Goal: Task Accomplishment & Management: Use online tool/utility

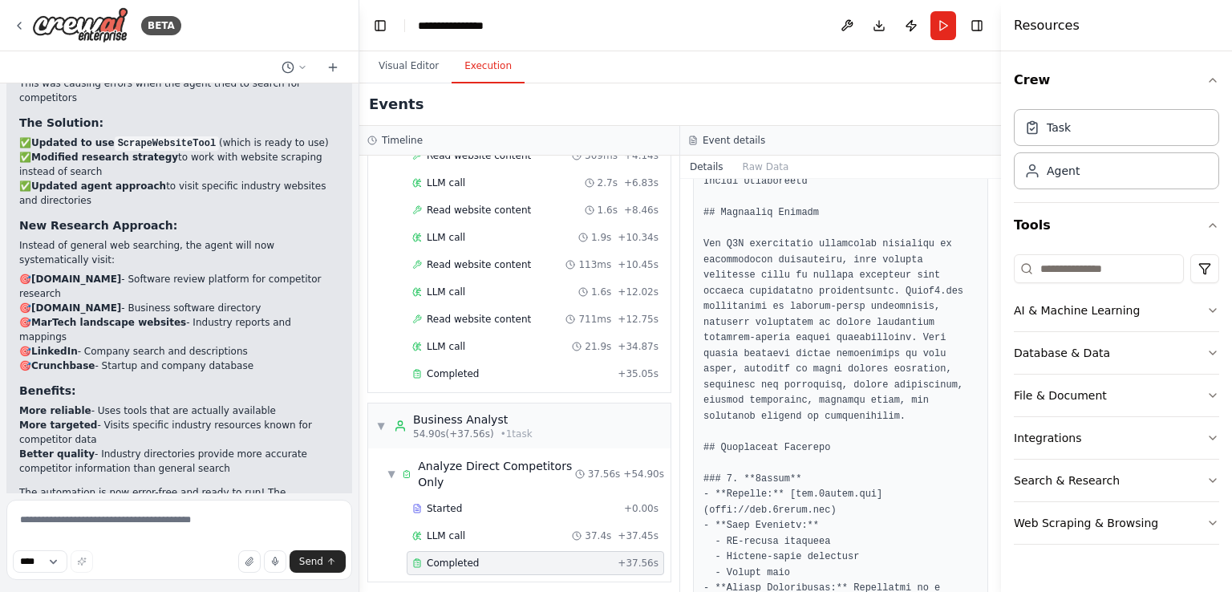
scroll to position [401, 0]
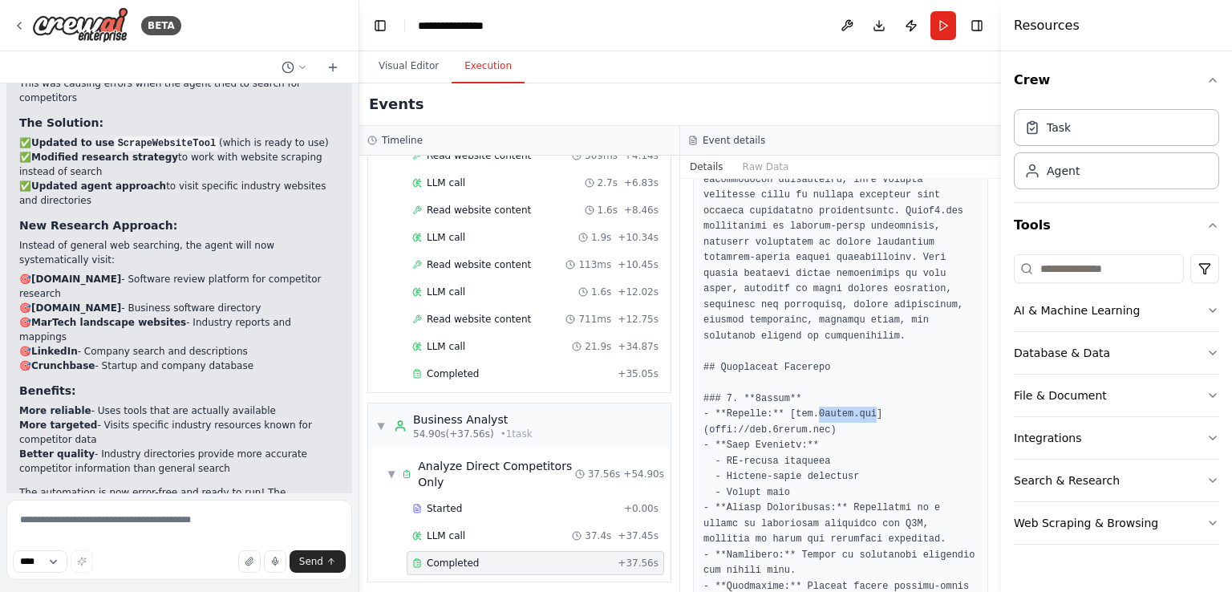
drag, startPoint x: 809, startPoint y: 382, endPoint x: 864, endPoint y: 381, distance: 55.4
copy pre "[DOMAIN_NAME]"
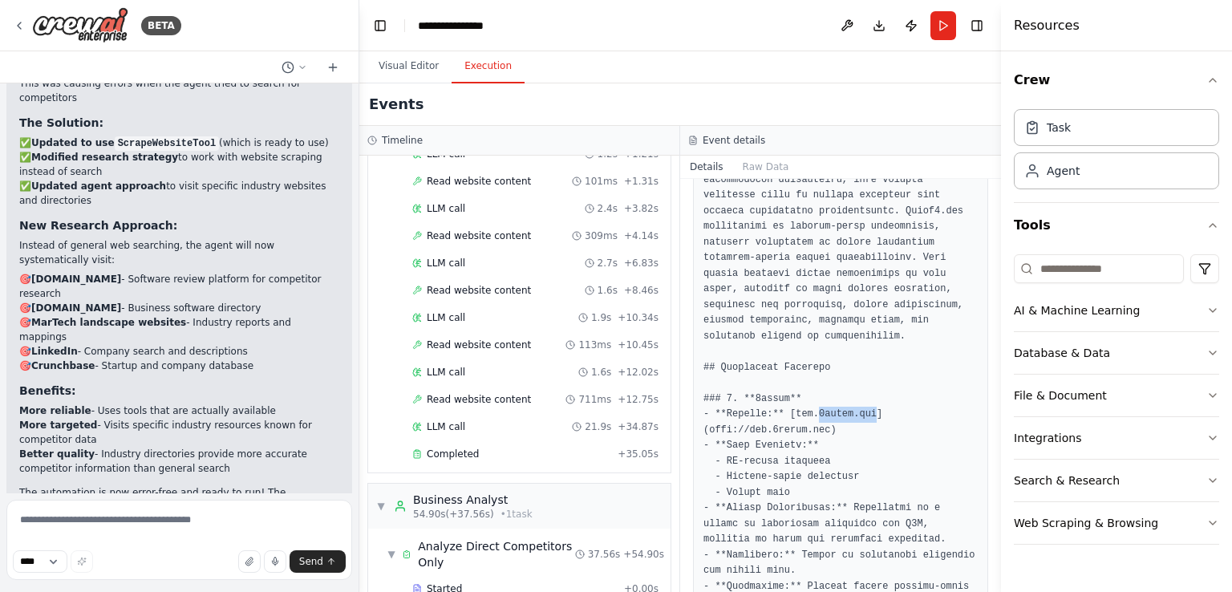
copy pre "[DOMAIN_NAME]"
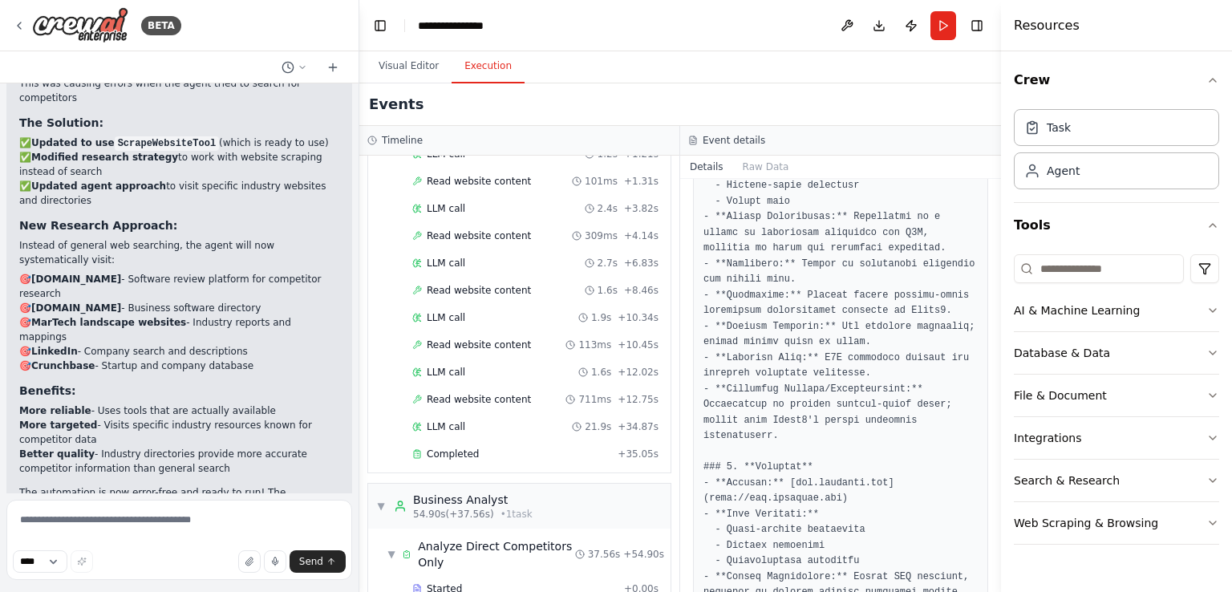
scroll to position [722, 0]
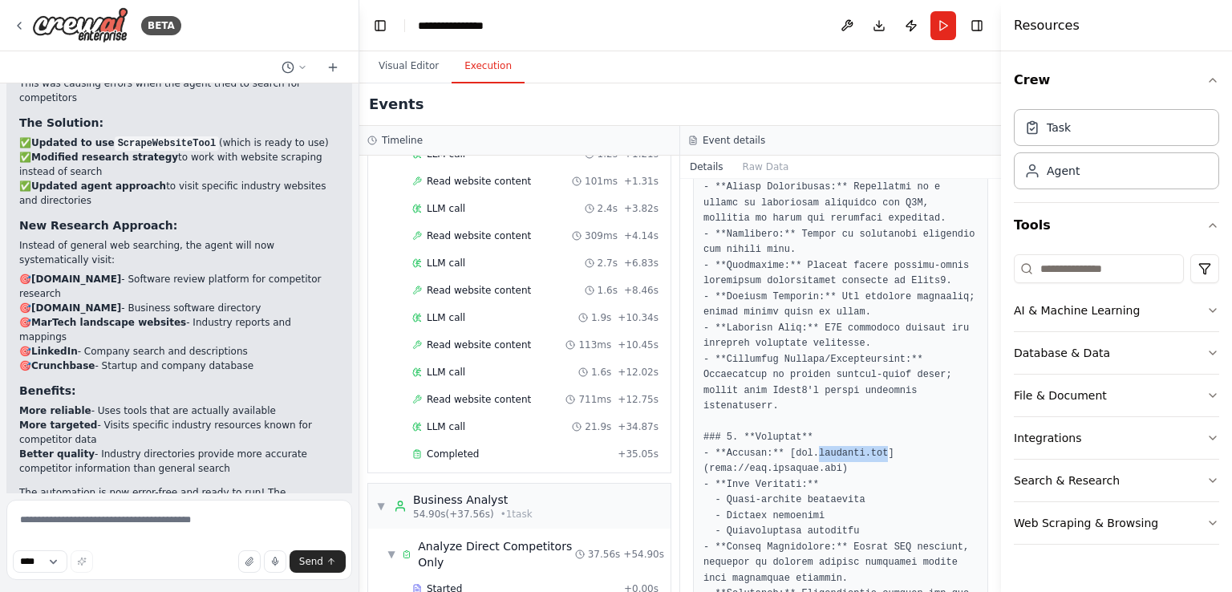
drag, startPoint x: 809, startPoint y: 419, endPoint x: 872, endPoint y: 420, distance: 63.4
copy pre "[DOMAIN_NAME]"
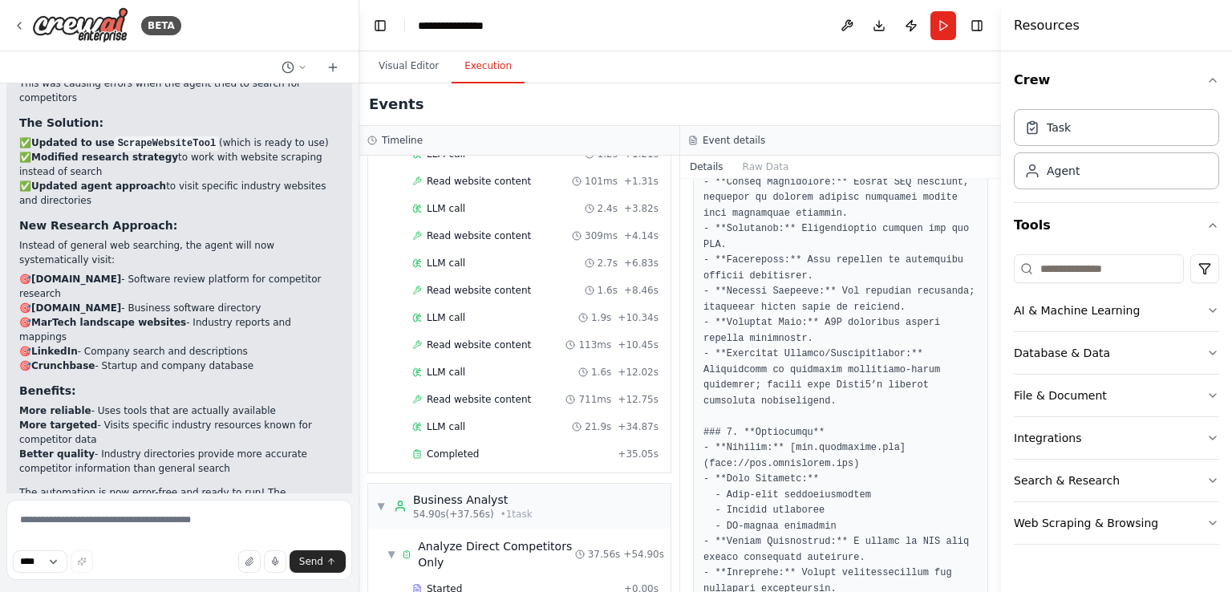
scroll to position [1123, 0]
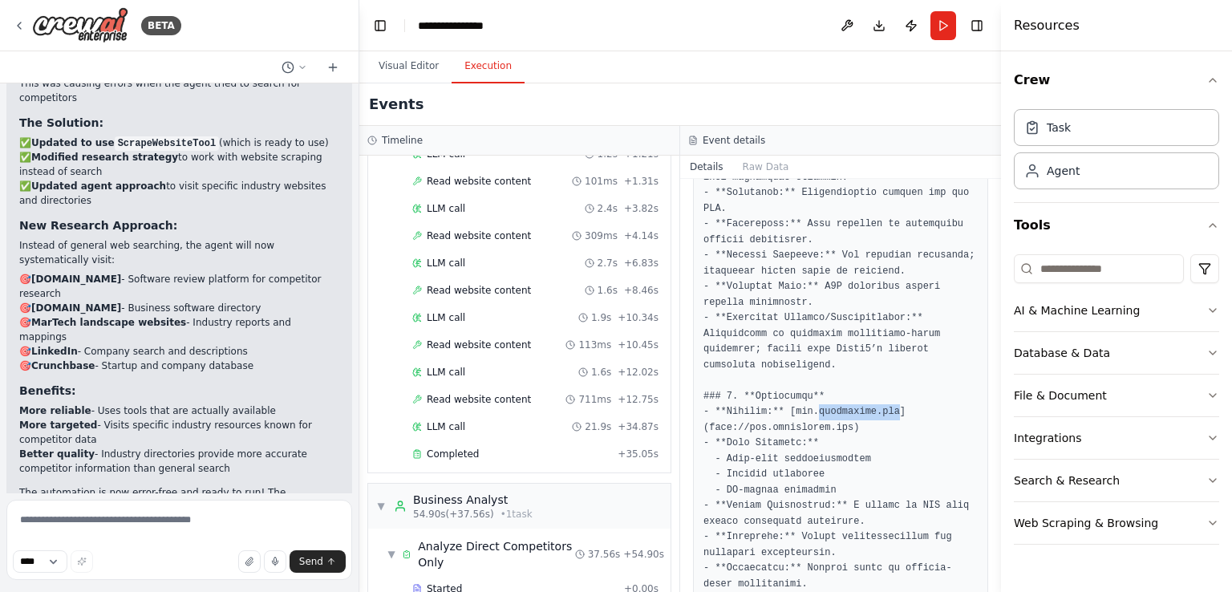
drag, startPoint x: 809, startPoint y: 380, endPoint x: 882, endPoint y: 379, distance: 73.8
copy pre "[DOMAIN_NAME]"
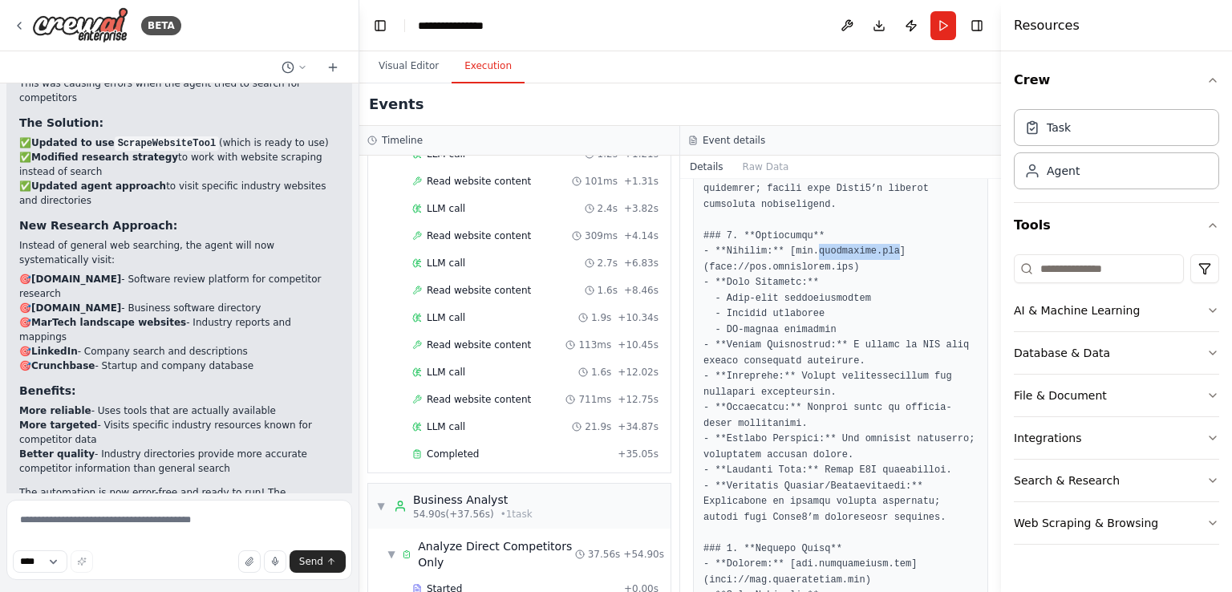
scroll to position [1364, 0]
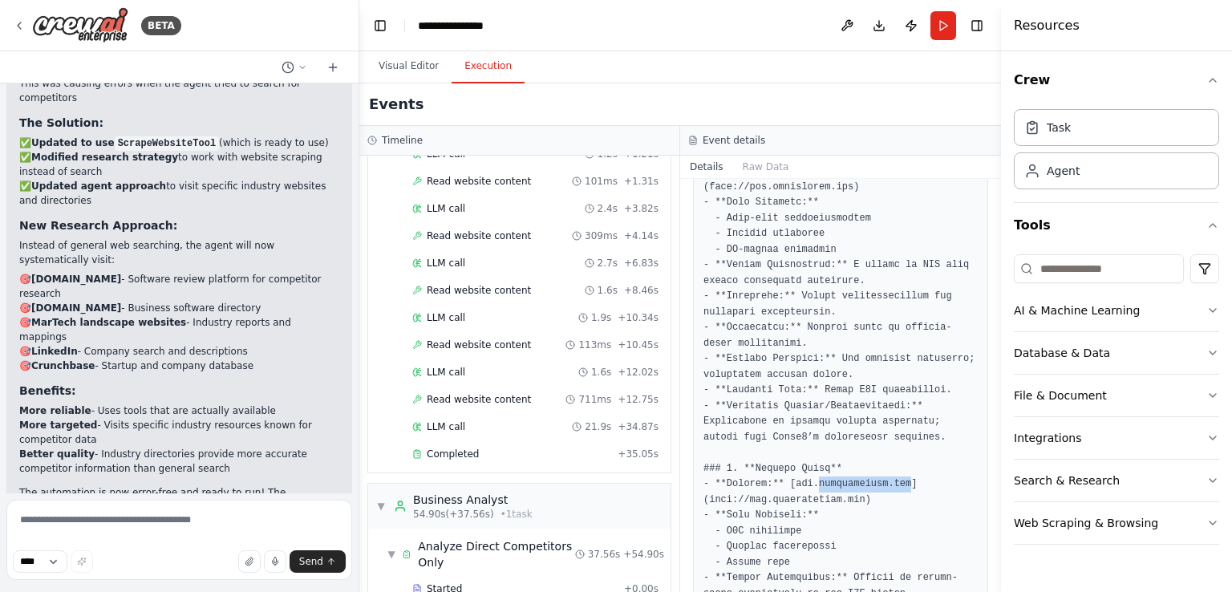
drag, startPoint x: 809, startPoint y: 451, endPoint x: 896, endPoint y: 452, distance: 87.4
copy pre "[DOMAIN_NAME]"
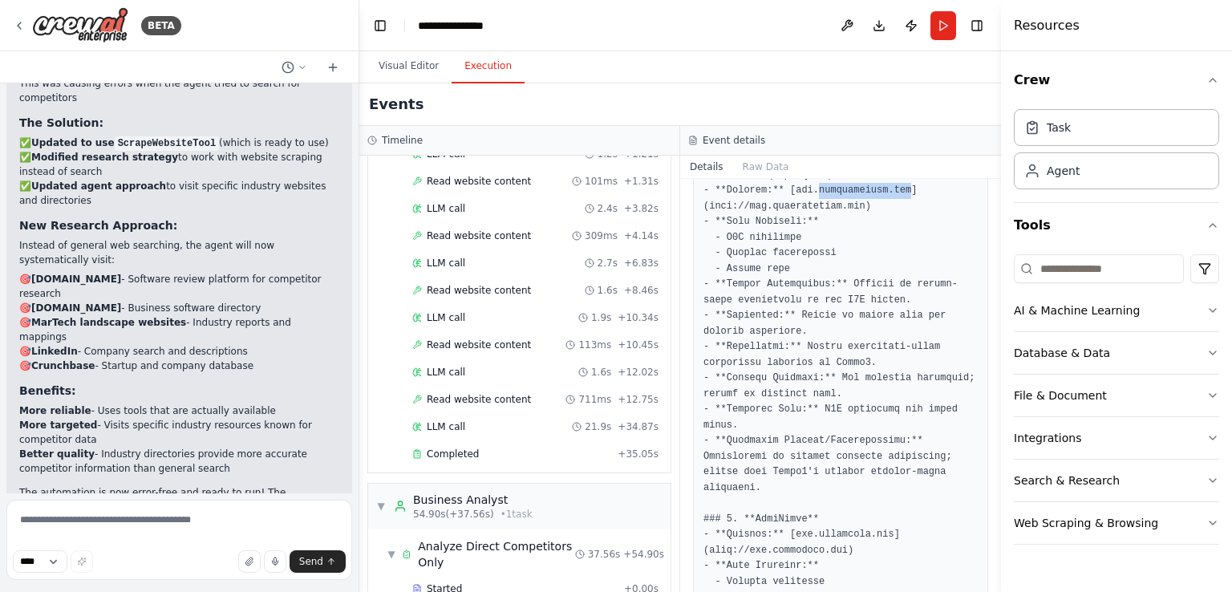
scroll to position [1685, 0]
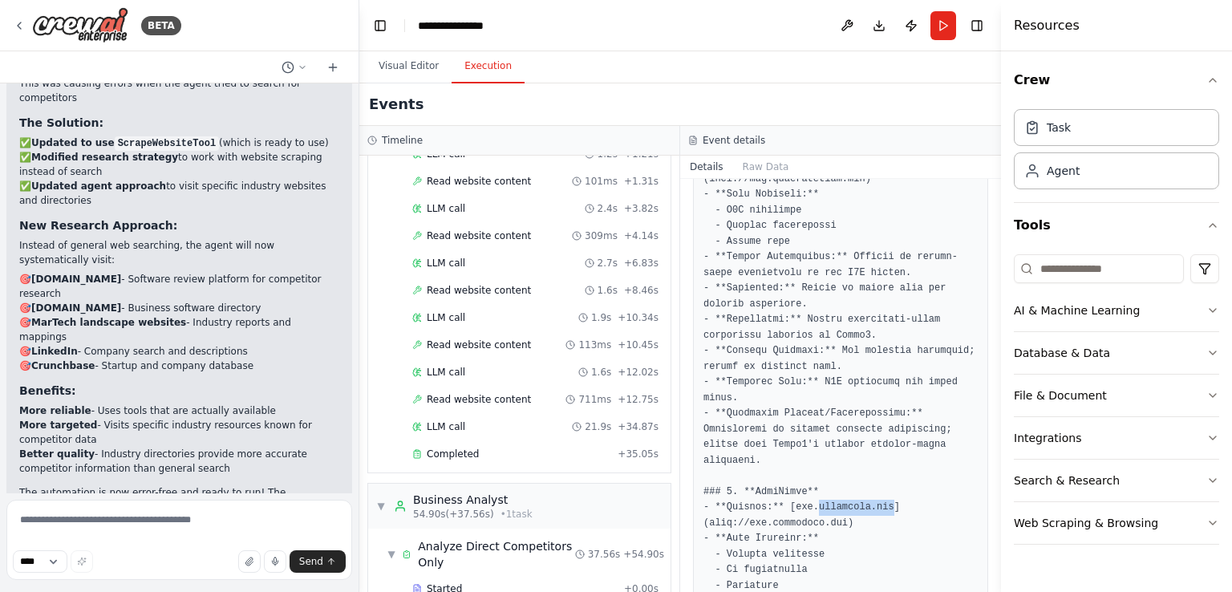
drag, startPoint x: 809, startPoint y: 476, endPoint x: 878, endPoint y: 475, distance: 69.0
copy pre "[DOMAIN_NAME]"
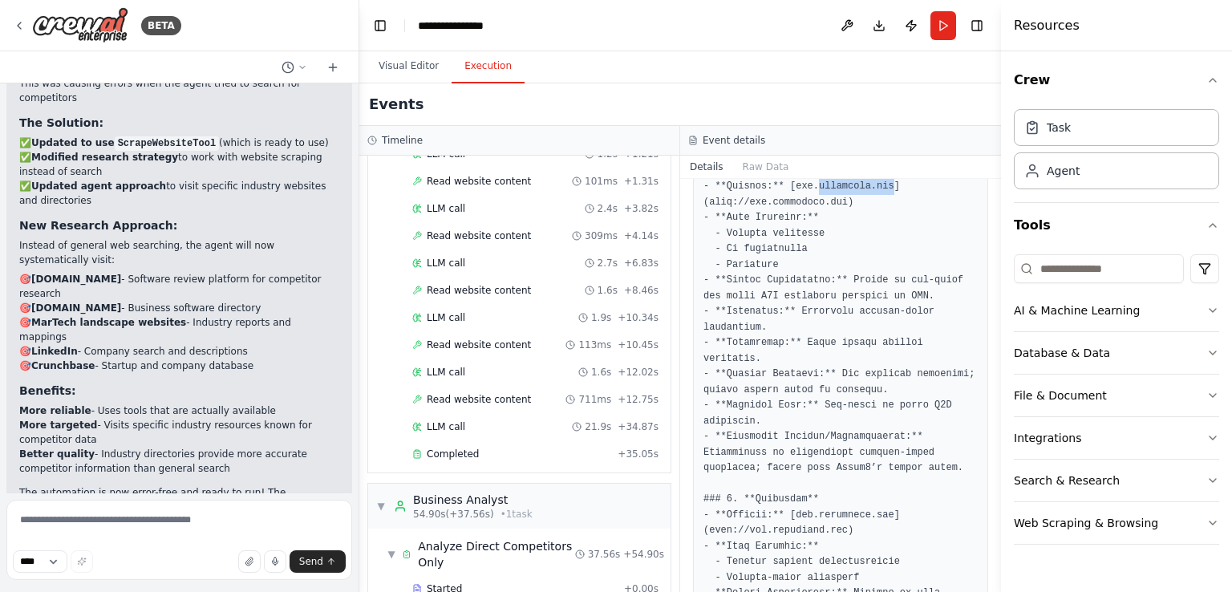
scroll to position [2086, 0]
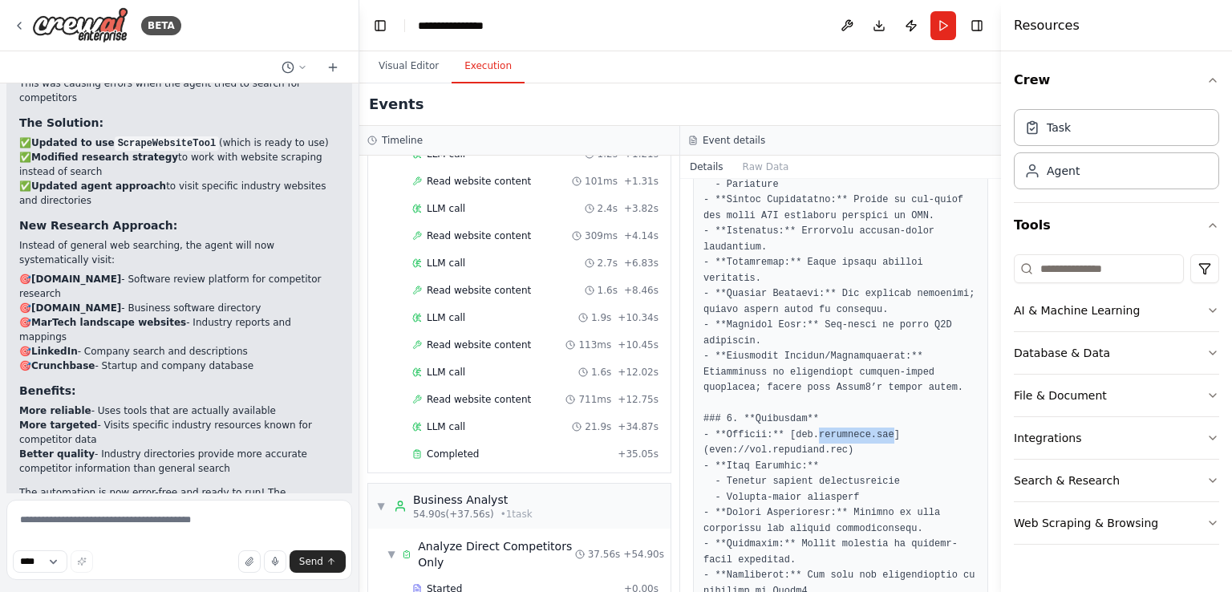
drag, startPoint x: 811, startPoint y: 385, endPoint x: 876, endPoint y: 388, distance: 65.1
copy pre "[DOMAIN_NAME]"
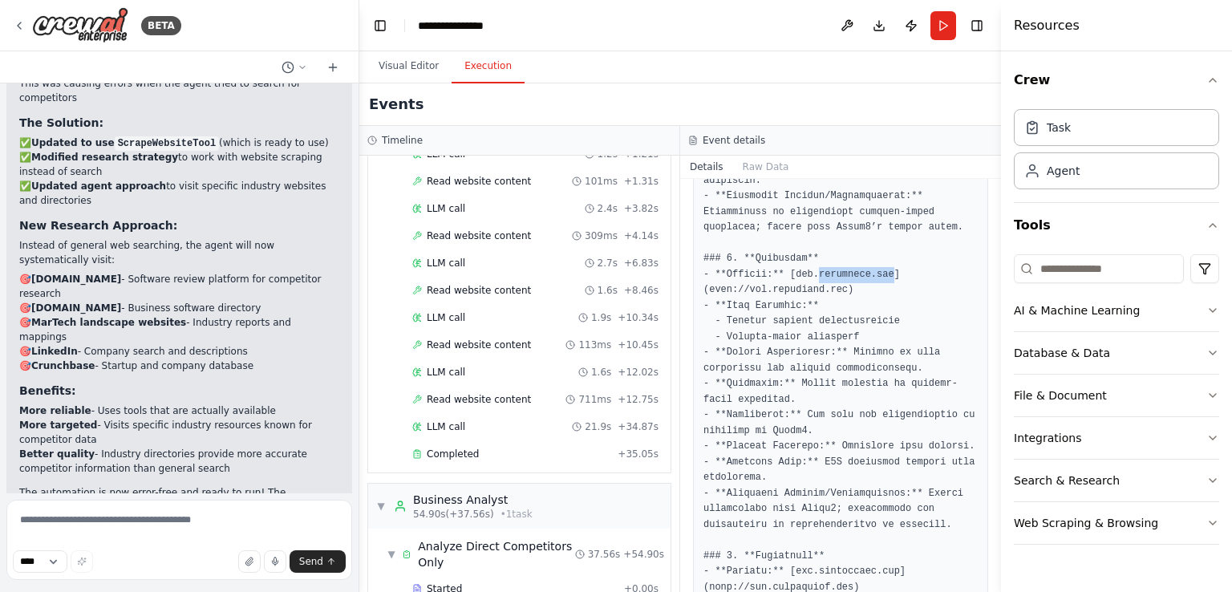
scroll to position [2326, 0]
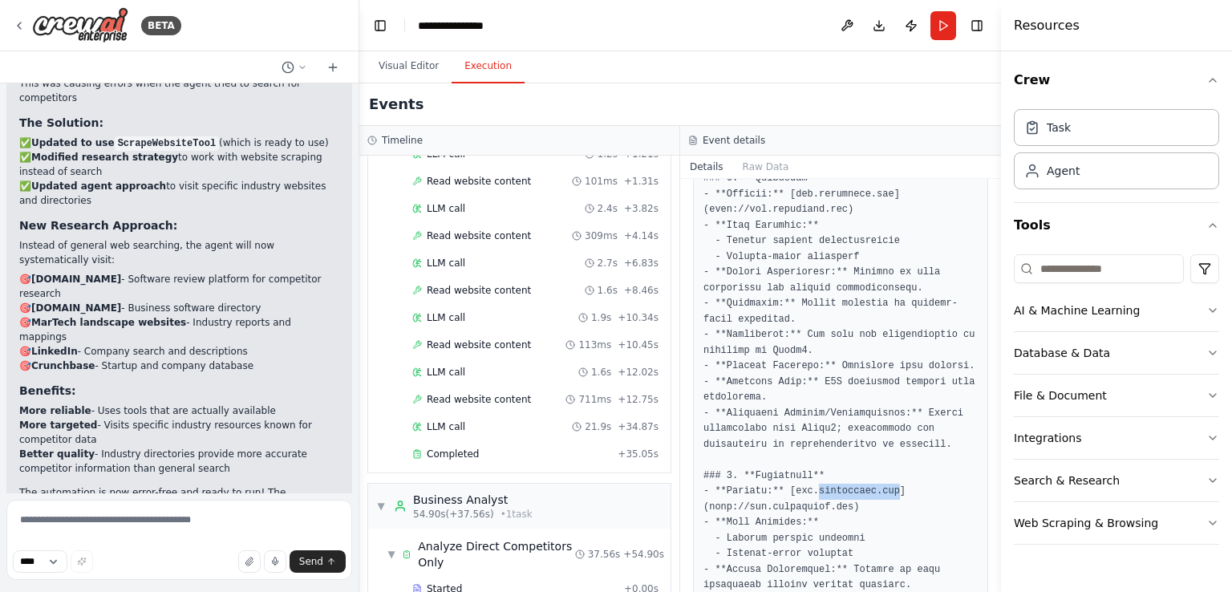
drag, startPoint x: 811, startPoint y: 439, endPoint x: 882, endPoint y: 440, distance: 70.6
click at [882, 440] on pre at bounding box center [841, 382] width 274 height 4459
copy pre "[DOMAIN_NAME]"
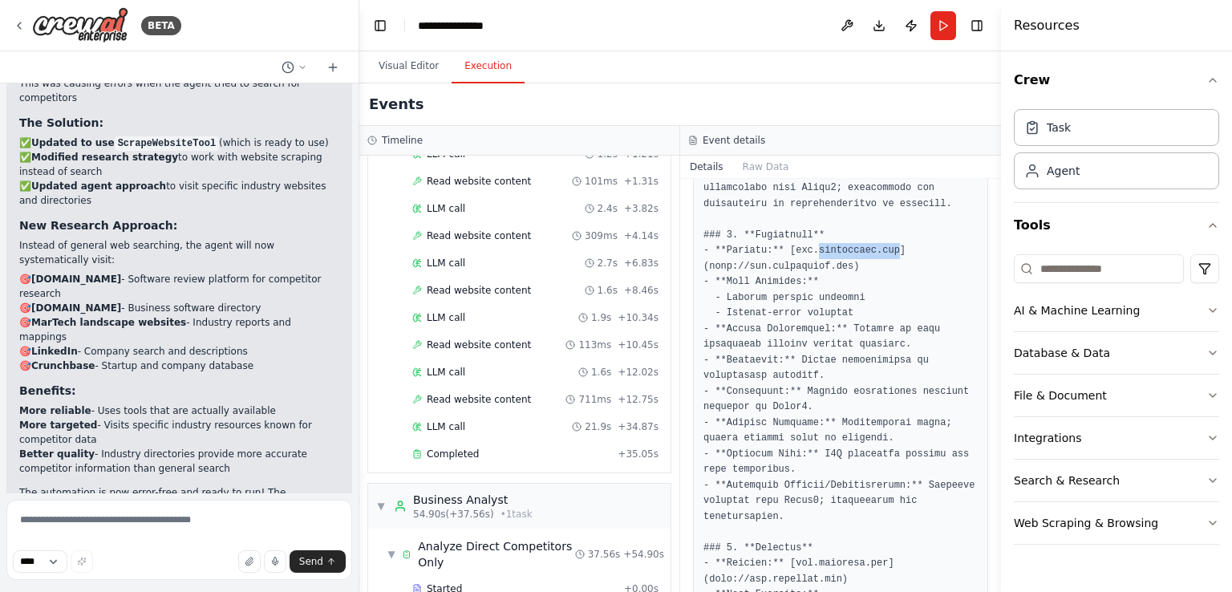
scroll to position [2647, 0]
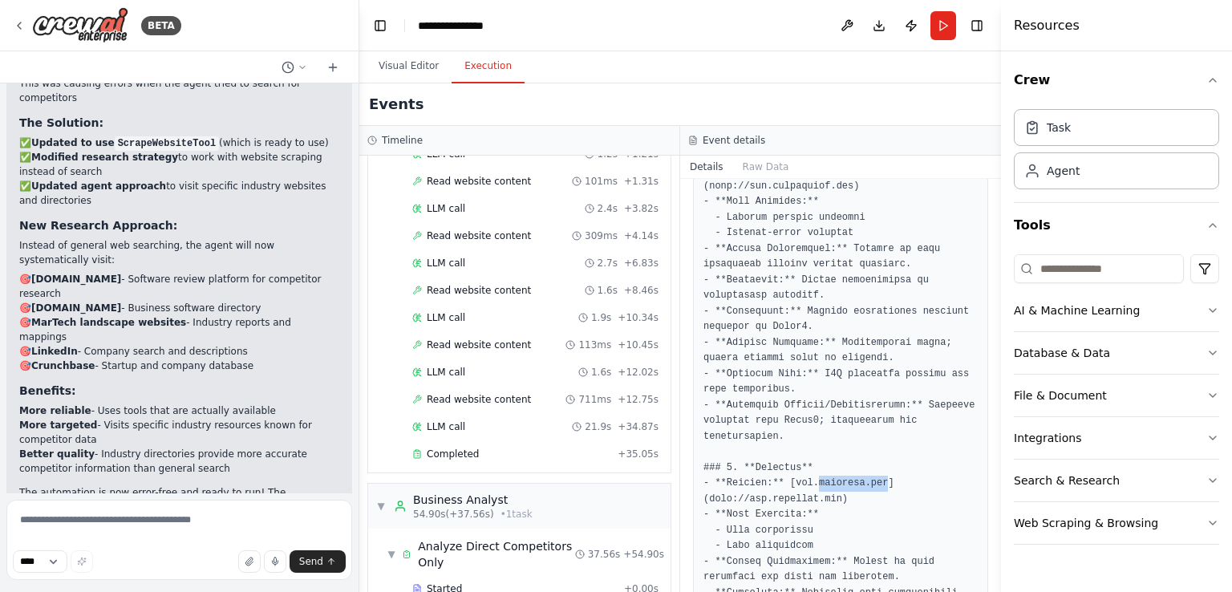
drag, startPoint x: 810, startPoint y: 433, endPoint x: 873, endPoint y: 436, distance: 62.6
click at [873, 436] on pre at bounding box center [841, 61] width 274 height 4459
copy pre "[DOMAIN_NAME]"
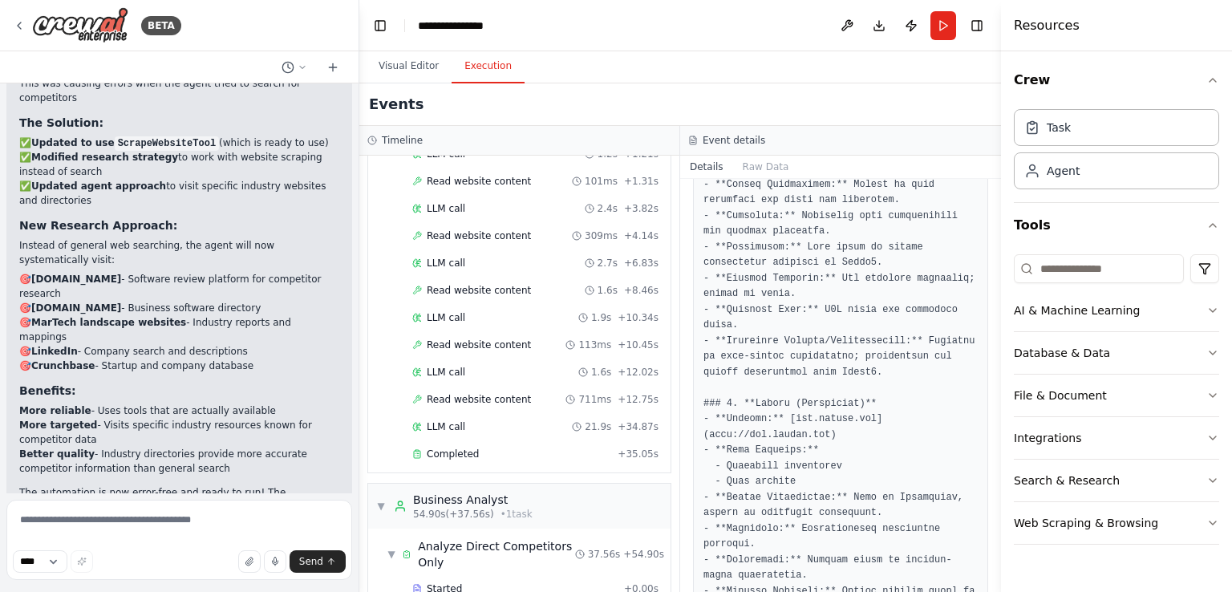
scroll to position [3049, 0]
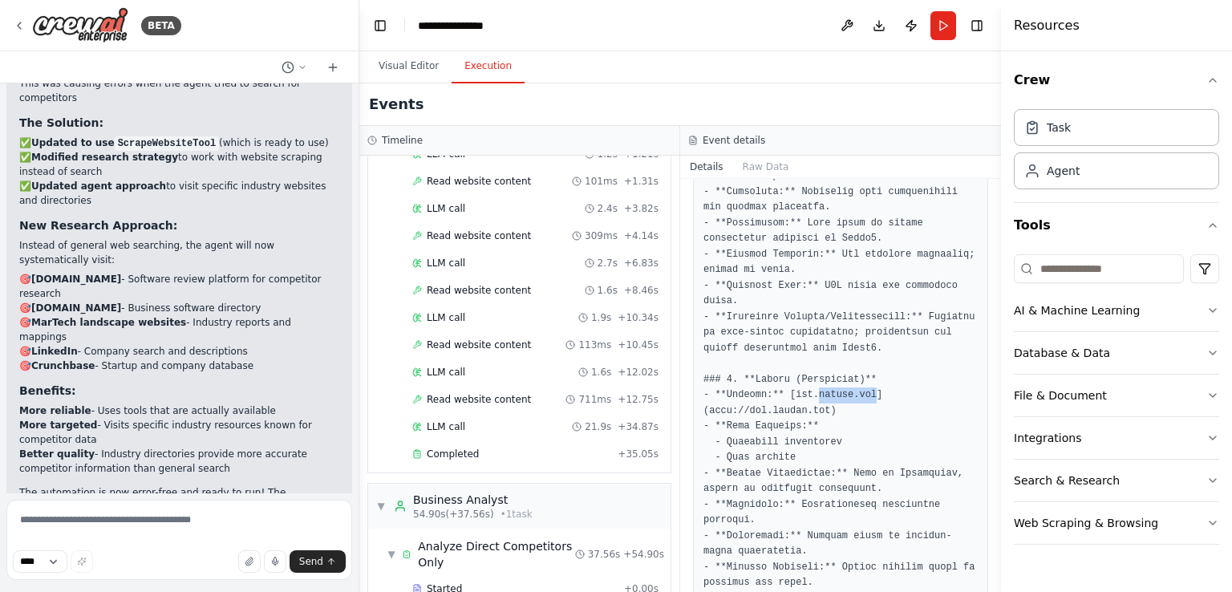
drag, startPoint x: 808, startPoint y: 346, endPoint x: 862, endPoint y: 347, distance: 54.6
copy pre "[DOMAIN_NAME]"
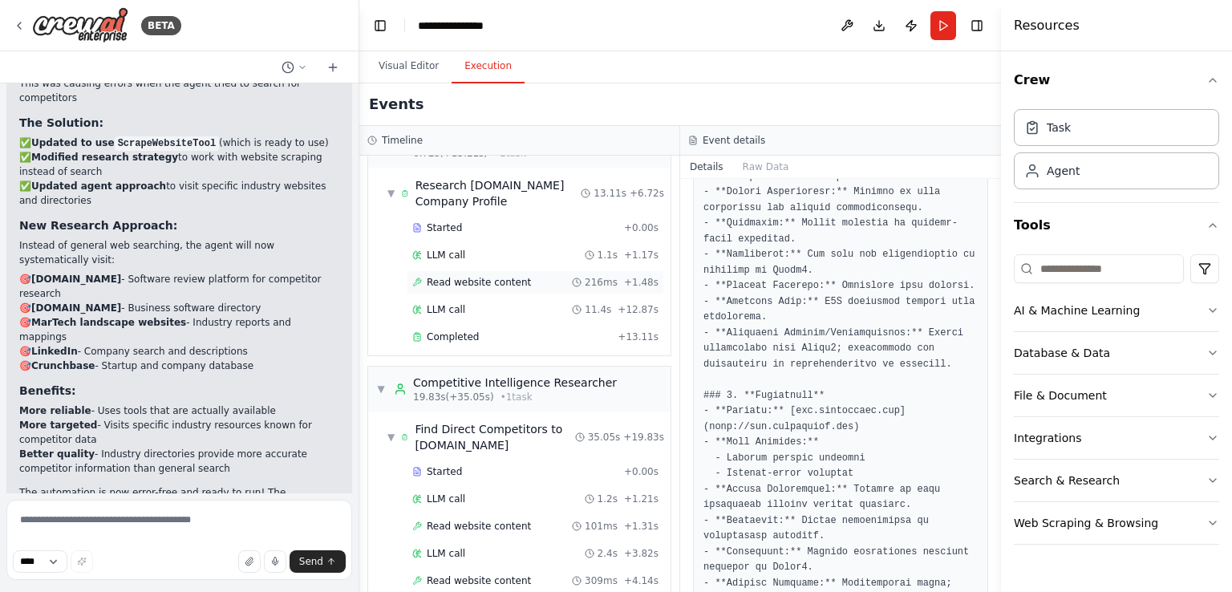
scroll to position [0, 0]
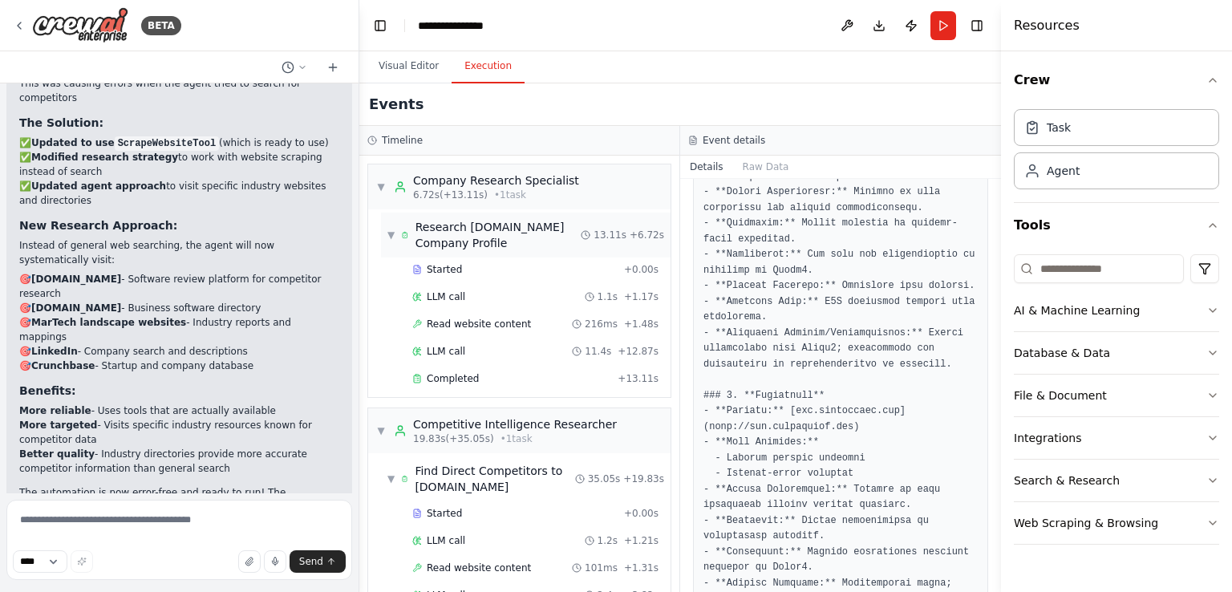
click at [497, 224] on span "Research [DOMAIN_NAME] Company Profile" at bounding box center [499, 235] width 166 height 32
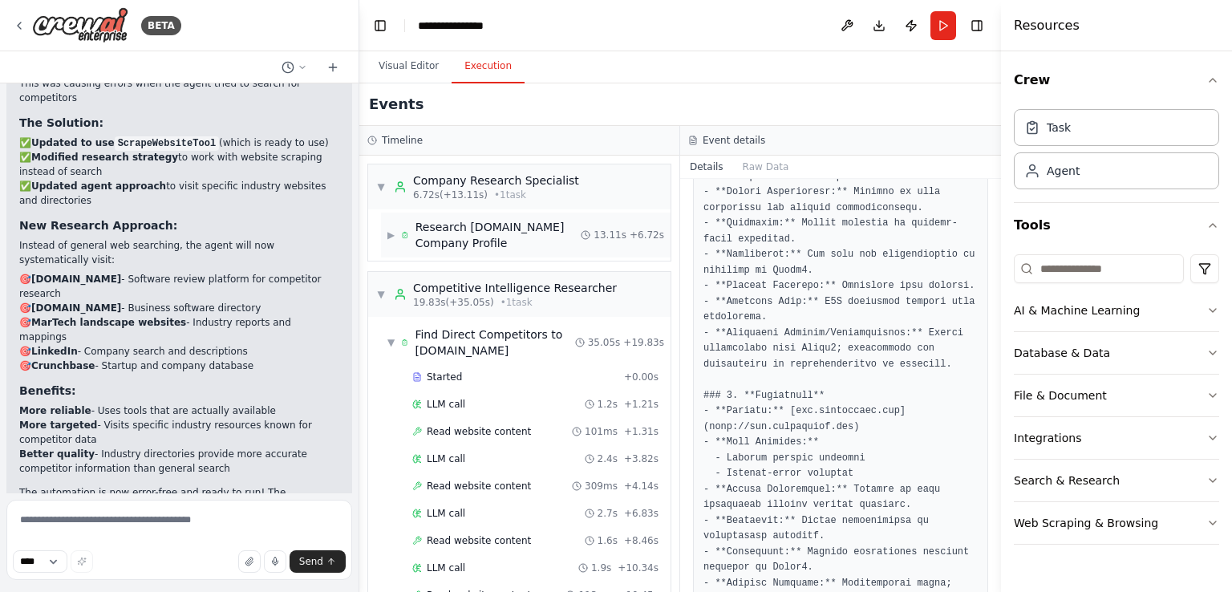
click at [502, 223] on span "Research [DOMAIN_NAME] Company Profile" at bounding box center [499, 235] width 166 height 32
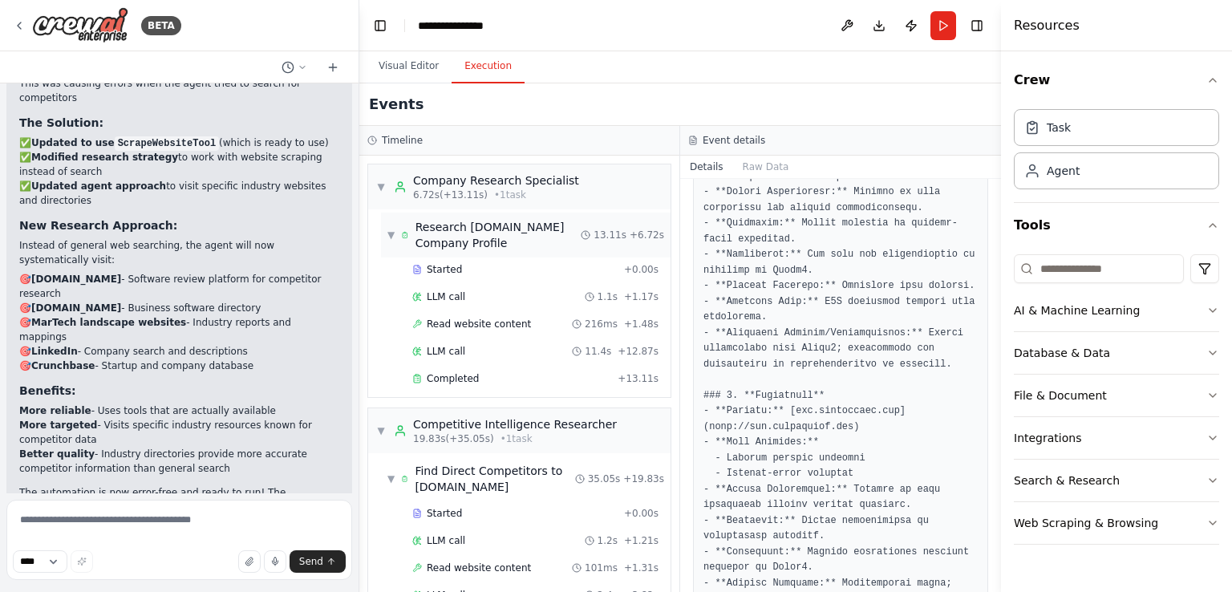
click at [390, 233] on span "▼" at bounding box center [390, 235] width 7 height 13
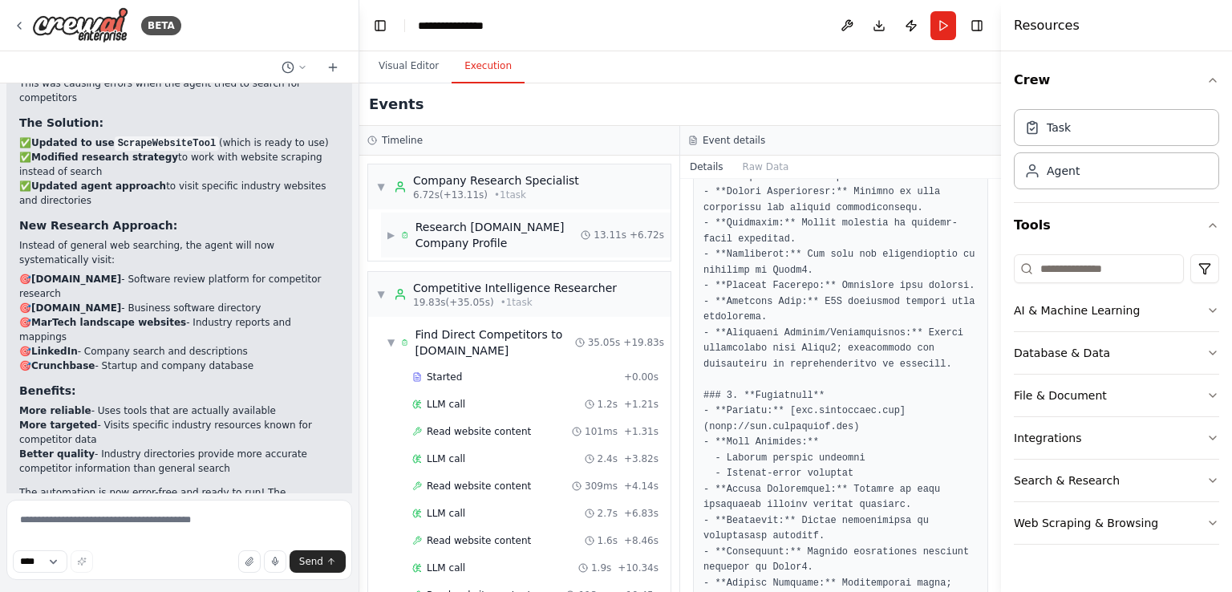
click at [493, 231] on span "Research [DOMAIN_NAME] Company Profile" at bounding box center [499, 235] width 166 height 32
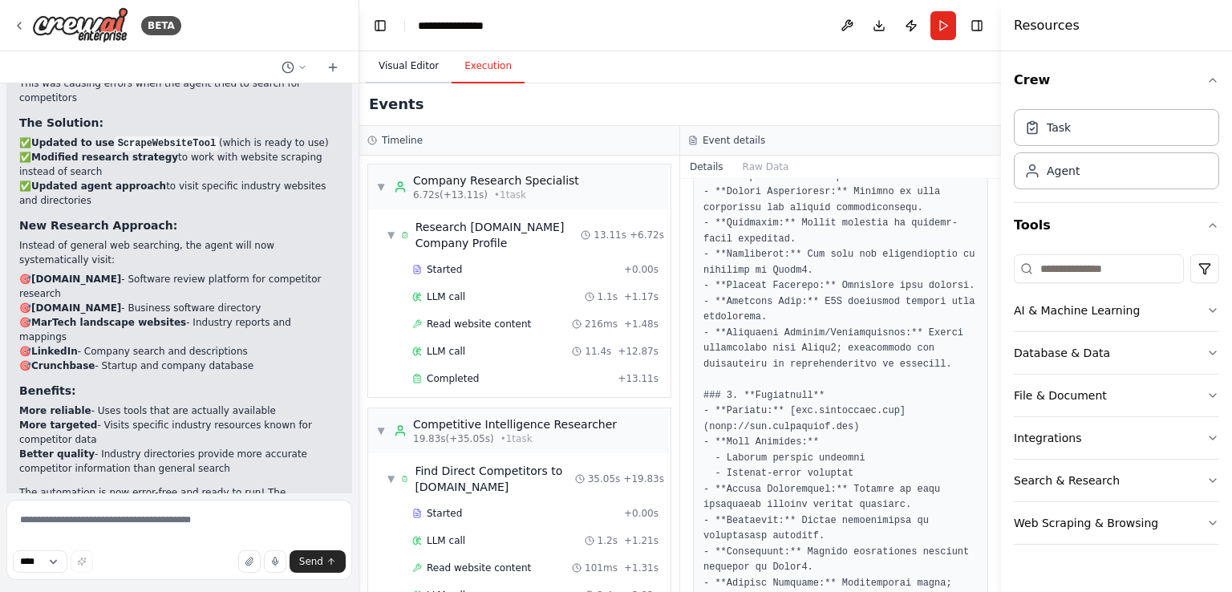
click at [408, 66] on button "Visual Editor" at bounding box center [409, 67] width 86 height 34
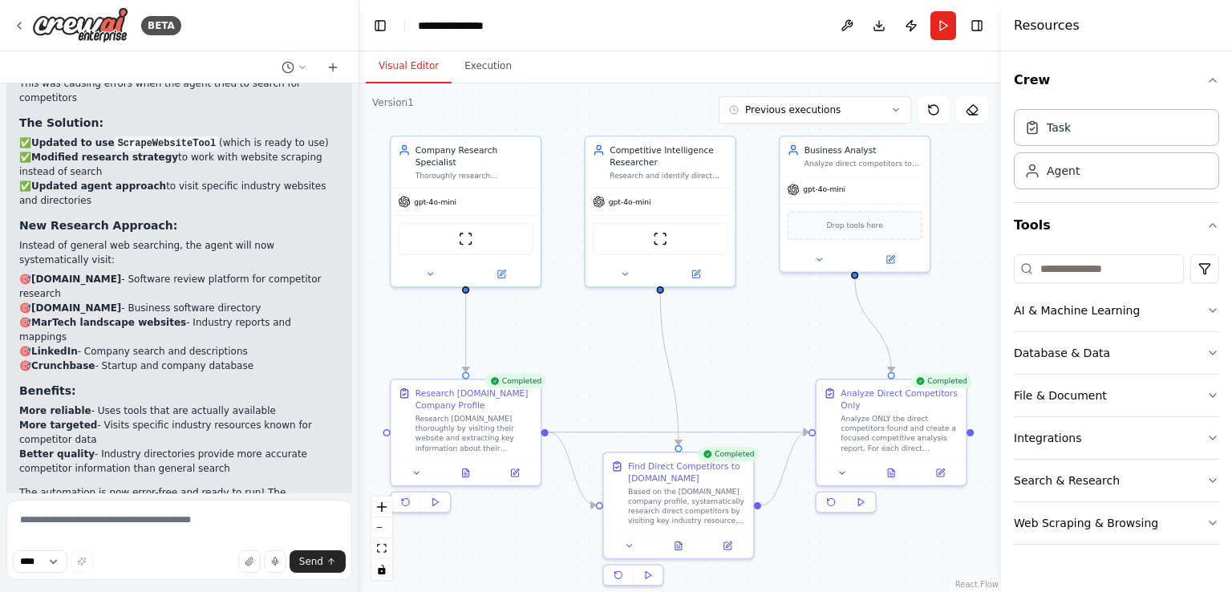
drag, startPoint x: 724, startPoint y: 473, endPoint x: 626, endPoint y: 368, distance: 143.6
click at [626, 368] on div ".deletable-edge-delete-btn { width: 20px; height: 20px; border: 0px solid #ffff…" at bounding box center [680, 337] width 642 height 509
click at [941, 27] on button "Run" at bounding box center [944, 25] width 26 height 29
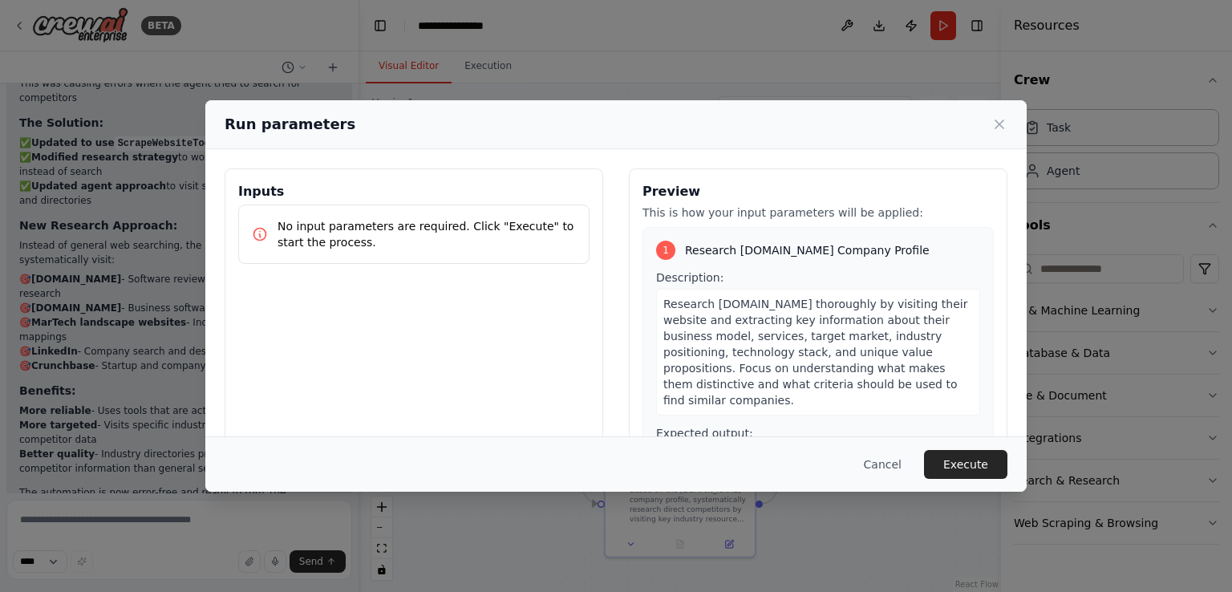
click at [746, 215] on p "This is how your input parameters will be applied:" at bounding box center [818, 213] width 351 height 16
click at [732, 312] on span "Research [DOMAIN_NAME] thoroughly by visiting their website and extracting key …" at bounding box center [815, 352] width 304 height 109
drag, startPoint x: 709, startPoint y: 312, endPoint x: 682, endPoint y: 312, distance: 27.3
click at [682, 312] on span "Research [DOMAIN_NAME] thoroughly by visiting their website and extracting key …" at bounding box center [815, 352] width 304 height 109
drag, startPoint x: 735, startPoint y: 301, endPoint x: 720, endPoint y: 302, distance: 14.5
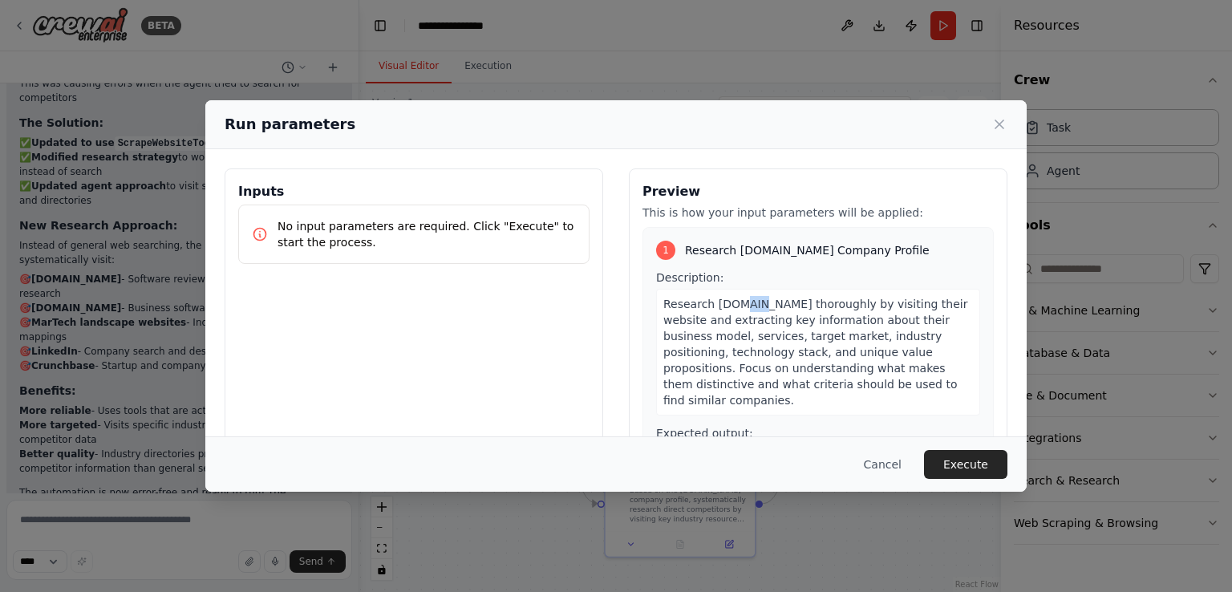
click at [720, 302] on span "Research [DOMAIN_NAME] thoroughly by visiting their website and extracting key …" at bounding box center [815, 352] width 304 height 109
click at [732, 302] on span "Research [DOMAIN_NAME] thoroughly by visiting their website and extracting key …" at bounding box center [815, 352] width 304 height 109
drag, startPoint x: 736, startPoint y: 305, endPoint x: 720, endPoint y: 304, distance: 16.1
click at [720, 304] on span "Research [DOMAIN_NAME] thoroughly by visiting their website and extracting key …" at bounding box center [815, 352] width 304 height 109
click at [744, 254] on span "Research [DOMAIN_NAME] Company Profile" at bounding box center [807, 250] width 245 height 16
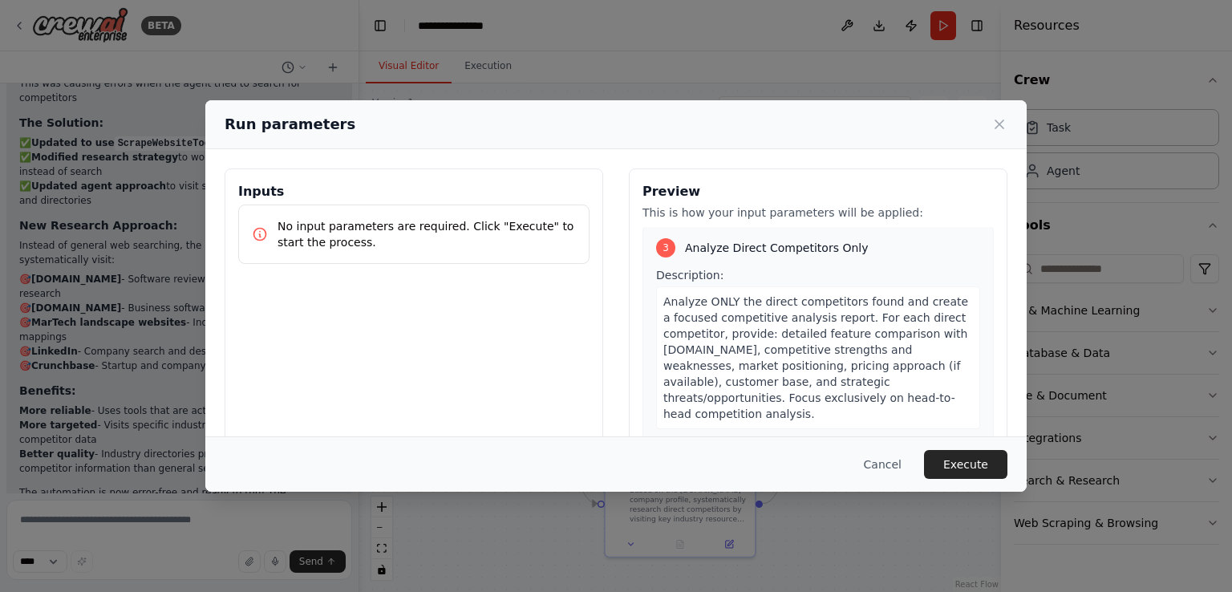
scroll to position [836, 0]
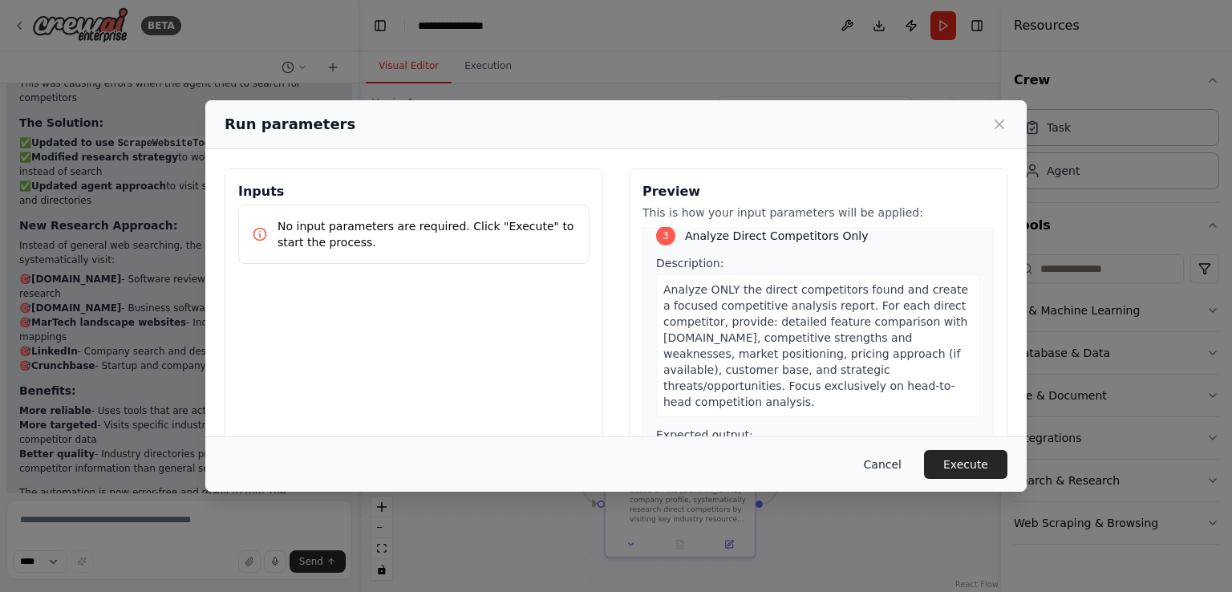
click at [890, 463] on button "Cancel" at bounding box center [882, 464] width 63 height 29
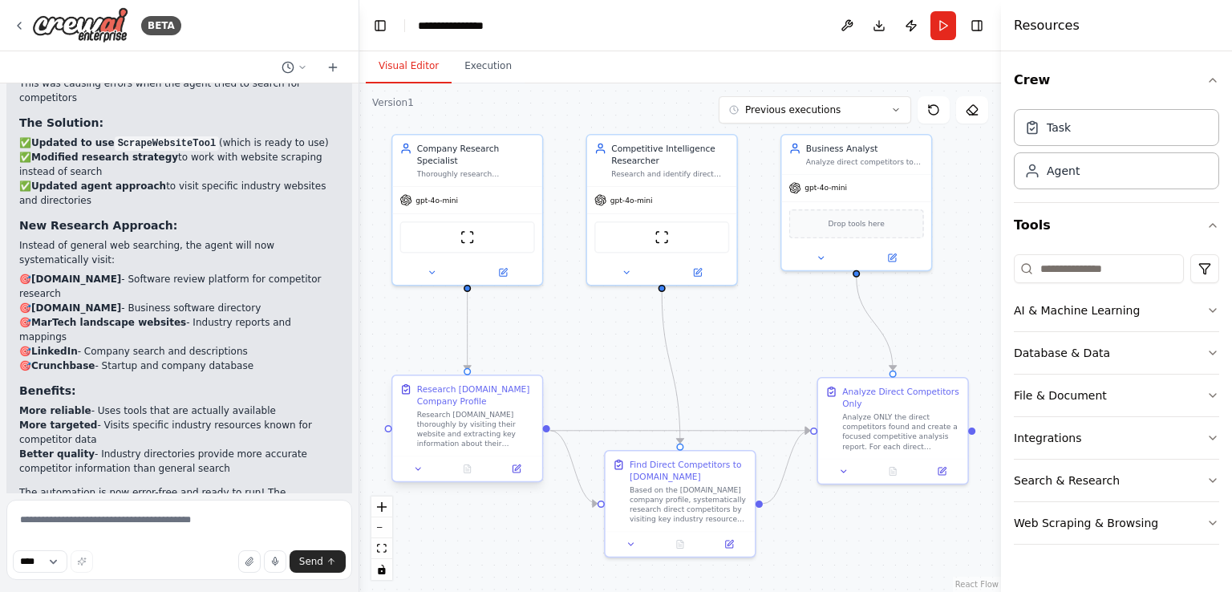
click at [482, 399] on div "Research [DOMAIN_NAME] Company Profile" at bounding box center [476, 395] width 118 height 24
click at [482, 407] on div "Research [DOMAIN_NAME] Company Profile" at bounding box center [476, 395] width 118 height 24
click at [481, 391] on div "Research [DOMAIN_NAME] Company Profile" at bounding box center [476, 395] width 118 height 24
click at [517, 470] on icon at bounding box center [516, 468] width 7 height 7
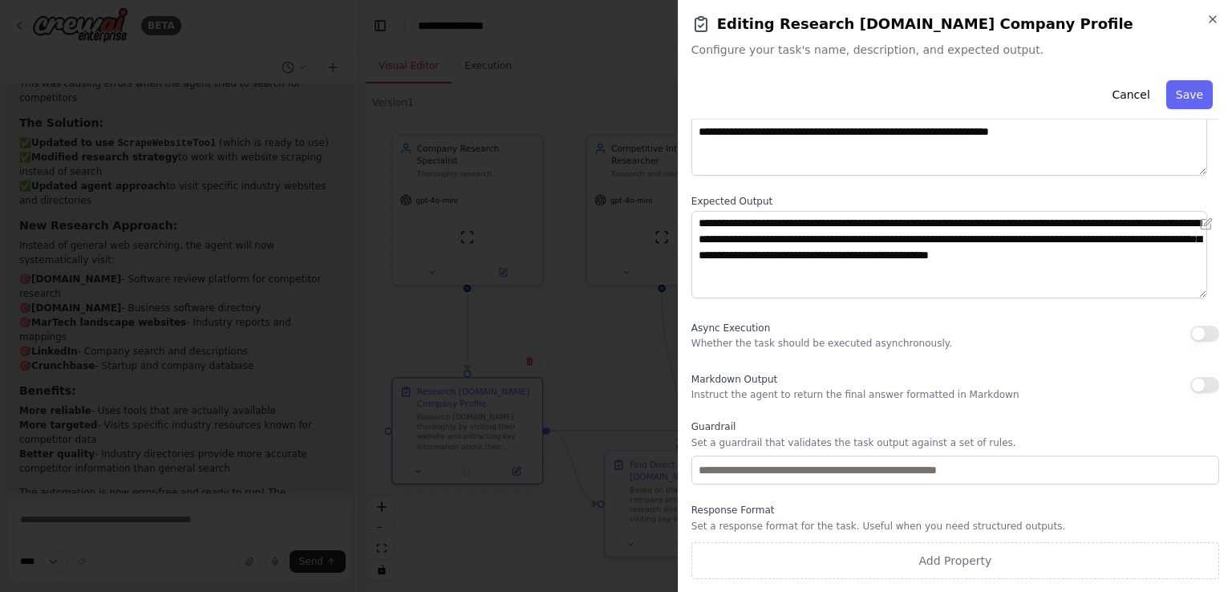
scroll to position [0, 0]
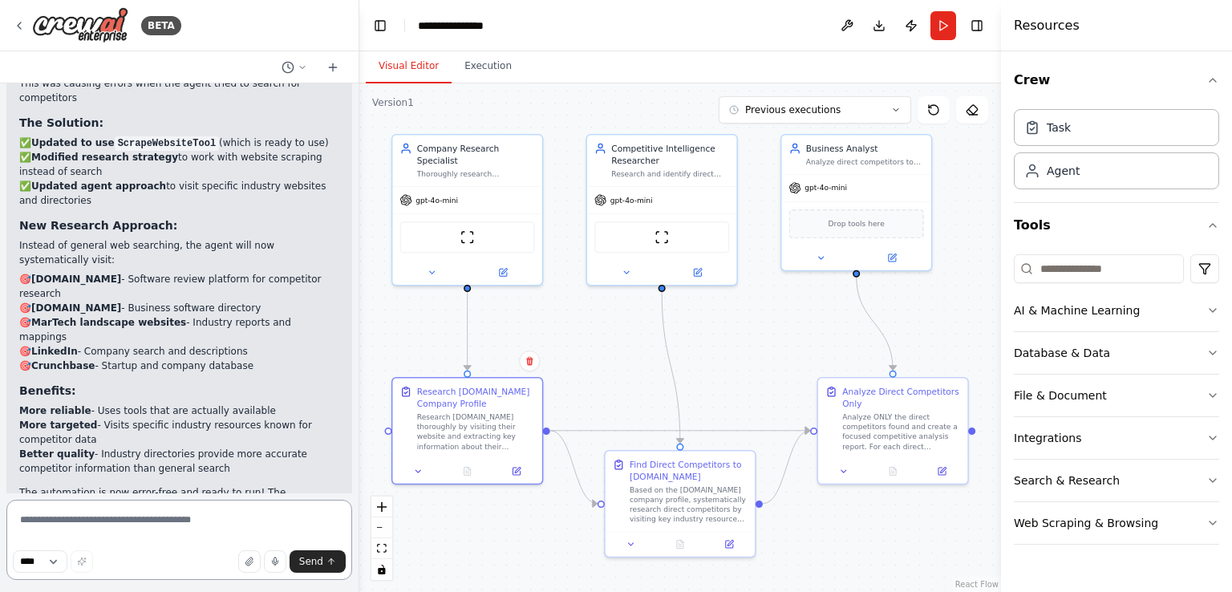
click at [131, 523] on textarea at bounding box center [179, 540] width 346 height 80
paste textarea "**********"
type textarea "**********"
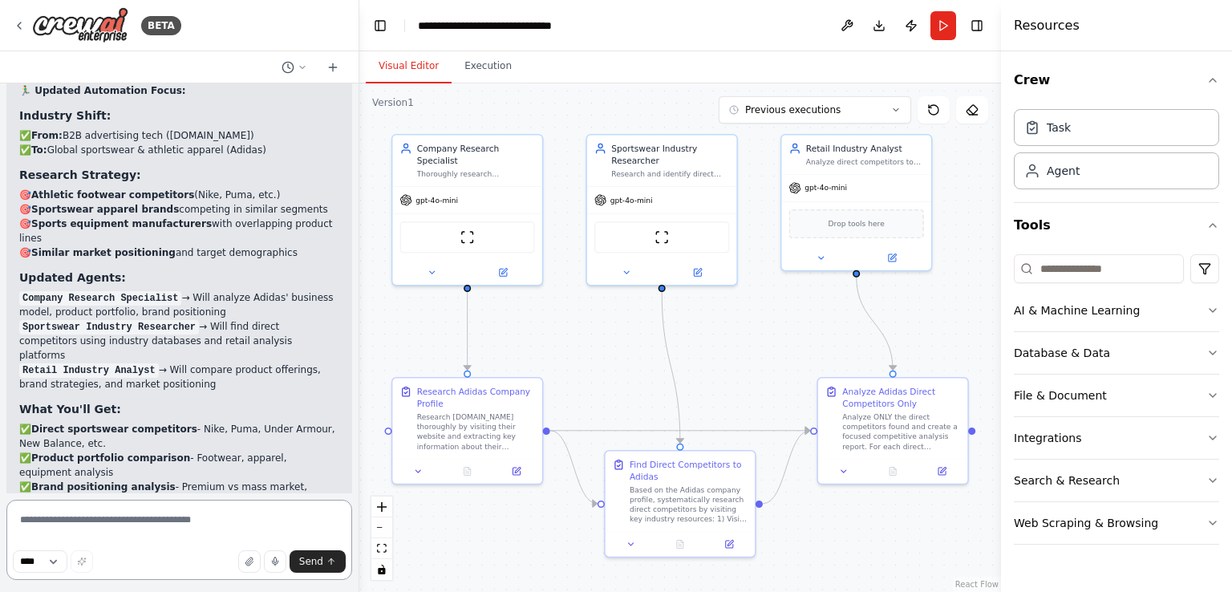
scroll to position [6720, 0]
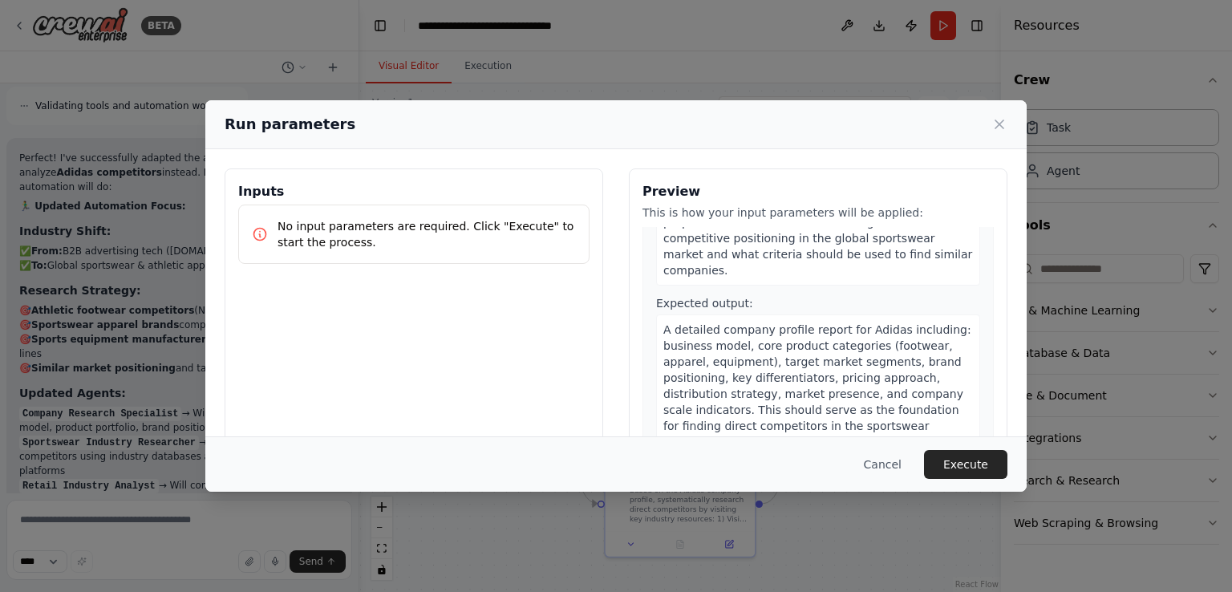
scroll to position [0, 0]
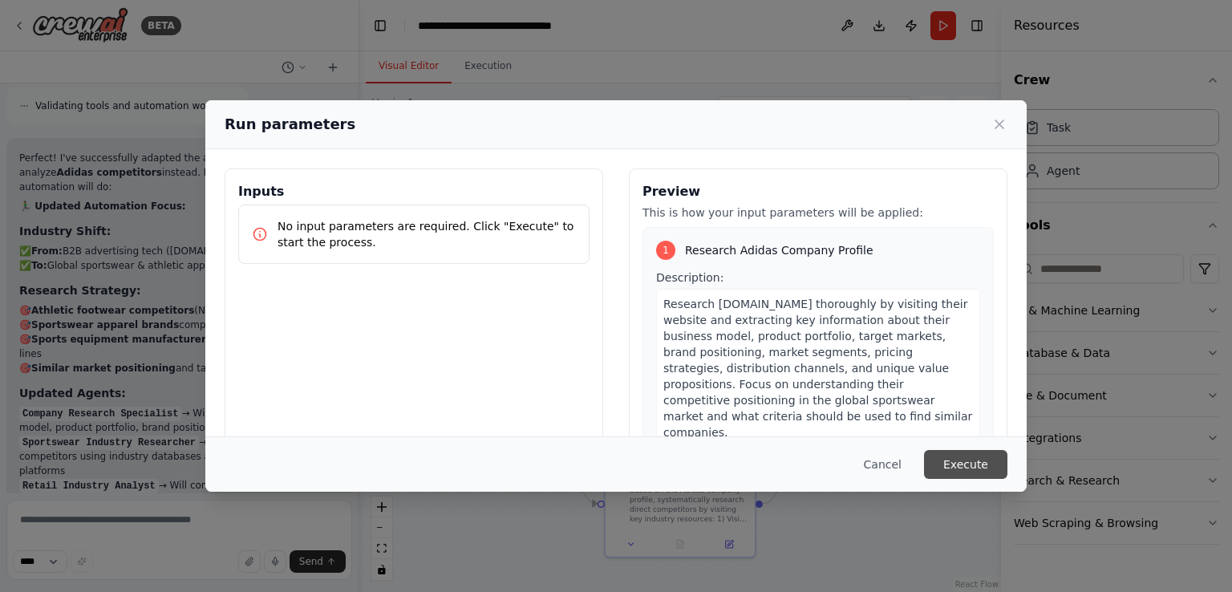
click at [966, 468] on button "Execute" at bounding box center [965, 464] width 83 height 29
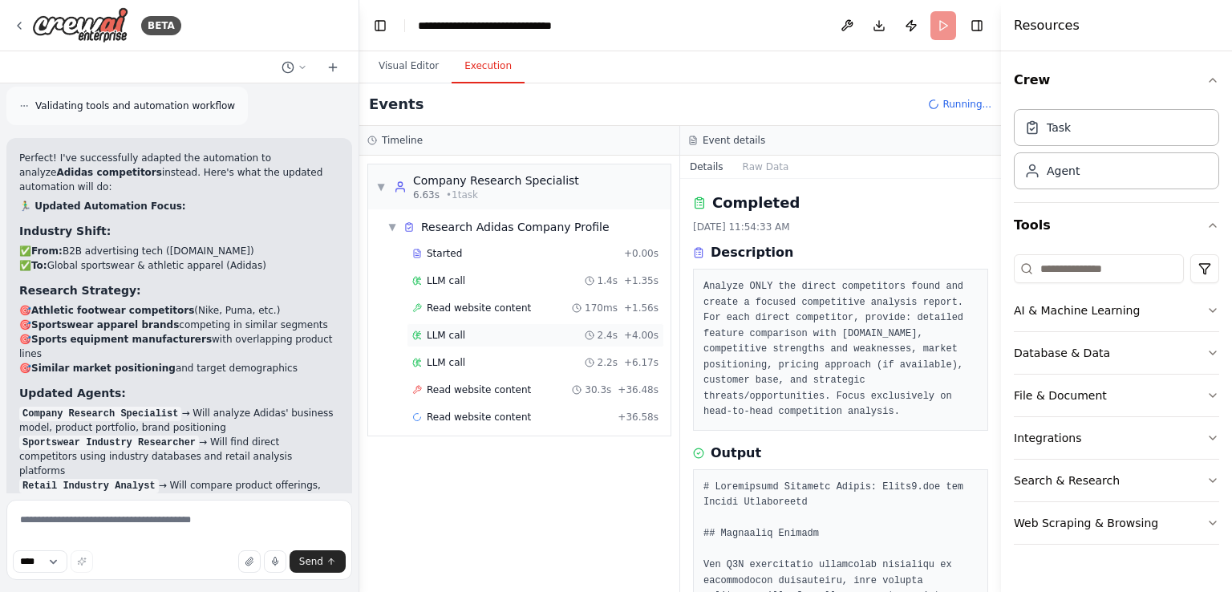
click at [461, 331] on div "LLM call 2.4s + 4.00s" at bounding box center [535, 335] width 246 height 13
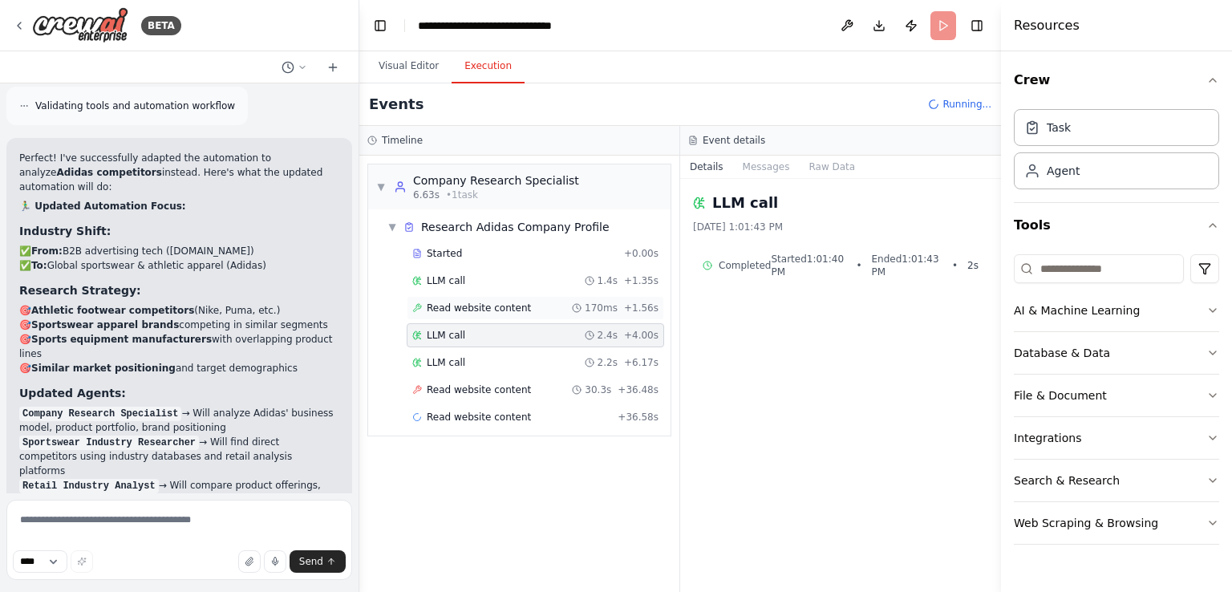
click at [445, 306] on span "Read website content" at bounding box center [479, 308] width 104 height 13
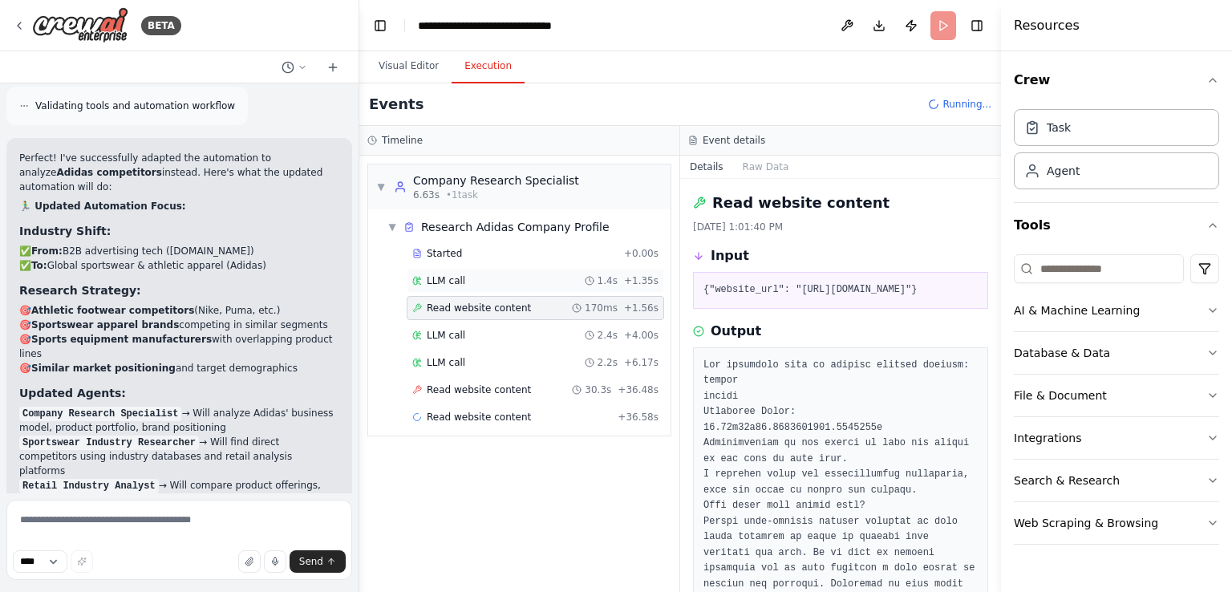
click at [462, 282] on div "LLM call 1.4s + 1.35s" at bounding box center [535, 280] width 246 height 13
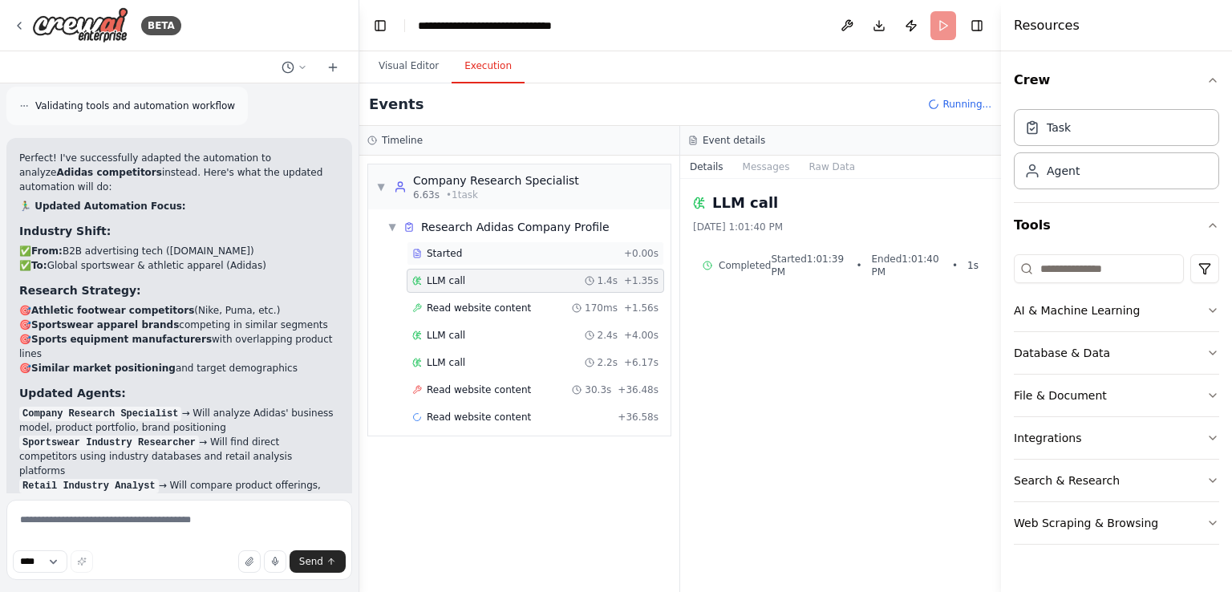
click at [448, 259] on div "Started + 0.00s" at bounding box center [536, 253] width 258 height 24
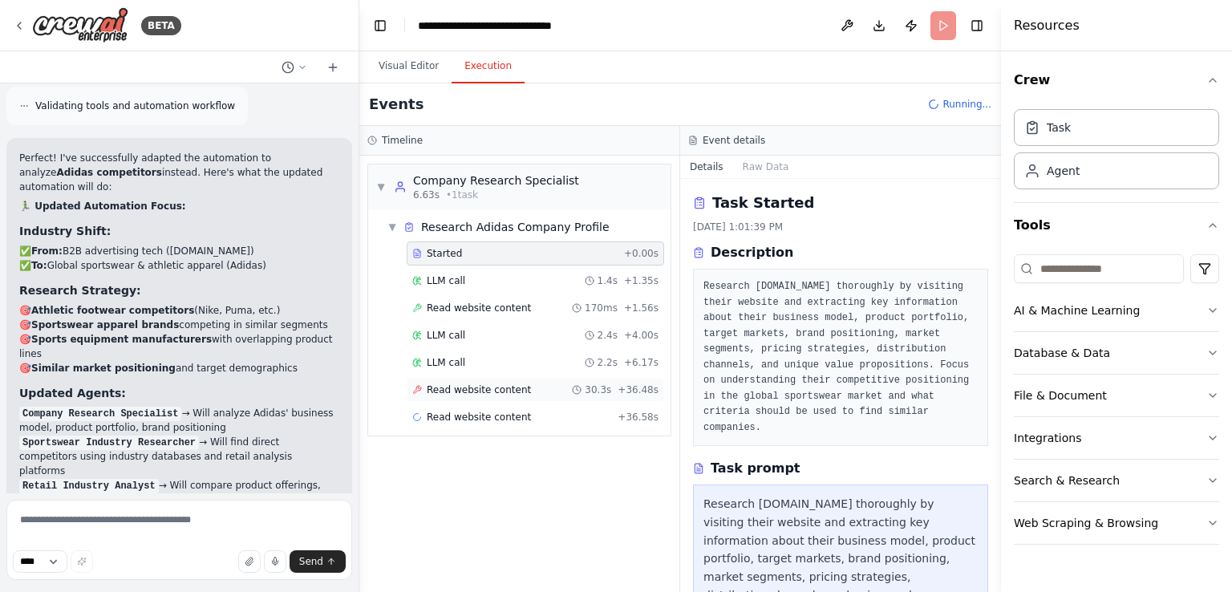
click at [475, 390] on span "Read website content" at bounding box center [479, 389] width 104 height 13
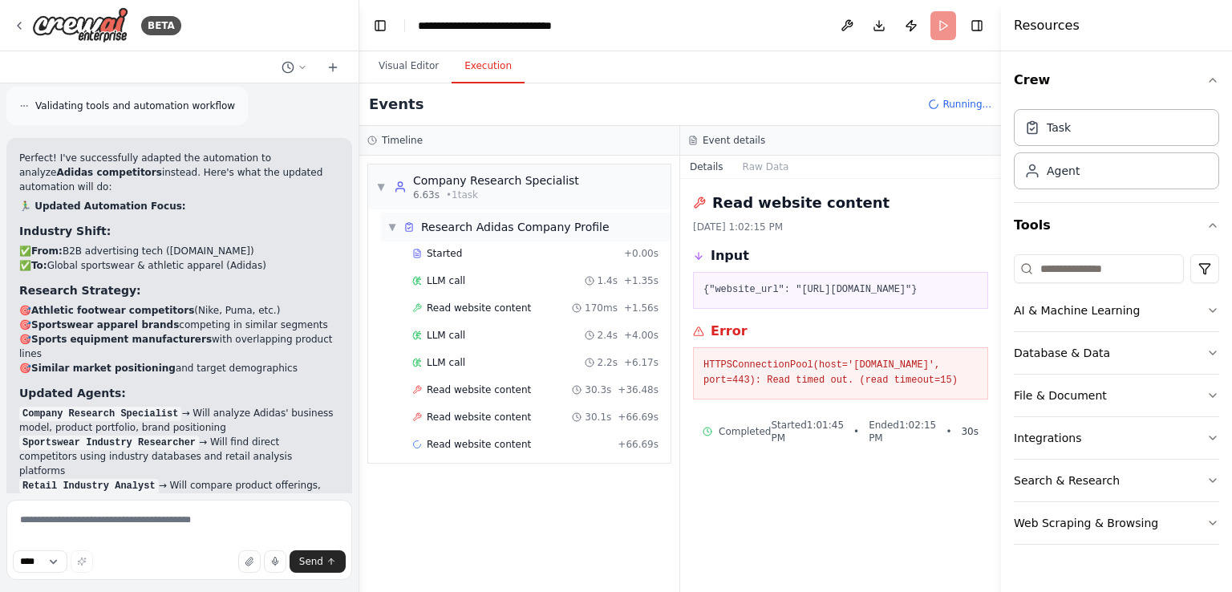
click at [444, 229] on span "Research Adidas Company Profile" at bounding box center [515, 227] width 189 height 16
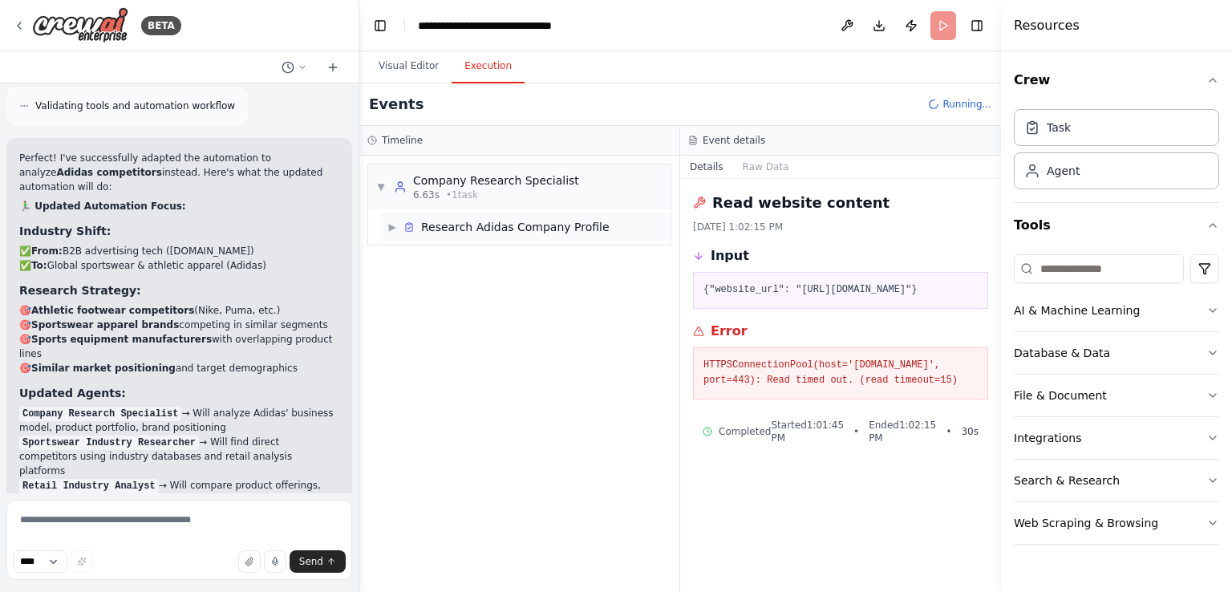
click at [419, 228] on div "Research Adidas Company Profile" at bounding box center [507, 227] width 206 height 16
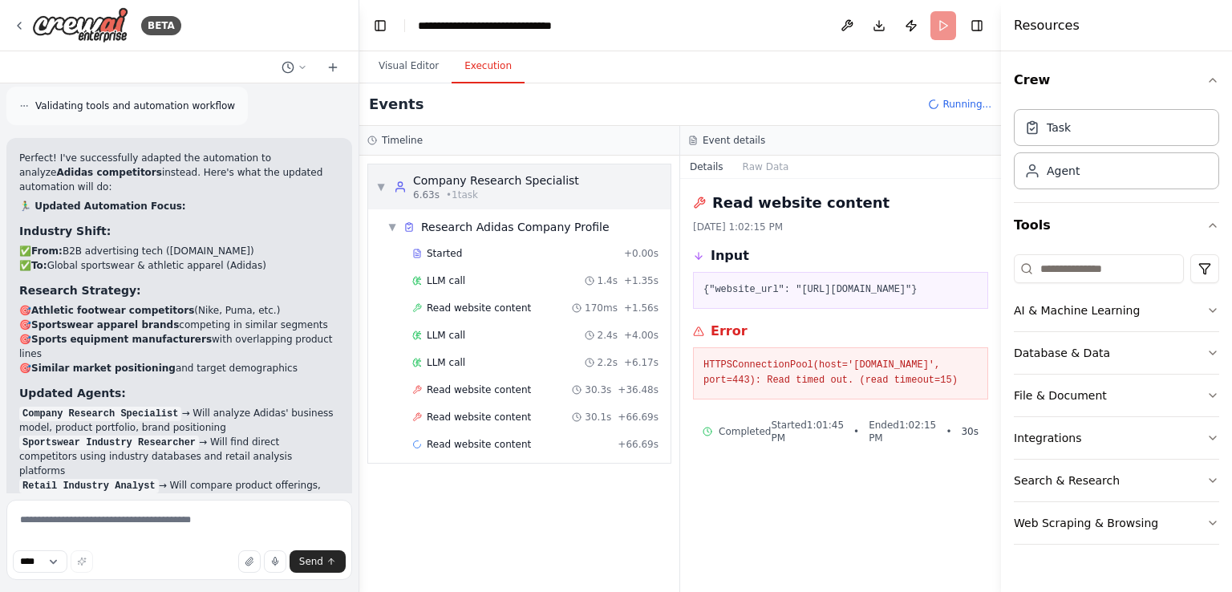
click at [519, 182] on div "Company Research Specialist" at bounding box center [496, 180] width 166 height 16
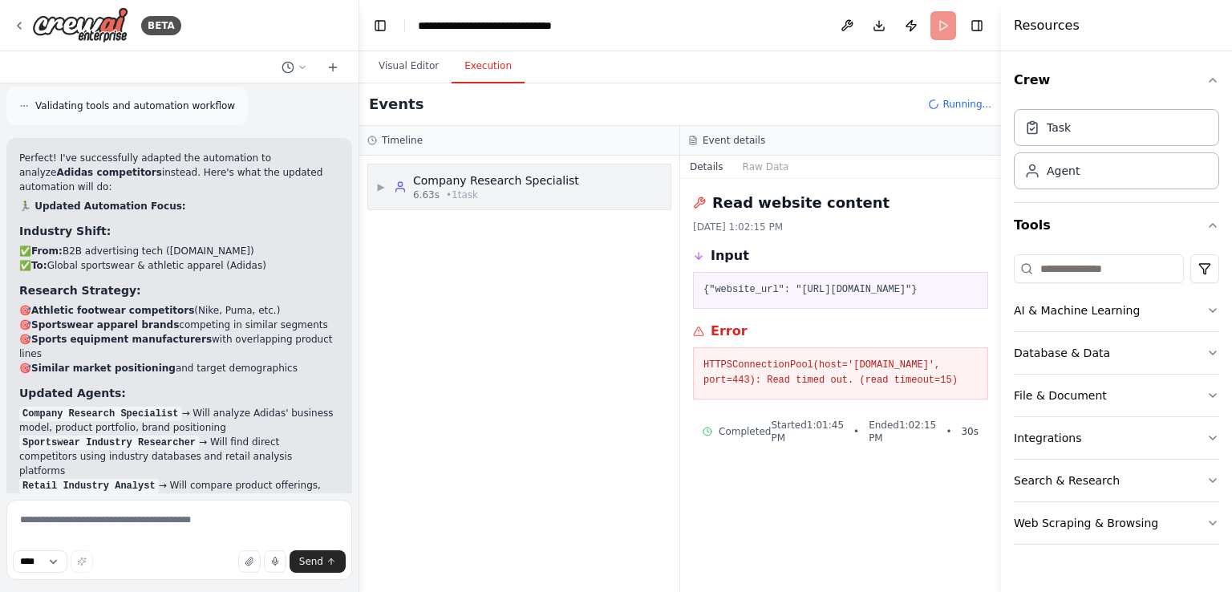
click at [519, 182] on div "Company Research Specialist" at bounding box center [496, 180] width 166 height 16
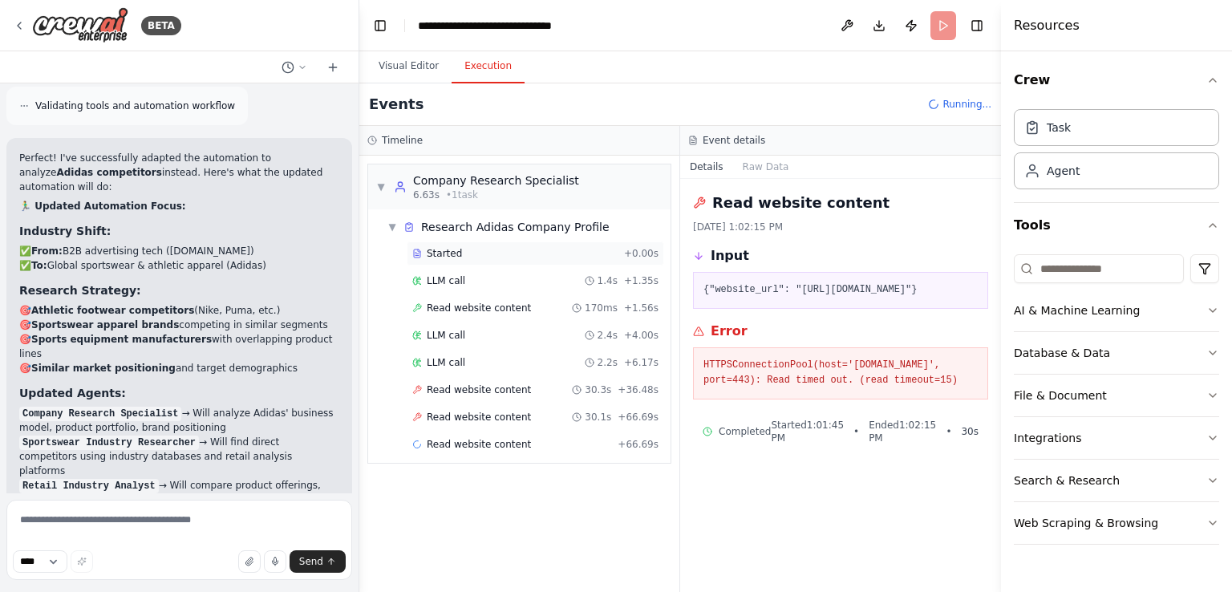
click at [465, 254] on div "Started" at bounding box center [514, 253] width 205 height 13
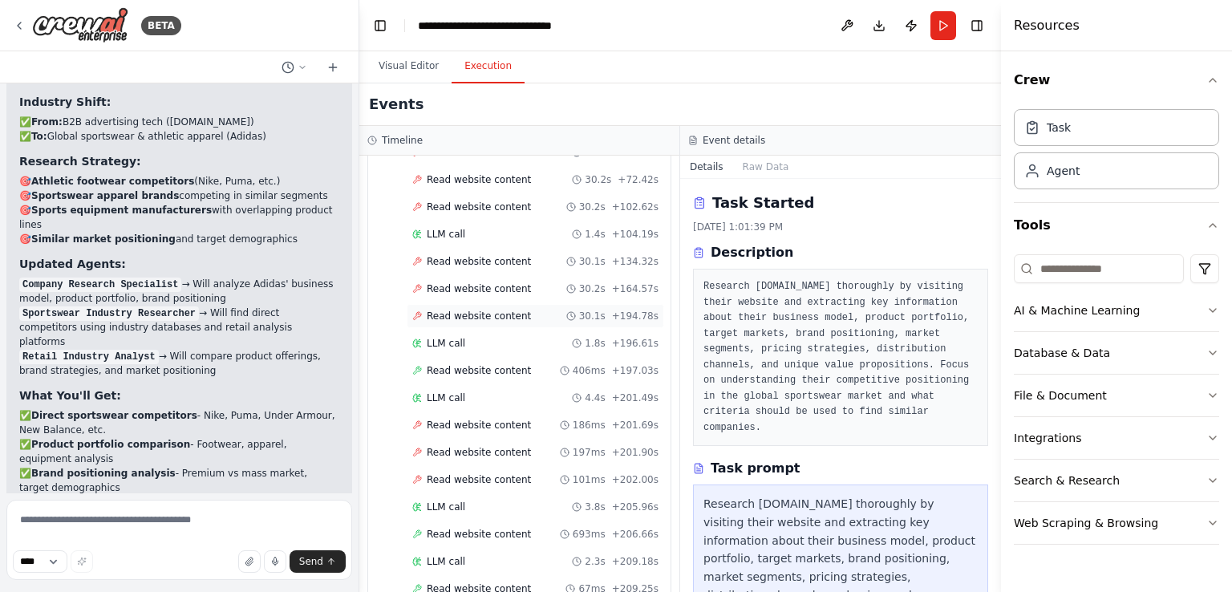
scroll to position [1303, 0]
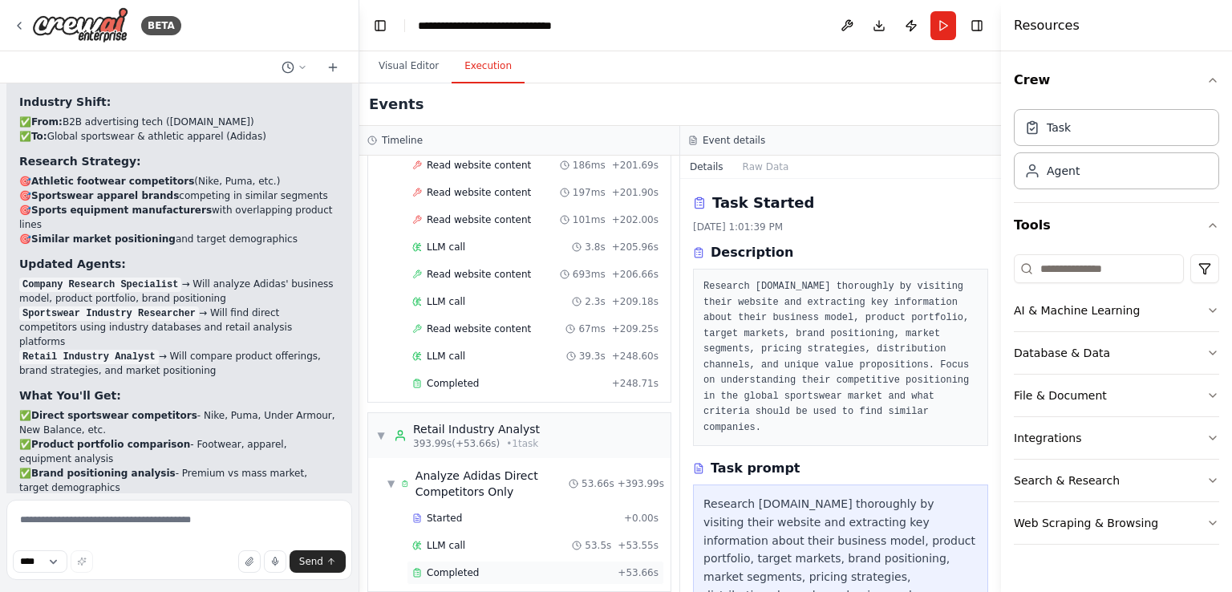
click at [521, 566] on div "Completed" at bounding box center [511, 572] width 199 height 13
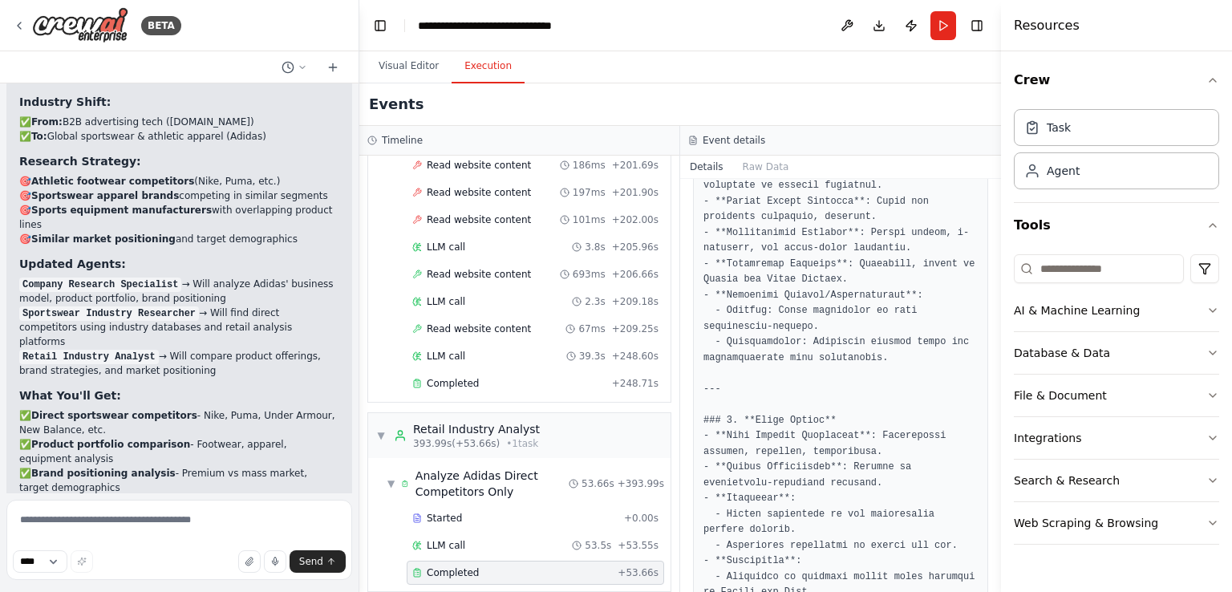
scroll to position [1444, 0]
click at [128, 520] on textarea at bounding box center [179, 540] width 346 height 80
type textarea "**********"
click at [309, 566] on span "Send" at bounding box center [311, 561] width 24 height 13
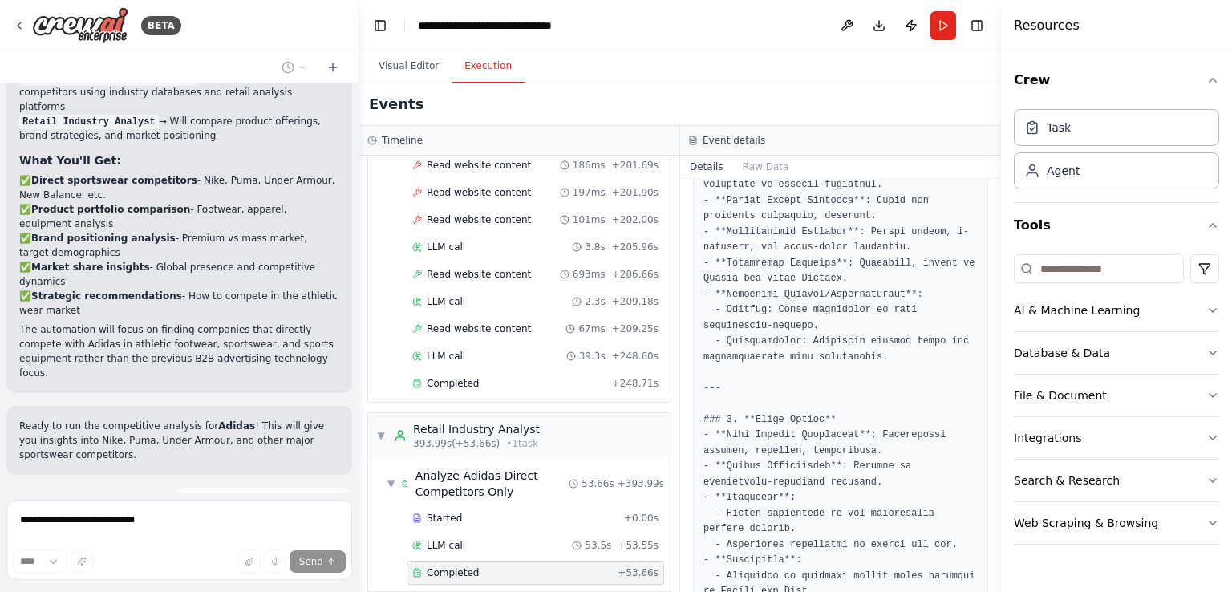
scroll to position [7013, 0]
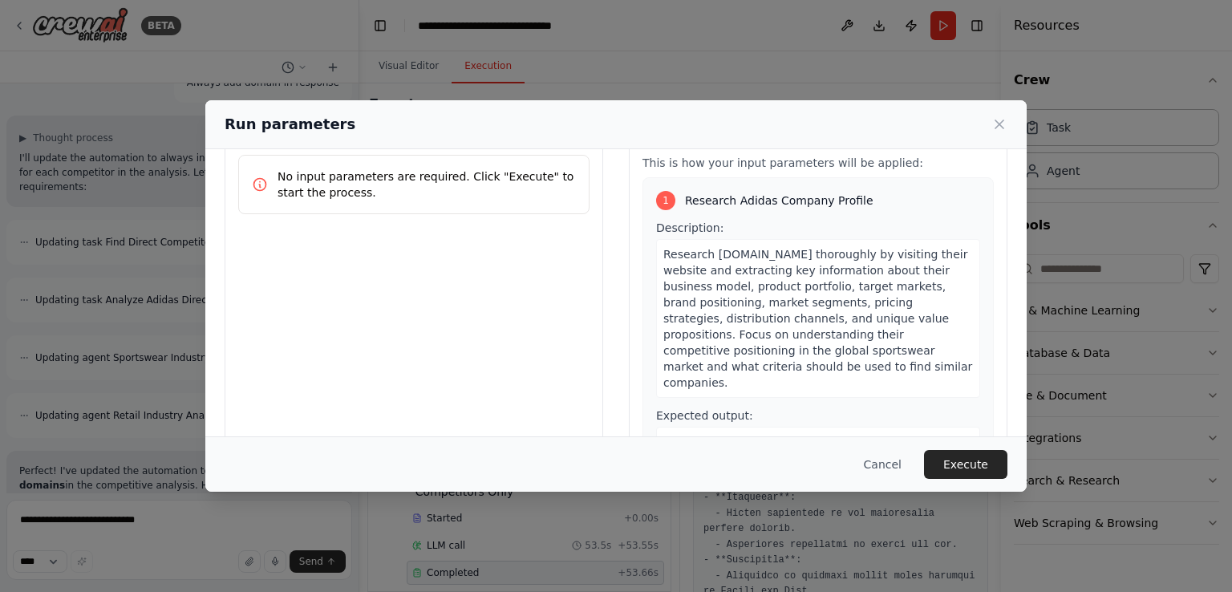
scroll to position [0, 0]
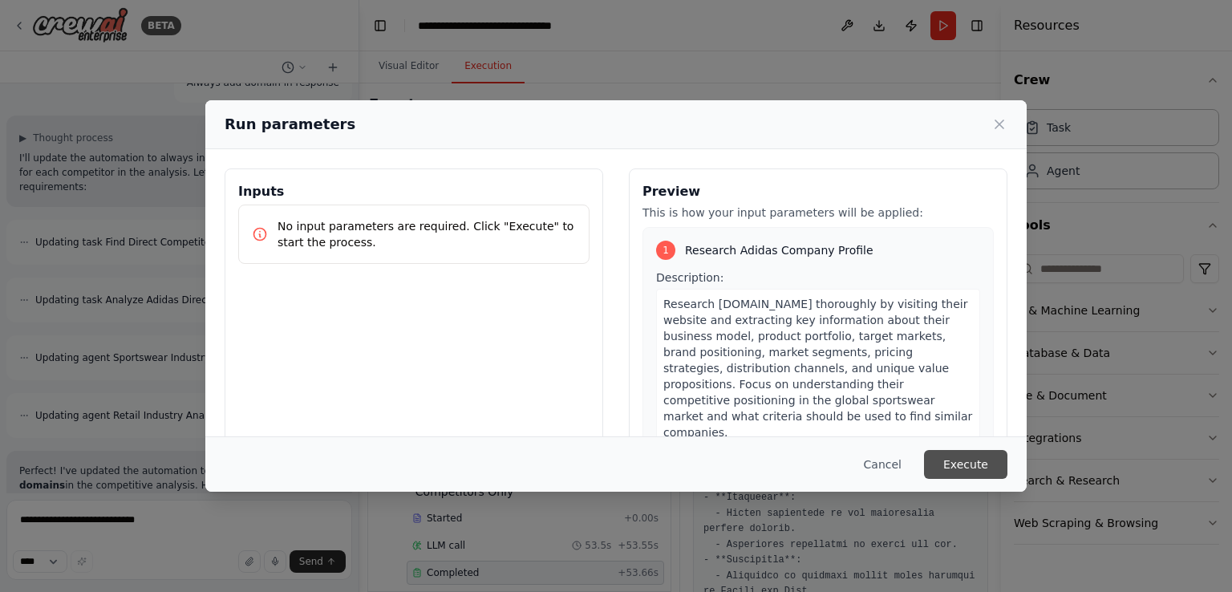
click at [963, 463] on button "Execute" at bounding box center [965, 464] width 83 height 29
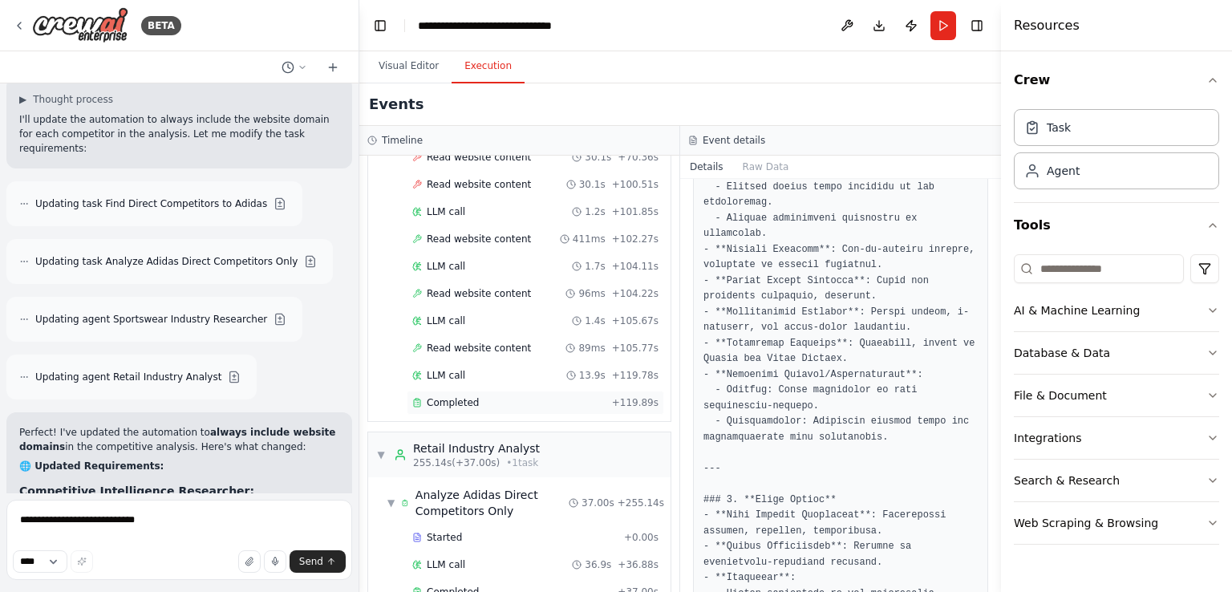
scroll to position [1033, 0]
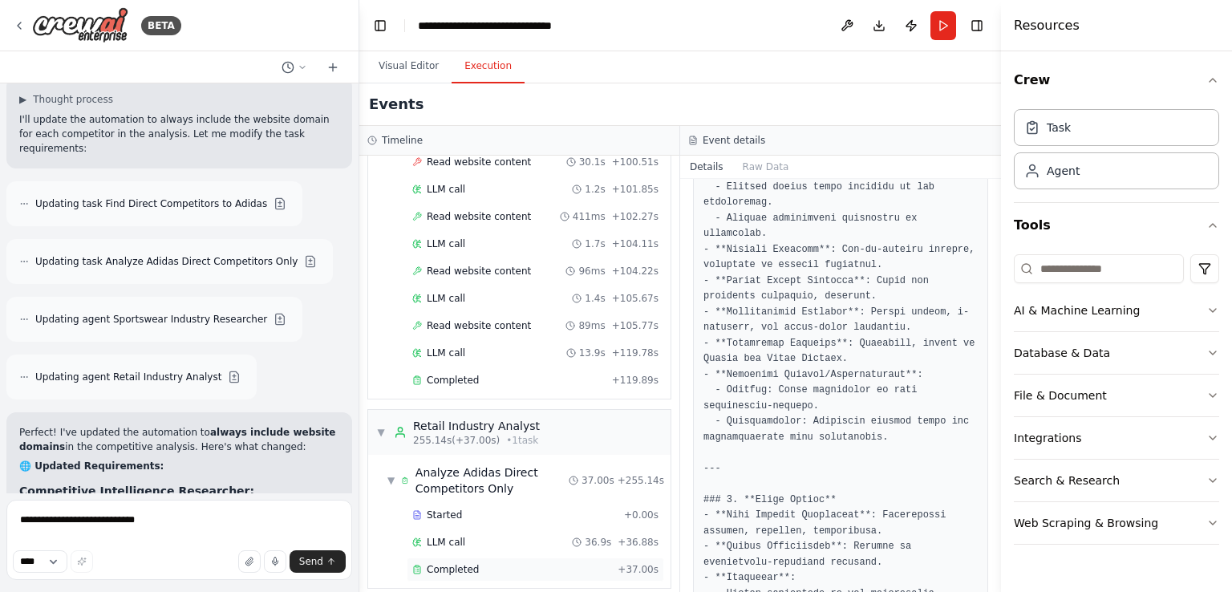
click at [480, 563] on div "Completed" at bounding box center [511, 569] width 199 height 13
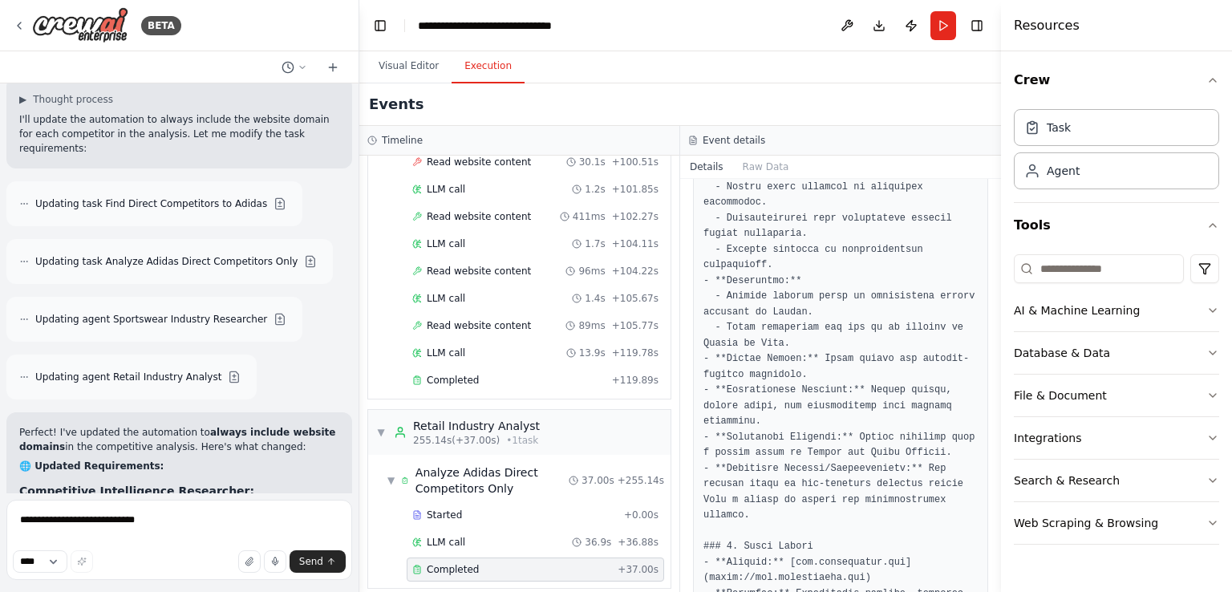
click at [464, 563] on span "Completed" at bounding box center [453, 569] width 52 height 13
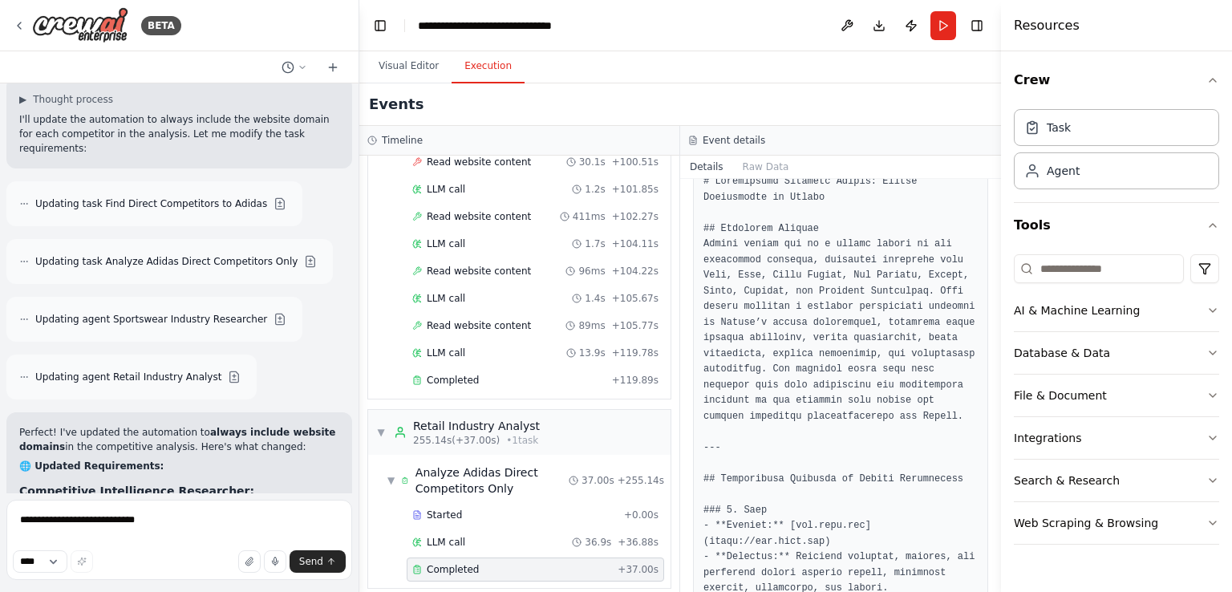
scroll to position [642, 0]
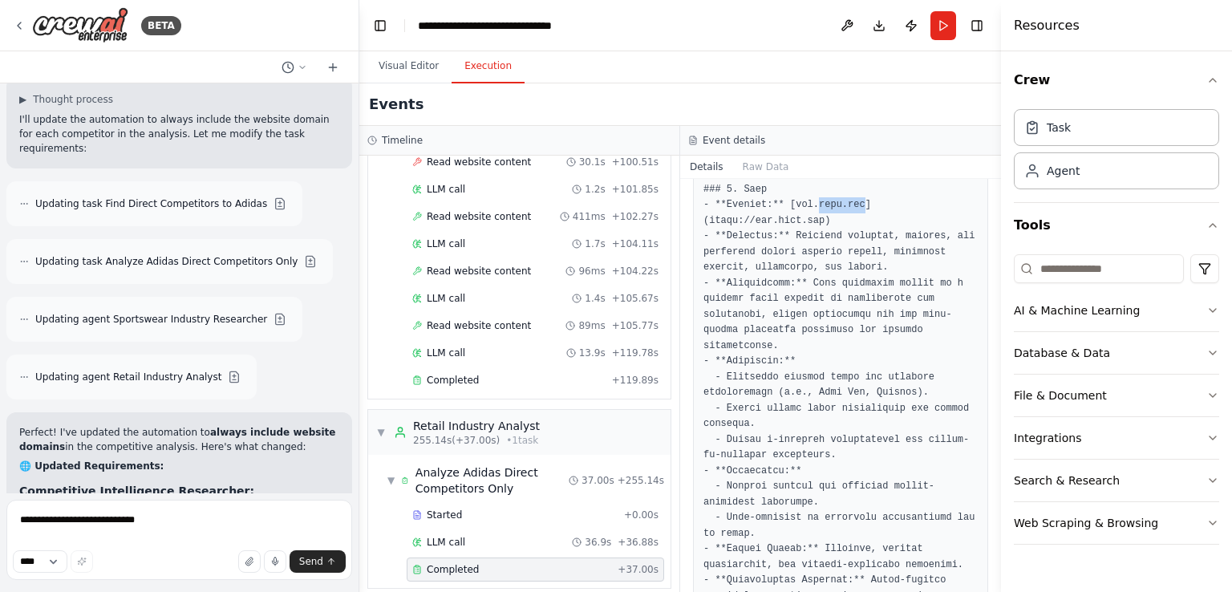
drag, startPoint x: 809, startPoint y: 203, endPoint x: 850, endPoint y: 202, distance: 41.7
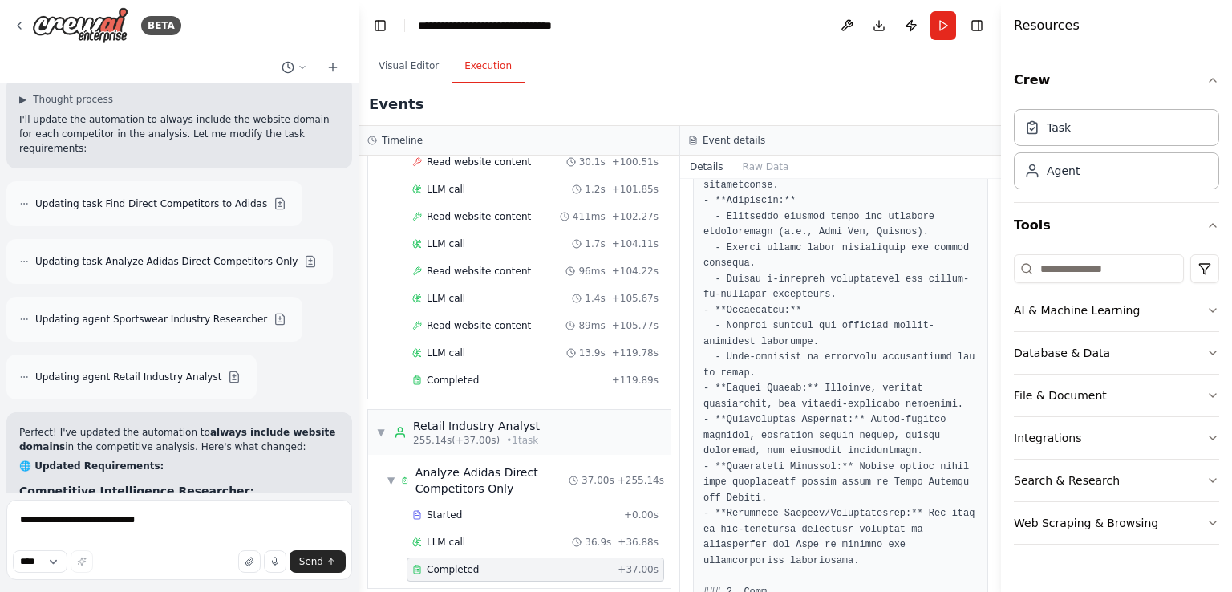
scroll to position [1043, 0]
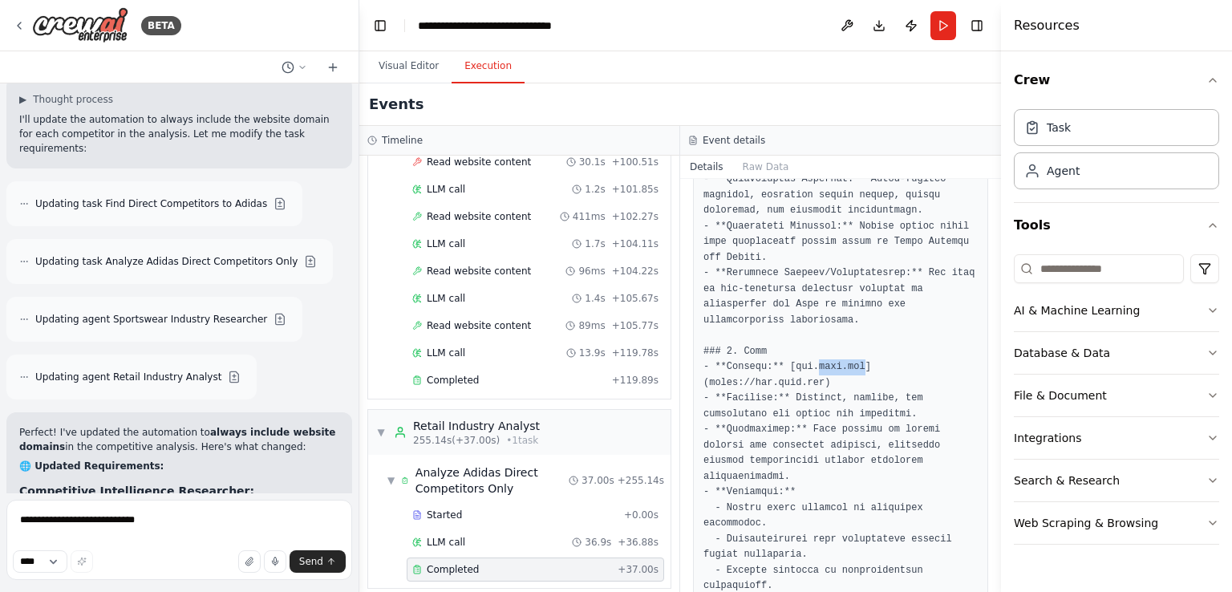
drag, startPoint x: 810, startPoint y: 348, endPoint x: 853, endPoint y: 351, distance: 42.6
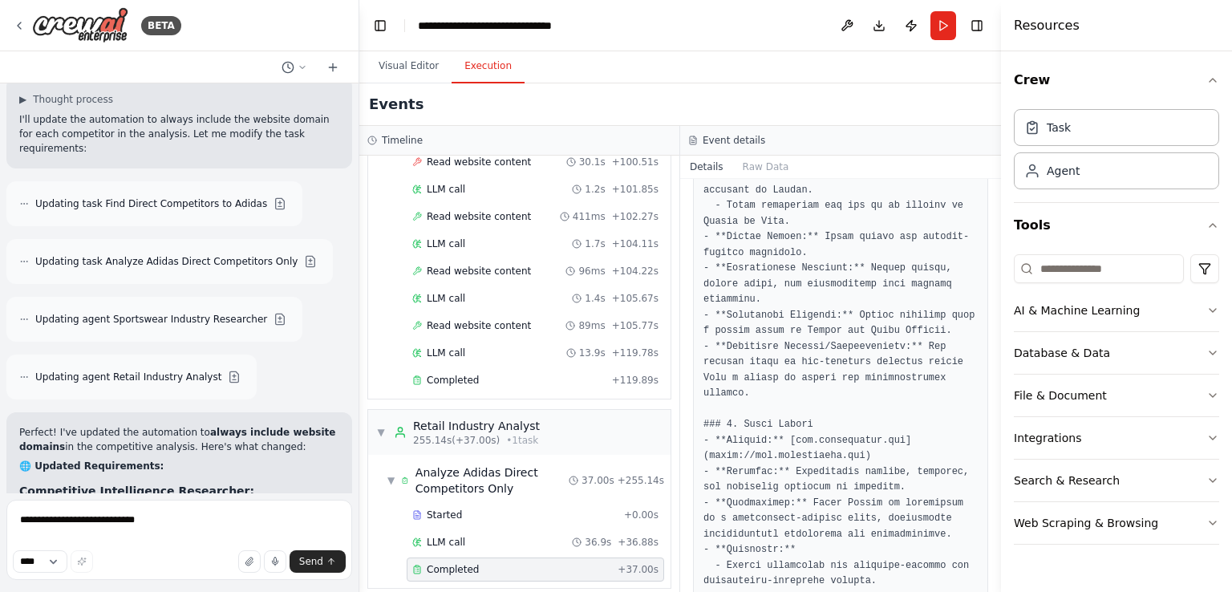
scroll to position [1524, 0]
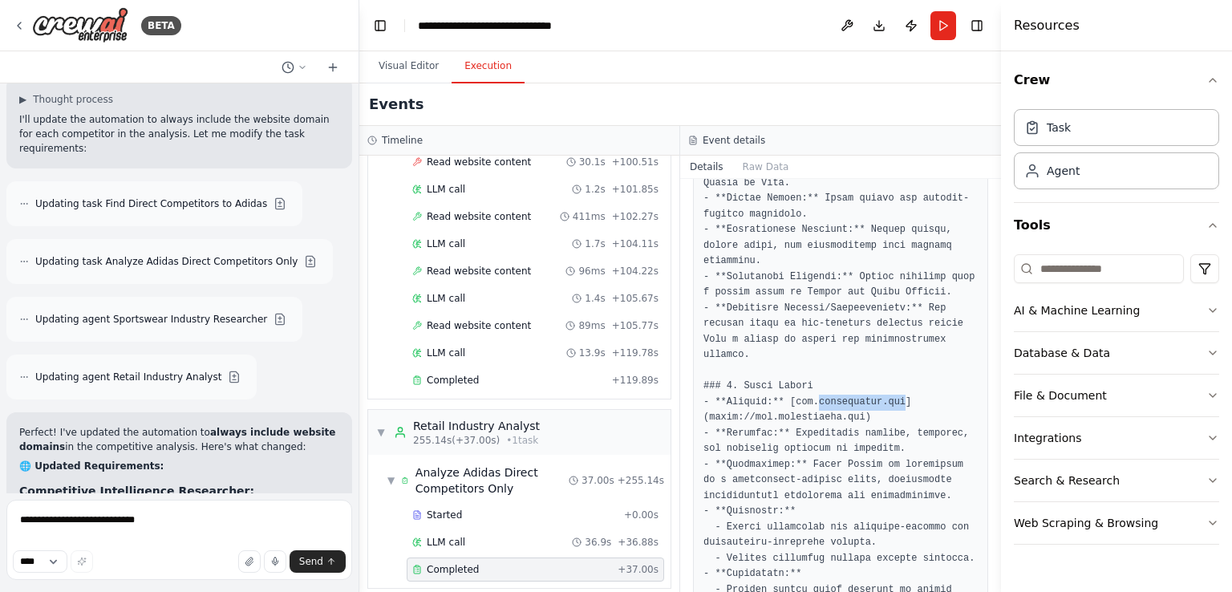
drag, startPoint x: 810, startPoint y: 367, endPoint x: 889, endPoint y: 370, distance: 78.7
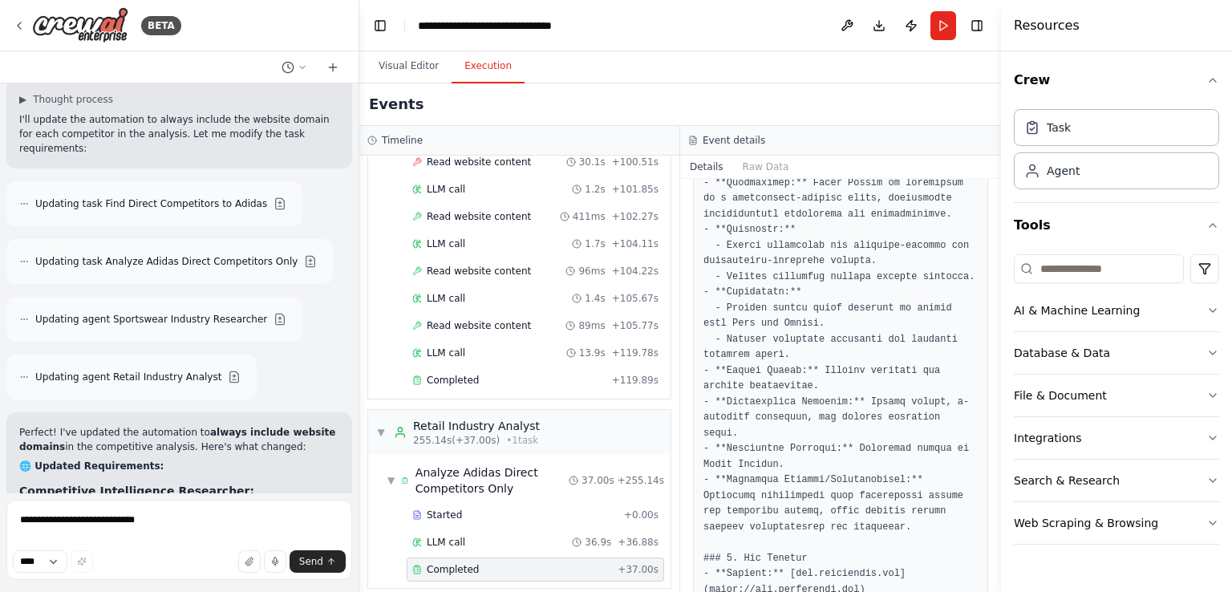
scroll to position [1845, 0]
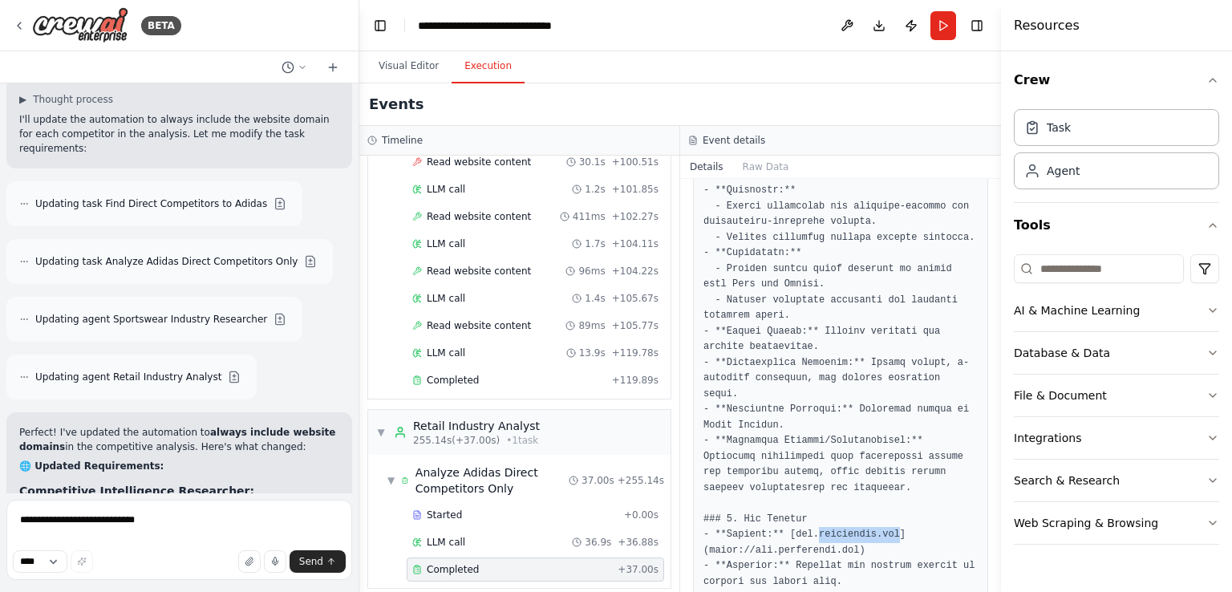
drag, startPoint x: 808, startPoint y: 485, endPoint x: 882, endPoint y: 486, distance: 73.8
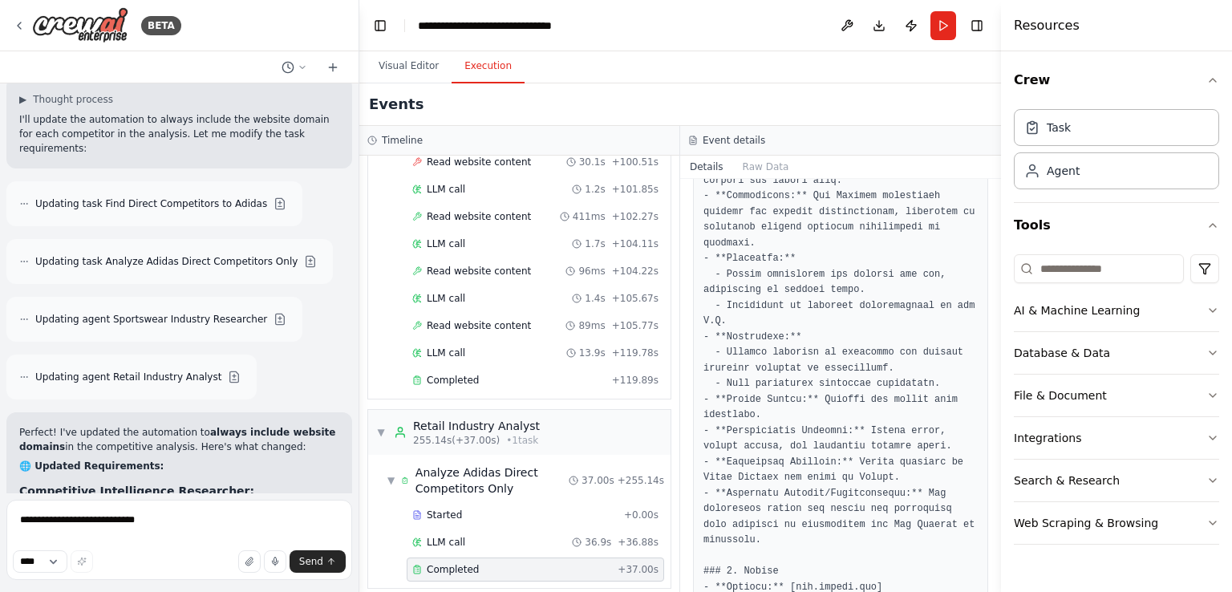
scroll to position [2407, 0]
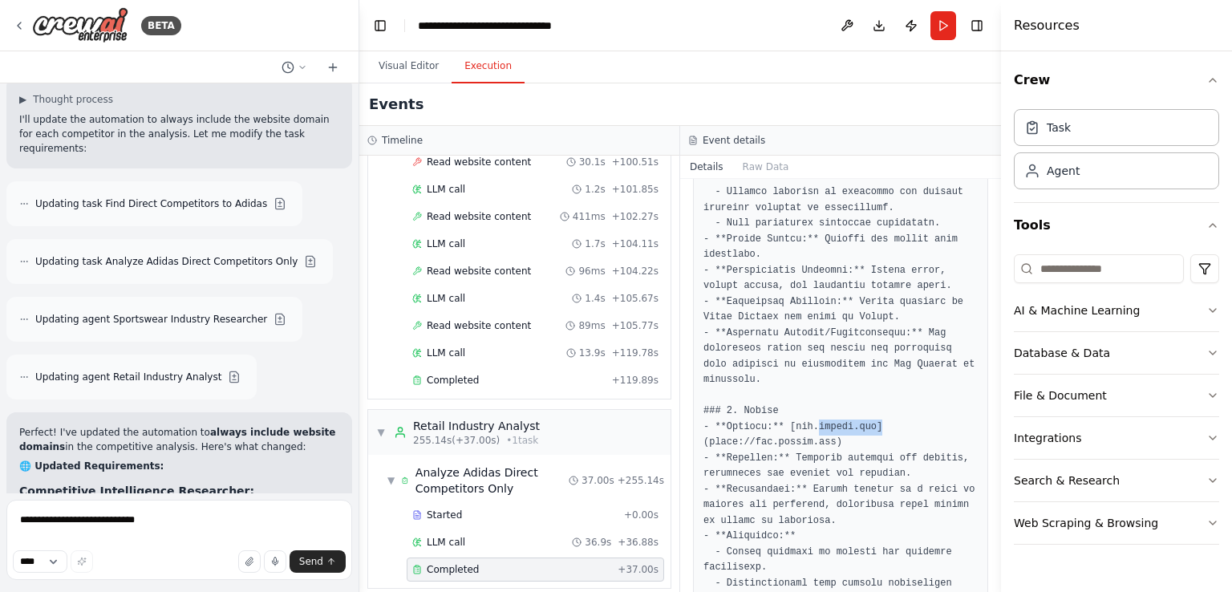
drag, startPoint x: 809, startPoint y: 361, endPoint x: 866, endPoint y: 363, distance: 56.2
drag, startPoint x: 809, startPoint y: 363, endPoint x: 861, endPoint y: 364, distance: 52.2
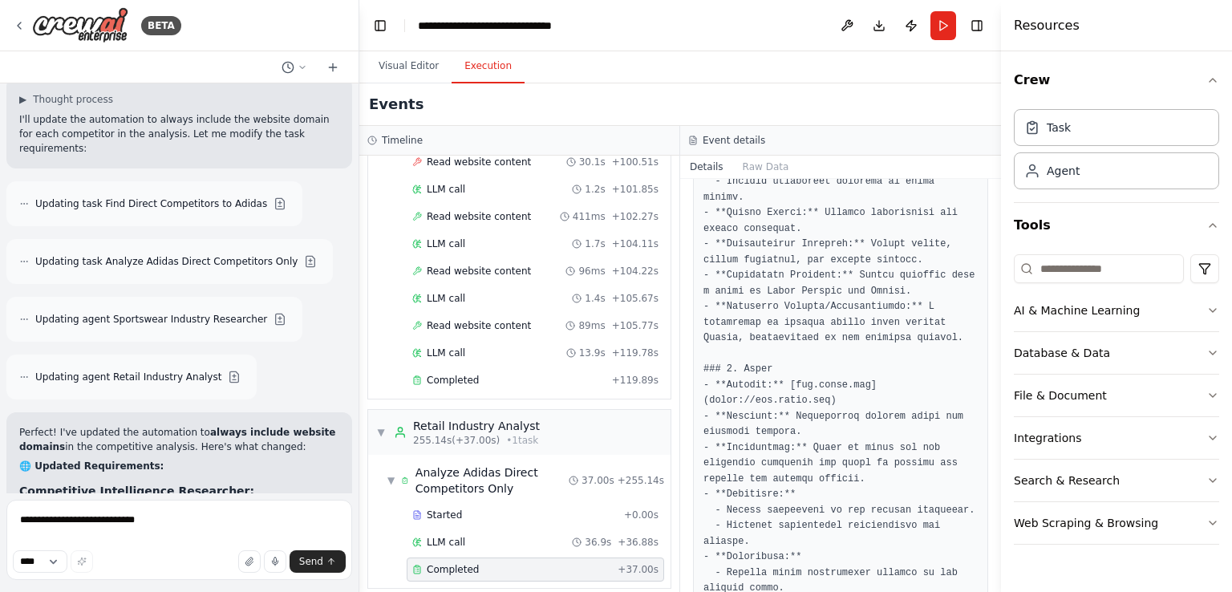
scroll to position [2888, 0]
drag, startPoint x: 810, startPoint y: 302, endPoint x: 857, endPoint y: 302, distance: 46.5
click at [857, 302] on pre at bounding box center [841, 305] width 274 height 5397
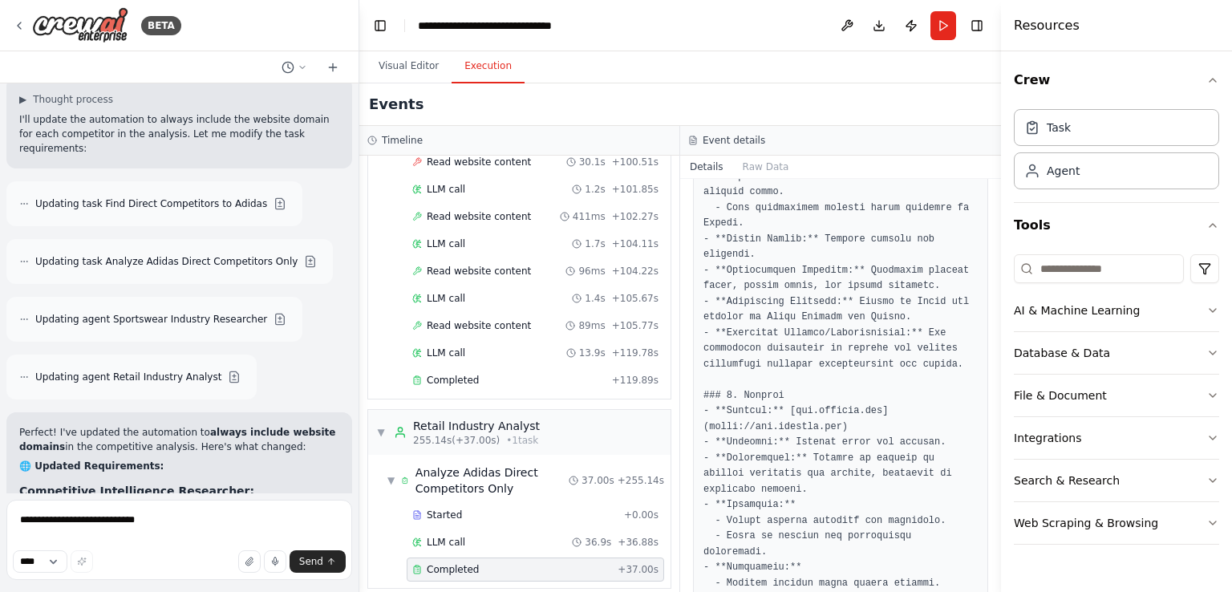
scroll to position [3289, 0]
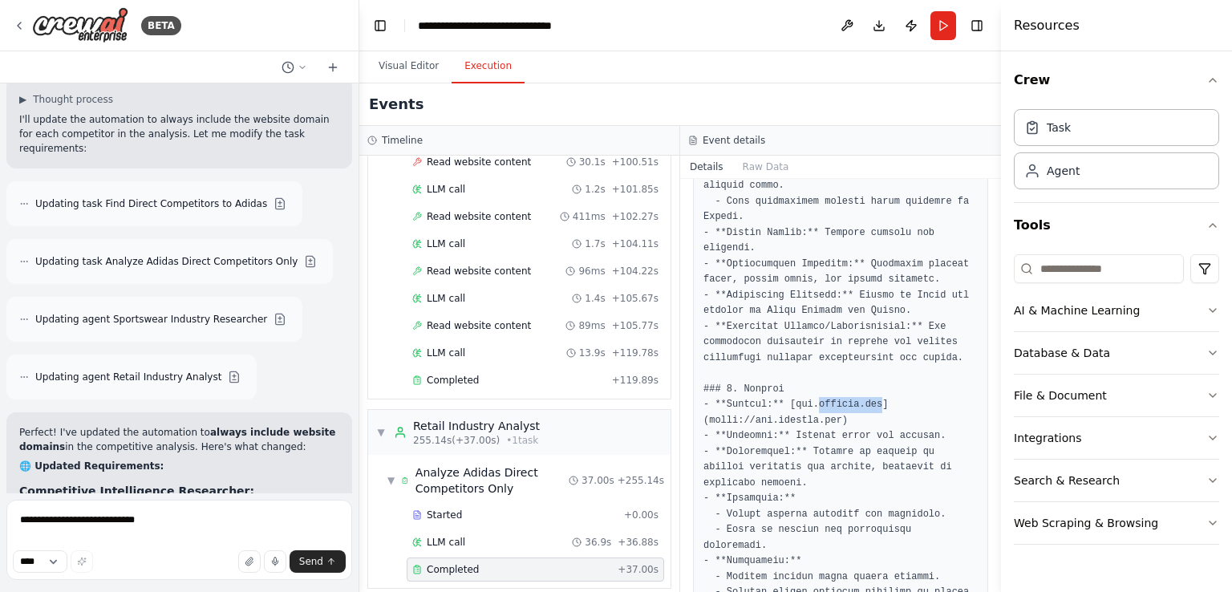
drag, startPoint x: 809, startPoint y: 322, endPoint x: 870, endPoint y: 324, distance: 61.0
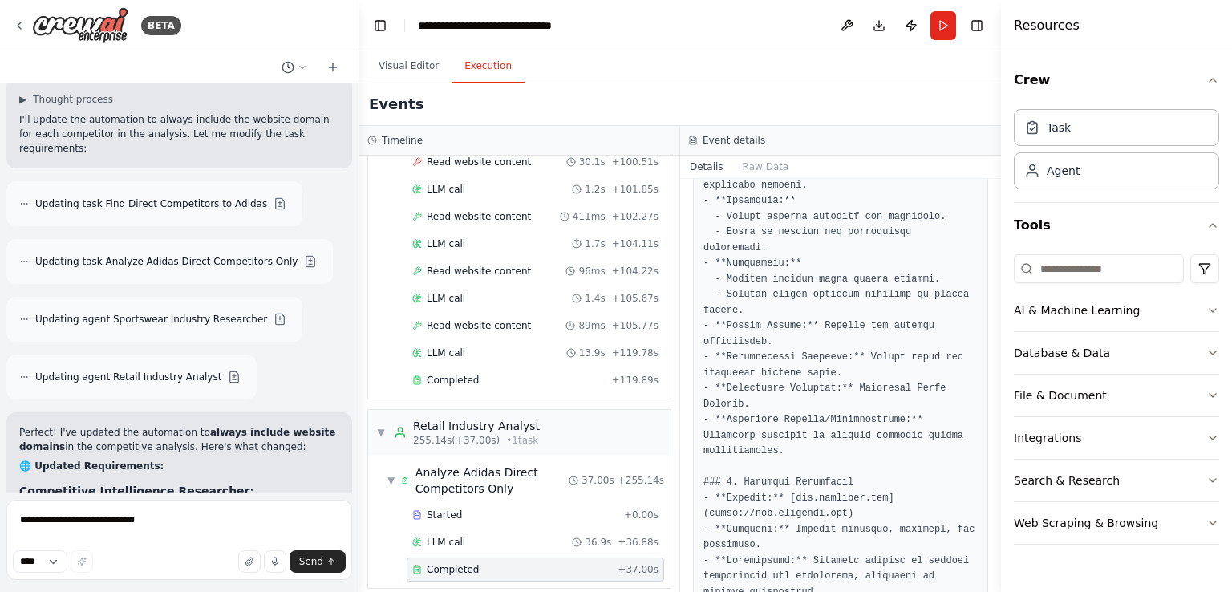
scroll to position [3610, 0]
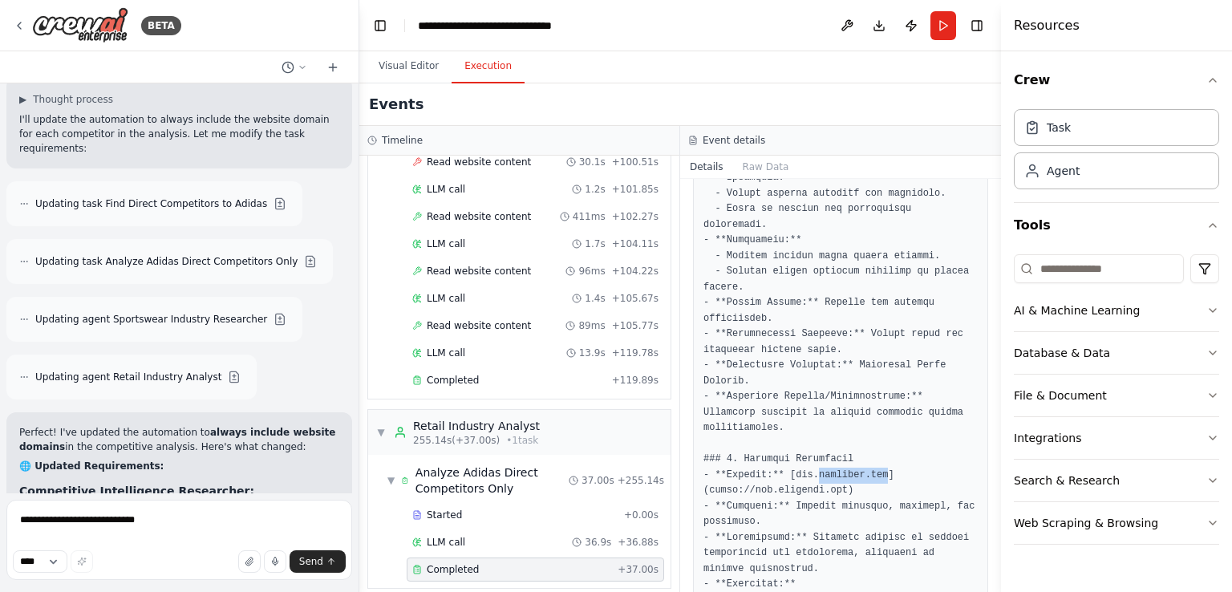
drag, startPoint x: 809, startPoint y: 377, endPoint x: 873, endPoint y: 380, distance: 64.3
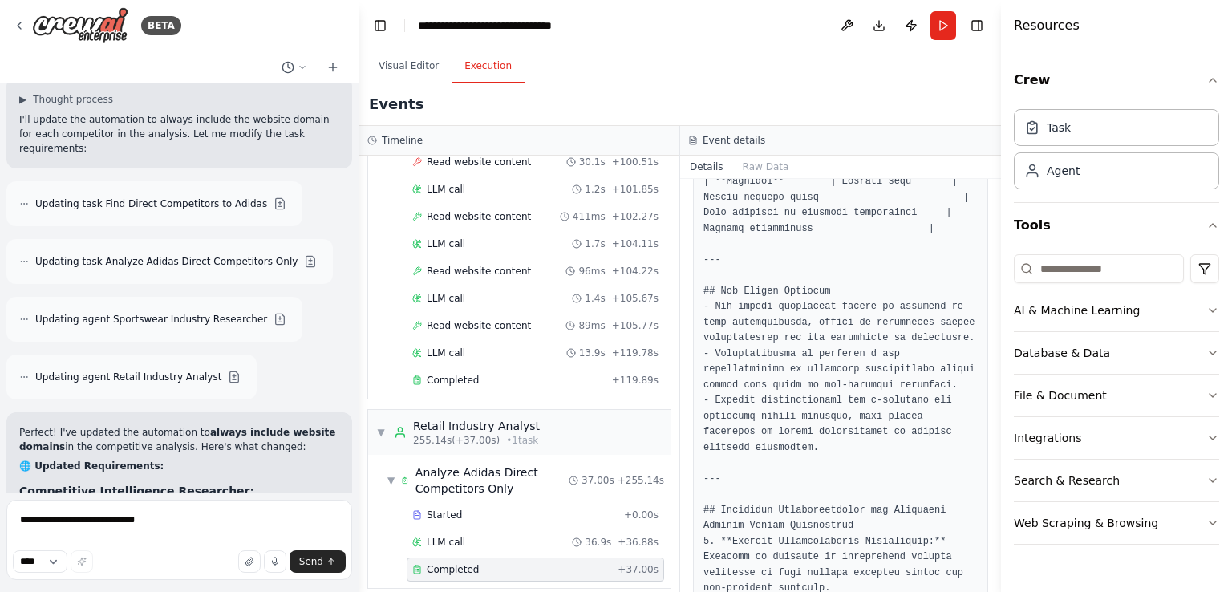
scroll to position [4679, 0]
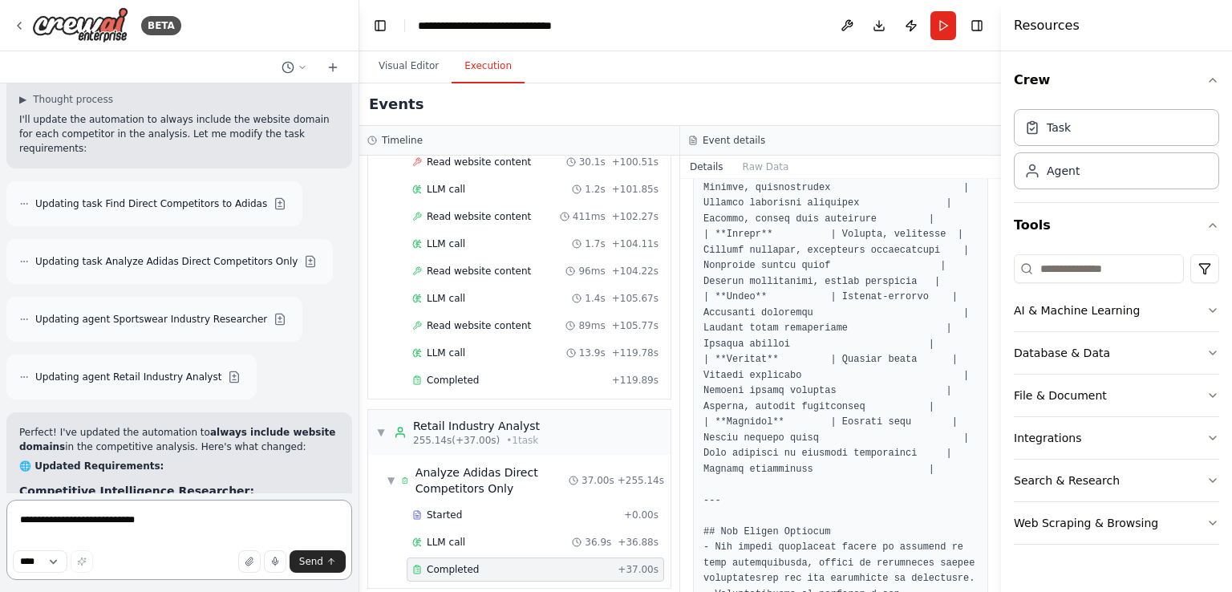
click at [95, 529] on textarea "**********" at bounding box center [179, 540] width 346 height 80
paste textarea "**********"
type textarea "**********"
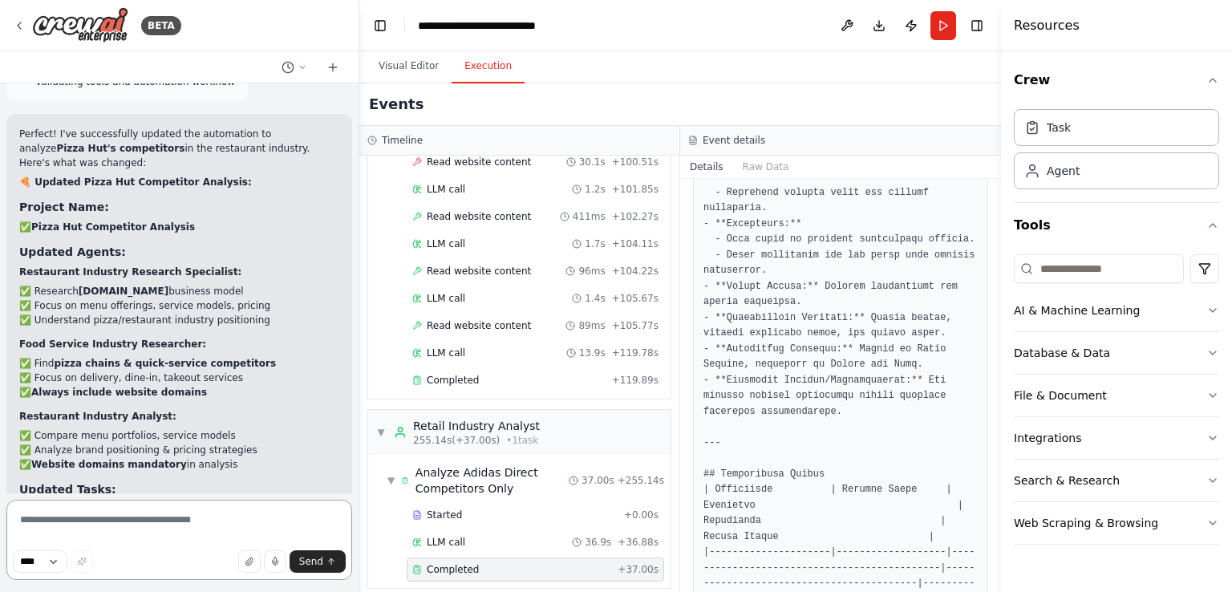
scroll to position [4038, 0]
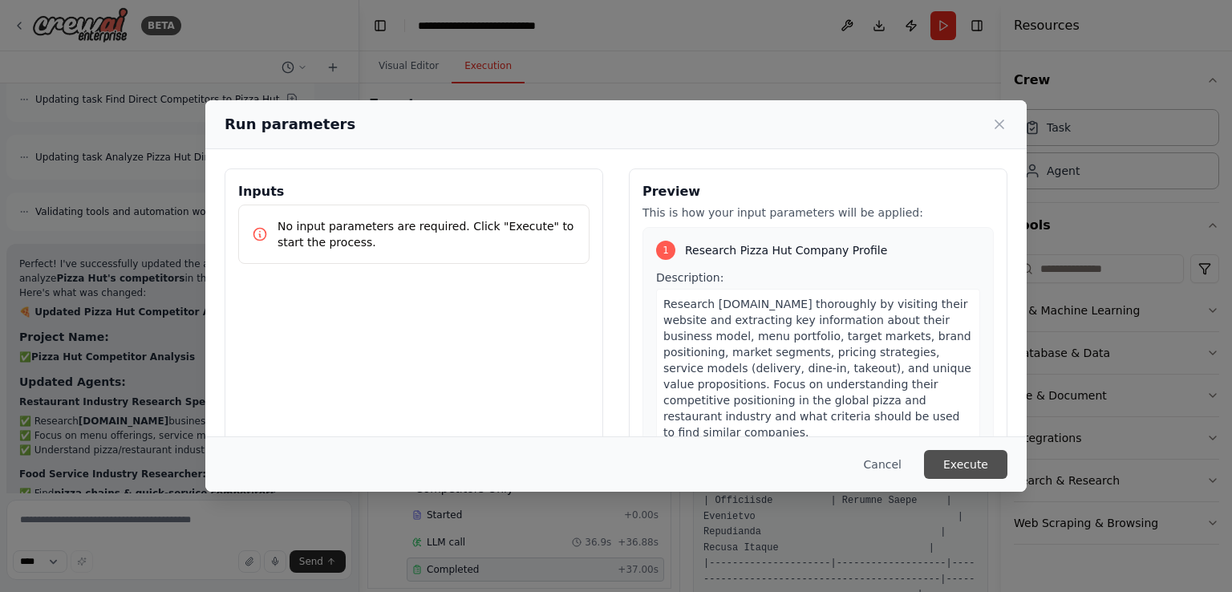
click at [960, 456] on button "Execute" at bounding box center [965, 464] width 83 height 29
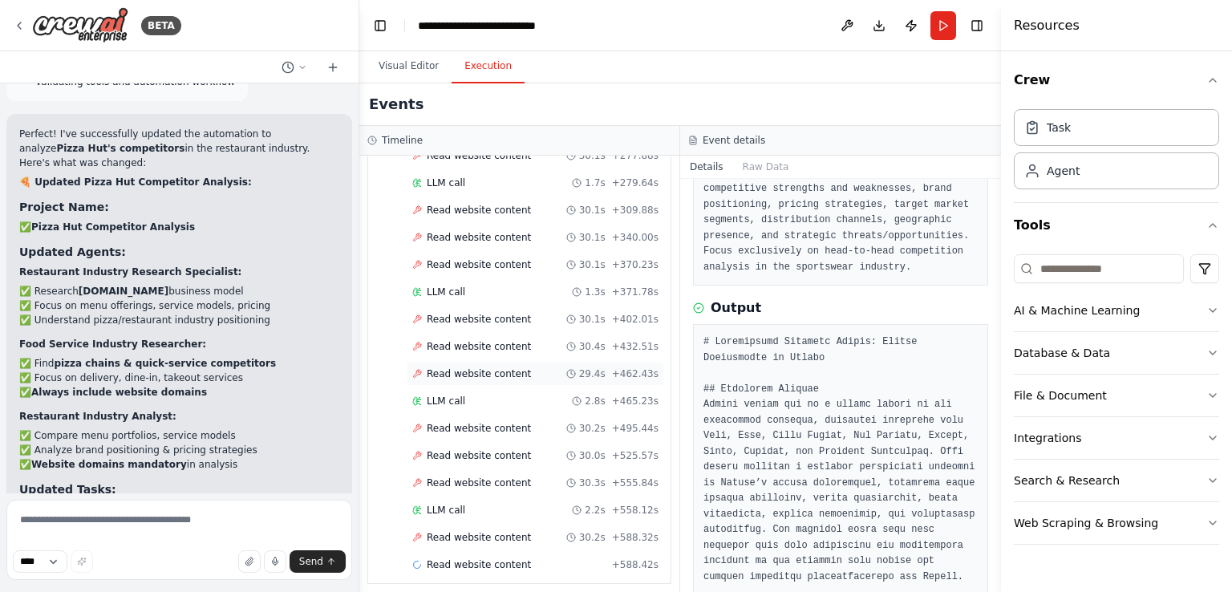
scroll to position [0, 0]
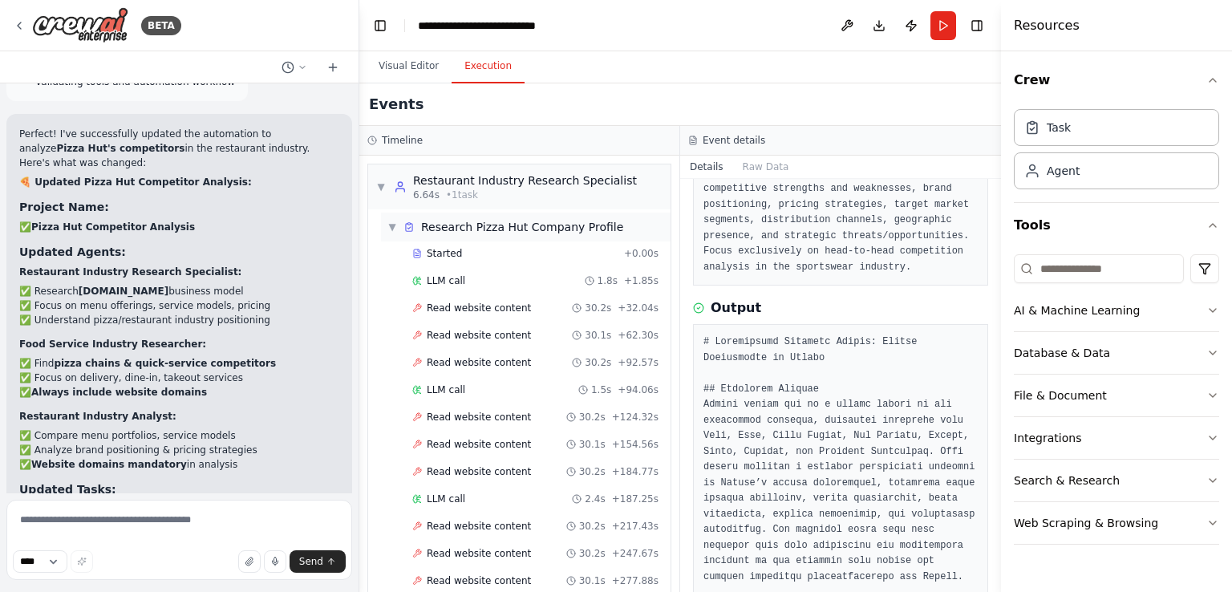
click at [391, 224] on span "▼" at bounding box center [392, 227] width 10 height 13
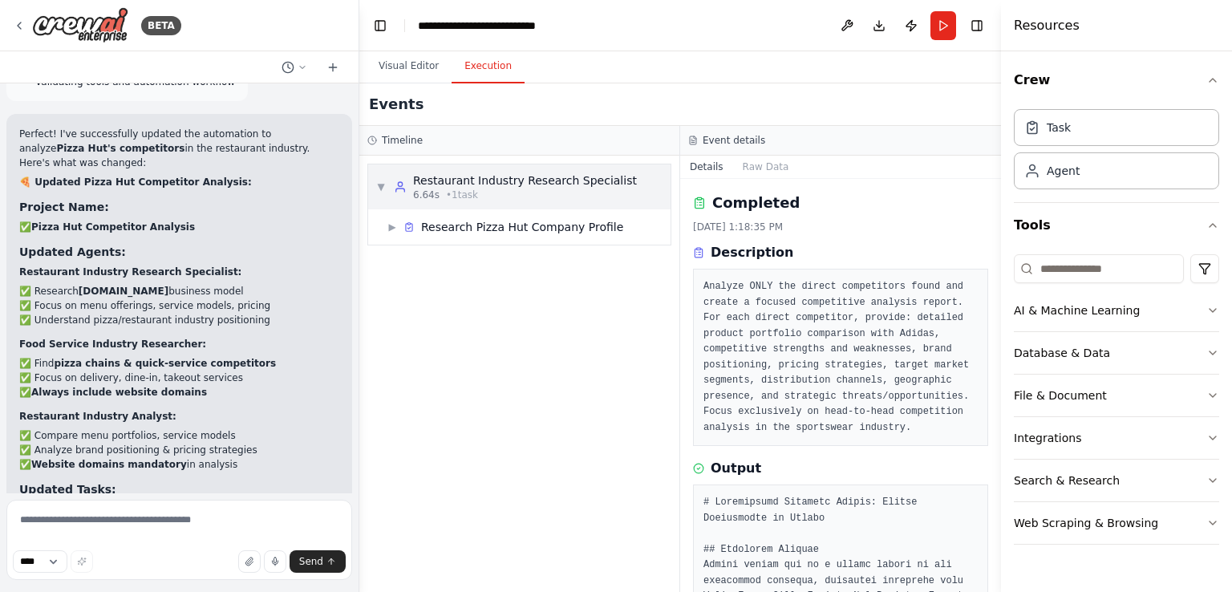
click at [379, 189] on span "▼" at bounding box center [381, 187] width 10 height 13
click at [379, 189] on span "▶" at bounding box center [381, 187] width 10 height 13
click at [387, 225] on span "▶" at bounding box center [392, 227] width 10 height 13
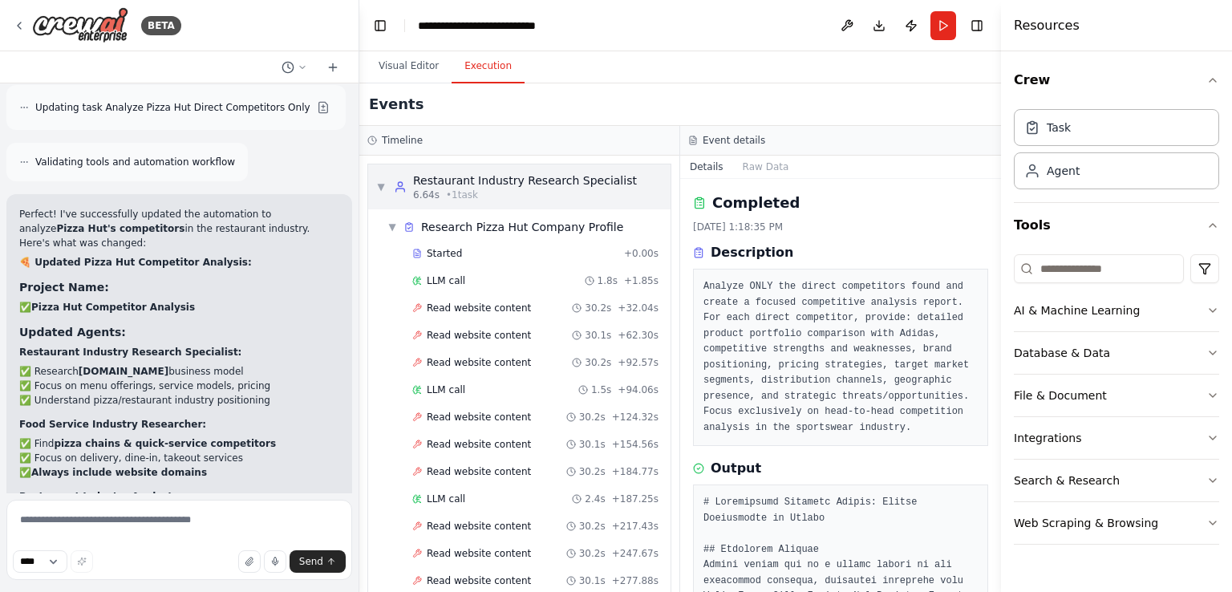
click at [378, 184] on span "▼" at bounding box center [381, 187] width 10 height 13
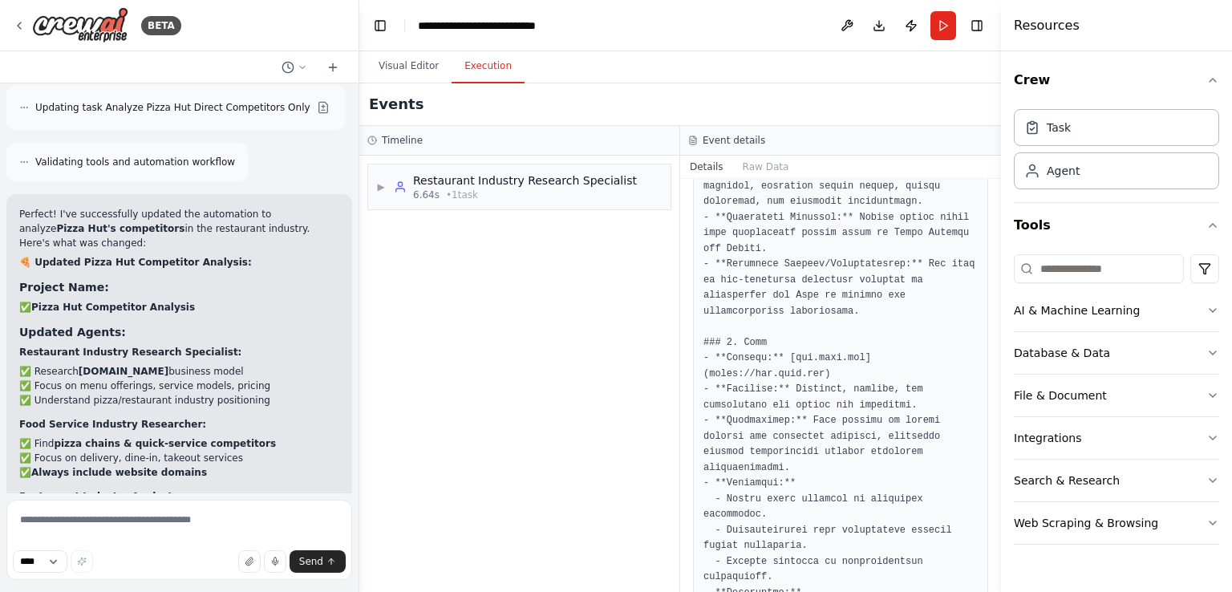
scroll to position [1043, 0]
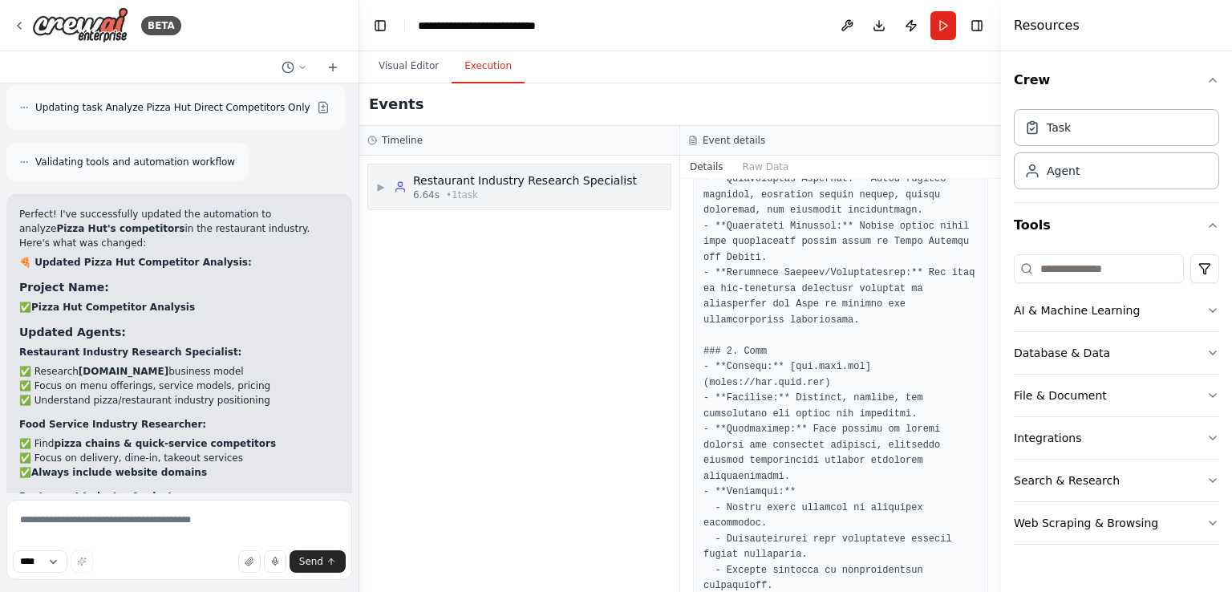
click at [380, 187] on span "▶" at bounding box center [381, 187] width 10 height 13
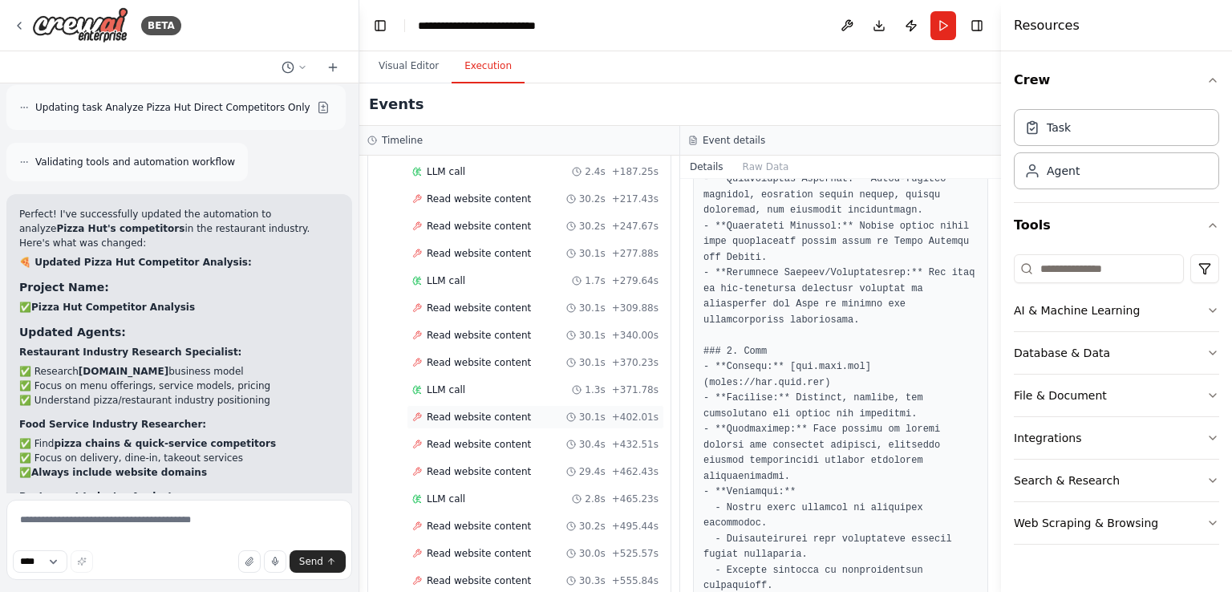
scroll to position [425, 0]
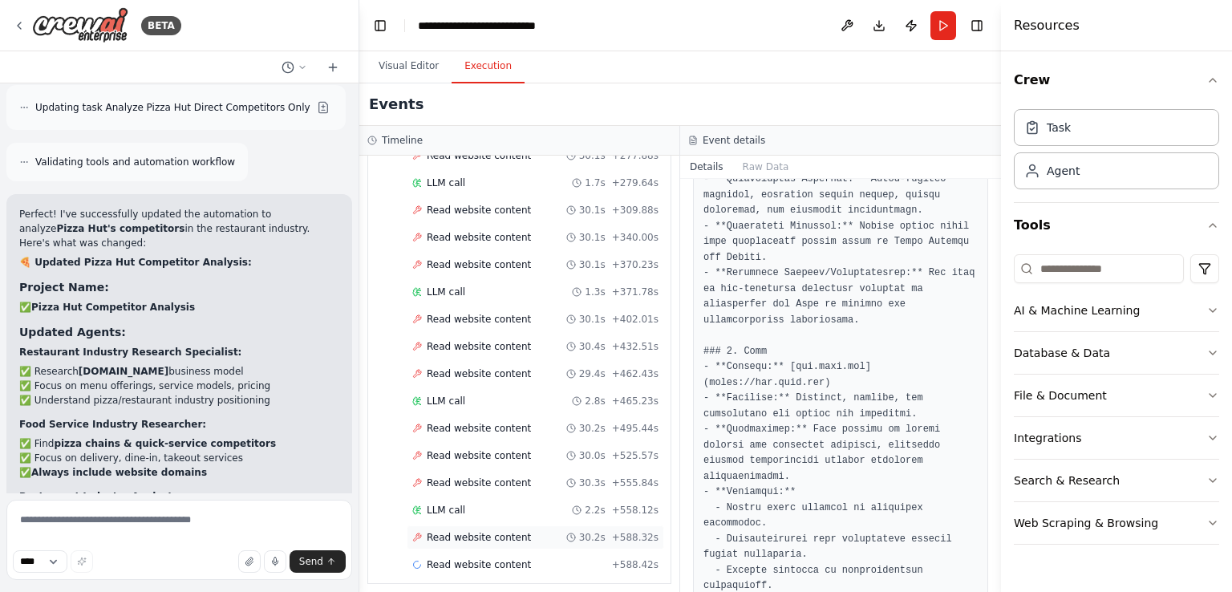
drag, startPoint x: 495, startPoint y: 555, endPoint x: 494, endPoint y: 535, distance: 20.1
click at [495, 558] on span "Read website content" at bounding box center [479, 564] width 104 height 13
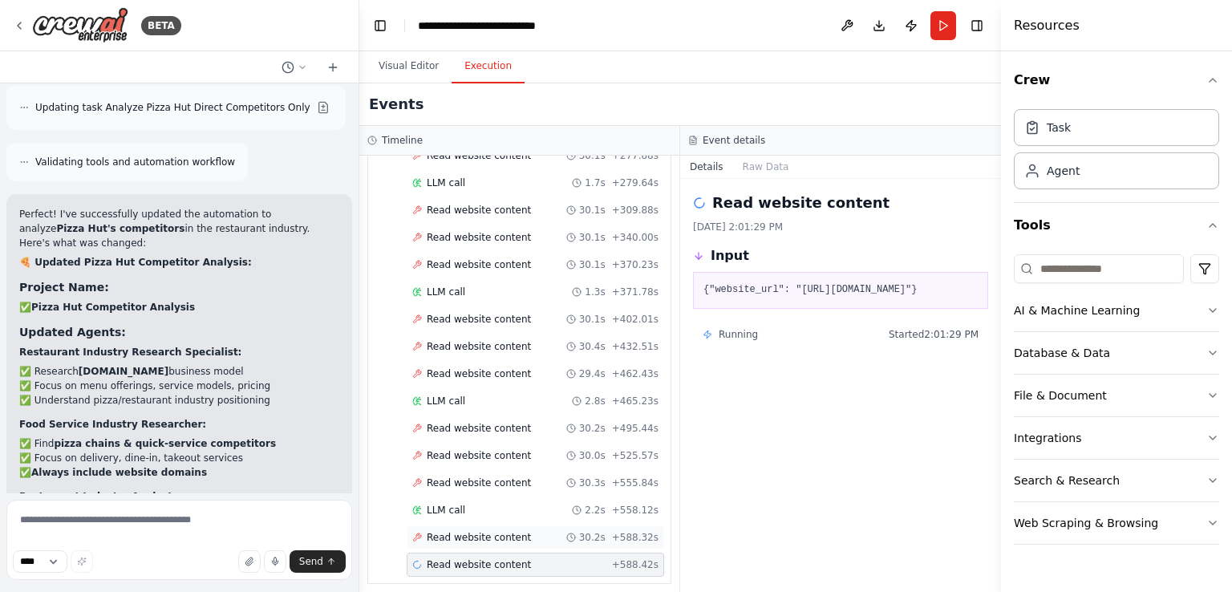
click at [494, 534] on div "Read website content 30.2s + 588.32s" at bounding box center [536, 537] width 258 height 24
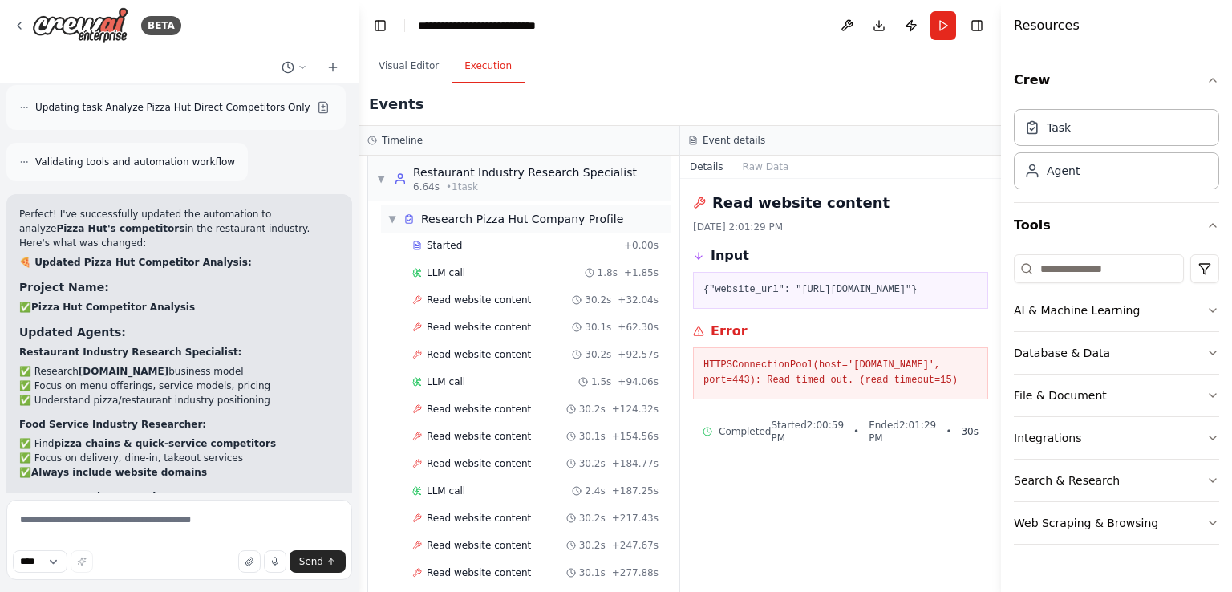
scroll to position [0, 0]
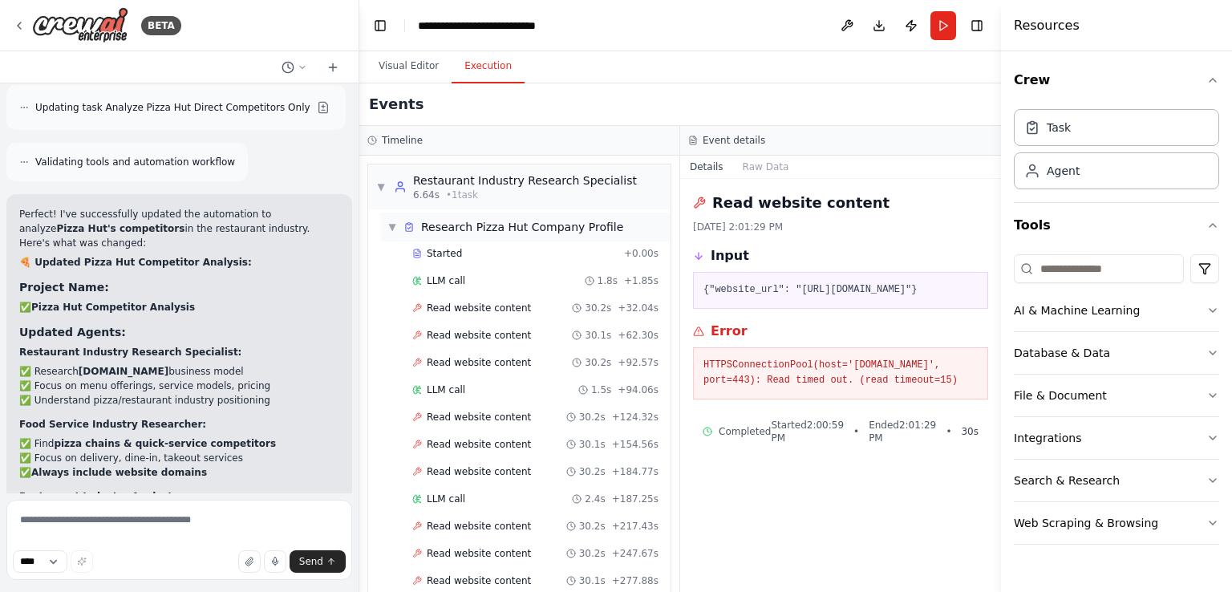
click at [392, 227] on span "▼" at bounding box center [392, 227] width 10 height 13
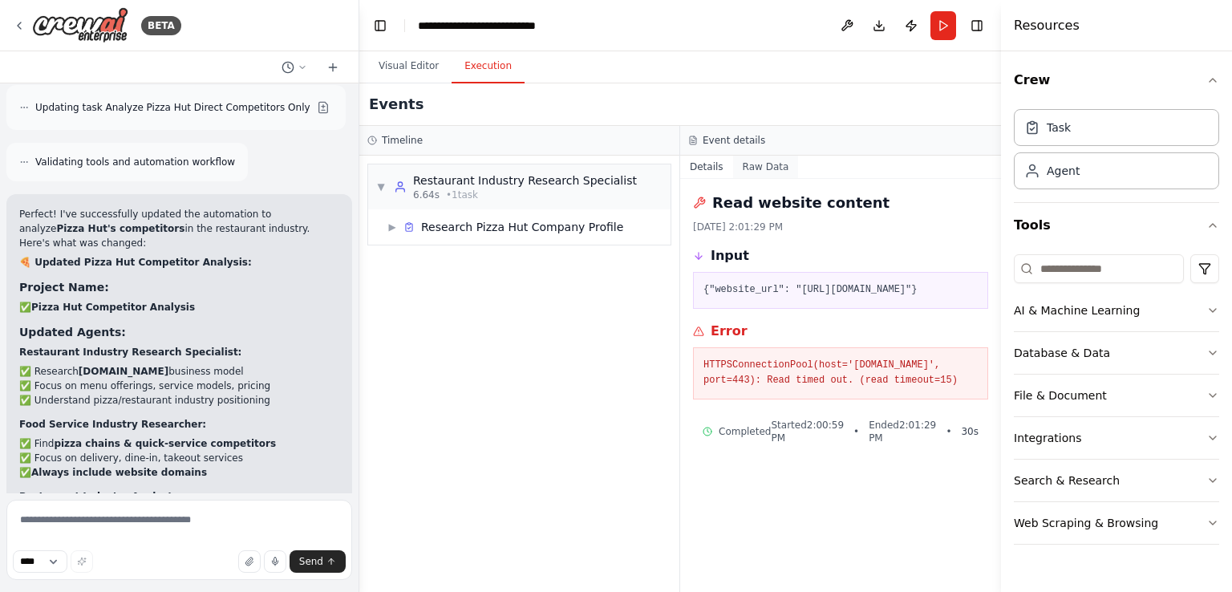
click at [759, 168] on button "Raw Data" at bounding box center [766, 167] width 66 height 22
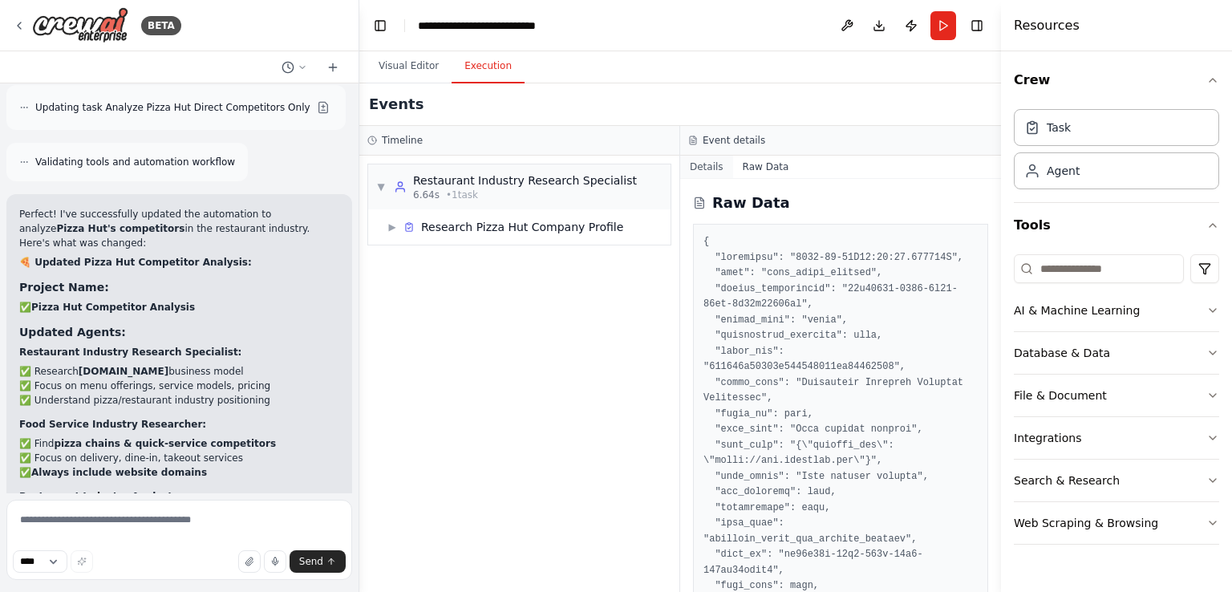
click at [720, 169] on button "Details" at bounding box center [706, 167] width 53 height 22
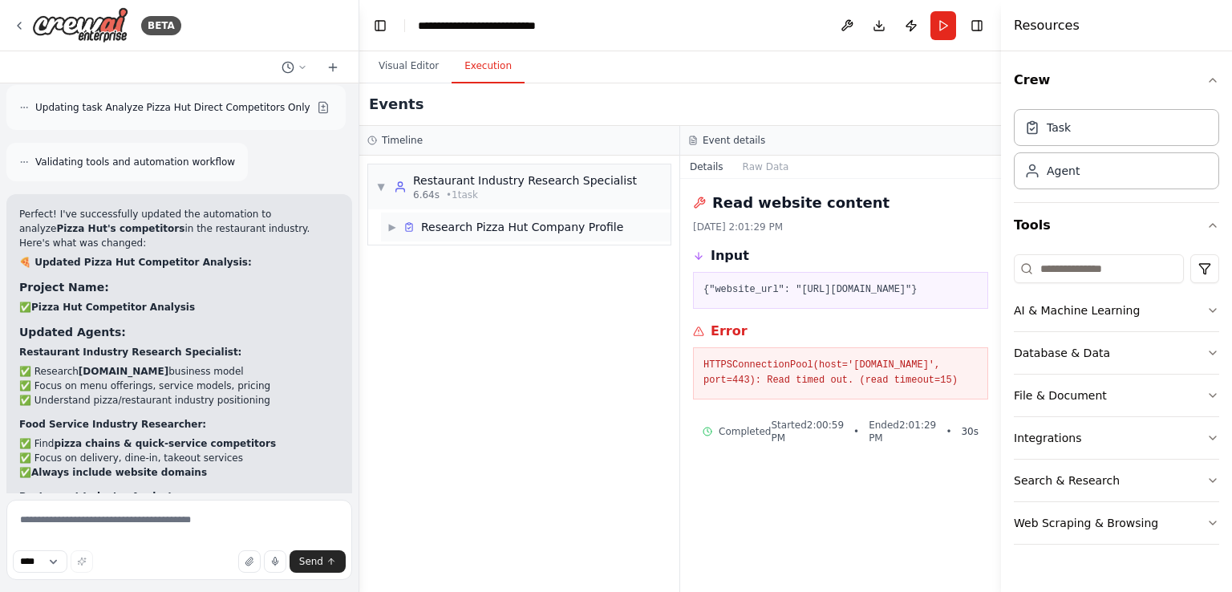
click at [396, 226] on span "▶" at bounding box center [392, 227] width 10 height 13
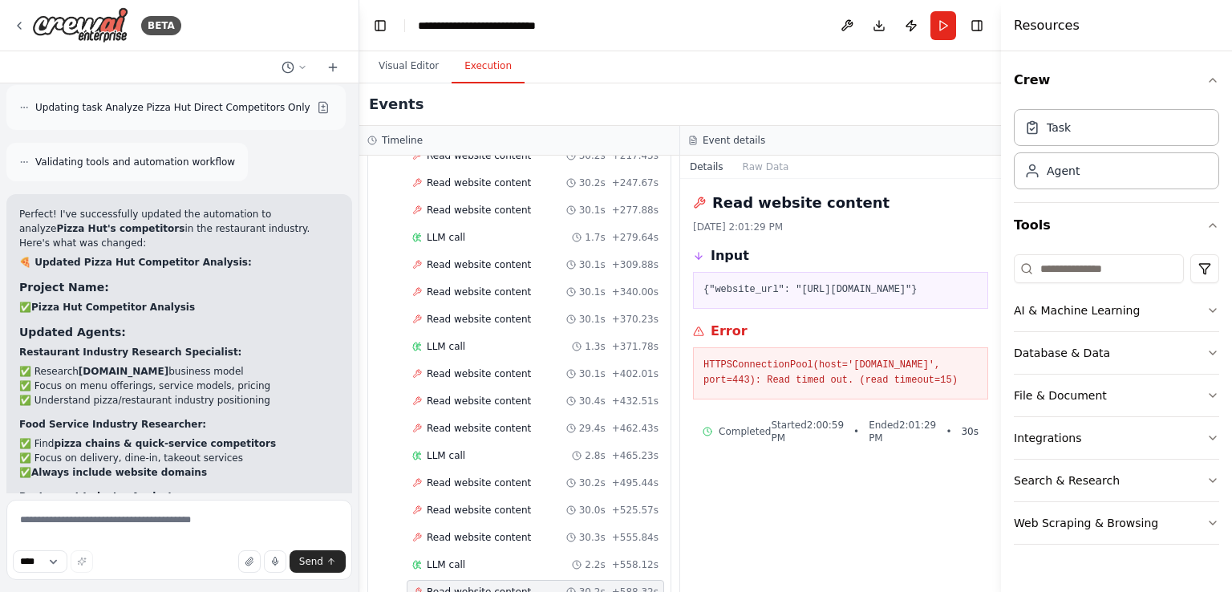
scroll to position [425, 0]
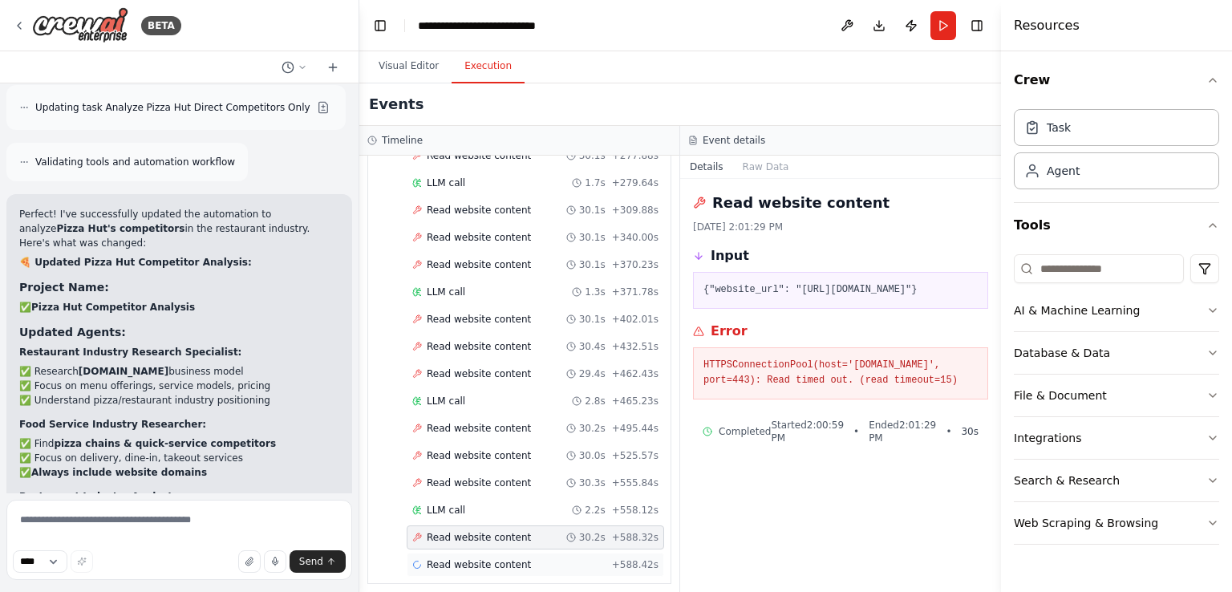
click at [494, 560] on span "Read website content" at bounding box center [479, 564] width 104 height 13
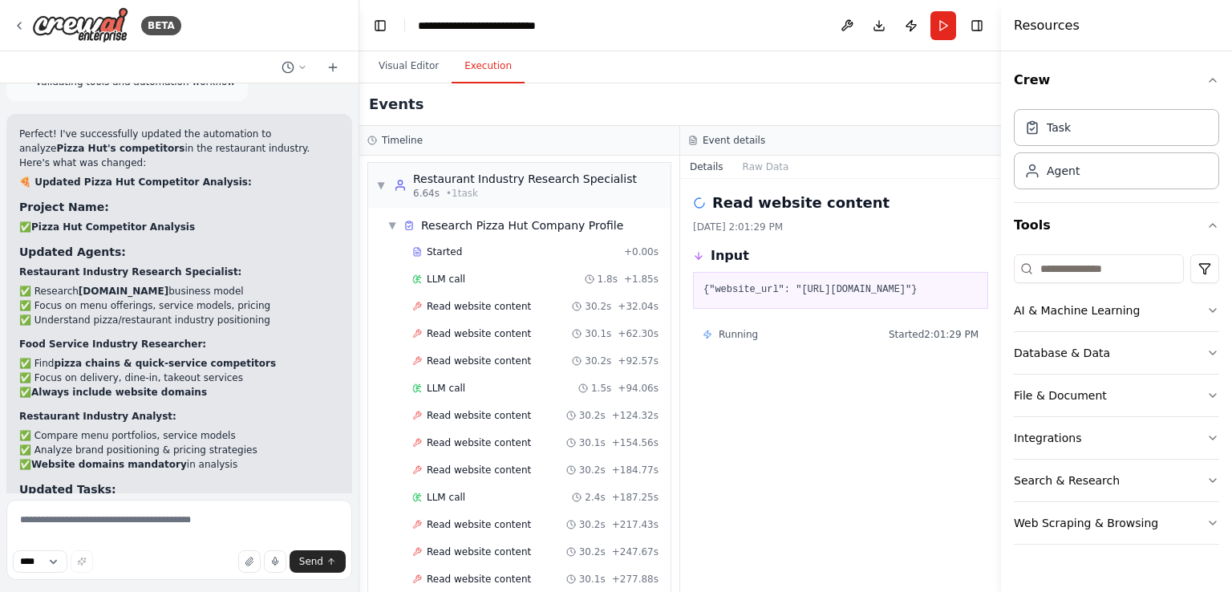
scroll to position [0, 0]
click at [388, 222] on span "▼" at bounding box center [392, 227] width 10 height 13
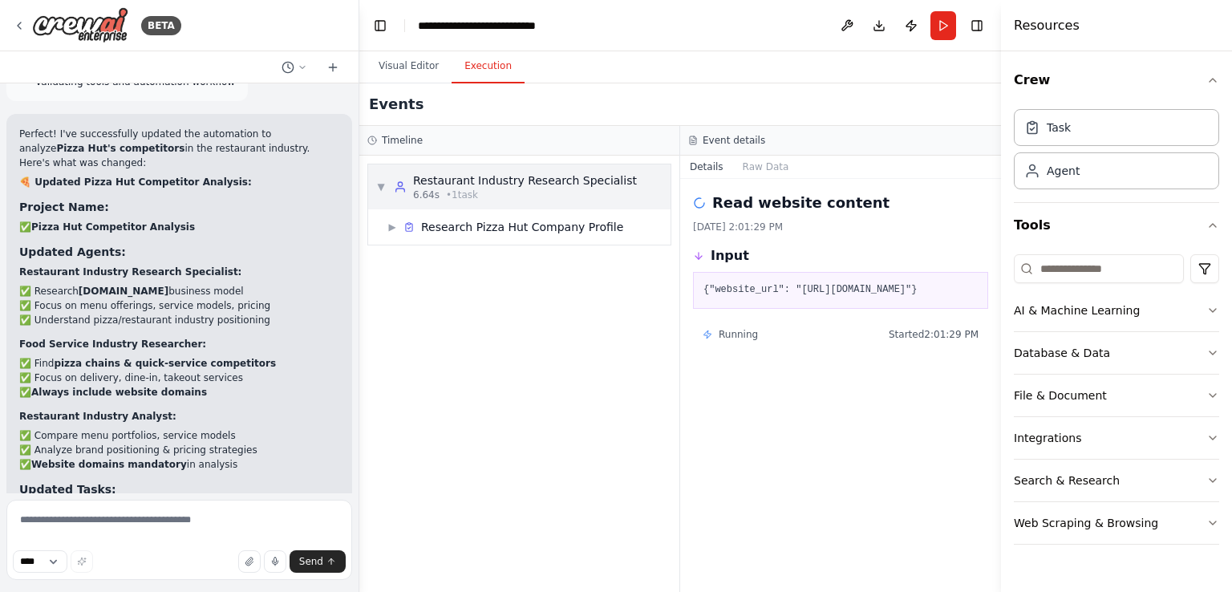
click at [379, 185] on span "▼" at bounding box center [381, 187] width 10 height 13
click at [379, 183] on span "▶" at bounding box center [381, 187] width 10 height 13
click at [519, 314] on div "▼ Restaurant Industry Research Specialist 6.64s • 1 task ▶ Research Pizza Hut C…" at bounding box center [519, 374] width 320 height 436
click at [391, 221] on span "▶" at bounding box center [392, 227] width 10 height 13
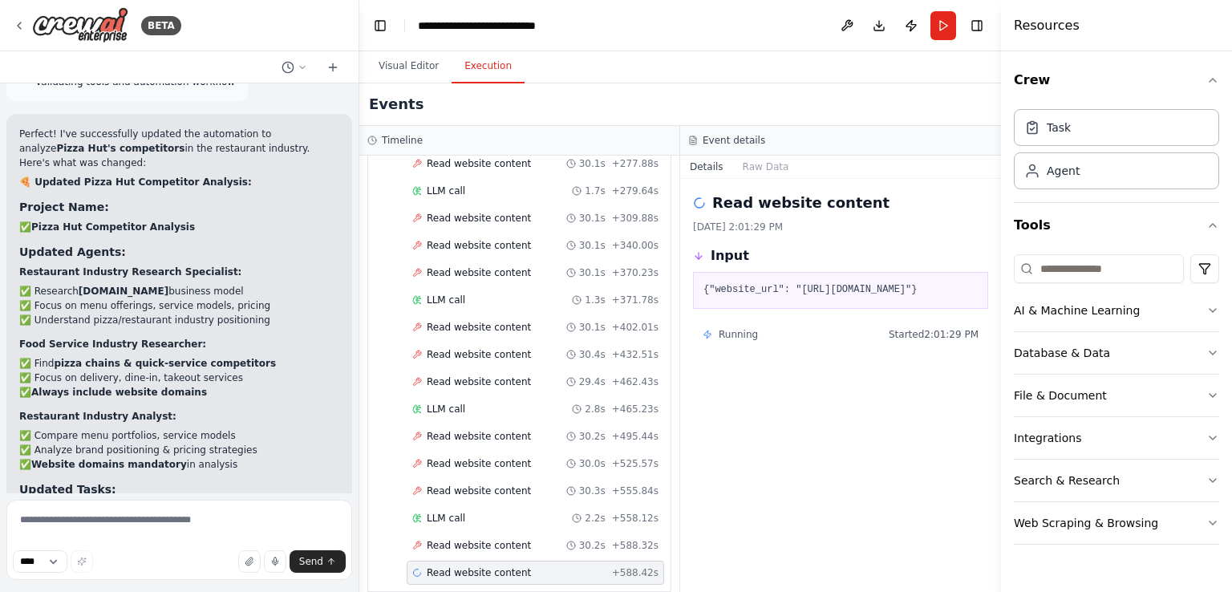
scroll to position [425, 0]
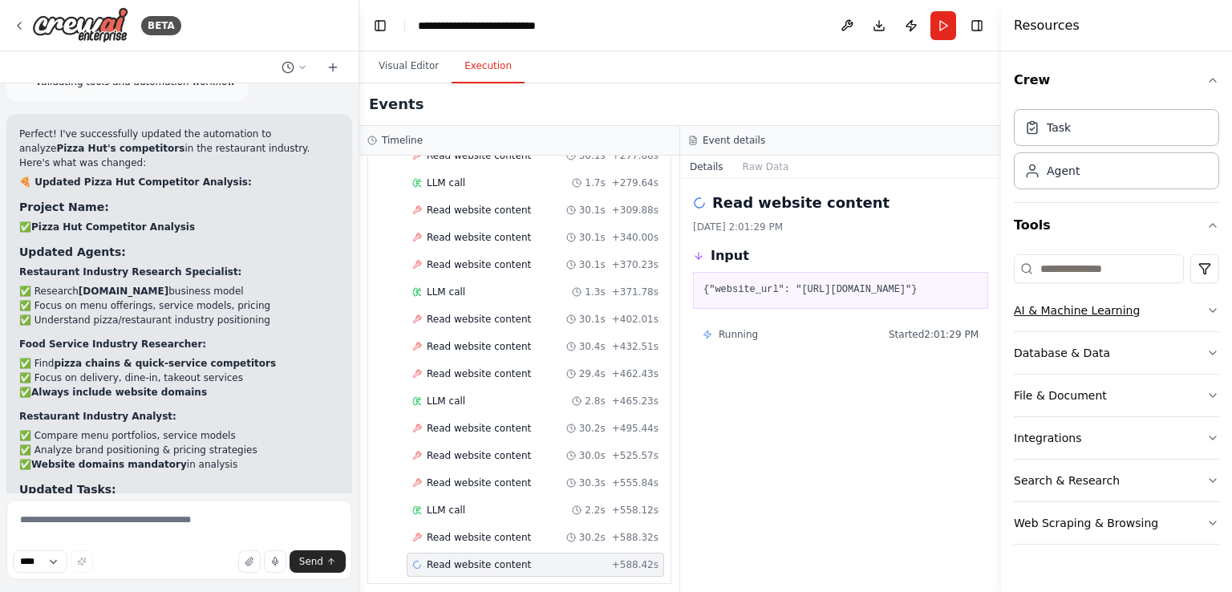
click at [1156, 308] on button "AI & Machine Learning" at bounding box center [1116, 311] width 205 height 42
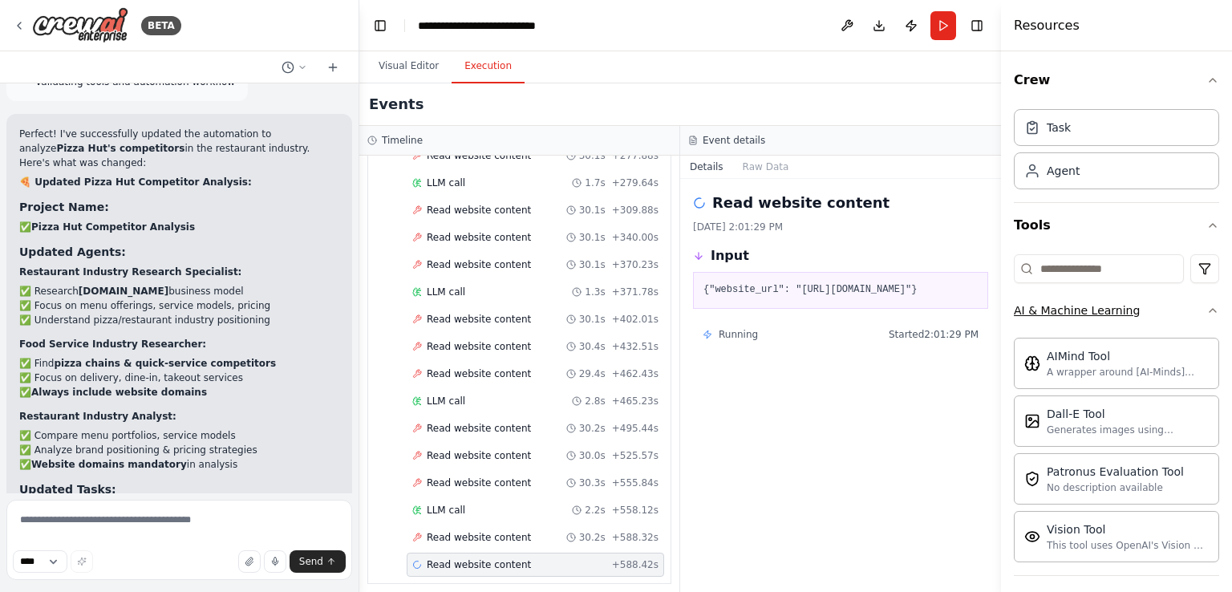
scroll to position [219, 0]
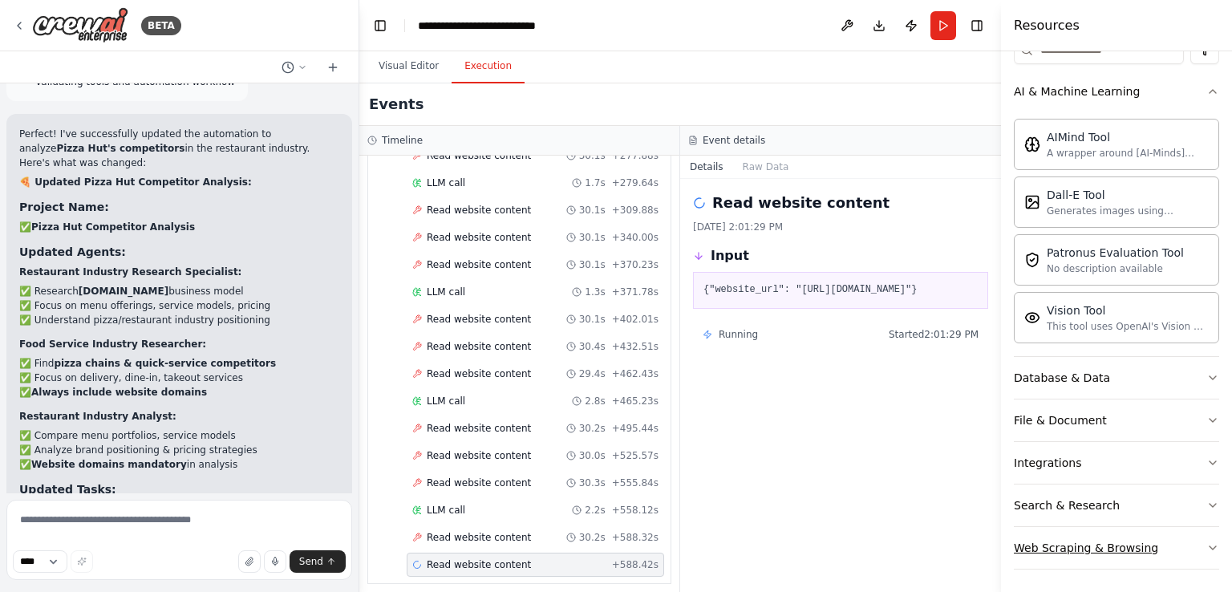
click at [1117, 545] on div "Web Scraping & Browsing" at bounding box center [1086, 548] width 144 height 16
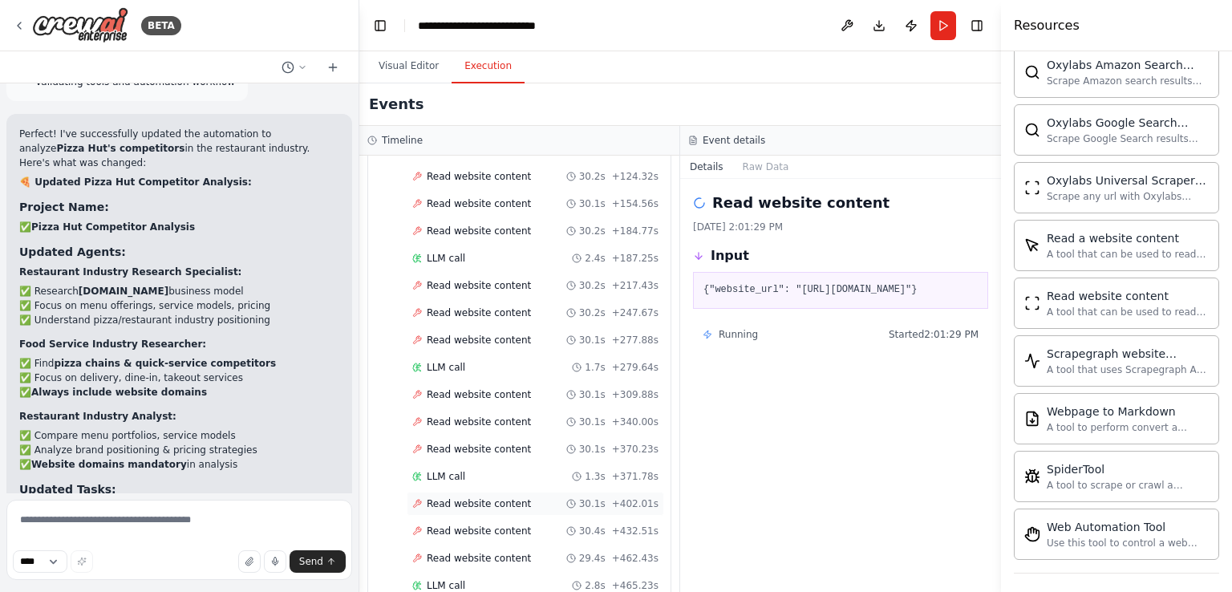
scroll to position [425, 0]
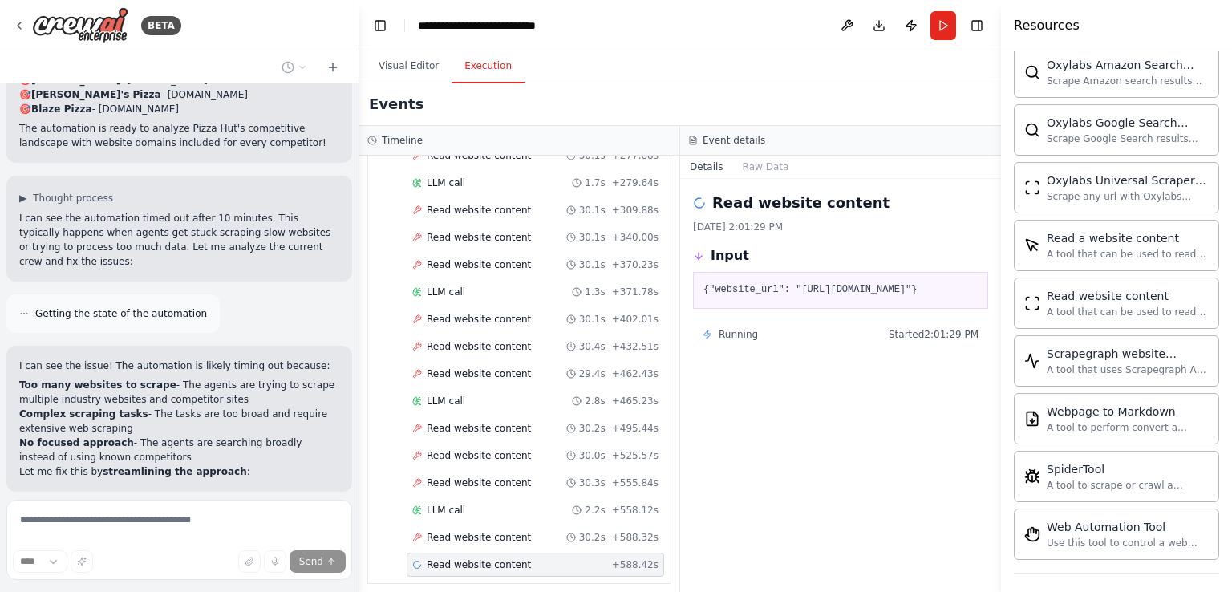
scroll to position [9480, 0]
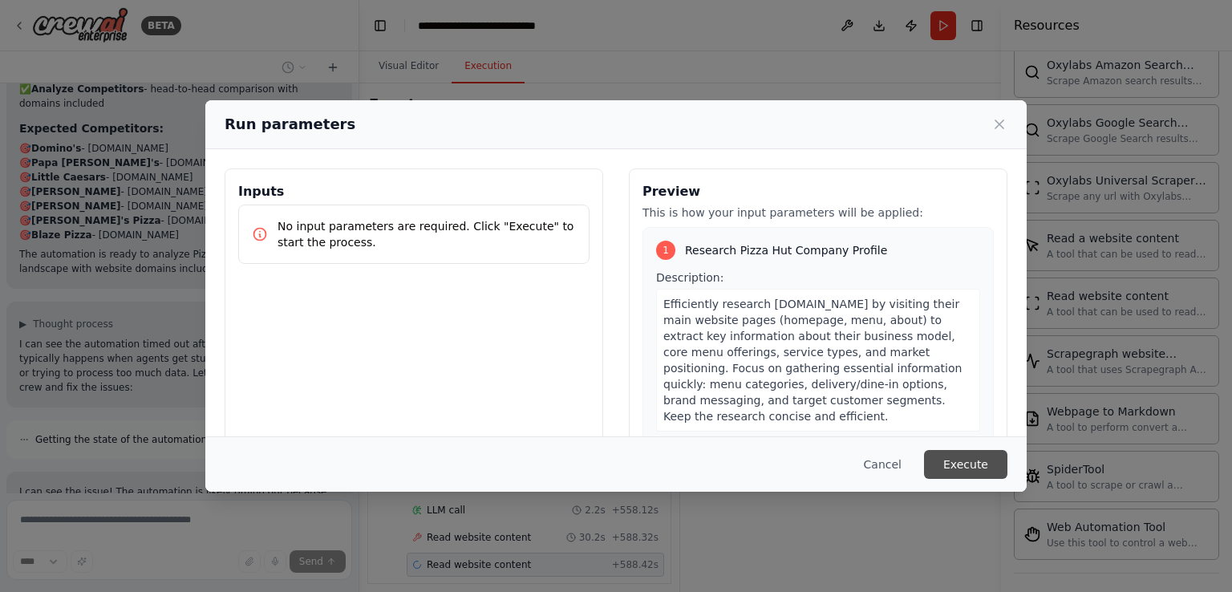
click at [966, 463] on button "Execute" at bounding box center [965, 464] width 83 height 29
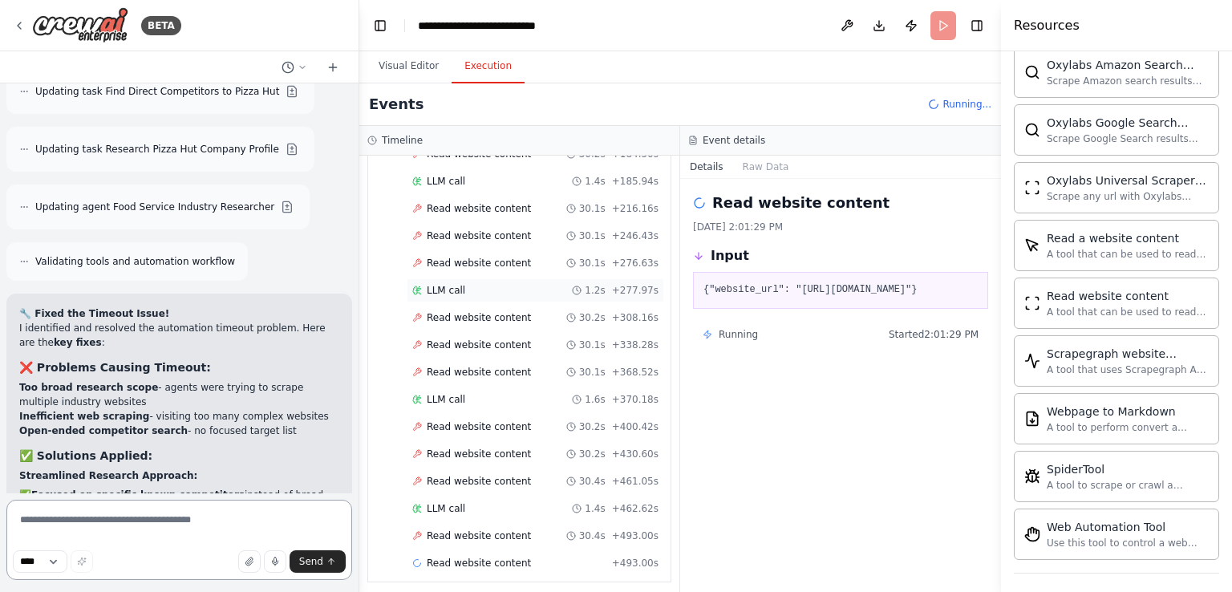
scroll to position [0, 0]
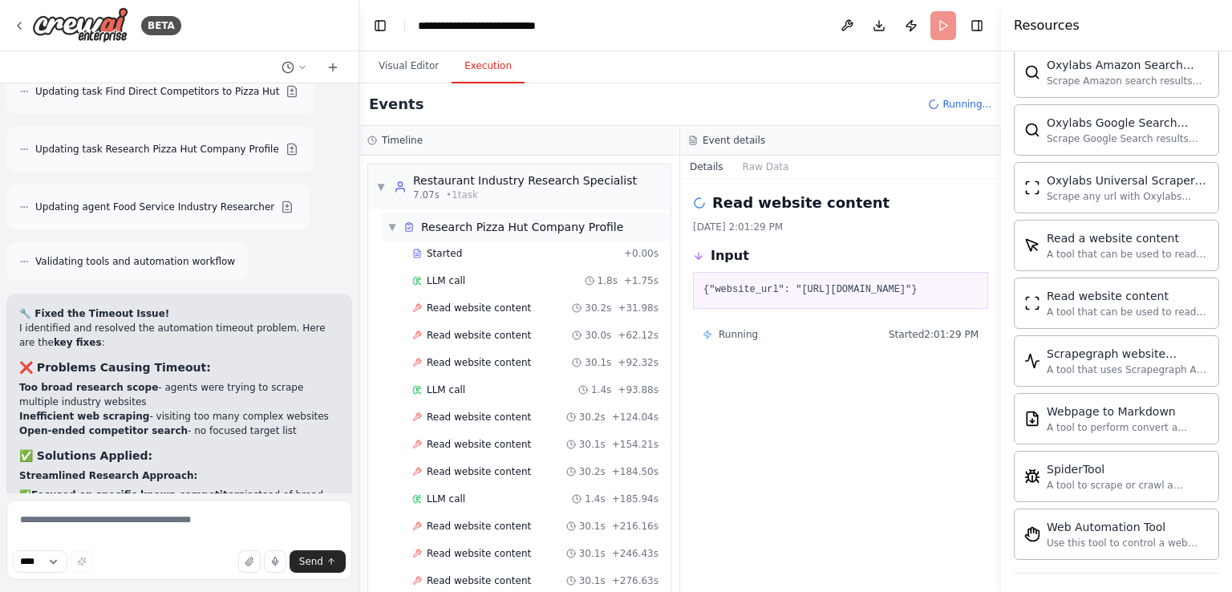
click at [395, 229] on span "▼" at bounding box center [392, 227] width 10 height 13
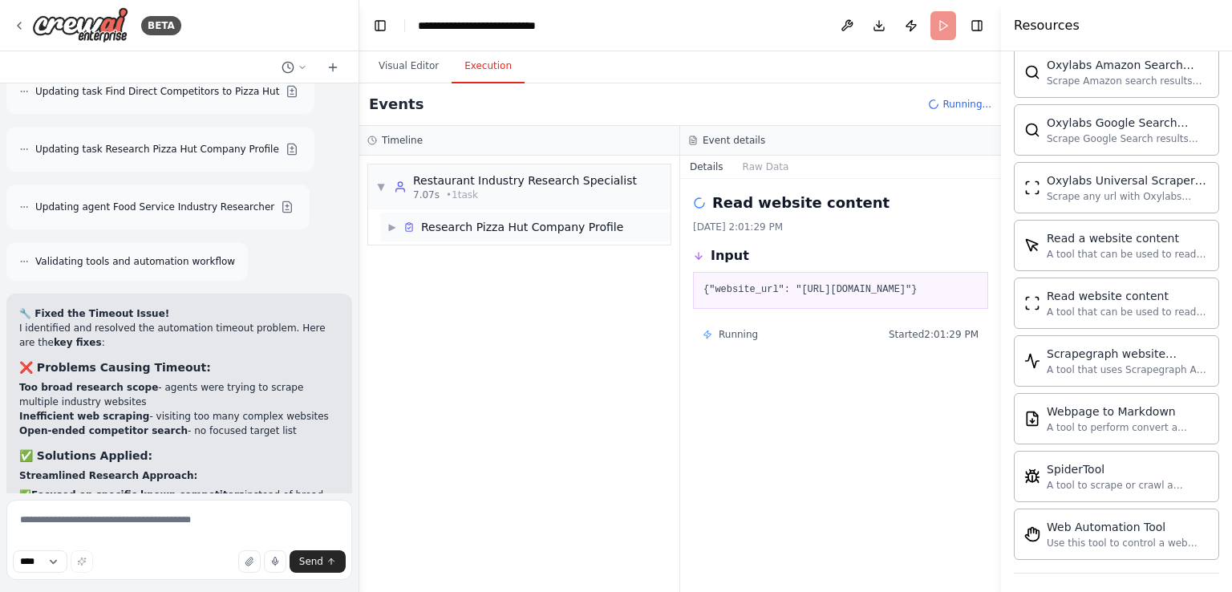
click at [391, 227] on span "▶" at bounding box center [392, 227] width 10 height 13
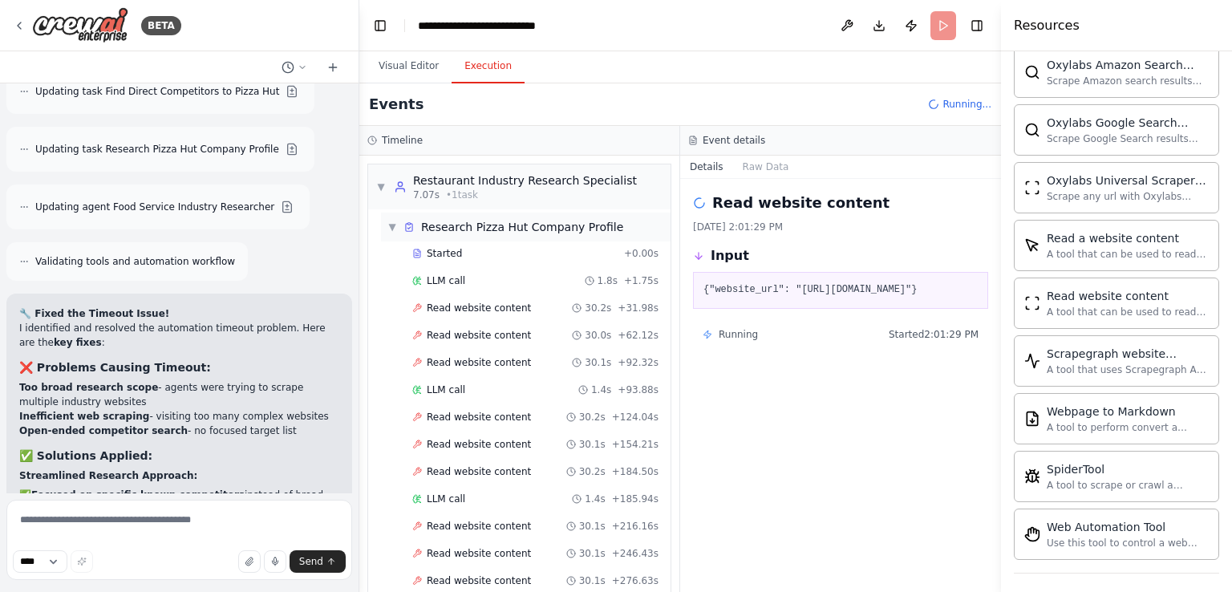
click at [389, 222] on span "▼" at bounding box center [392, 227] width 10 height 13
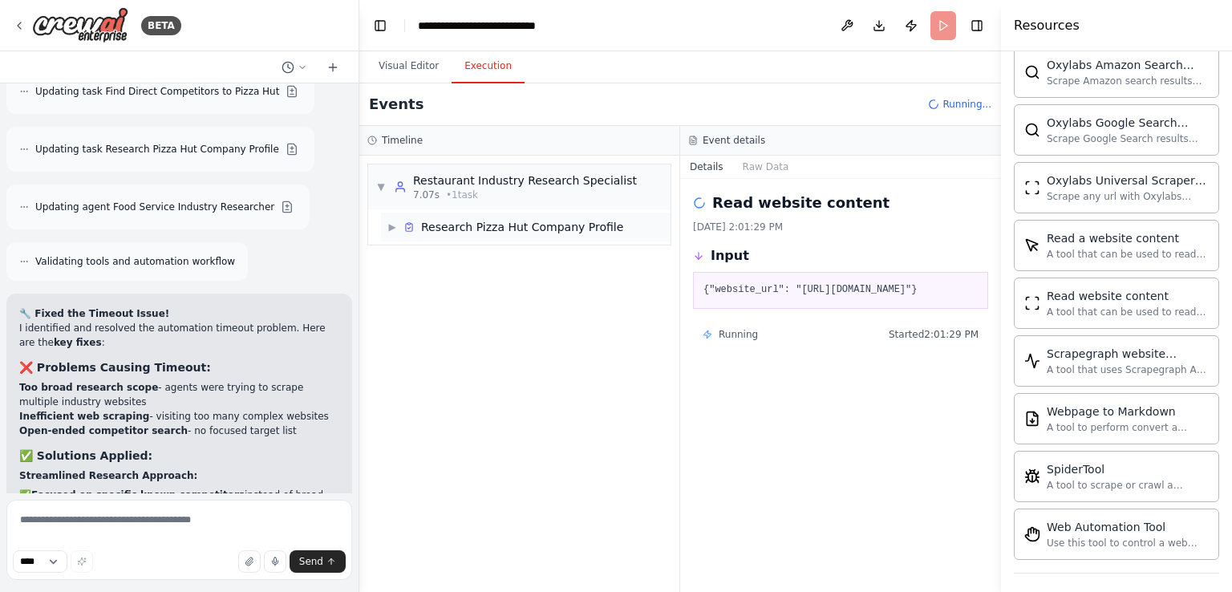
click at [388, 227] on span "▶" at bounding box center [392, 227] width 10 height 13
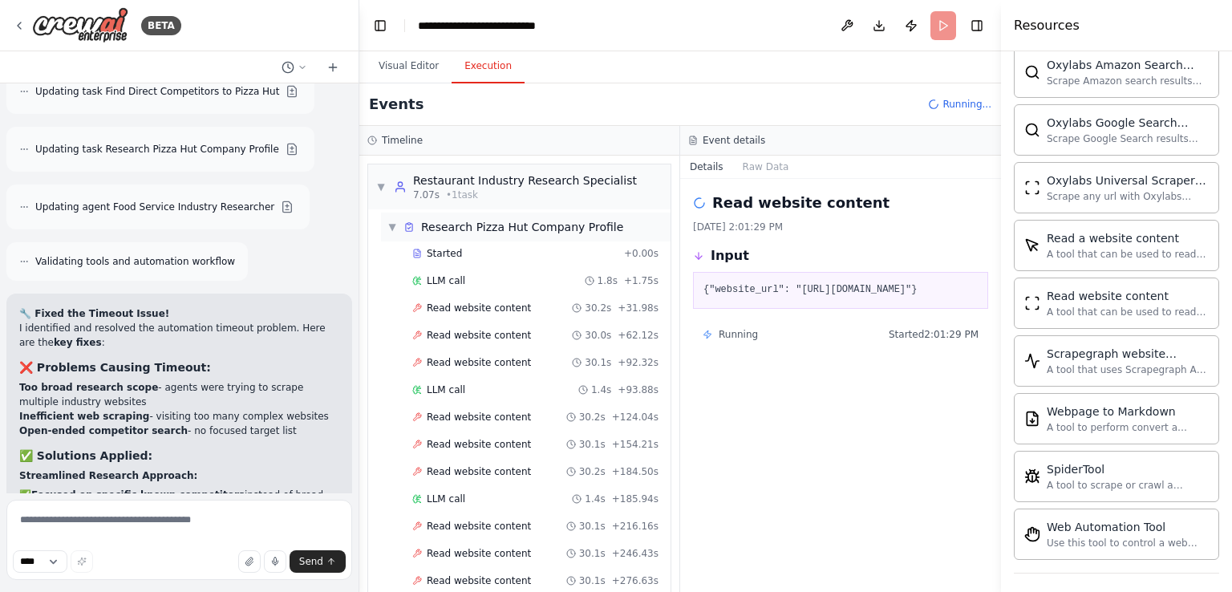
click at [389, 229] on span "▼" at bounding box center [392, 227] width 10 height 13
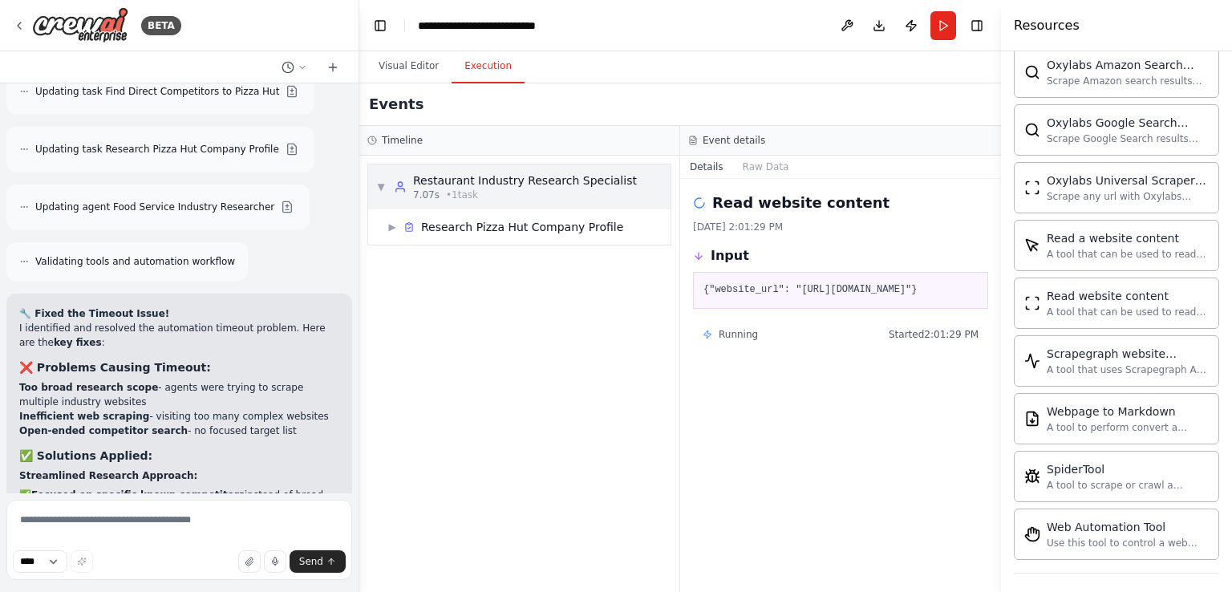
click at [380, 190] on span "▼" at bounding box center [381, 187] width 10 height 13
click at [377, 174] on div "▶ Restaurant Industry Research Specialist 7.07s • 1 task" at bounding box center [506, 186] width 261 height 29
click at [395, 229] on span "▶" at bounding box center [392, 227] width 10 height 13
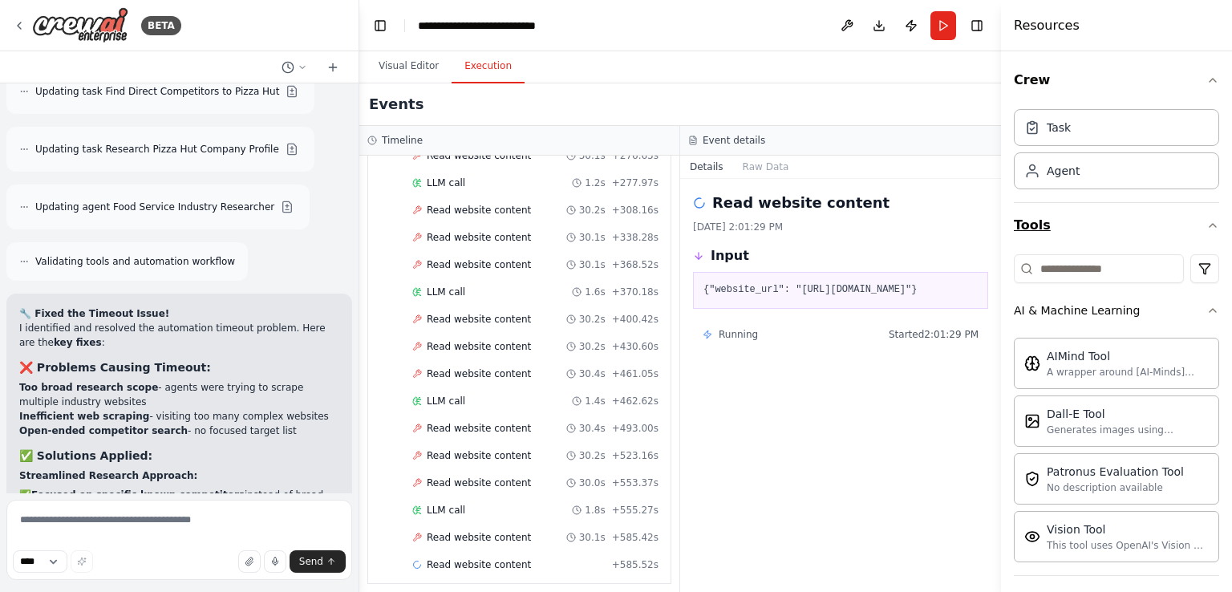
click at [1207, 225] on icon "button" at bounding box center [1213, 225] width 13 height 13
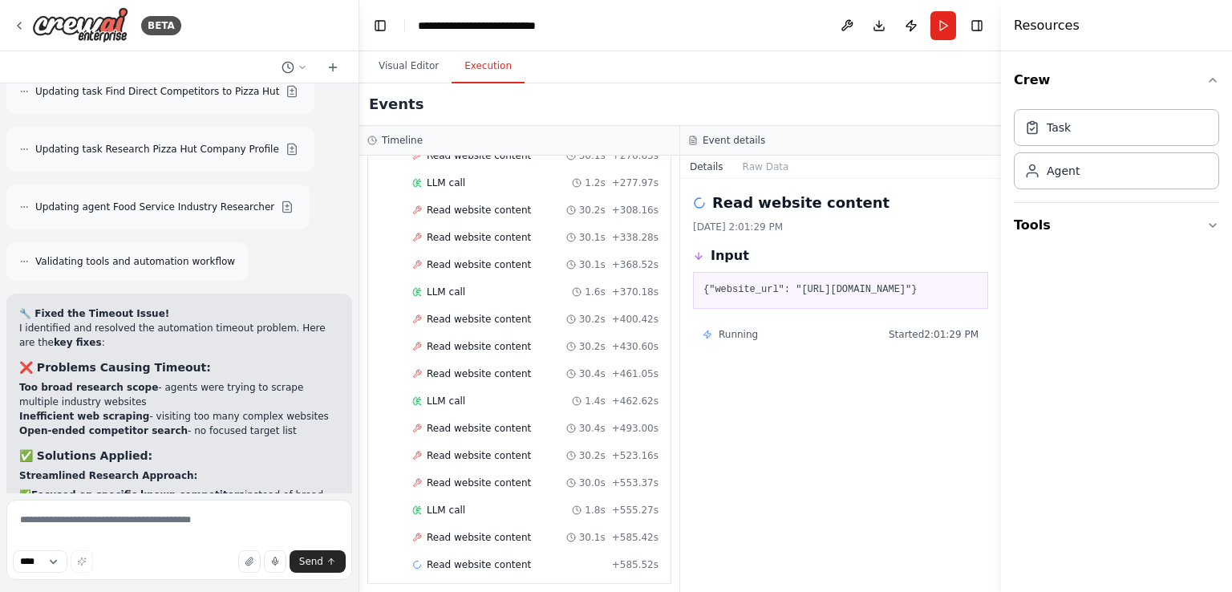
drag, startPoint x: 724, startPoint y: 337, endPoint x: 711, endPoint y: 335, distance: 13.8
click at [724, 337] on span "Running" at bounding box center [738, 334] width 39 height 13
click at [709, 335] on icon at bounding box center [707, 334] width 7 height 8
click at [752, 168] on button "Raw Data" at bounding box center [766, 167] width 66 height 22
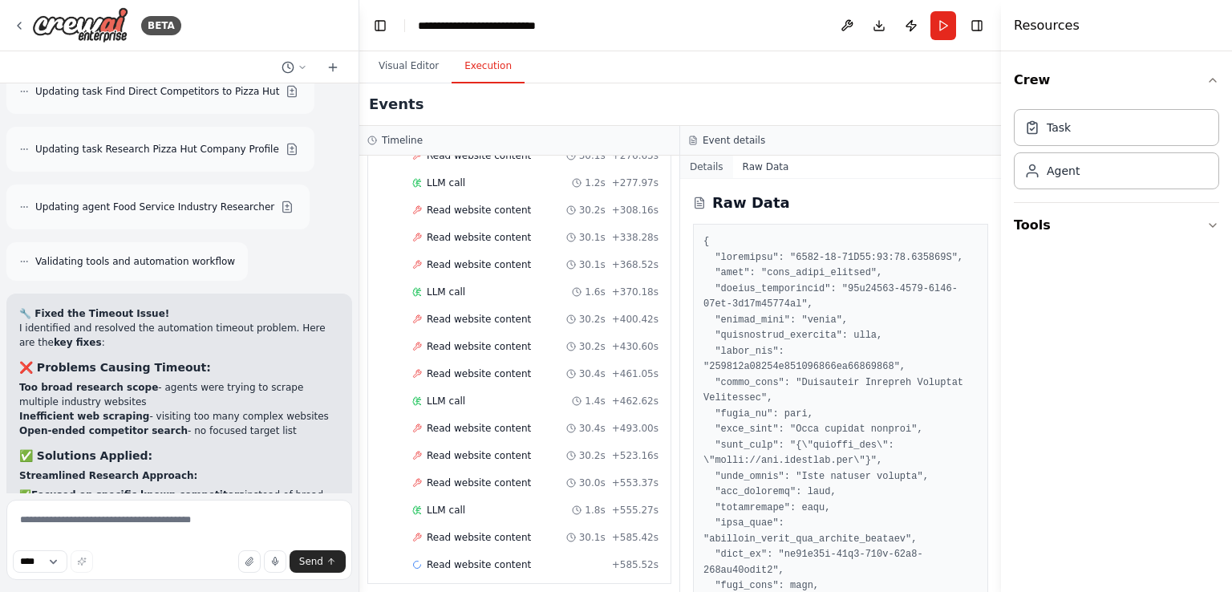
click at [716, 167] on button "Details" at bounding box center [706, 167] width 53 height 22
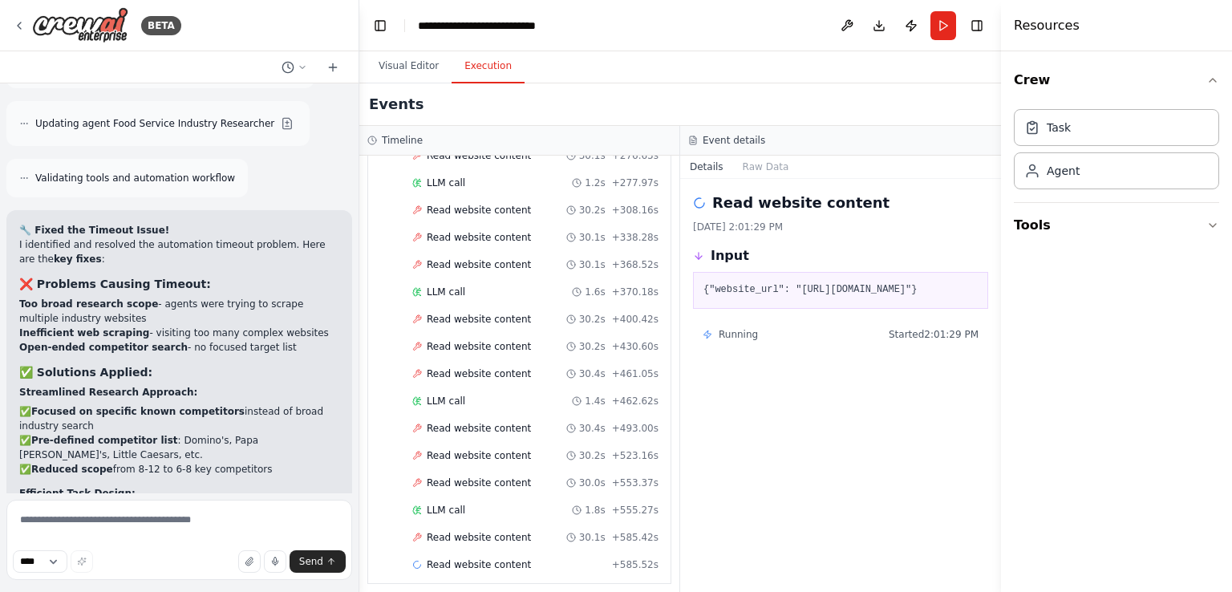
scroll to position [10042, 0]
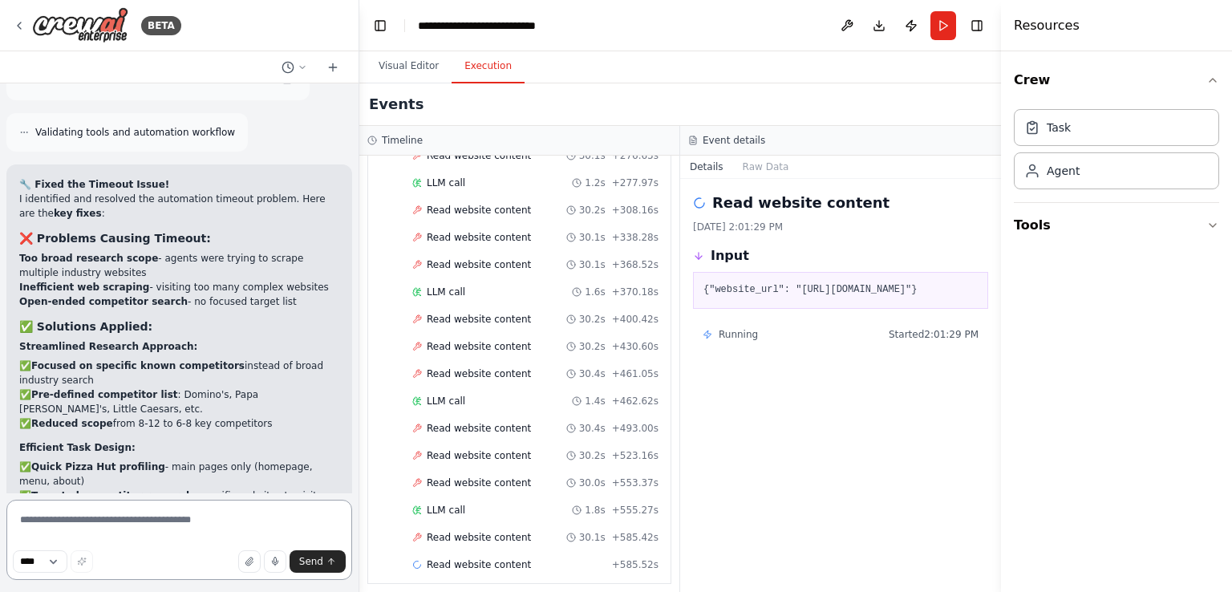
click at [113, 524] on textarea at bounding box center [179, 540] width 346 height 80
type textarea "**********"
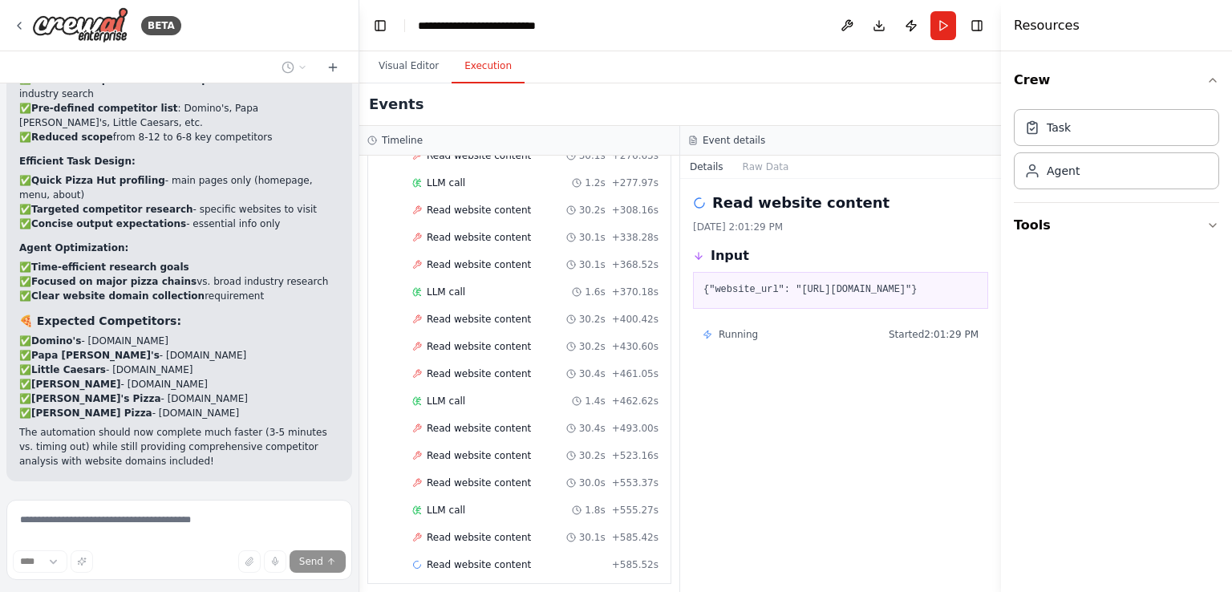
scroll to position [10386, 0]
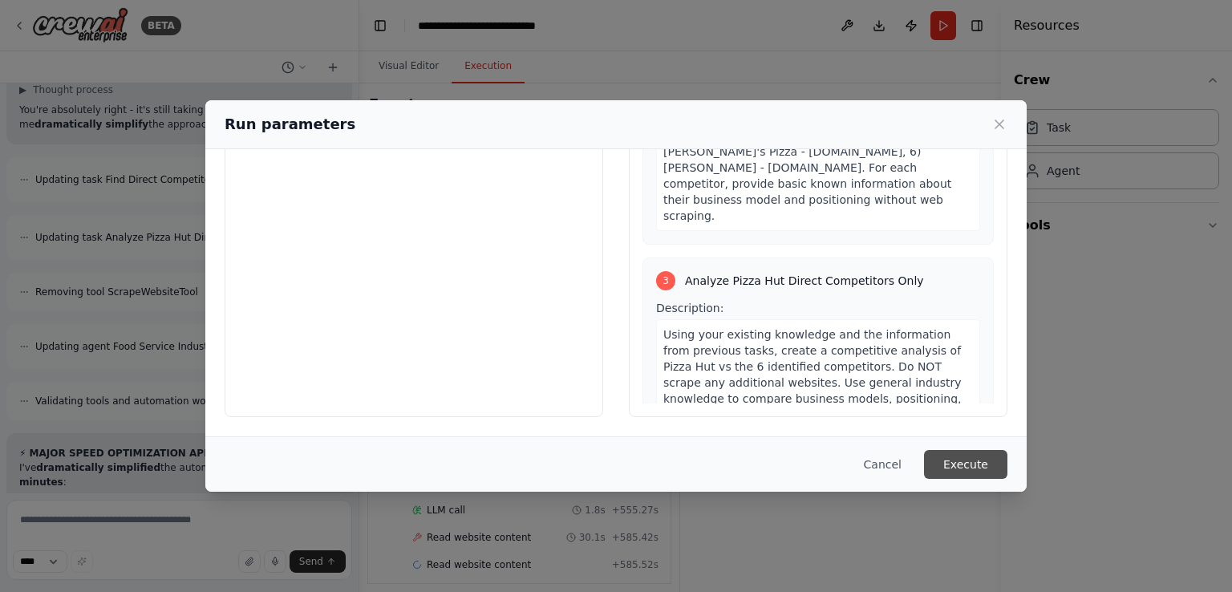
scroll to position [10822, 0]
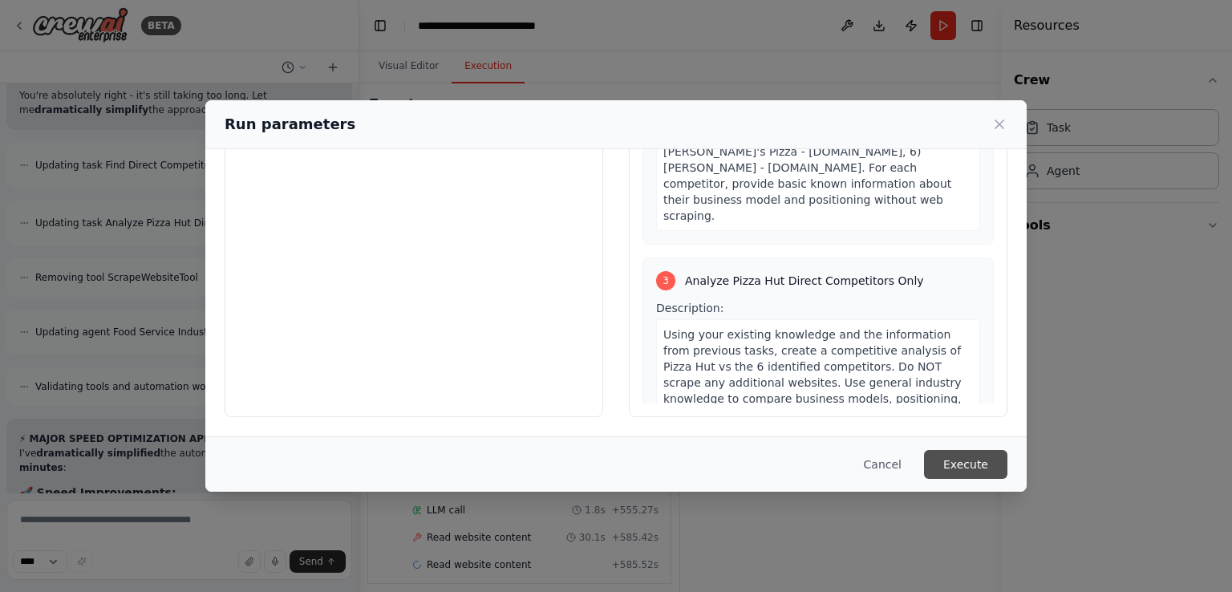
click at [976, 463] on button "Execute" at bounding box center [965, 464] width 83 height 29
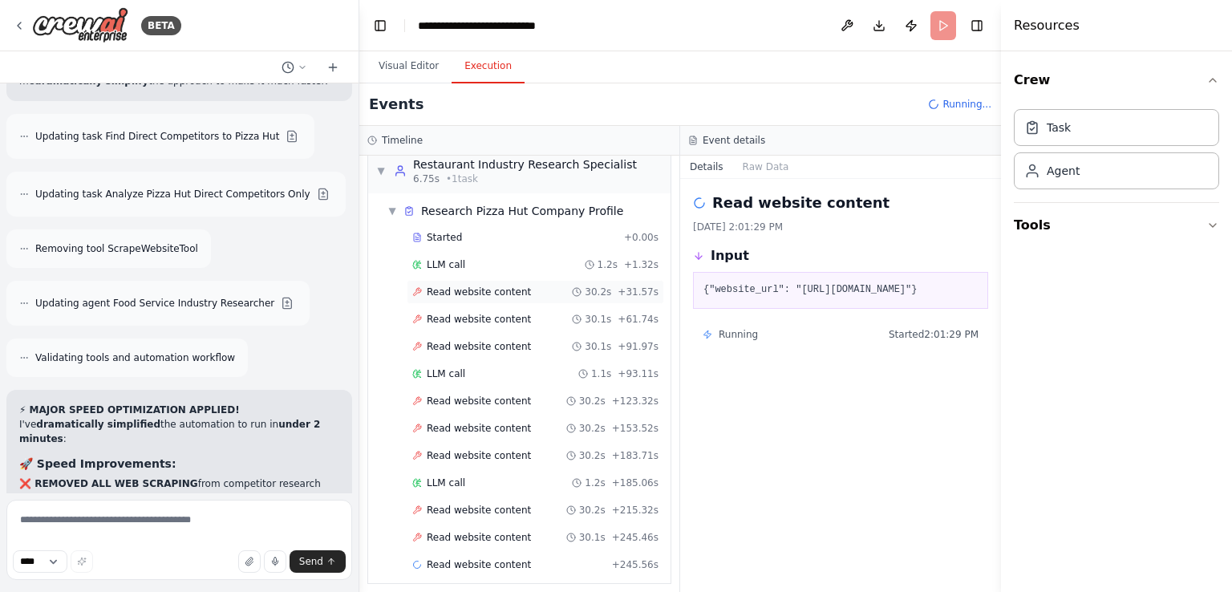
scroll to position [21, 0]
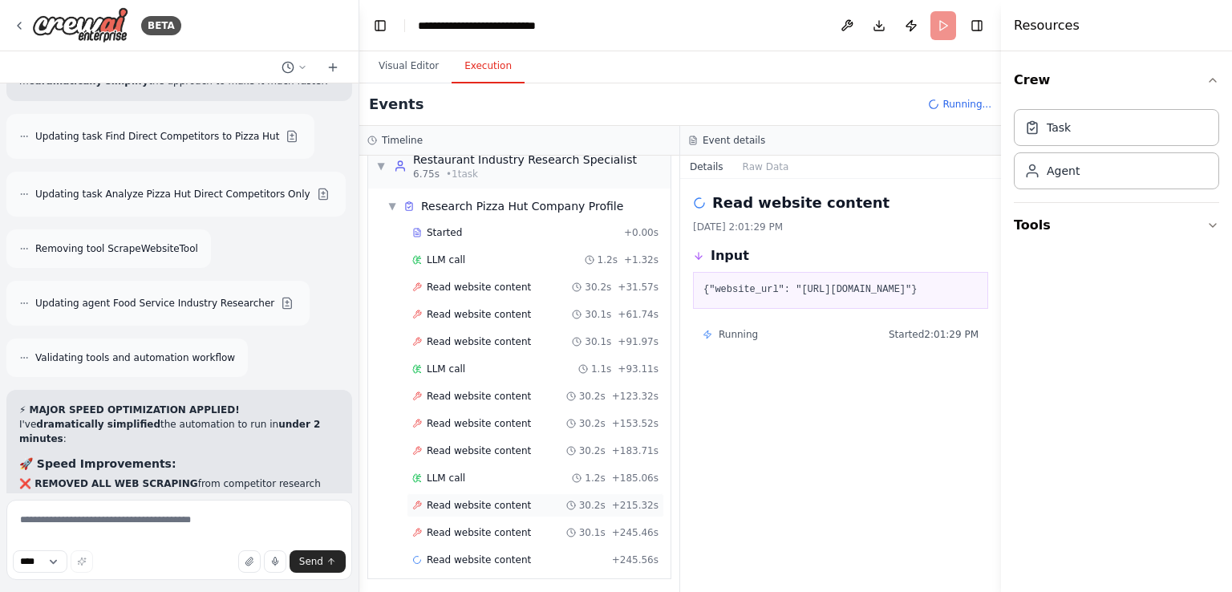
click at [485, 499] on span "Read website content" at bounding box center [479, 505] width 104 height 13
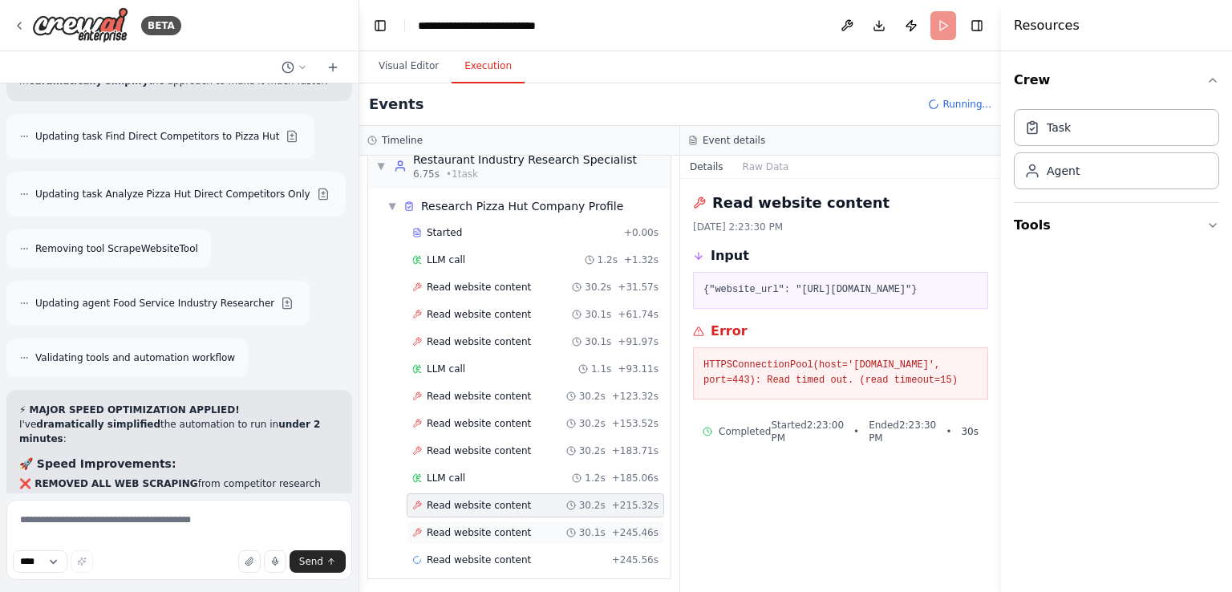
click at [481, 526] on span "Read website content" at bounding box center [479, 532] width 104 height 13
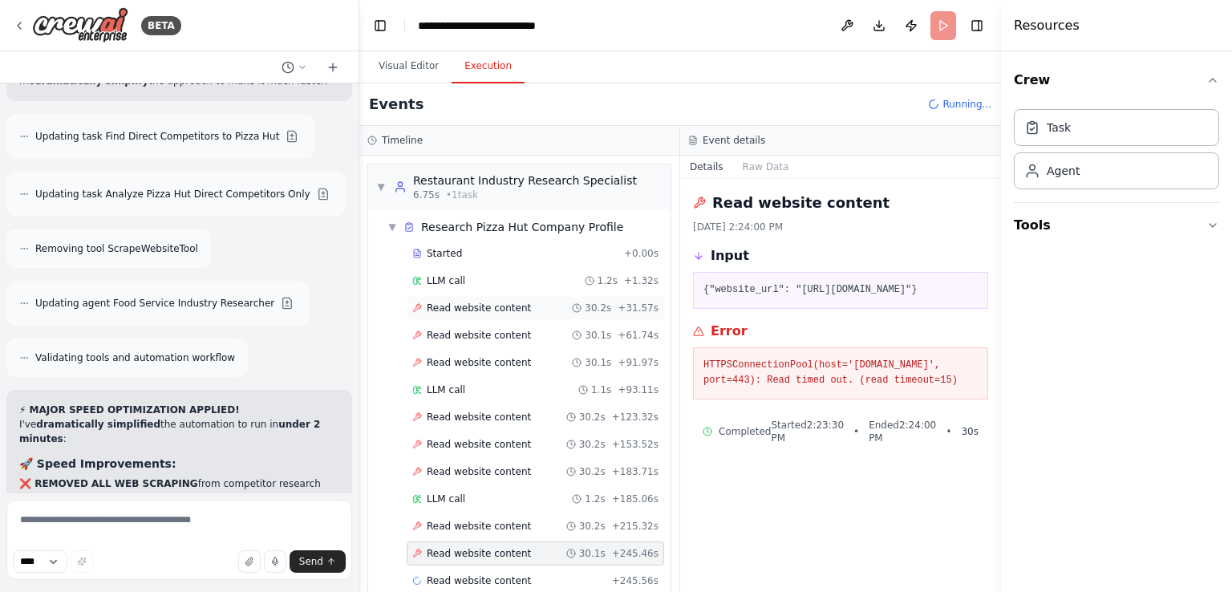
click at [470, 312] on span "Read website content" at bounding box center [479, 308] width 104 height 13
click at [470, 334] on span "Read website content" at bounding box center [479, 335] width 104 height 13
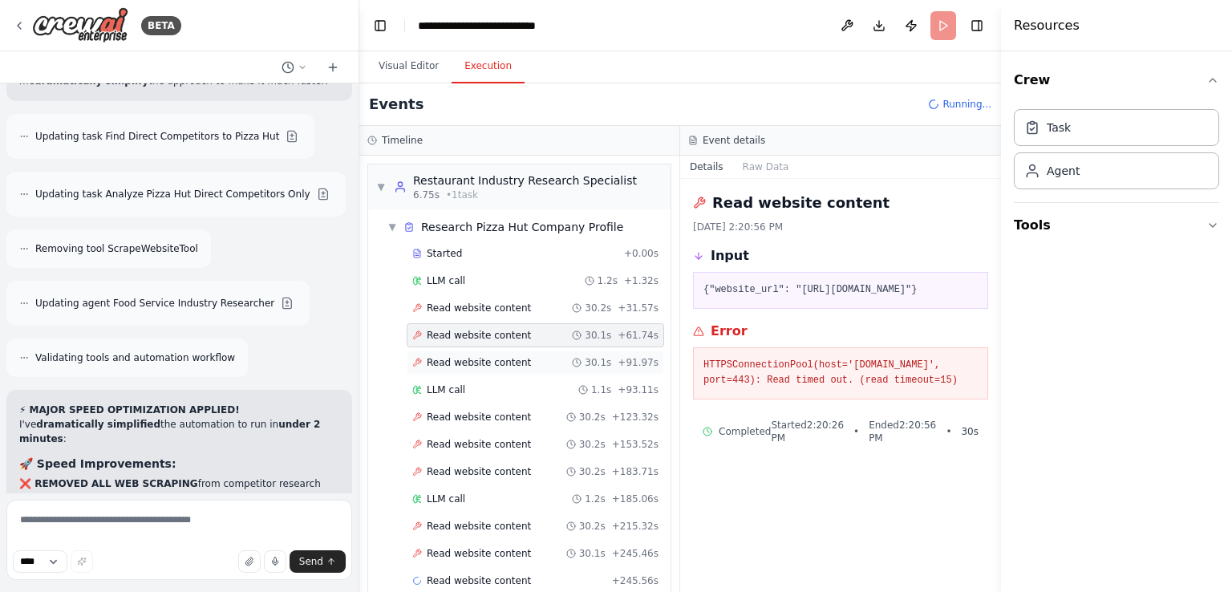
click at [469, 352] on div "Read website content 30.1s + 91.97s" at bounding box center [536, 363] width 258 height 24
click at [466, 335] on span "Read website content" at bounding box center [479, 335] width 104 height 13
click at [462, 306] on span "Read website content" at bounding box center [479, 308] width 104 height 13
click at [463, 331] on span "Read website content" at bounding box center [479, 335] width 104 height 13
click at [465, 346] on div "Started + 0.00s LLM call 1.2s + 1.32s Read website content 30.2s + 31.57s Read …" at bounding box center [526, 418] width 290 height 355
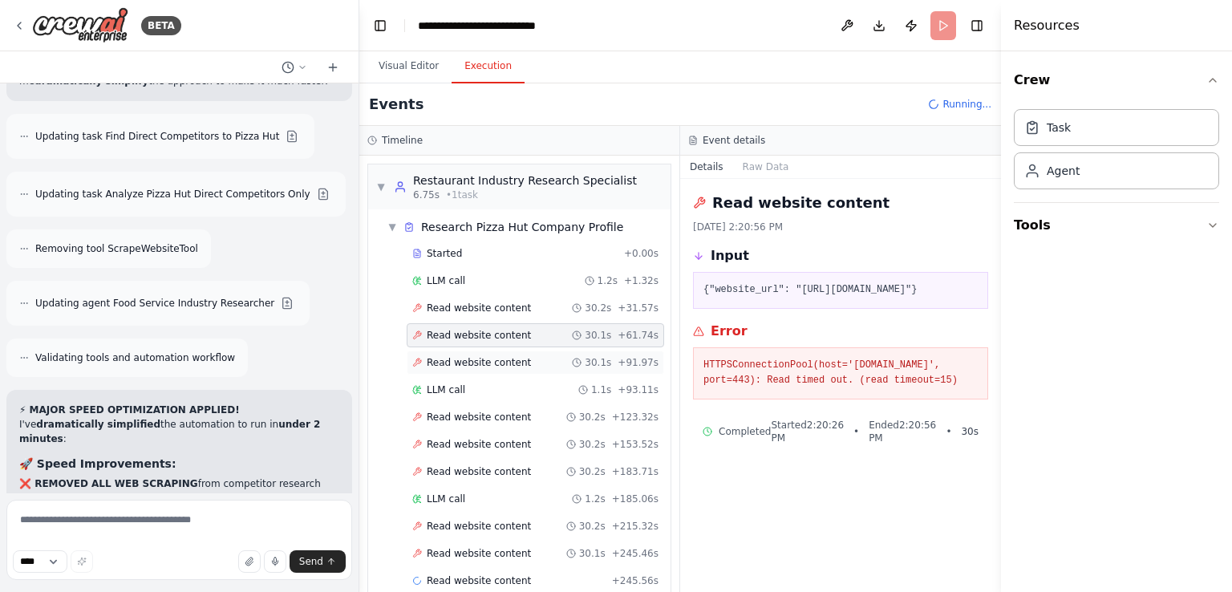
click at [468, 367] on div "Read website content 30.1s + 91.97s" at bounding box center [536, 363] width 258 height 24
click at [458, 384] on span "LLM call" at bounding box center [446, 389] width 39 height 13
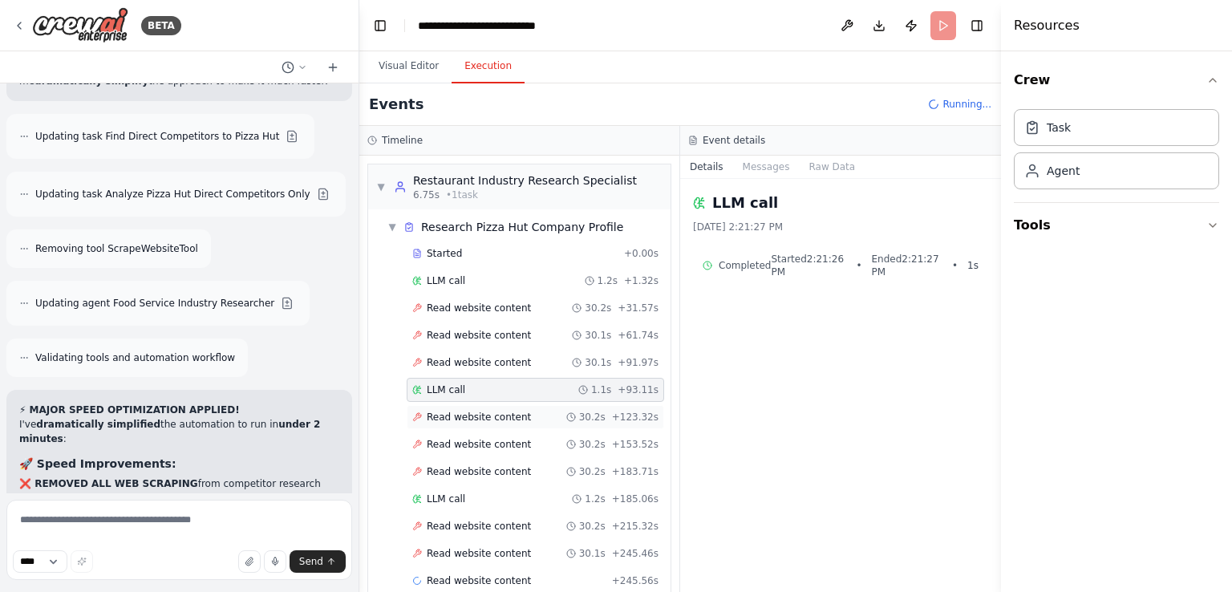
click at [478, 412] on span "Read website content" at bounding box center [479, 417] width 104 height 13
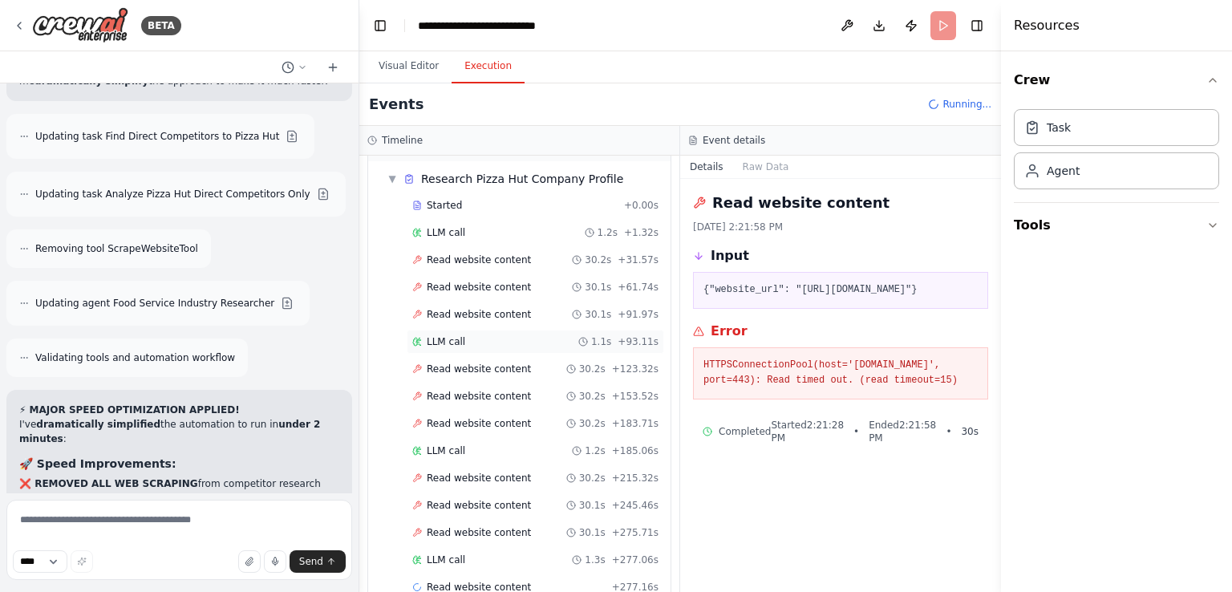
scroll to position [75, 0]
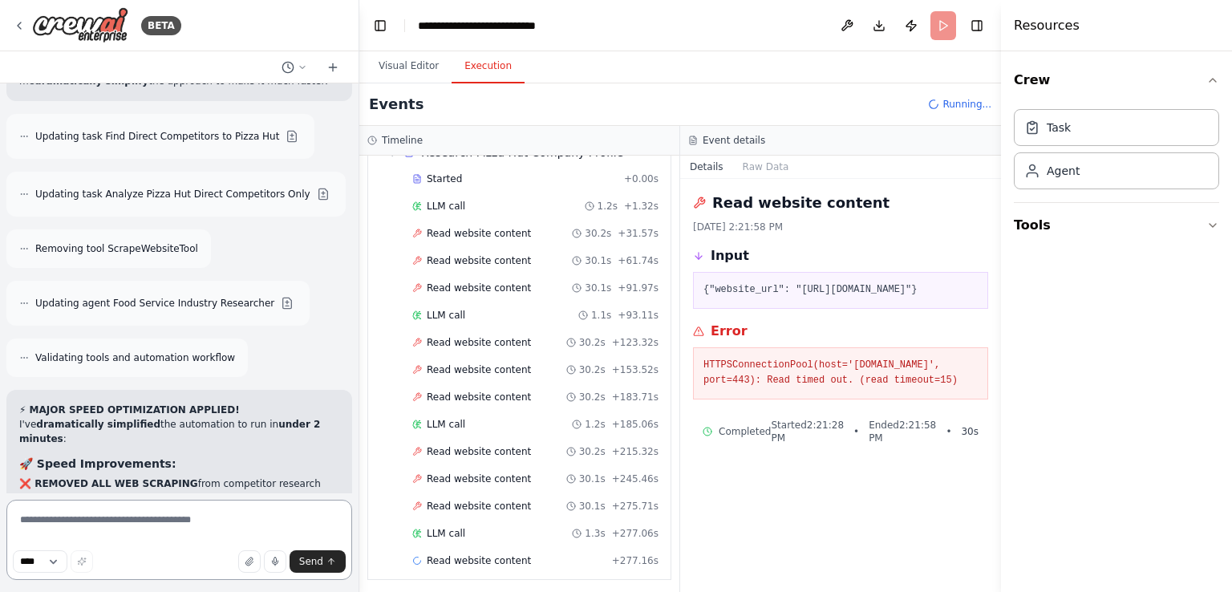
click at [99, 525] on textarea at bounding box center [179, 540] width 346 height 80
type textarea "**********"
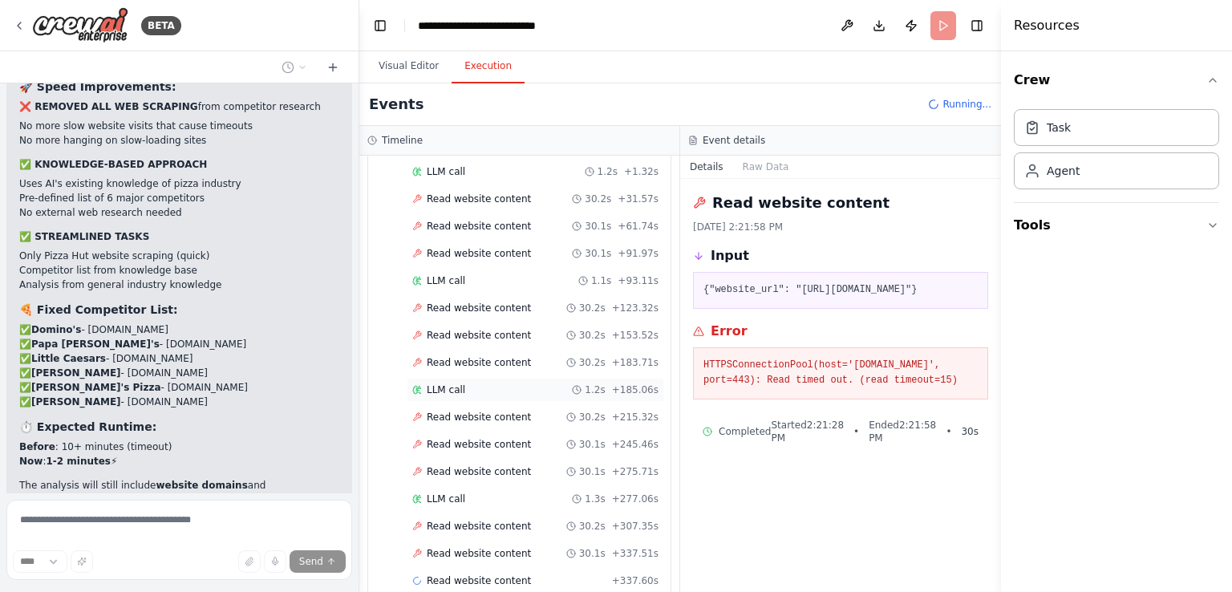
scroll to position [128, 0]
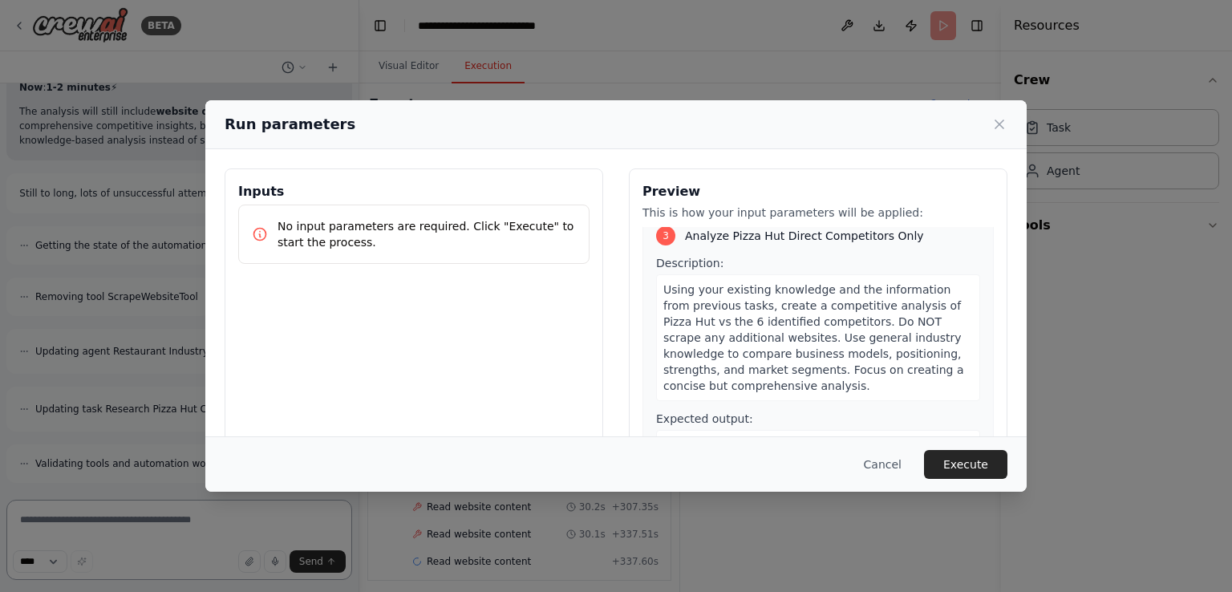
scroll to position [11636, 0]
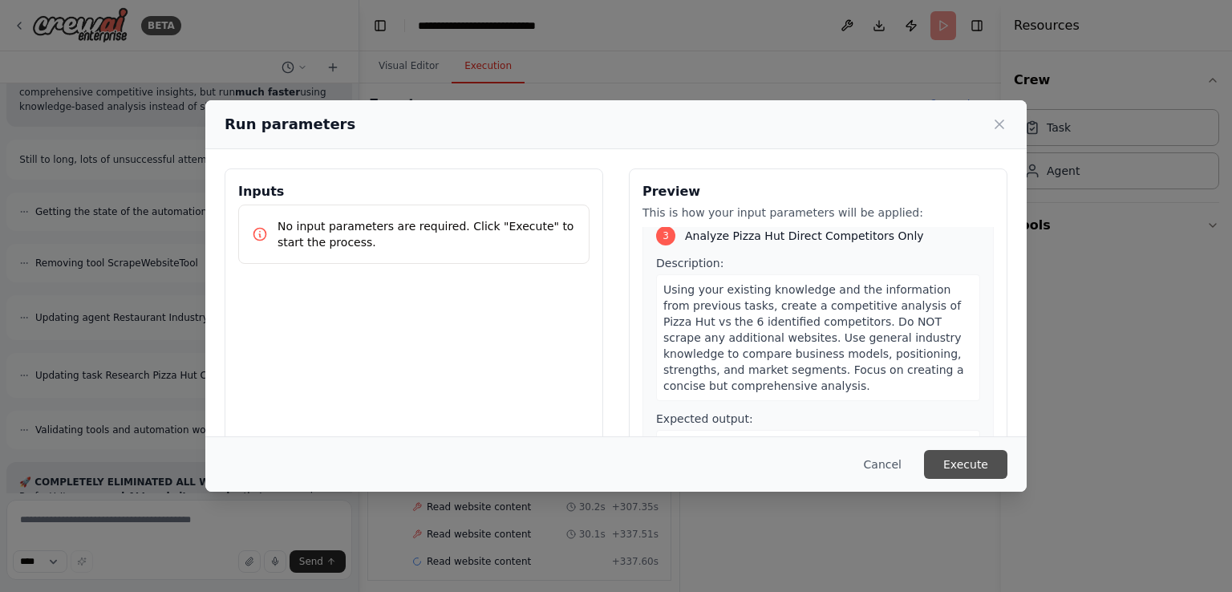
click at [972, 464] on button "Execute" at bounding box center [965, 464] width 83 height 29
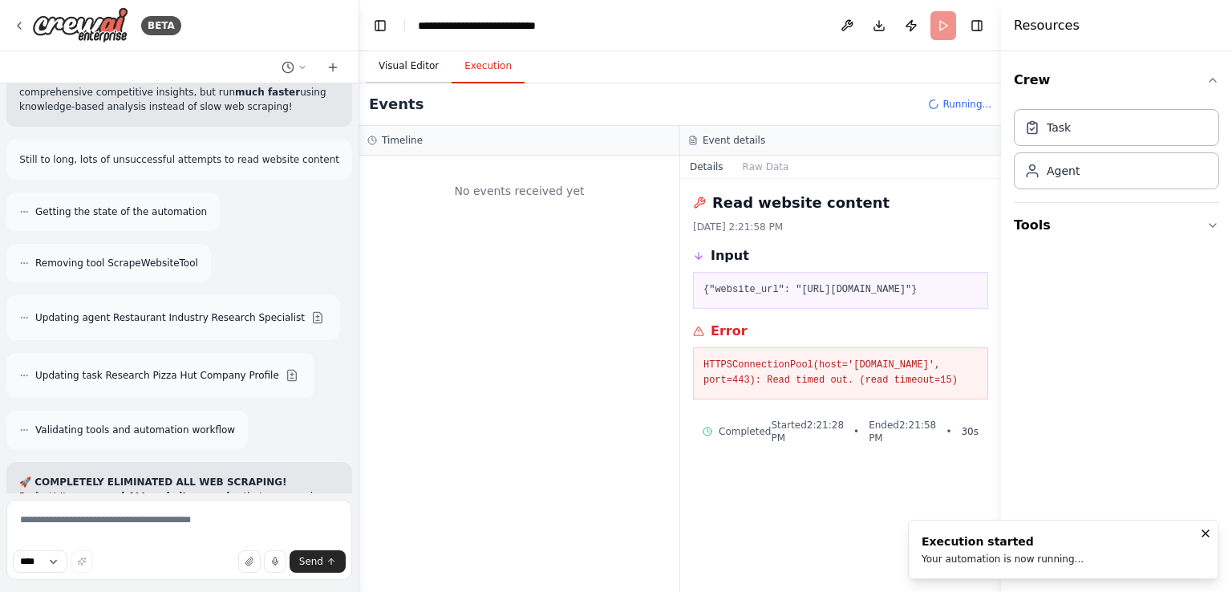
click at [419, 75] on button "Visual Editor" at bounding box center [409, 67] width 86 height 34
click at [477, 78] on button "Execution" at bounding box center [488, 67] width 73 height 34
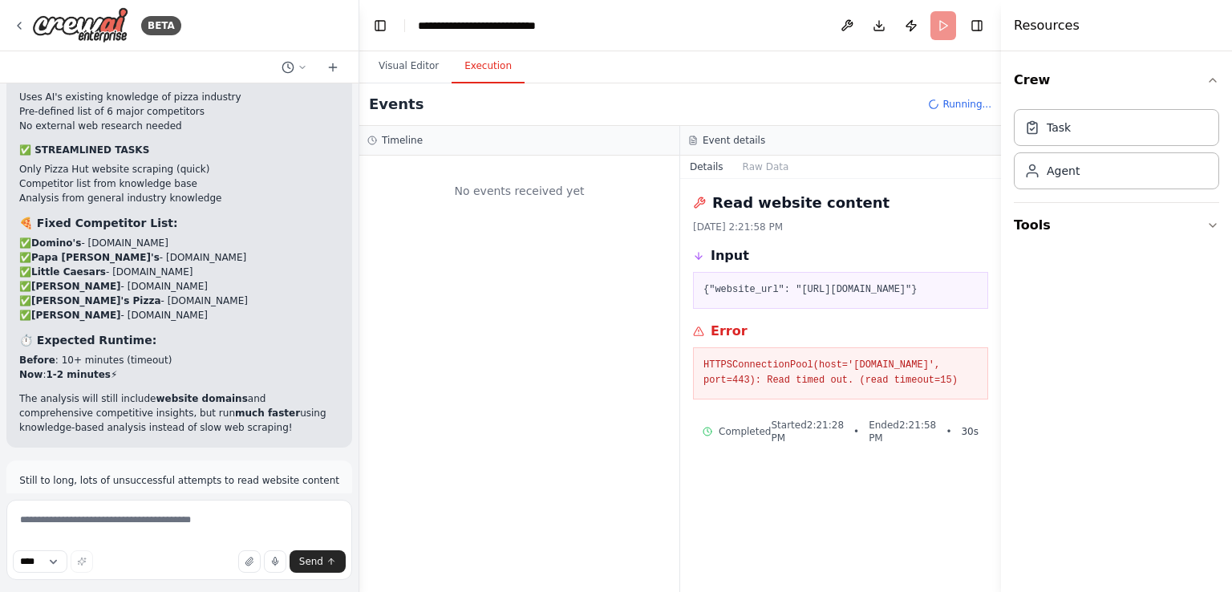
scroll to position [11636, 0]
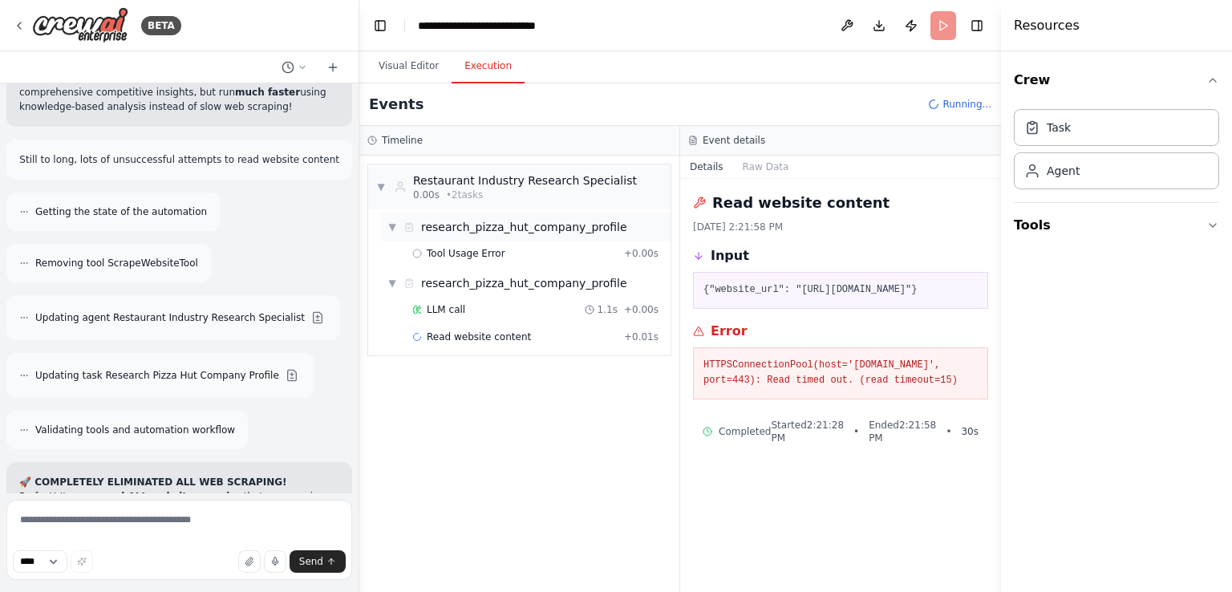
click at [513, 231] on span "research_pizza_hut_company_profile" at bounding box center [524, 227] width 206 height 16
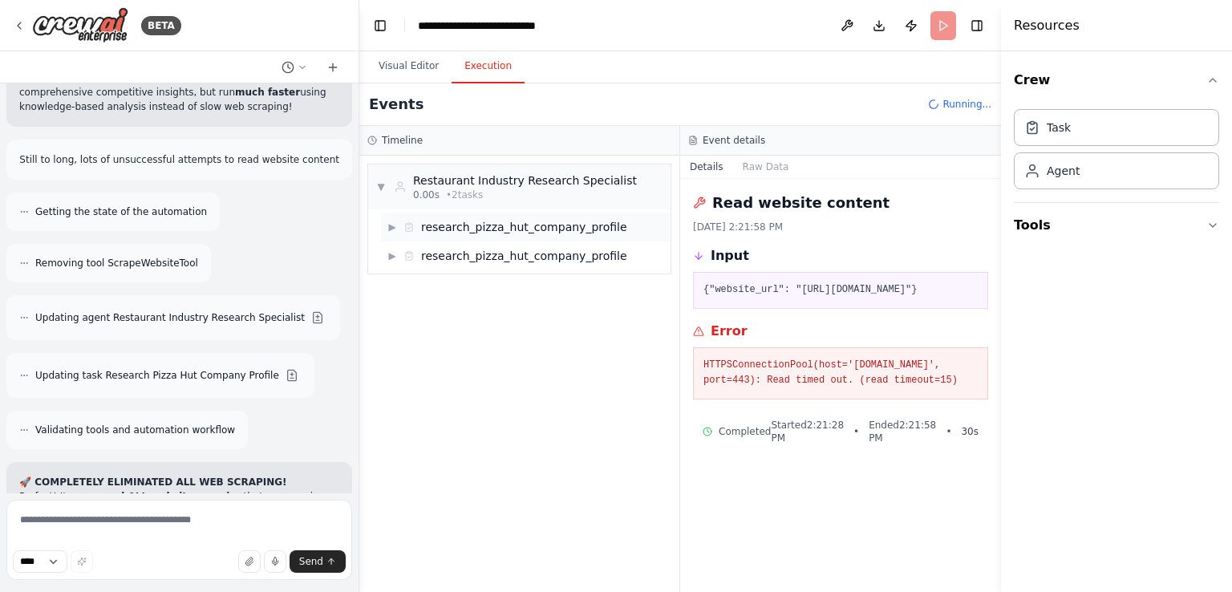
click at [509, 230] on span "research_pizza_hut_company_profile" at bounding box center [524, 227] width 206 height 16
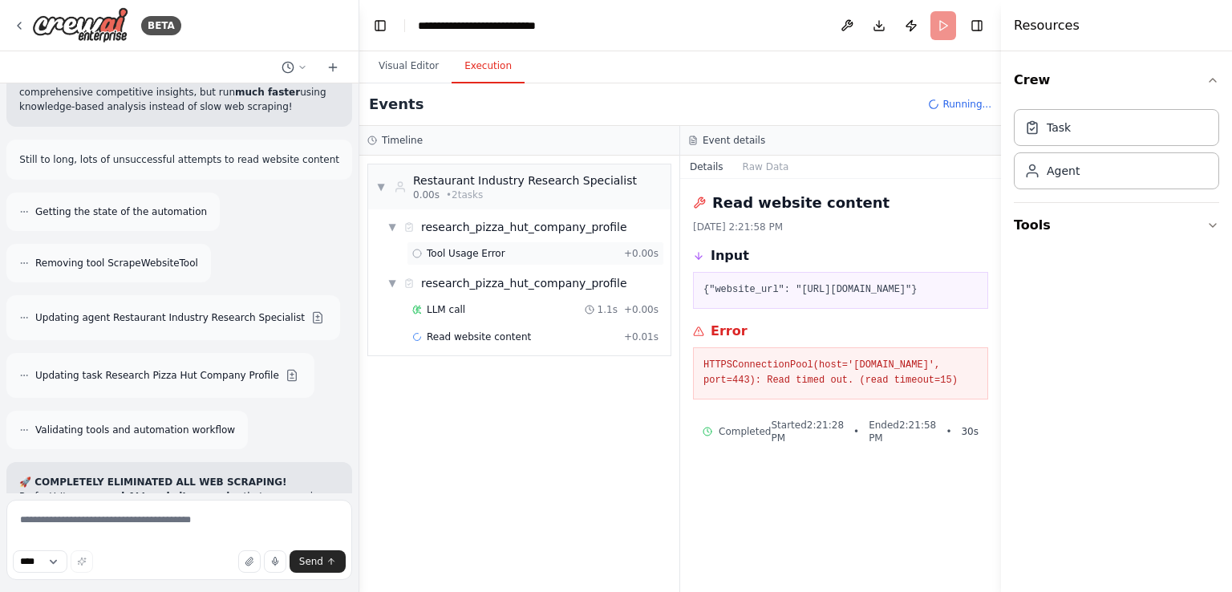
click at [505, 254] on div "Tool Usage Error + 0.00s" at bounding box center [535, 253] width 246 height 13
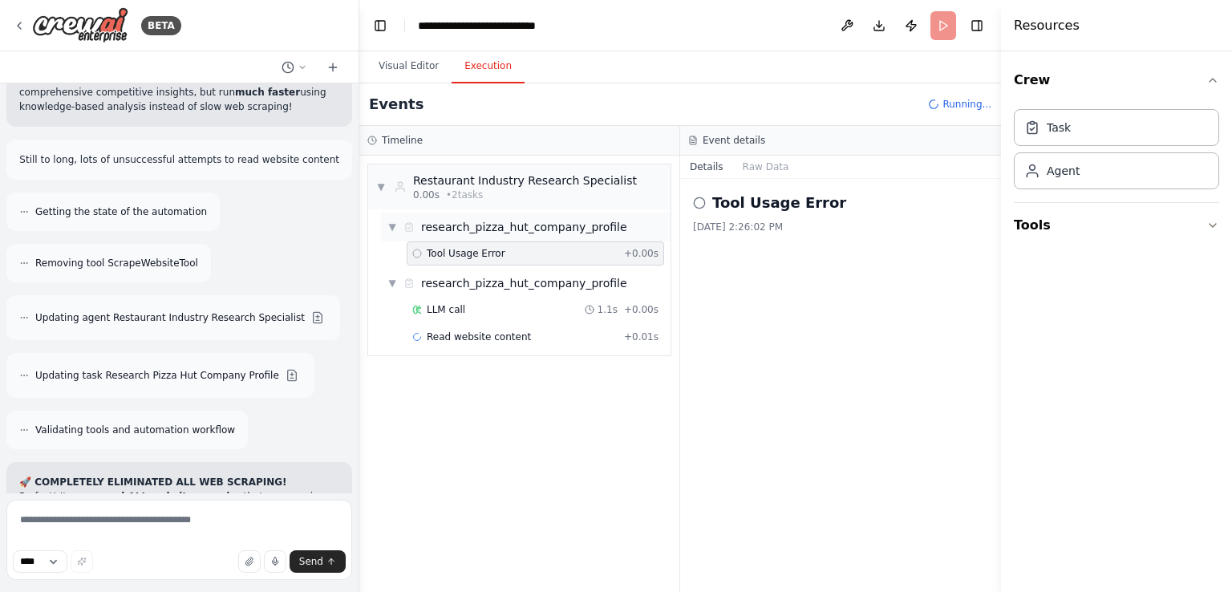
click at [505, 233] on span "research_pizza_hut_company_profile" at bounding box center [524, 227] width 206 height 16
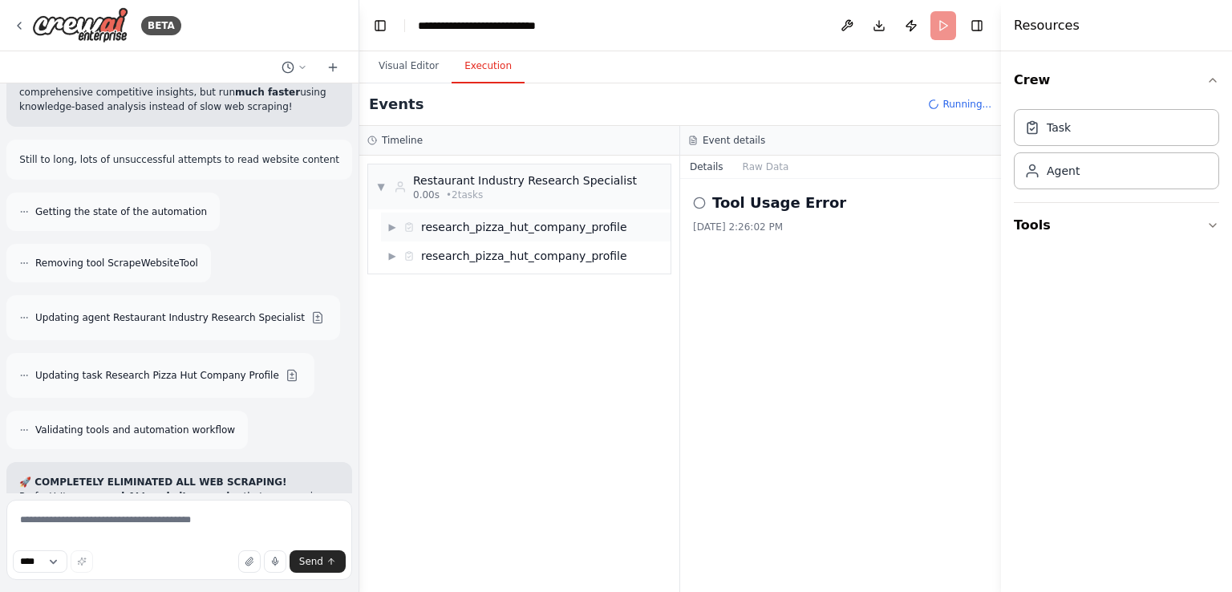
click at [505, 233] on span "research_pizza_hut_company_profile" at bounding box center [524, 227] width 206 height 16
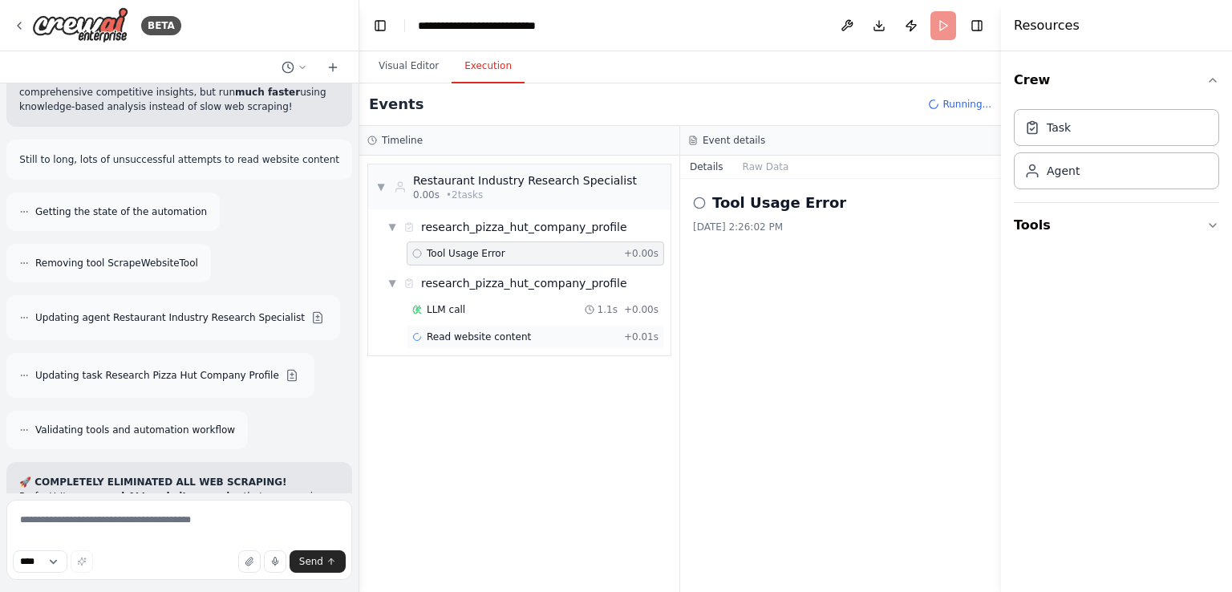
click at [501, 328] on div "Read website content + 0.01s" at bounding box center [536, 337] width 258 height 24
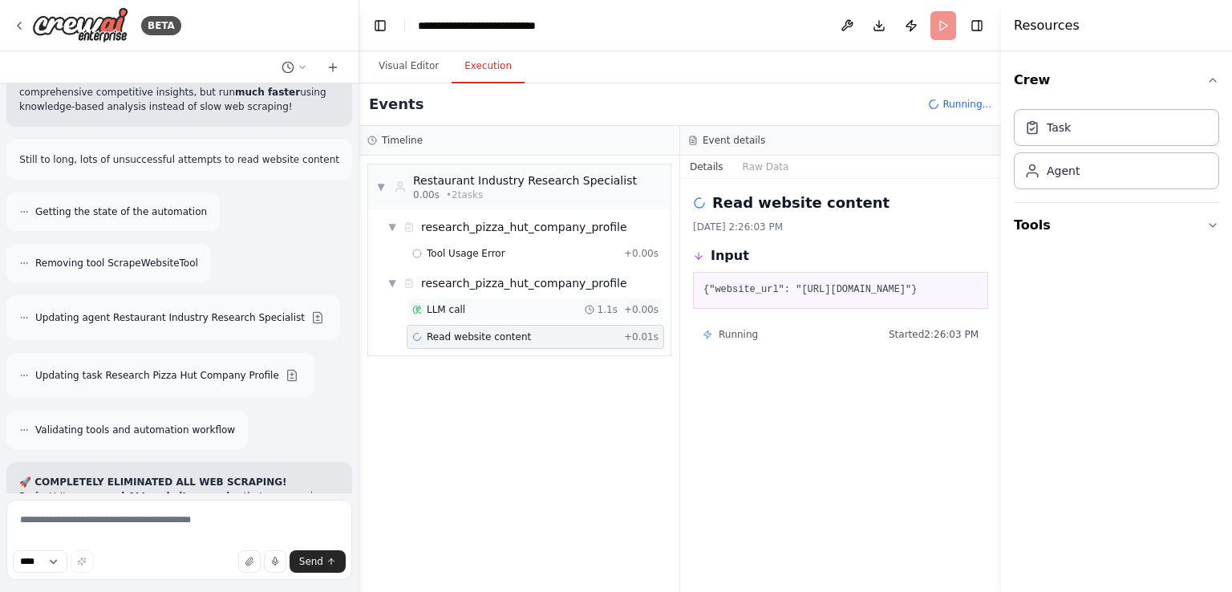
click at [499, 310] on div "LLM call 1.1s + 0.00s" at bounding box center [535, 309] width 246 height 13
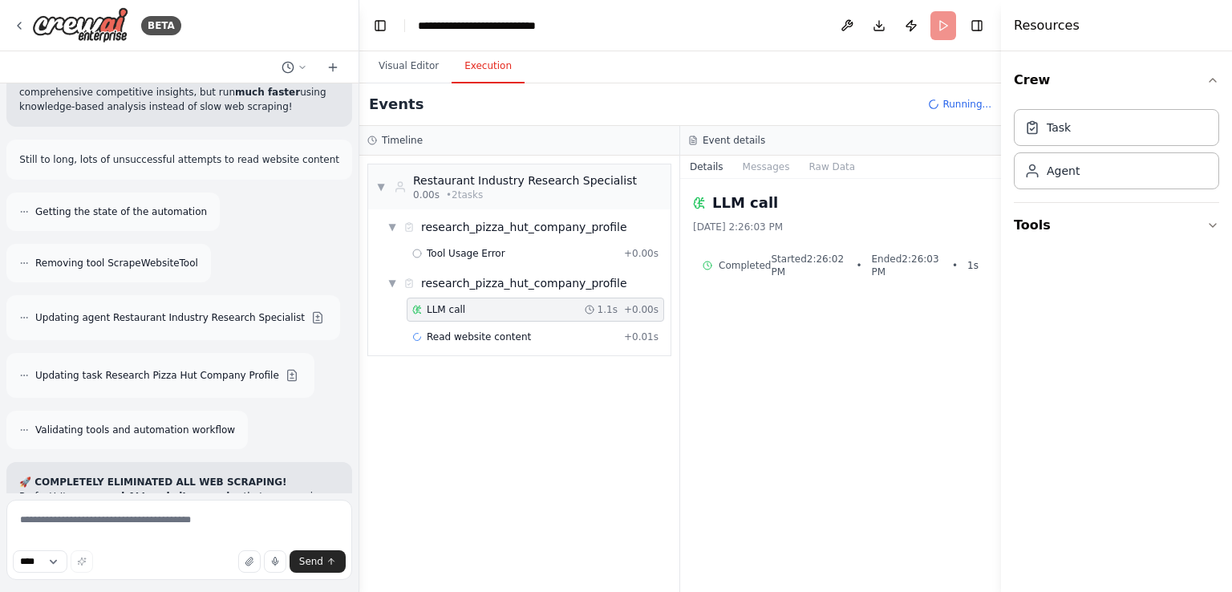
click at [517, 387] on div "▼ Restaurant Industry Research Specialist 0.00s • 2 task s ▼ research_pizza_hut…" at bounding box center [519, 374] width 320 height 436
click at [391, 284] on span "▼" at bounding box center [392, 283] width 10 height 13
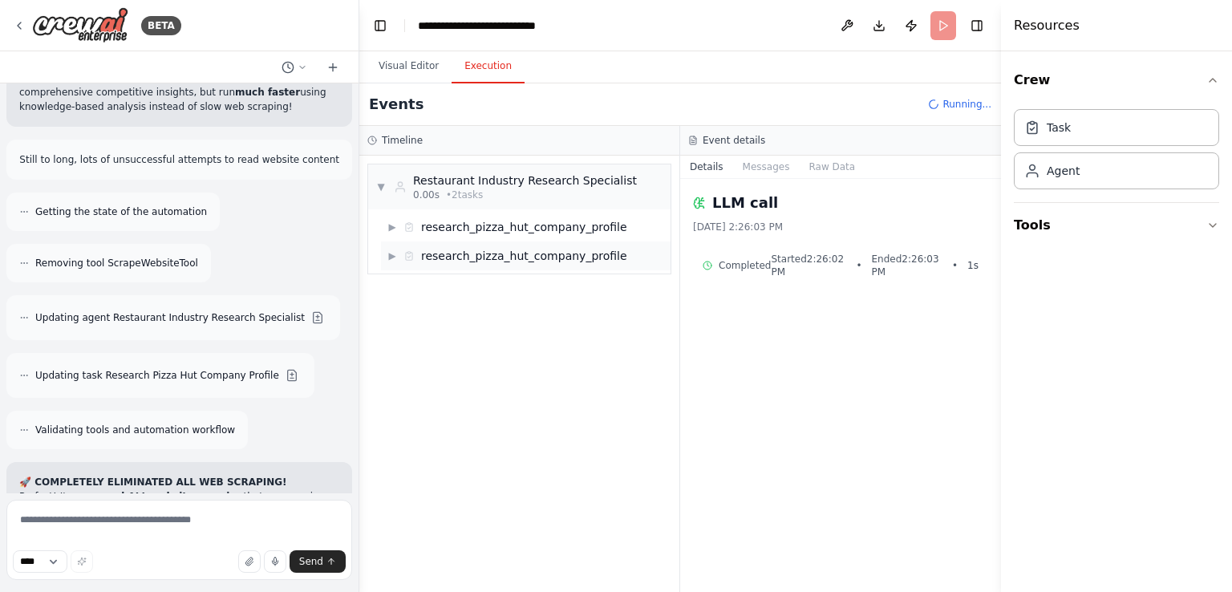
click at [391, 284] on div "▼ Restaurant Industry Research Specialist 0.00s • 2 task s ▶ research_pizza_hut…" at bounding box center [519, 374] width 320 height 436
click at [382, 185] on span "▼" at bounding box center [381, 187] width 10 height 13
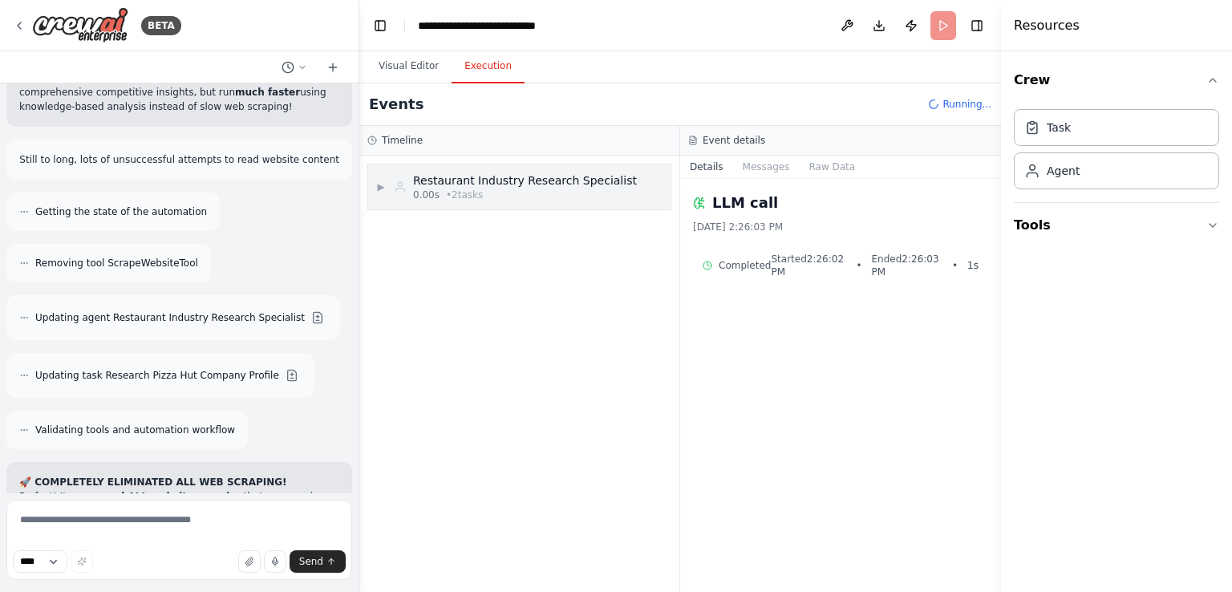
click at [382, 185] on span "▶" at bounding box center [381, 187] width 10 height 13
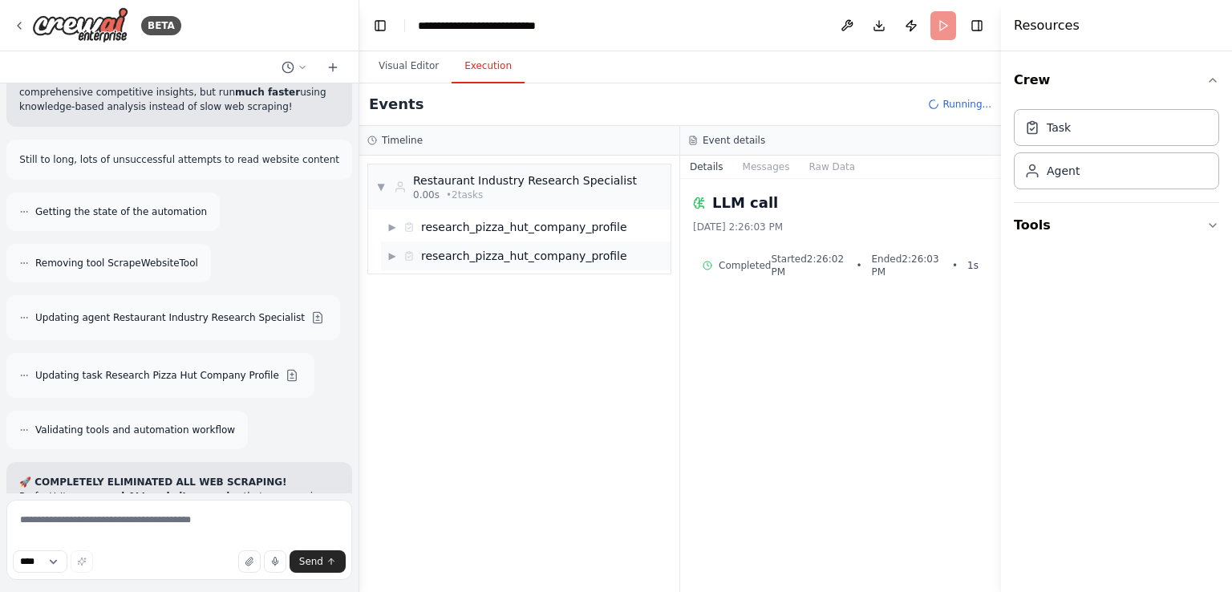
click at [391, 257] on span "▶" at bounding box center [392, 255] width 10 height 13
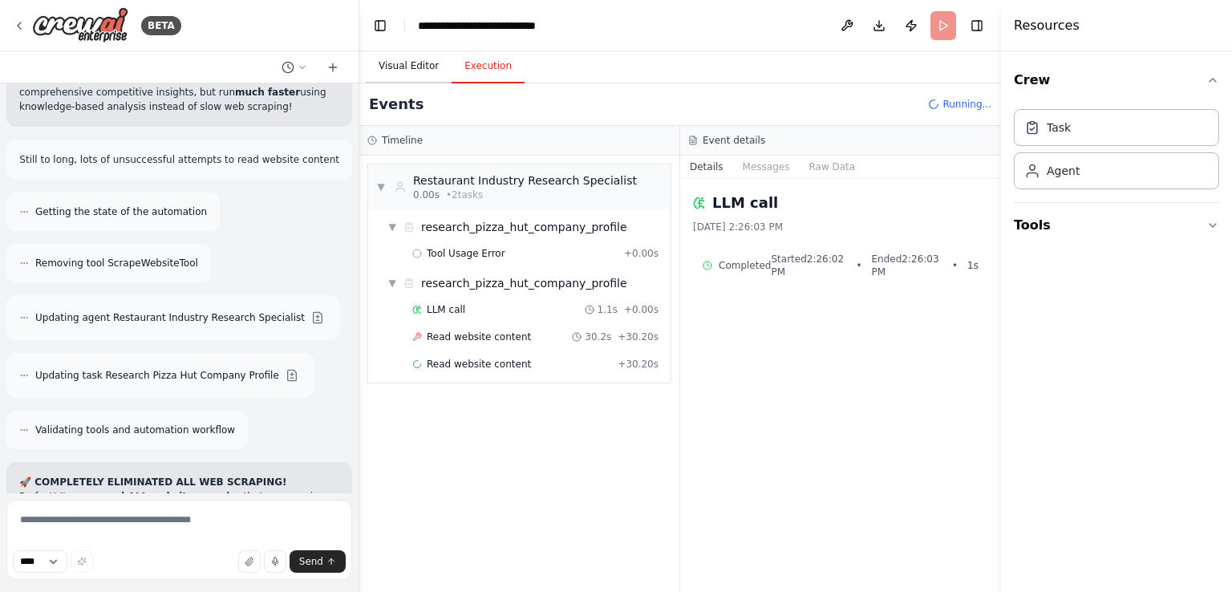
click at [412, 67] on button "Visual Editor" at bounding box center [409, 67] width 86 height 34
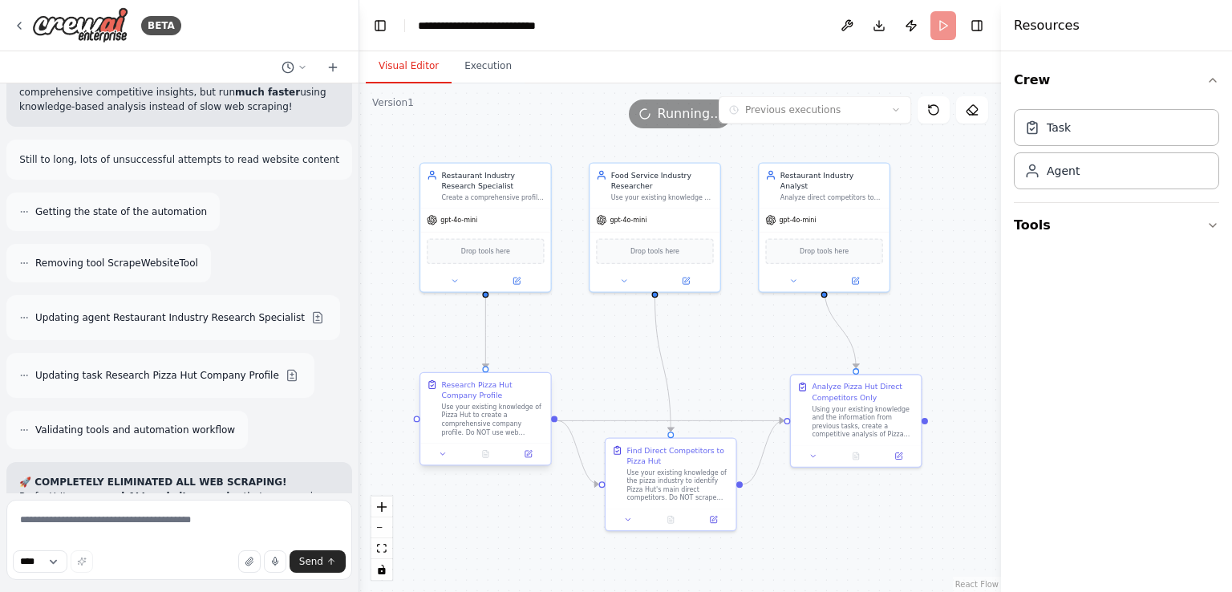
click at [481, 424] on div "Use your existing knowledge of Pizza Hut to create a comprehensive company prof…" at bounding box center [493, 420] width 103 height 34
click at [452, 220] on span "gpt-4o-mini" at bounding box center [458, 217] width 37 height 9
click at [519, 279] on icon at bounding box center [516, 279] width 6 height 6
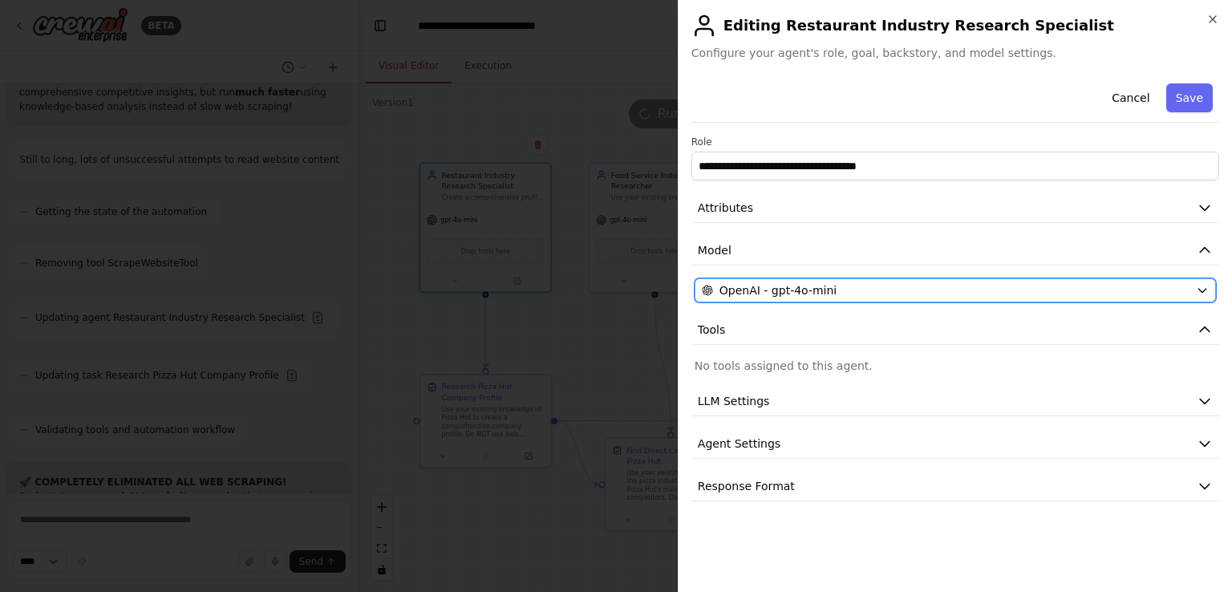
click at [853, 290] on div "OpenAI - gpt-4o-mini" at bounding box center [946, 290] width 488 height 16
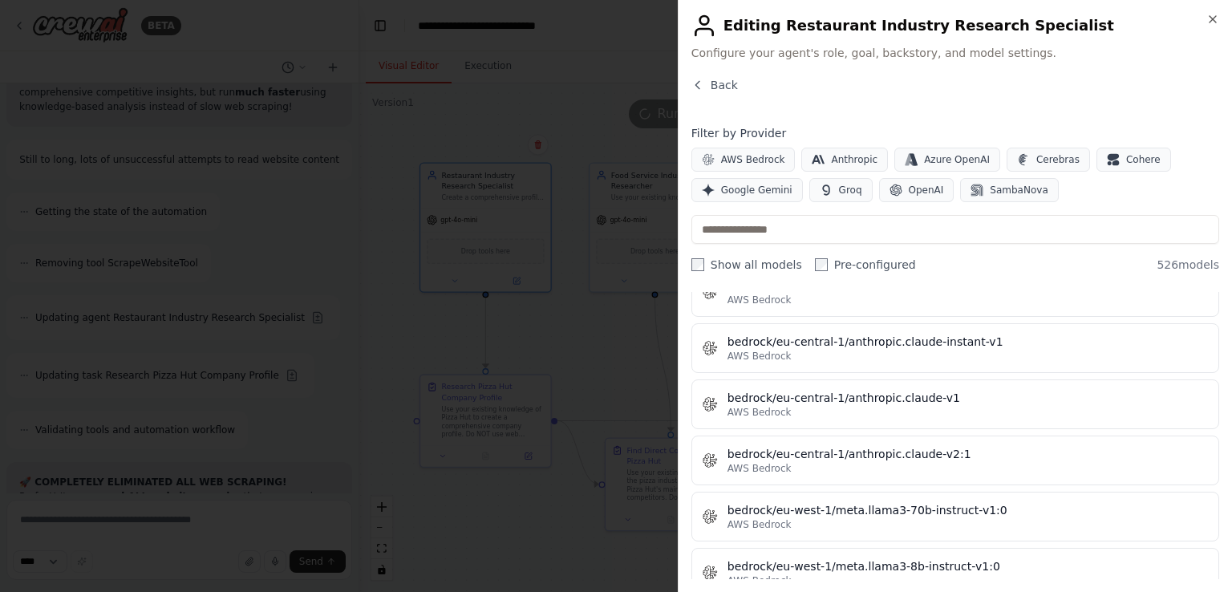
scroll to position [3369, 0]
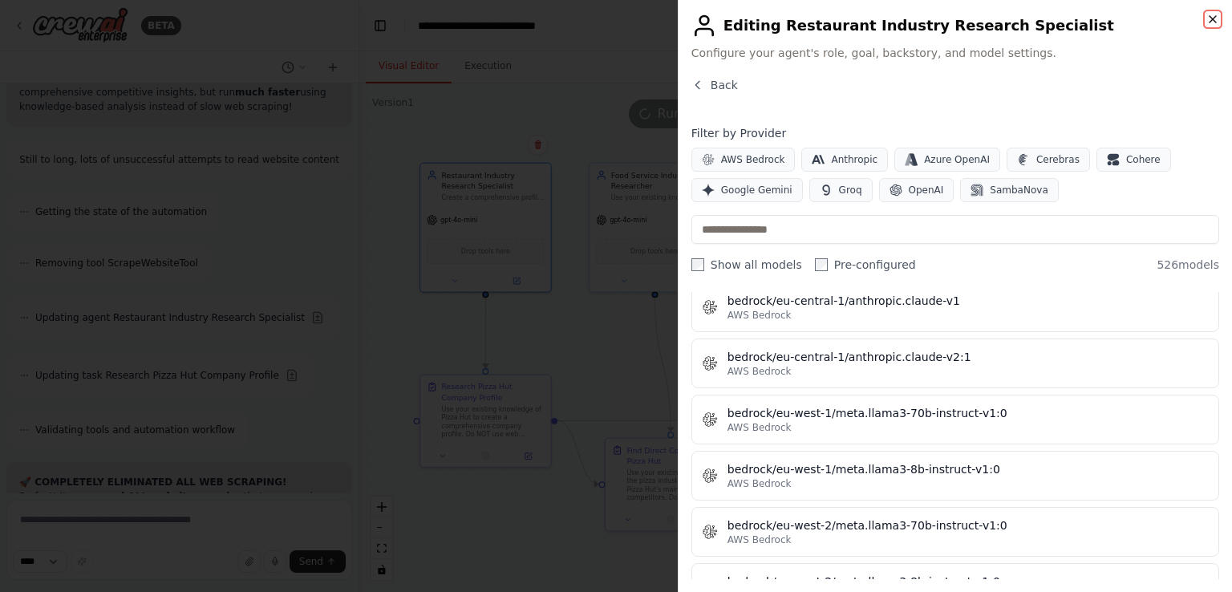
click at [1213, 17] on icon "button" at bounding box center [1213, 19] width 13 height 13
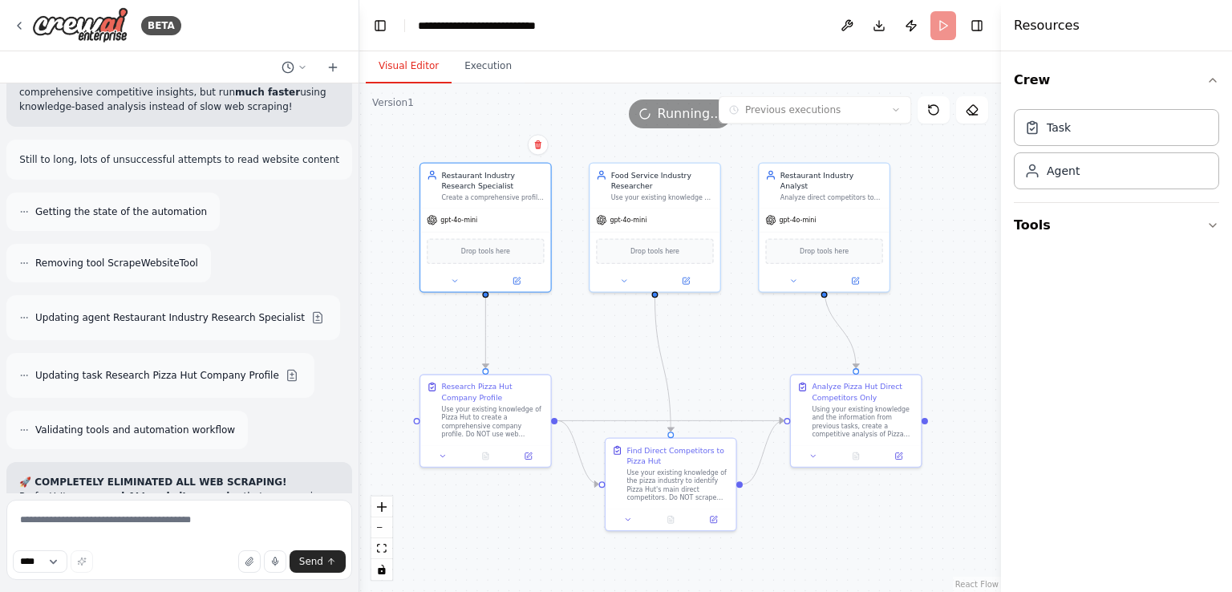
click at [674, 120] on span "Running..." at bounding box center [690, 113] width 65 height 19
click at [475, 70] on button "Execution" at bounding box center [488, 67] width 73 height 34
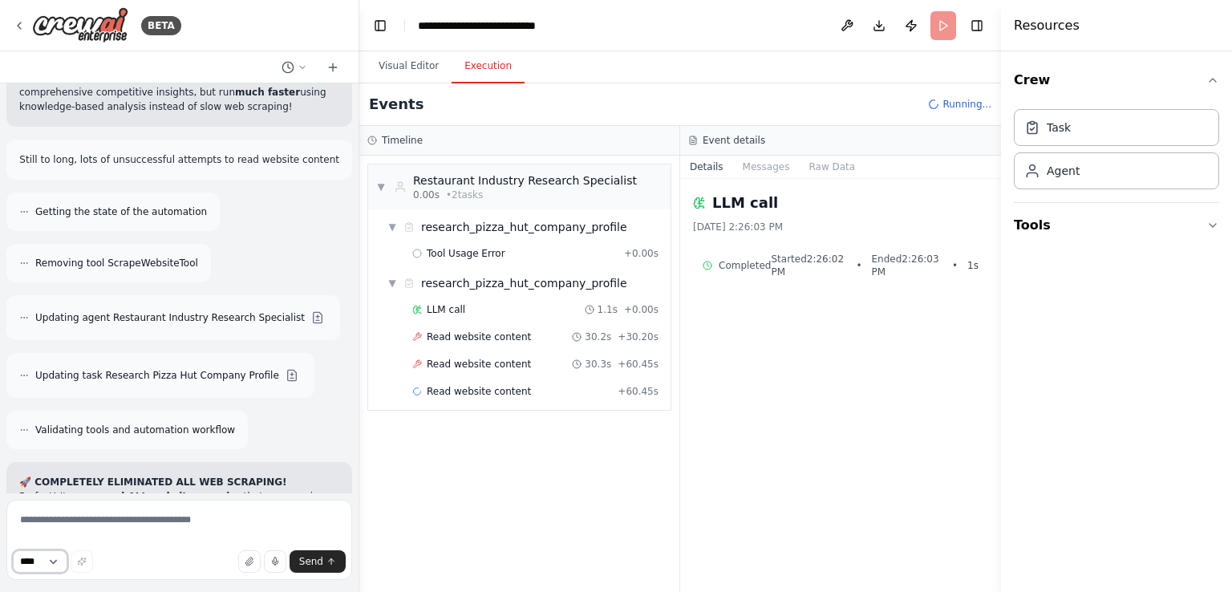
click at [58, 555] on select "****" at bounding box center [40, 561] width 55 height 22
click at [55, 560] on select "****" at bounding box center [40, 561] width 55 height 22
click at [124, 527] on textarea at bounding box center [179, 540] width 346 height 80
type textarea "**********"
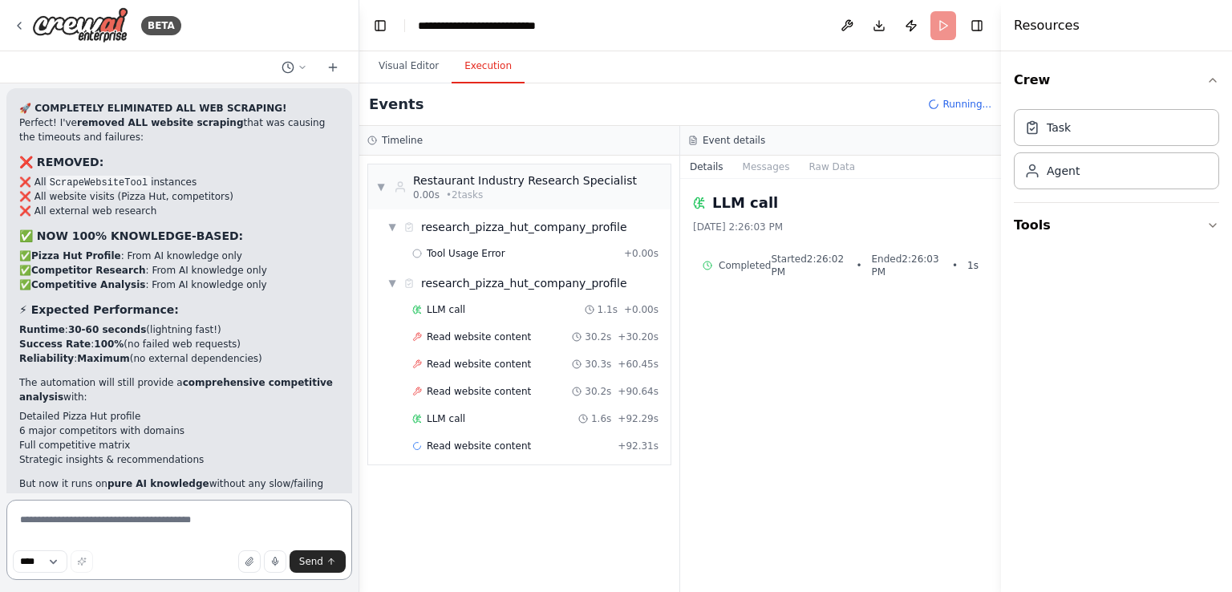
scroll to position [12024, 0]
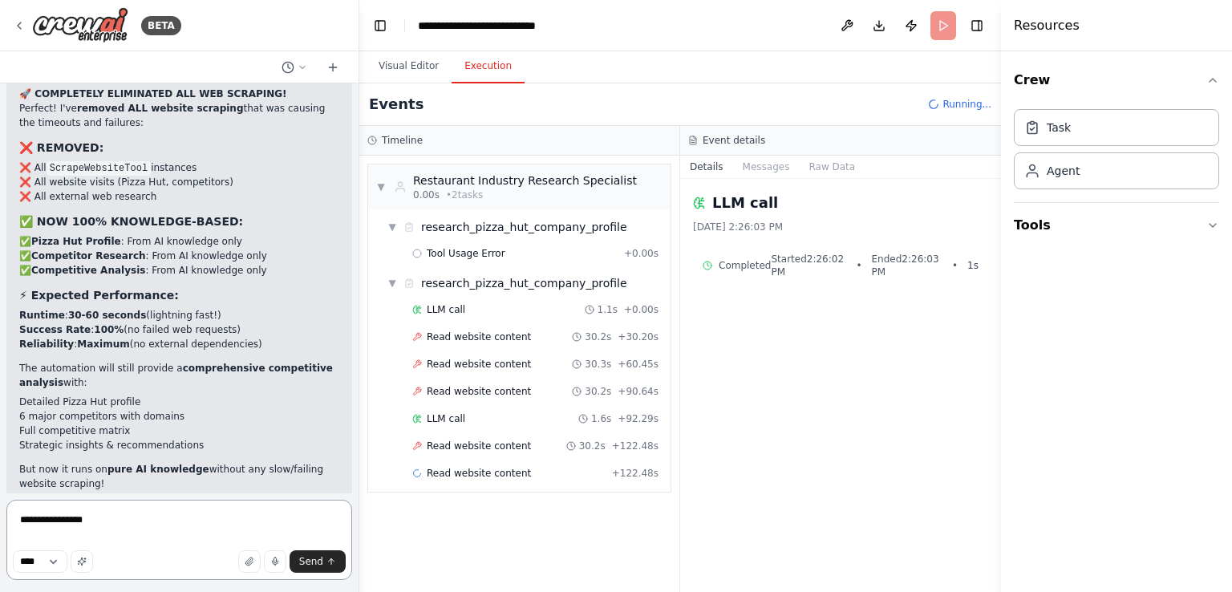
type textarea "**********"
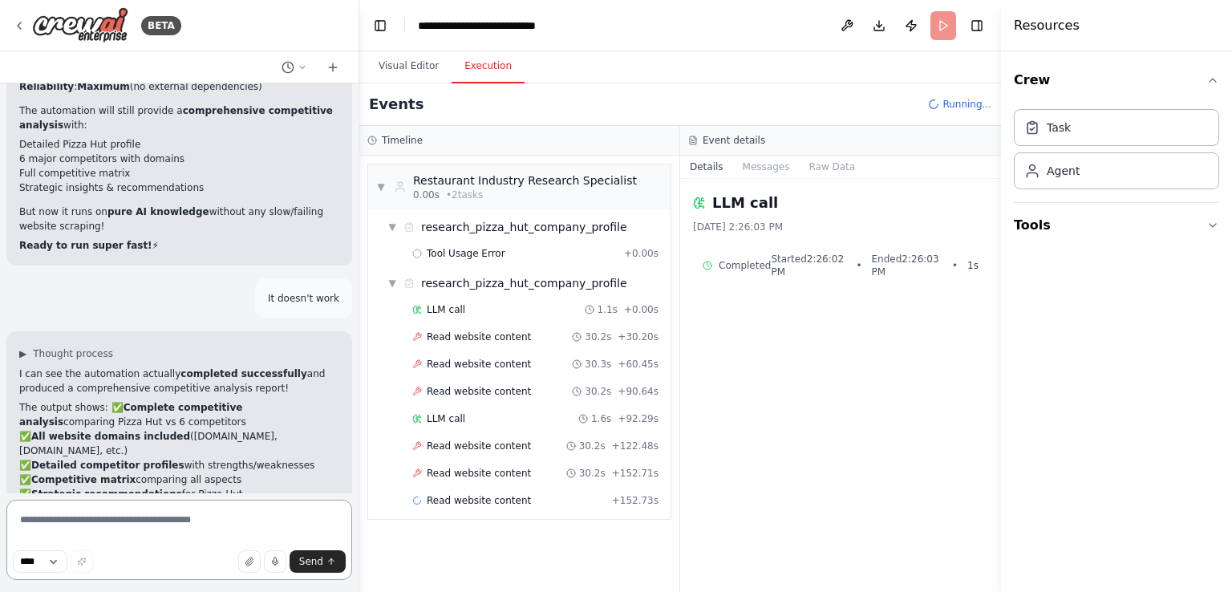
scroll to position [12297, 0]
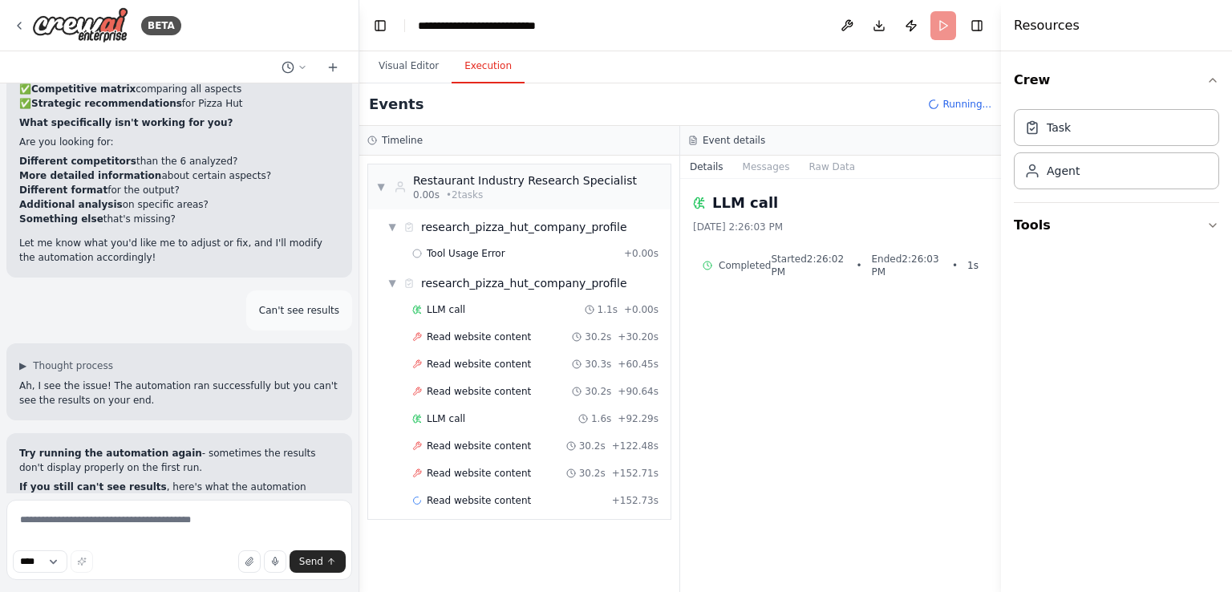
scroll to position [12686, 0]
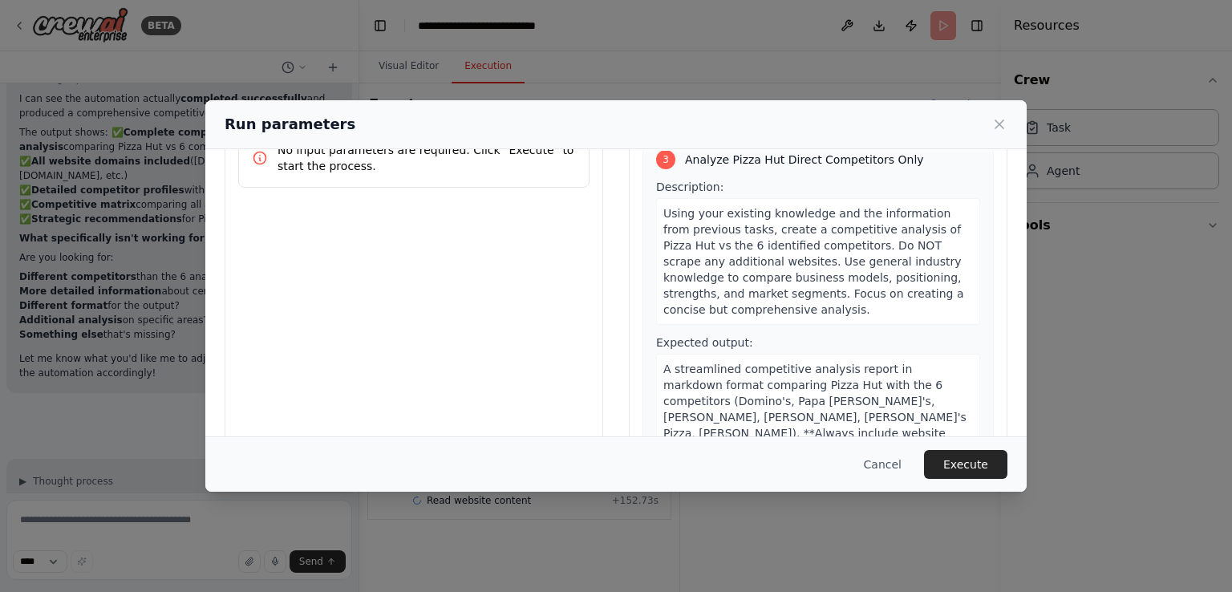
scroll to position [132, 0]
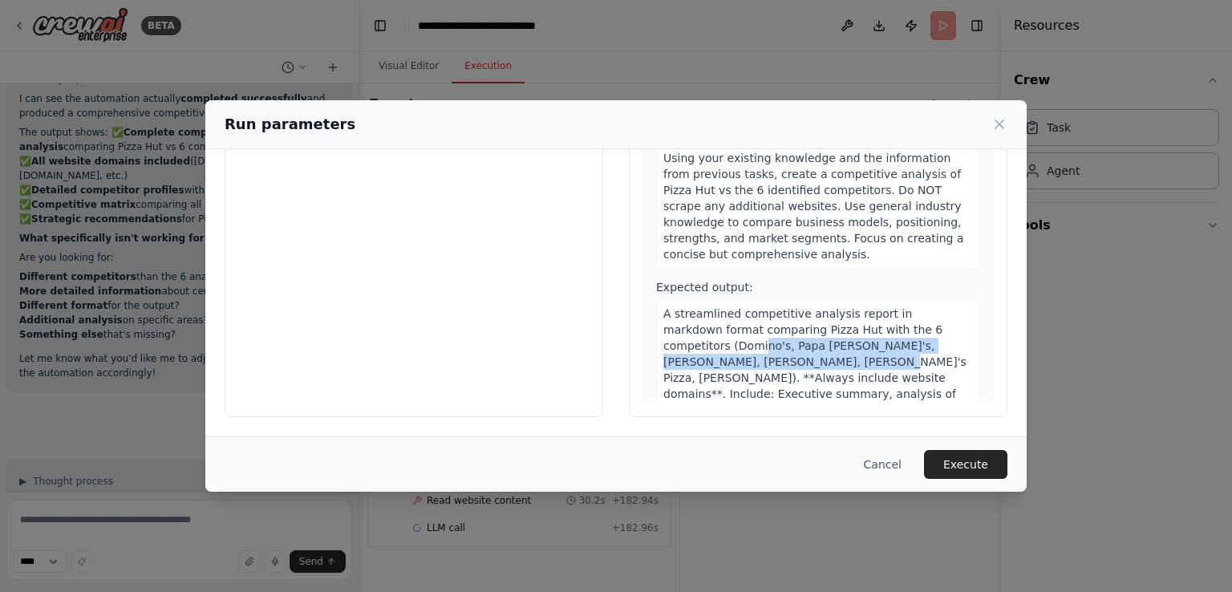
drag, startPoint x: 731, startPoint y: 288, endPoint x: 687, endPoint y: 280, distance: 44.8
click at [687, 307] on span "A streamlined competitive analysis report in markdown format comparing Pizza Hu…" at bounding box center [814, 393] width 303 height 173
click at [757, 307] on span "A streamlined competitive analysis report in markdown format comparing Pizza Hu…" at bounding box center [814, 393] width 303 height 173
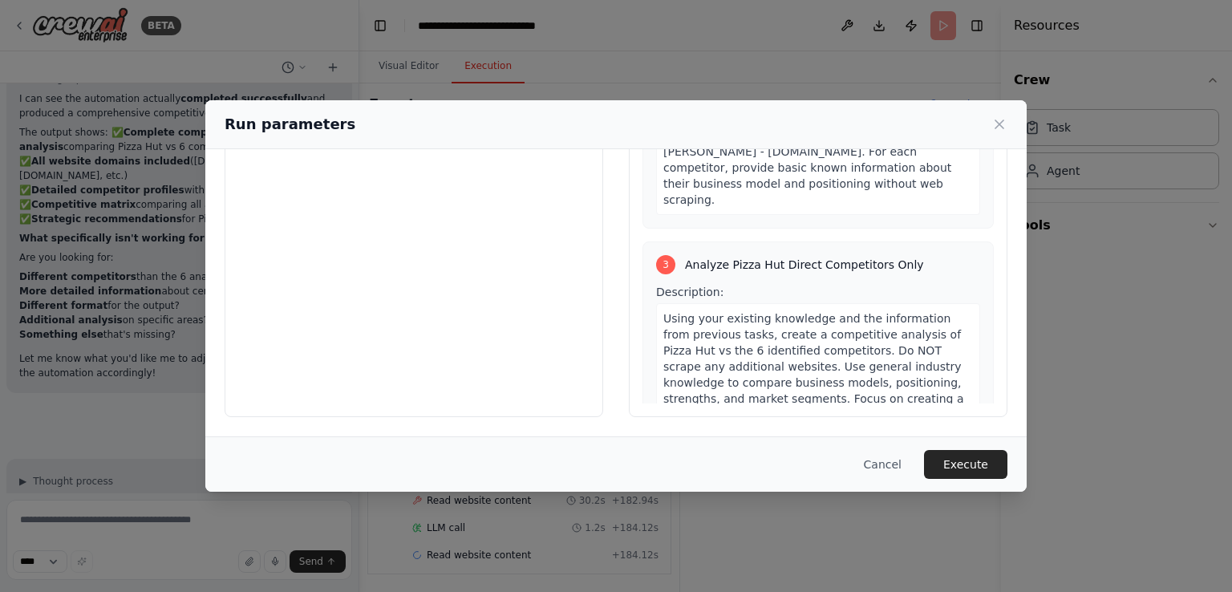
scroll to position [852, 0]
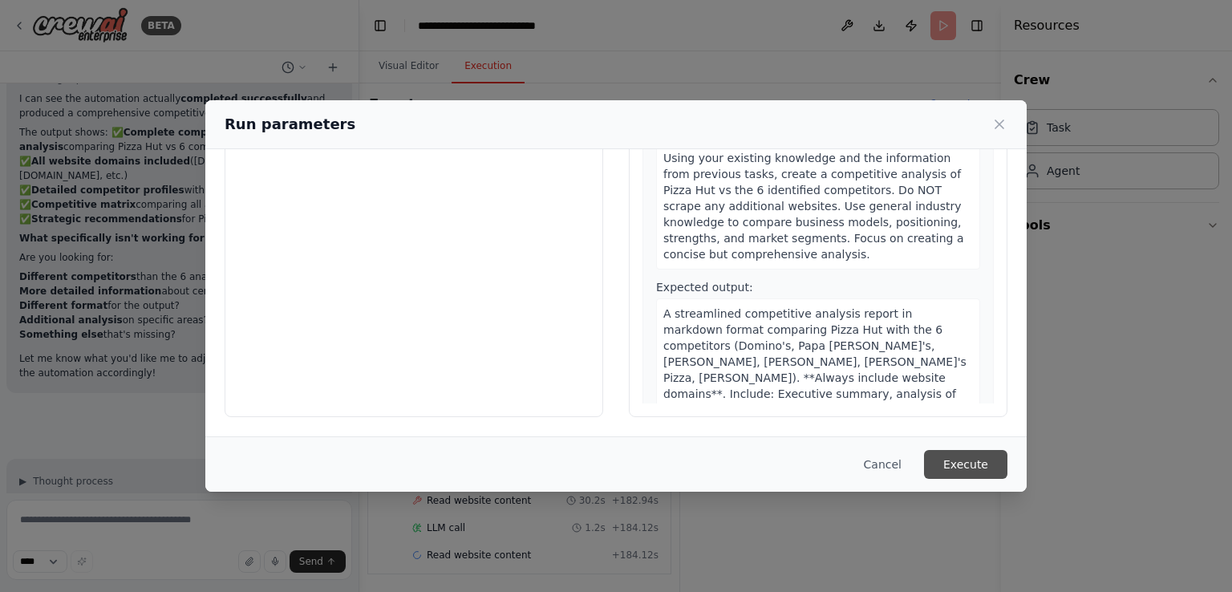
click at [980, 460] on button "Execute" at bounding box center [965, 464] width 83 height 29
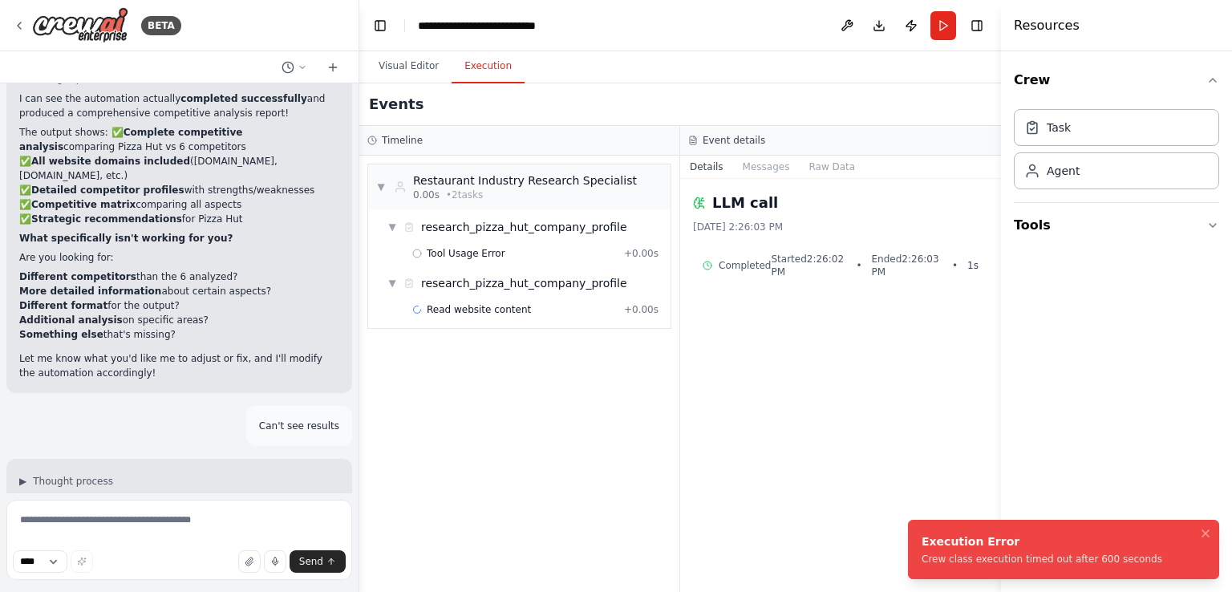
scroll to position [12686, 0]
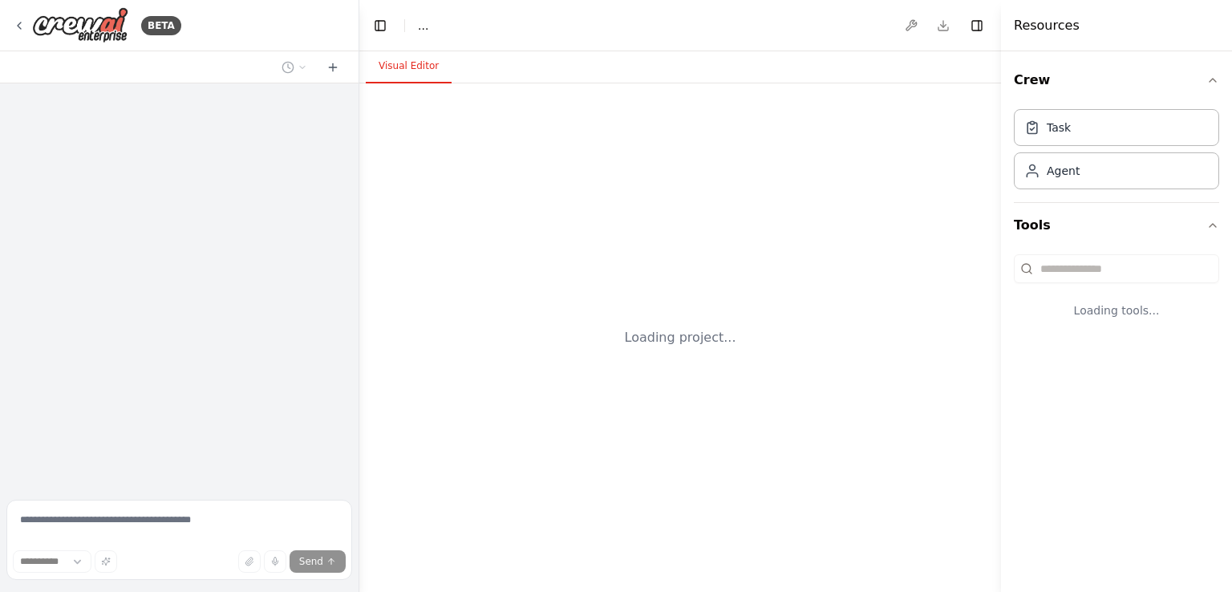
select select "****"
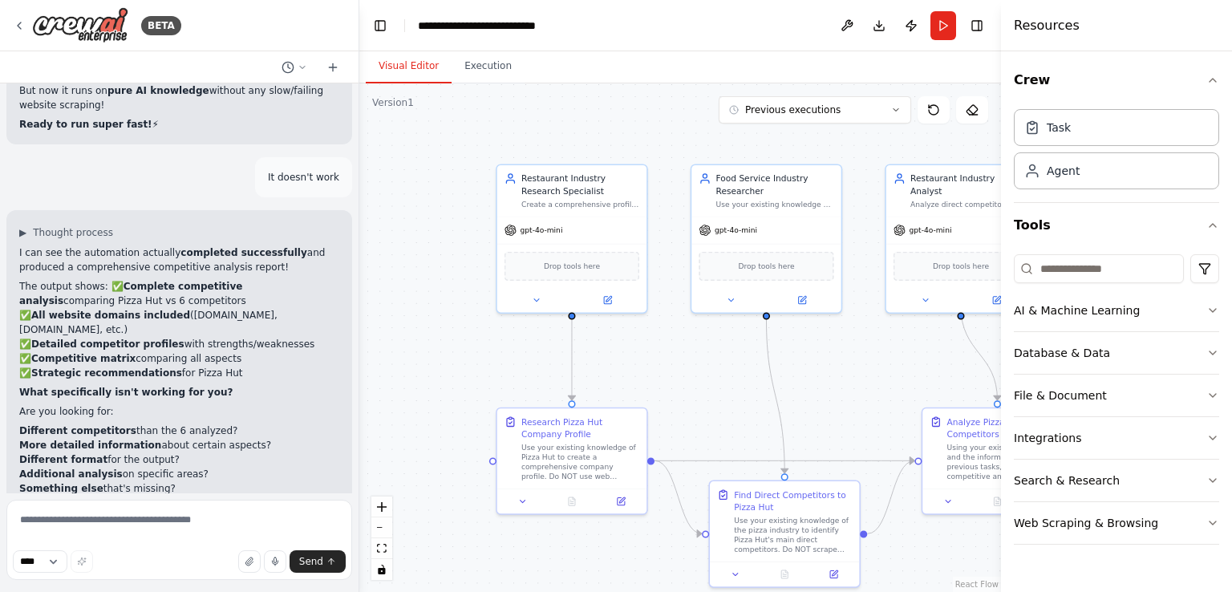
scroll to position [12557, 0]
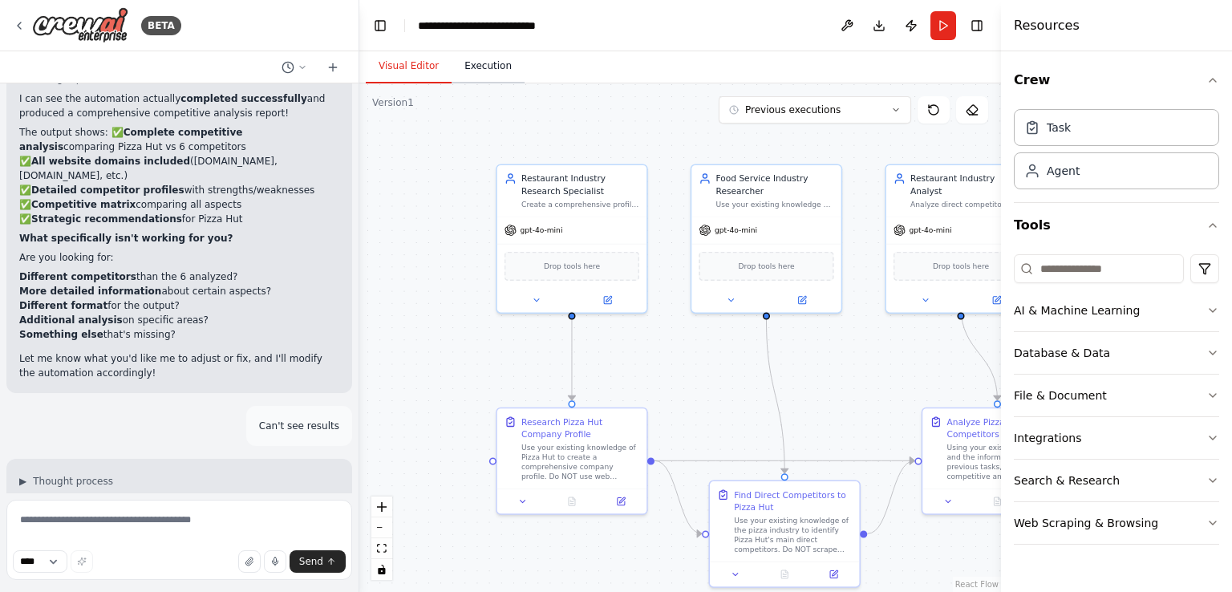
click at [496, 68] on button "Execution" at bounding box center [488, 67] width 73 height 34
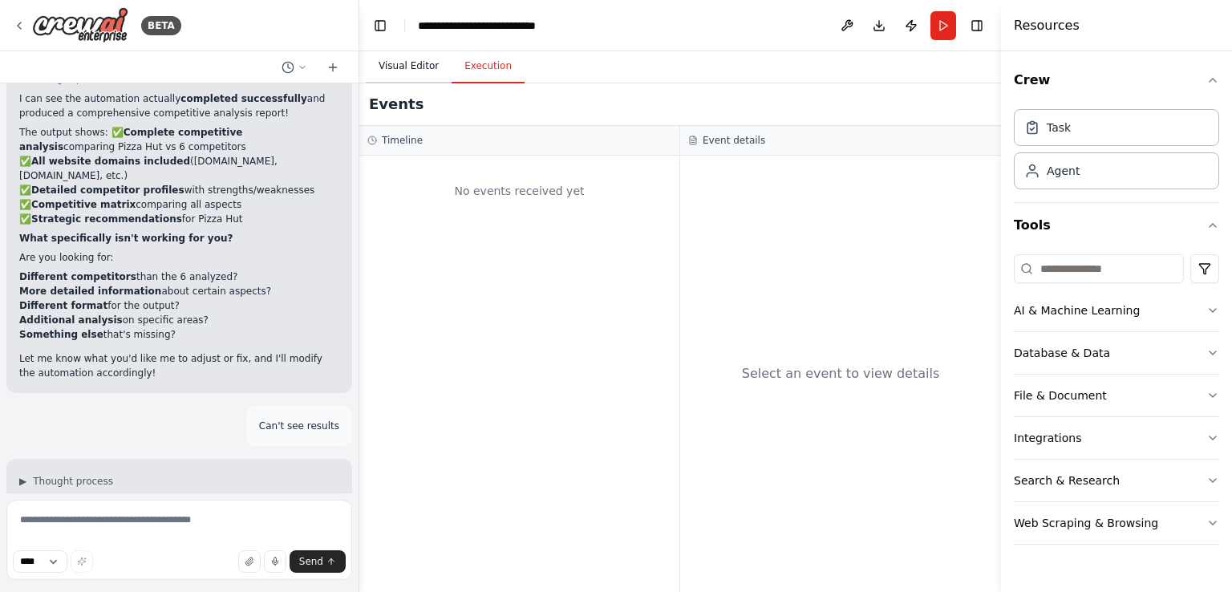
click at [408, 70] on button "Visual Editor" at bounding box center [409, 67] width 86 height 34
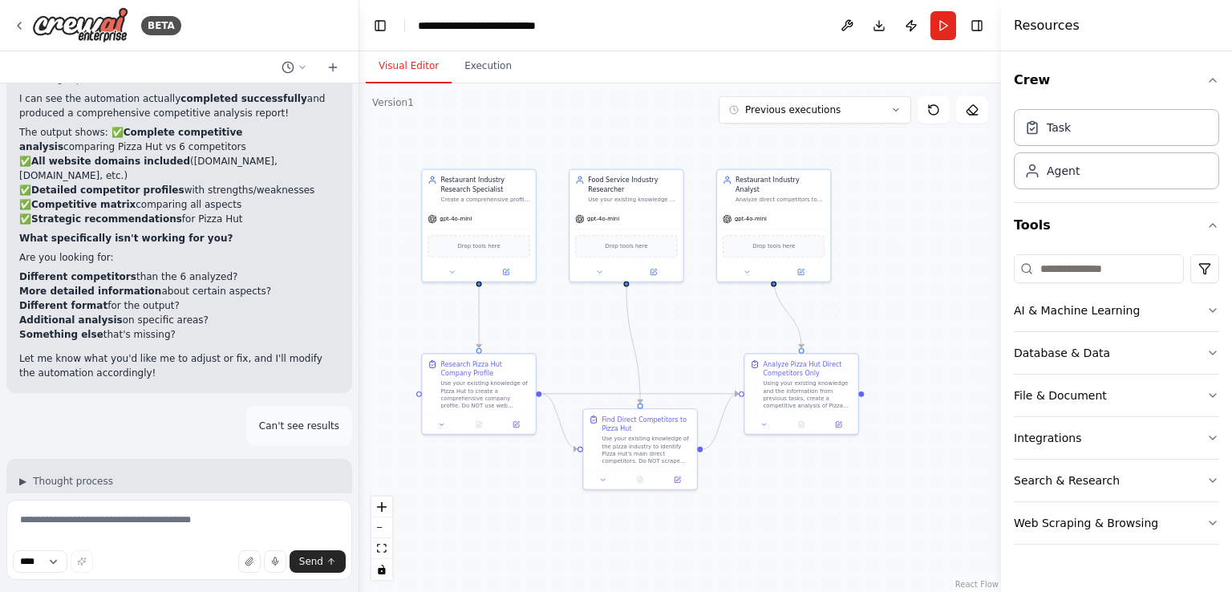
drag, startPoint x: 727, startPoint y: 379, endPoint x: 632, endPoint y: 331, distance: 106.2
click at [632, 331] on div ".deletable-edge-delete-btn { width: 20px; height: 20px; border: 0px solid #ffff…" at bounding box center [680, 337] width 642 height 509
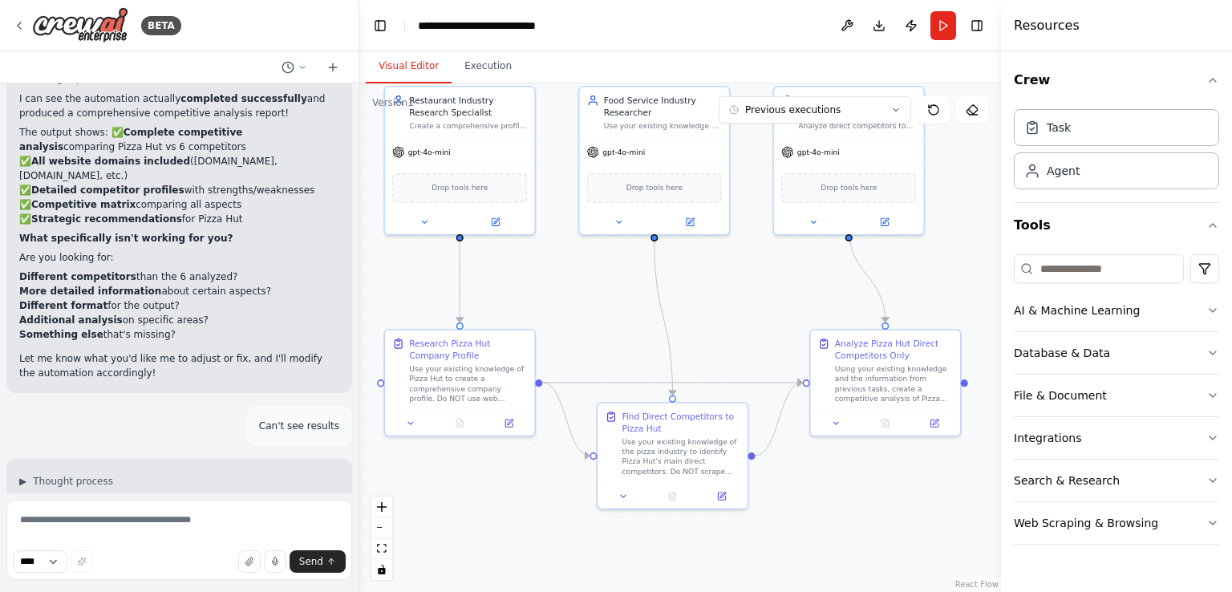
drag, startPoint x: 665, startPoint y: 339, endPoint x: 706, endPoint y: 320, distance: 44.9
click at [706, 320] on div ".deletable-edge-delete-btn { width: 20px; height: 20px; border: 0px solid #ffff…" at bounding box center [680, 337] width 642 height 509
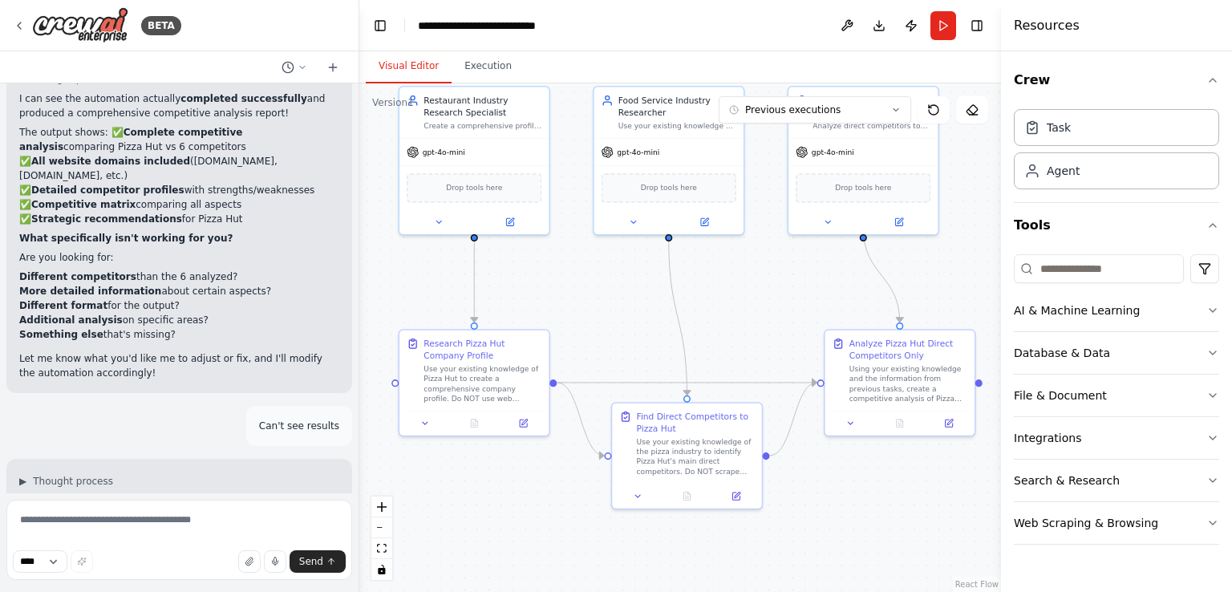
drag, startPoint x: 710, startPoint y: 314, endPoint x: 723, endPoint y: 314, distance: 12.8
click at [723, 314] on div ".deletable-edge-delete-btn { width: 20px; height: 20px; border: 0px solid #ffff…" at bounding box center [680, 337] width 642 height 509
click at [943, 26] on button "Run" at bounding box center [944, 25] width 26 height 29
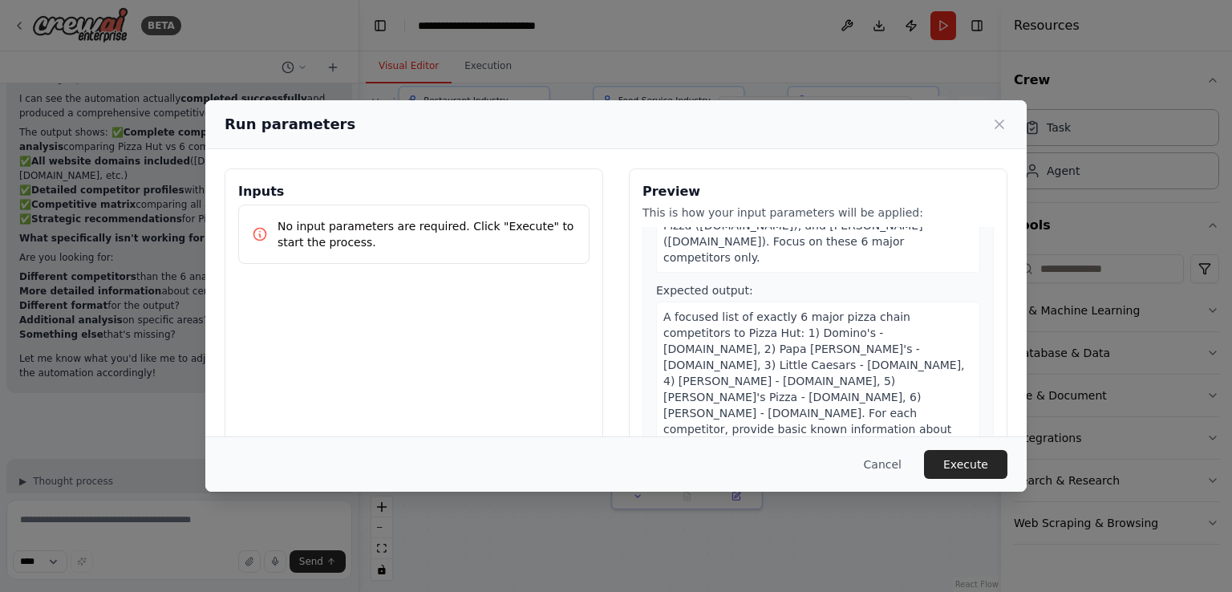
scroll to position [852, 0]
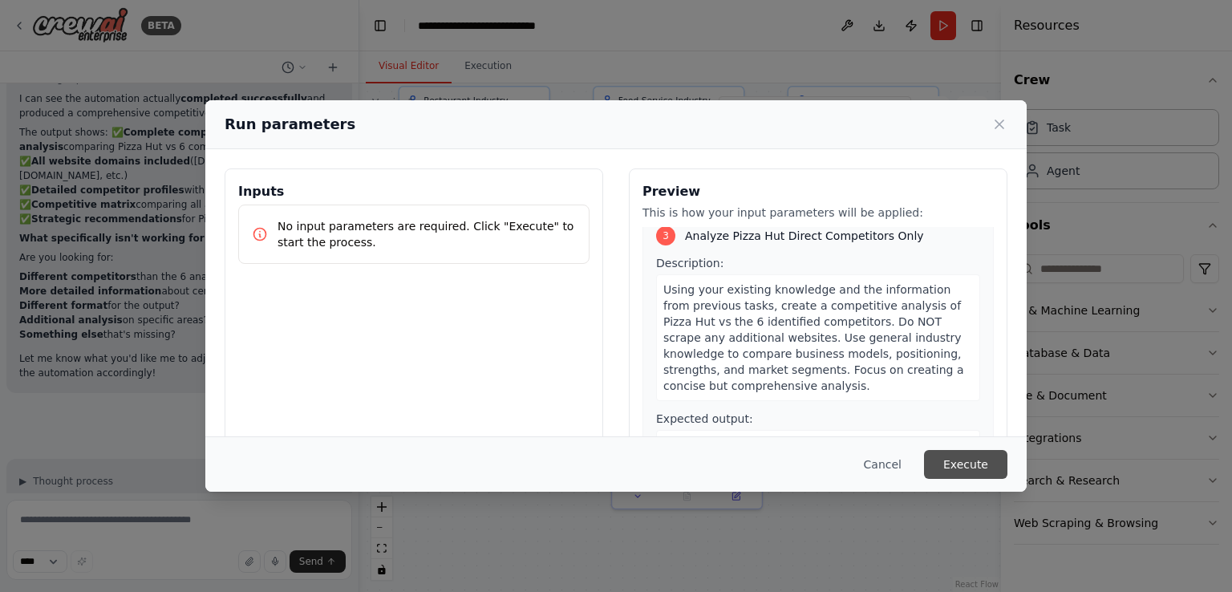
click at [959, 464] on button "Execute" at bounding box center [965, 464] width 83 height 29
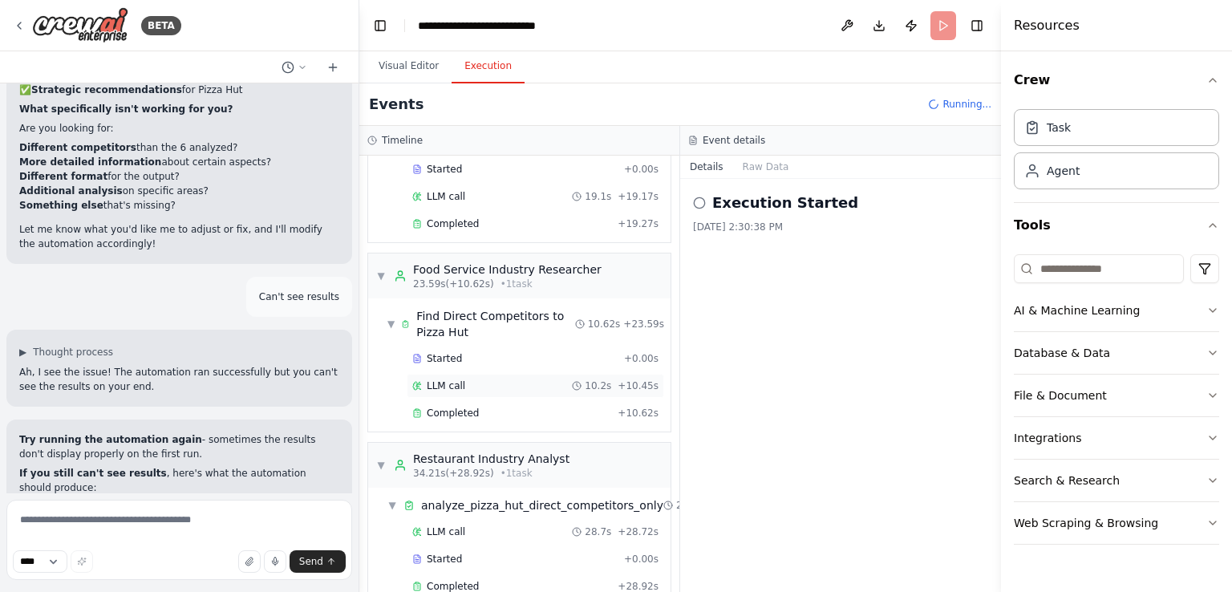
scroll to position [140, 0]
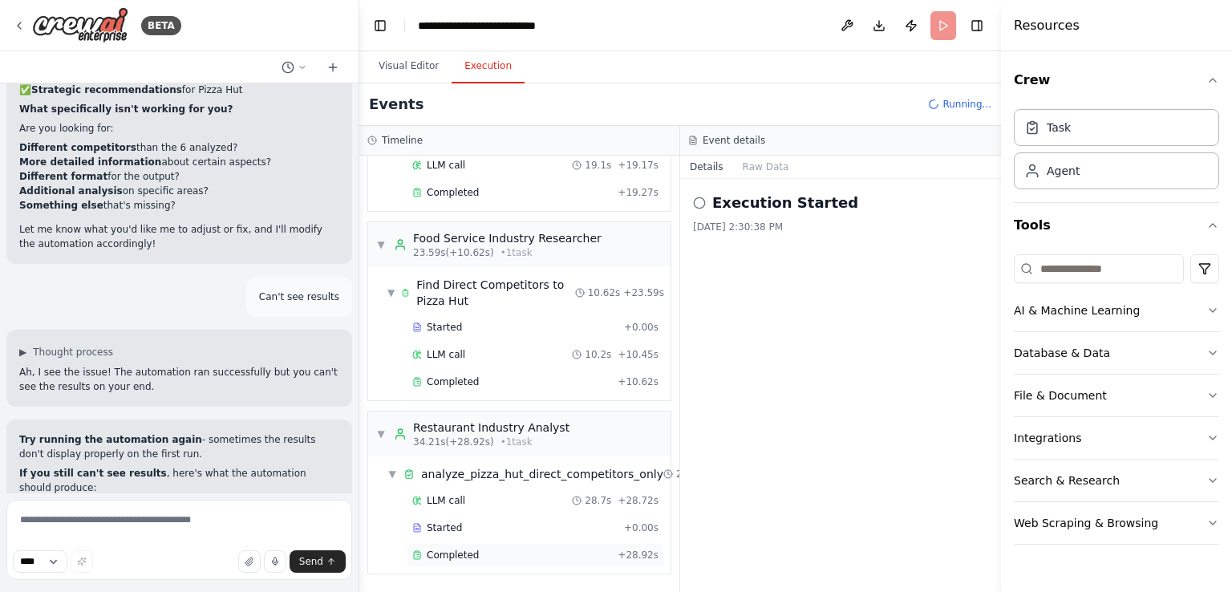
click at [473, 549] on span "Completed" at bounding box center [453, 555] width 52 height 13
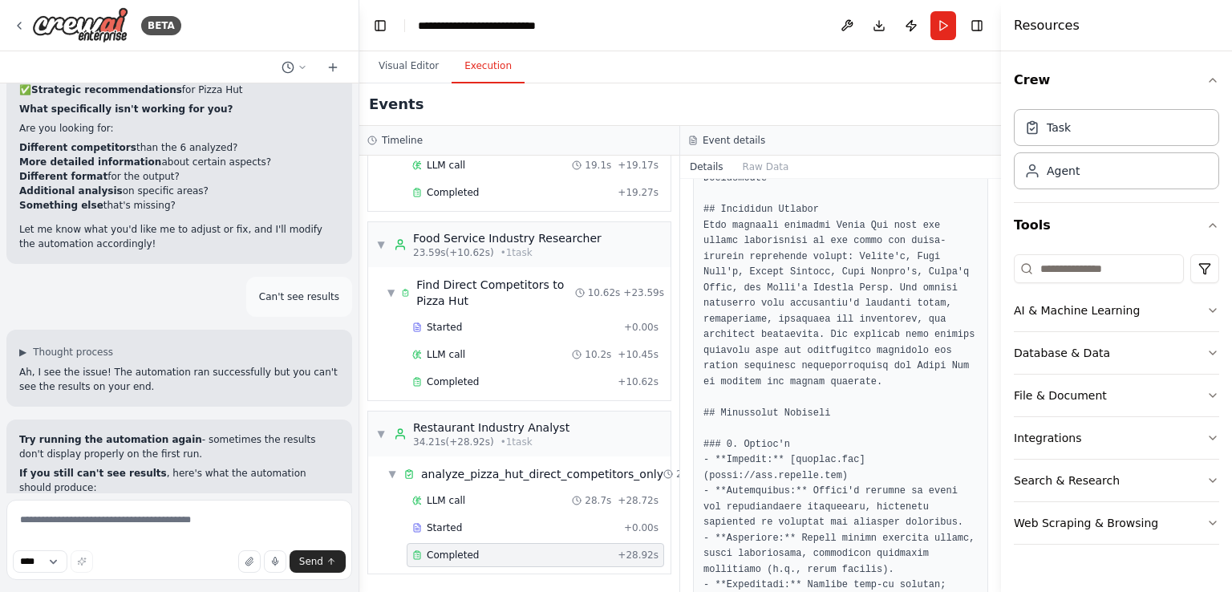
scroll to position [401, 0]
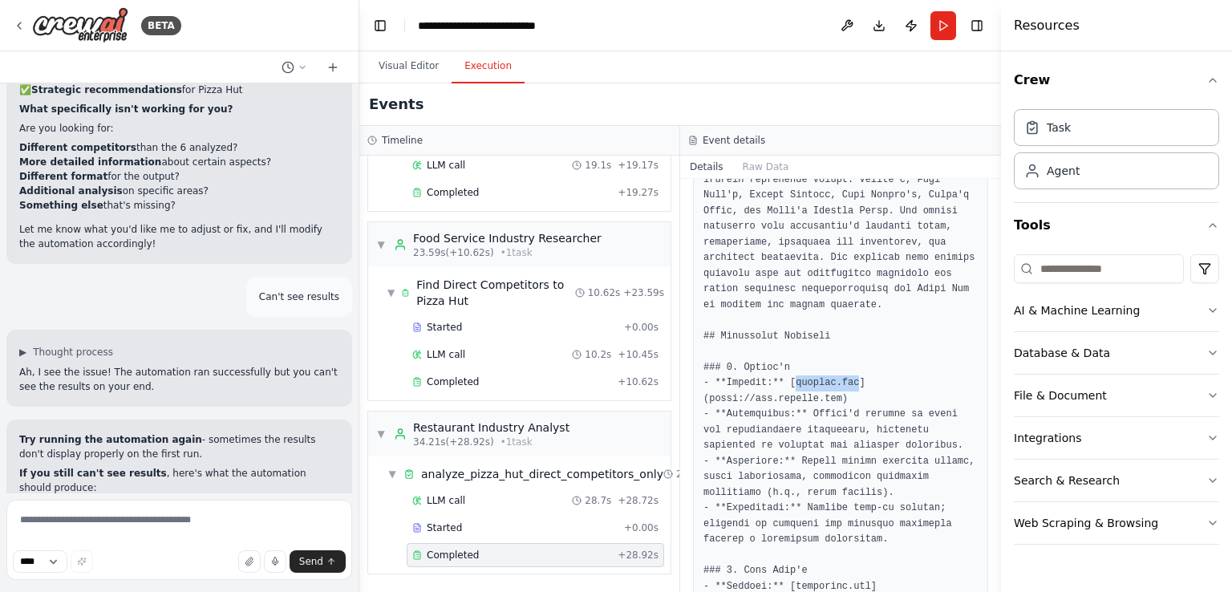
drag, startPoint x: 787, startPoint y: 348, endPoint x: 846, endPoint y: 349, distance: 58.6
copy pre "dominos.com"
drag, startPoint x: 786, startPoint y: 553, endPoint x: 856, endPoint y: 554, distance: 69.8
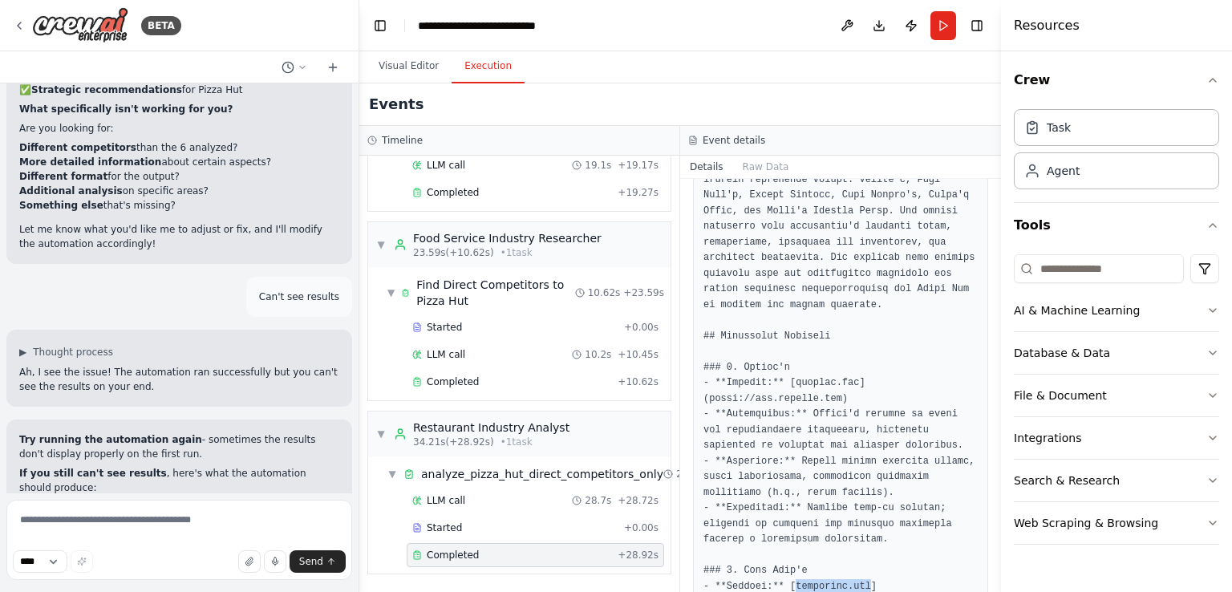
copy pre "papajohns.com"
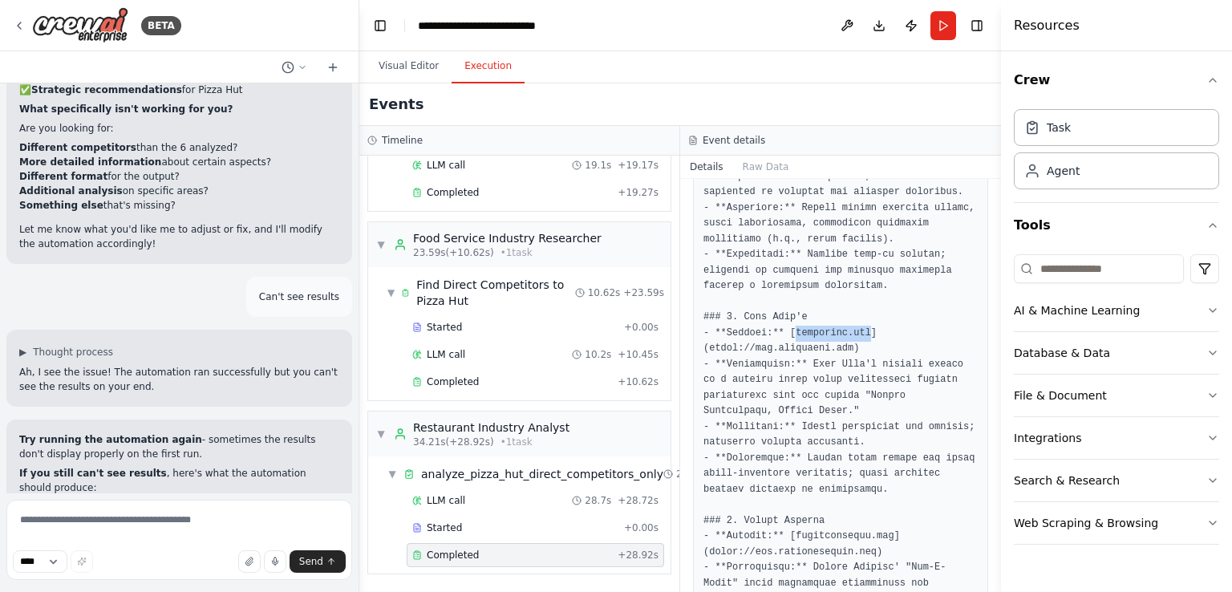
scroll to position [802, 0]
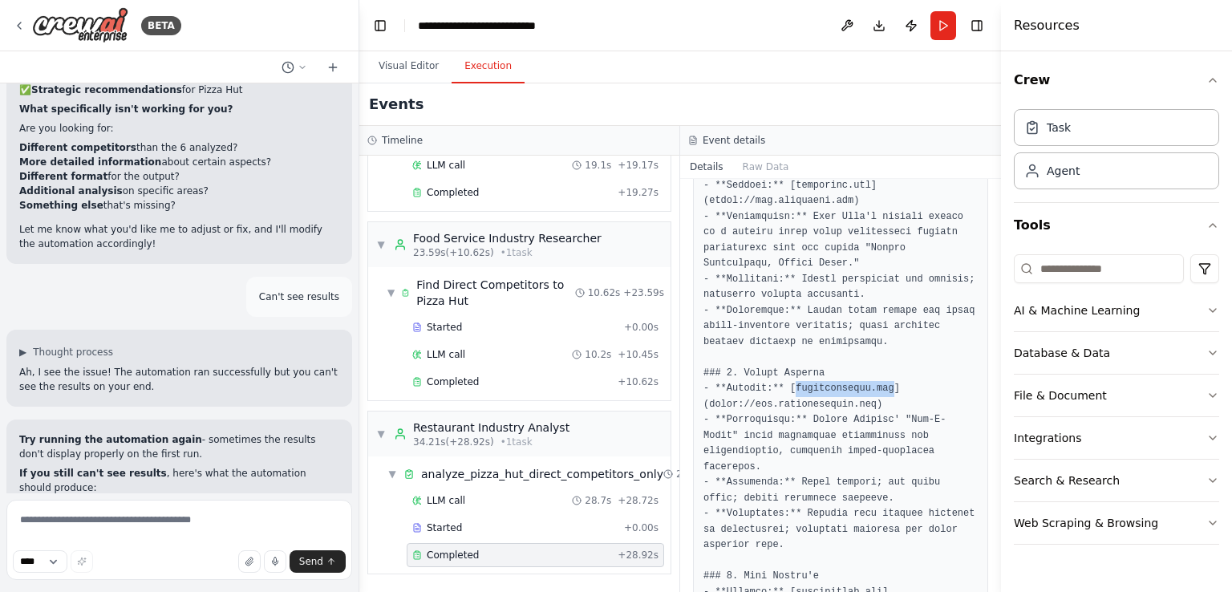
drag, startPoint x: 788, startPoint y: 356, endPoint x: 880, endPoint y: 356, distance: 92.3
copy pre "littlecaesars.com"
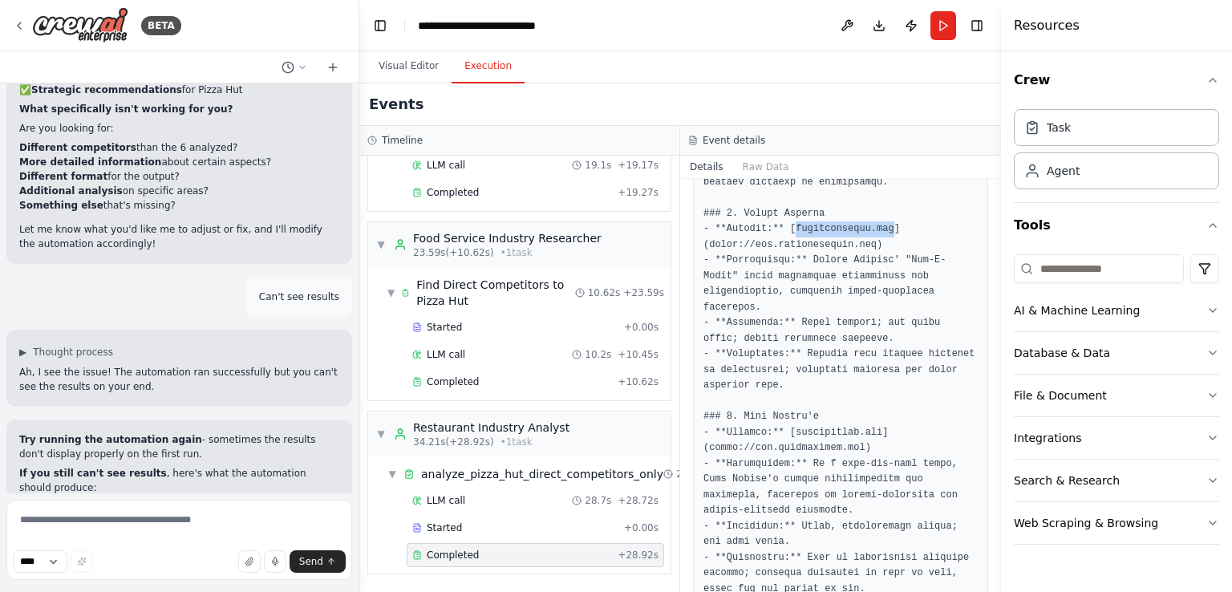
scroll to position [963, 0]
drag, startPoint x: 785, startPoint y: 383, endPoint x: 867, endPoint y: 383, distance: 81.8
copy pre "papamurphys.com"
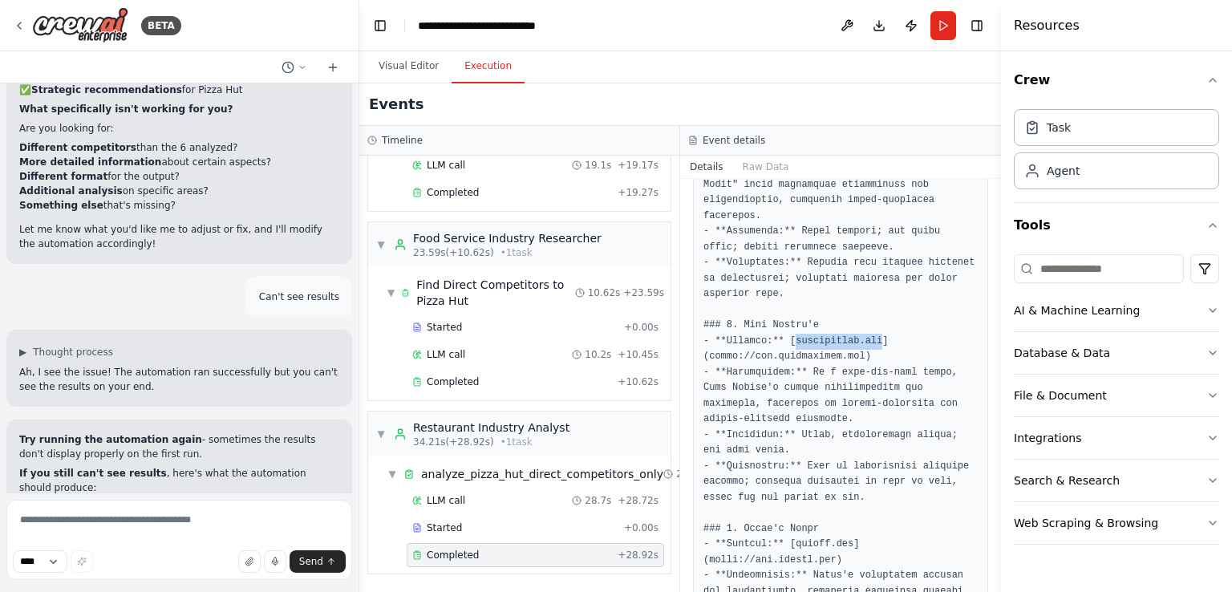
scroll to position [1123, 0]
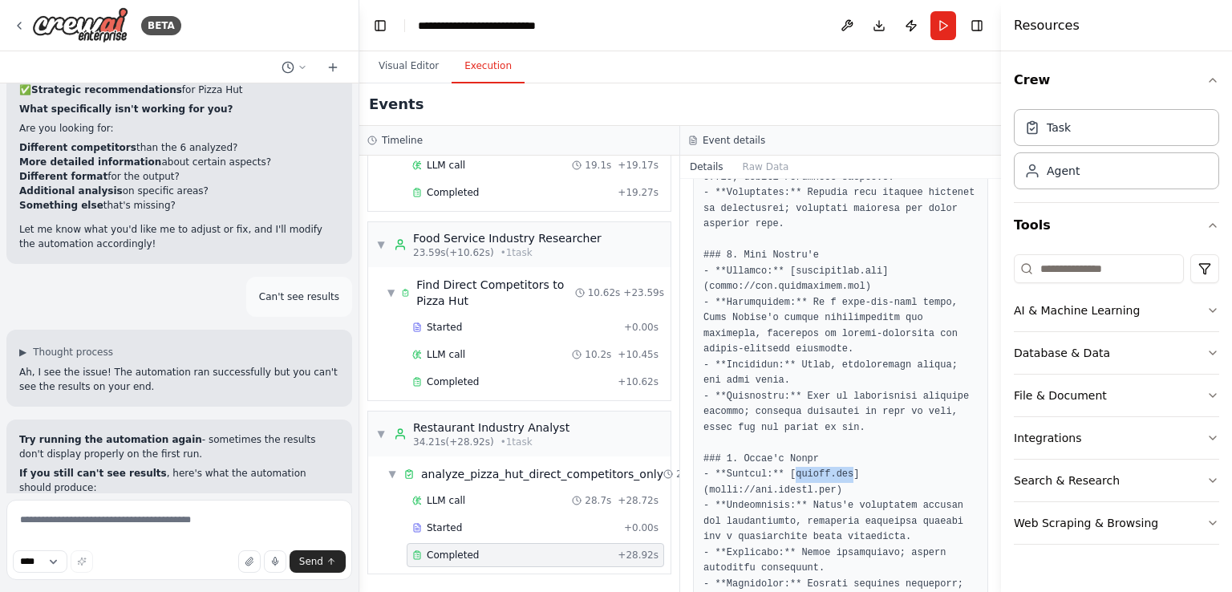
drag, startPoint x: 787, startPoint y: 424, endPoint x: 840, endPoint y: 428, distance: 53.0
copy pre "marcos.com"
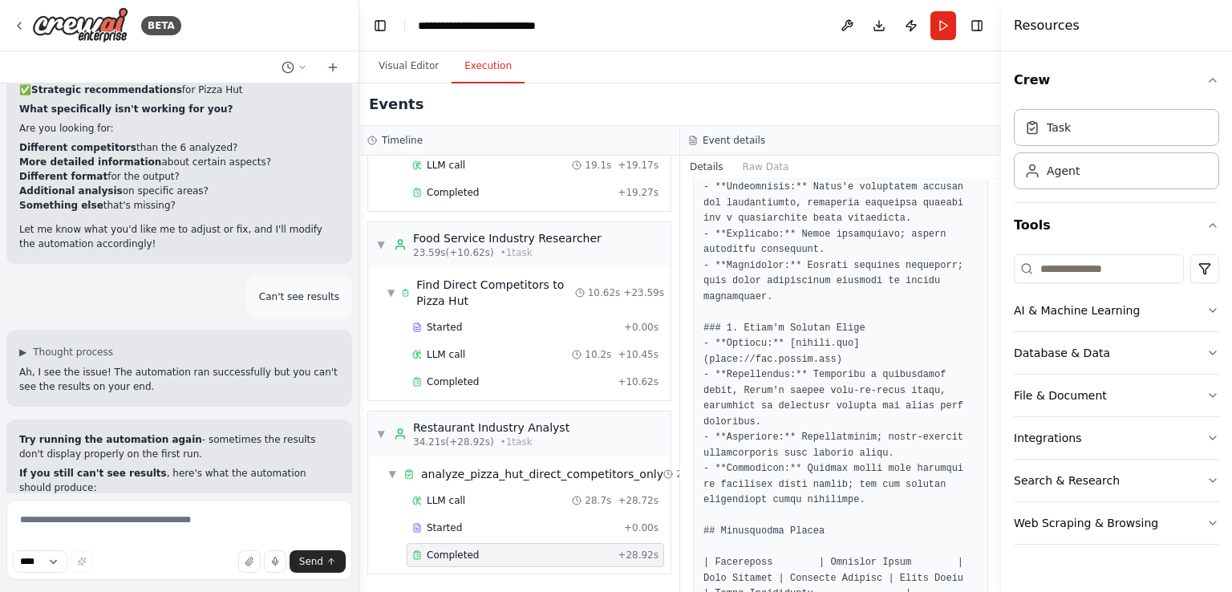
scroll to position [1444, 0]
drag, startPoint x: 788, startPoint y: 291, endPoint x: 840, endPoint y: 297, distance: 52.4
click at [840, 297] on pre at bounding box center [841, 342] width 274 height 2613
copy pre "caseys.com"
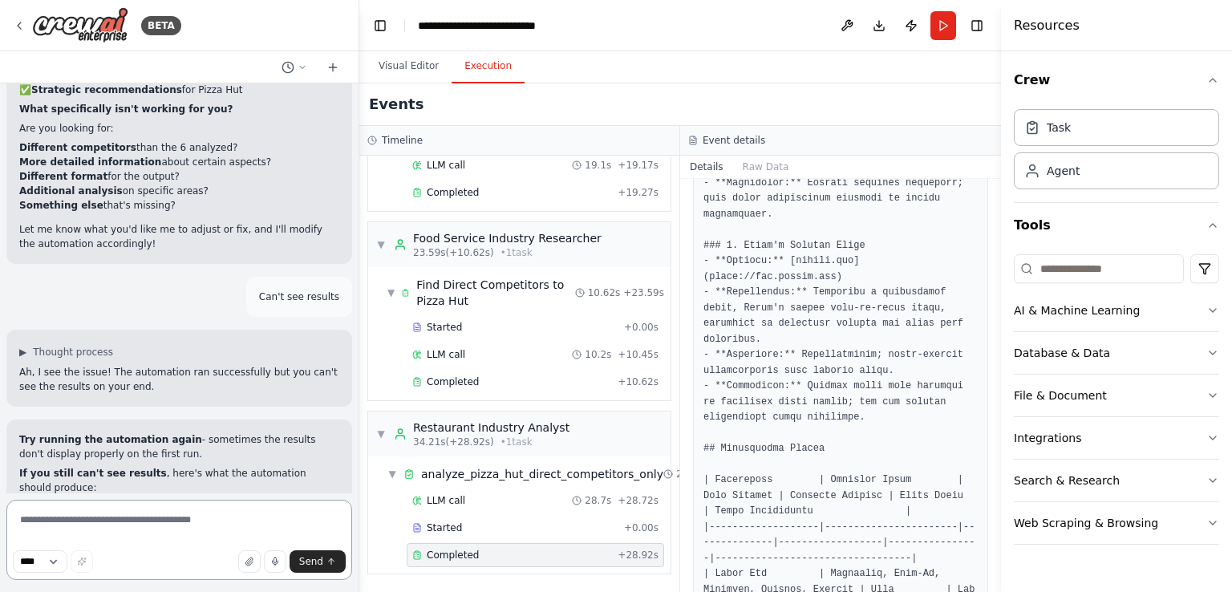
click at [122, 524] on textarea at bounding box center [179, 540] width 346 height 80
paste textarea "**********"
type textarea "**********"
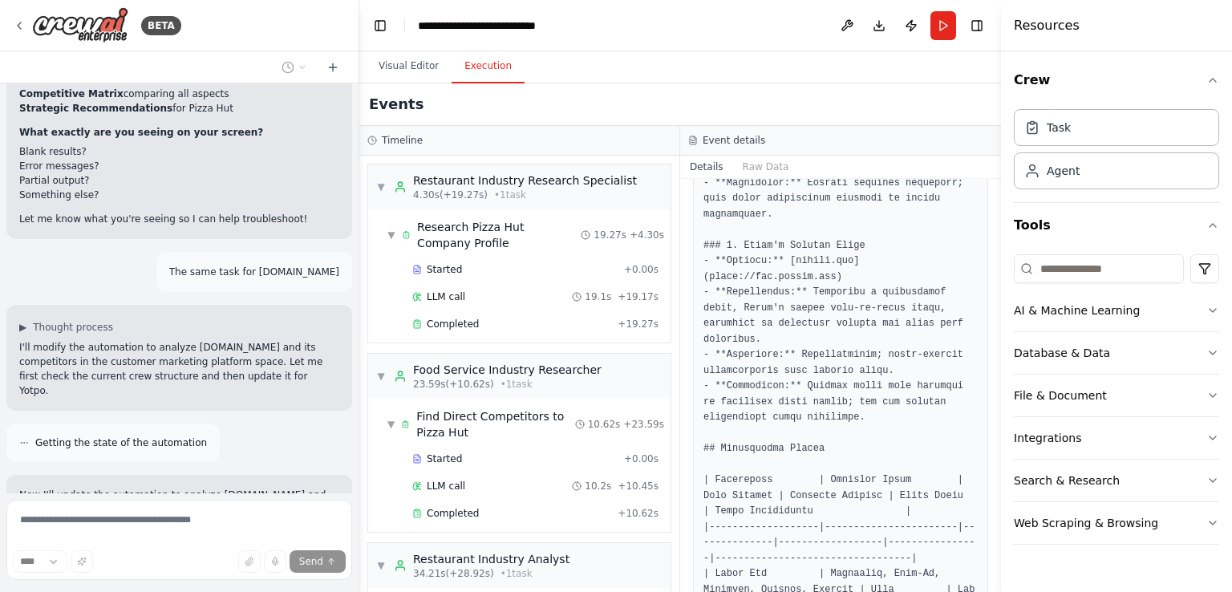
scroll to position [13295, 0]
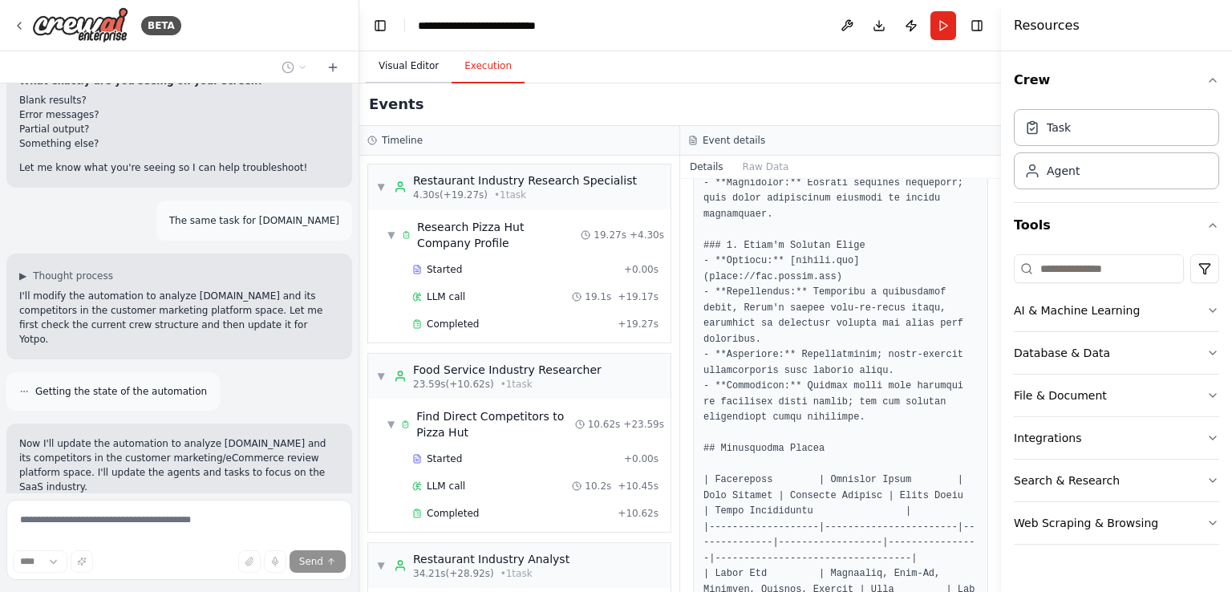
click at [402, 75] on button "Visual Editor" at bounding box center [409, 67] width 86 height 34
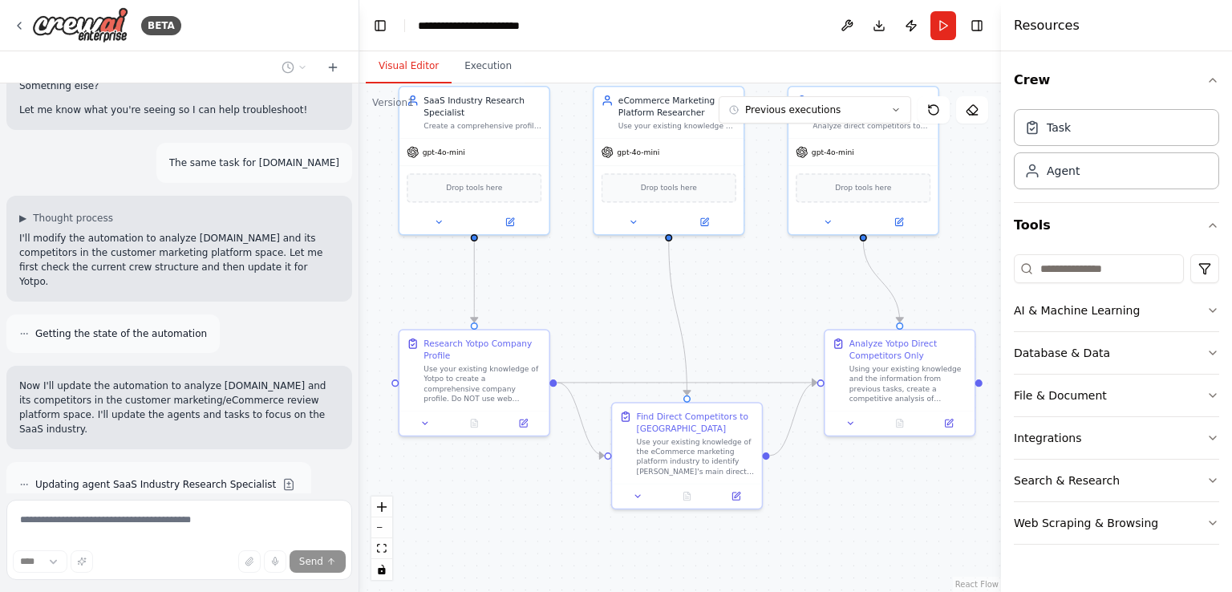
scroll to position [13404, 0]
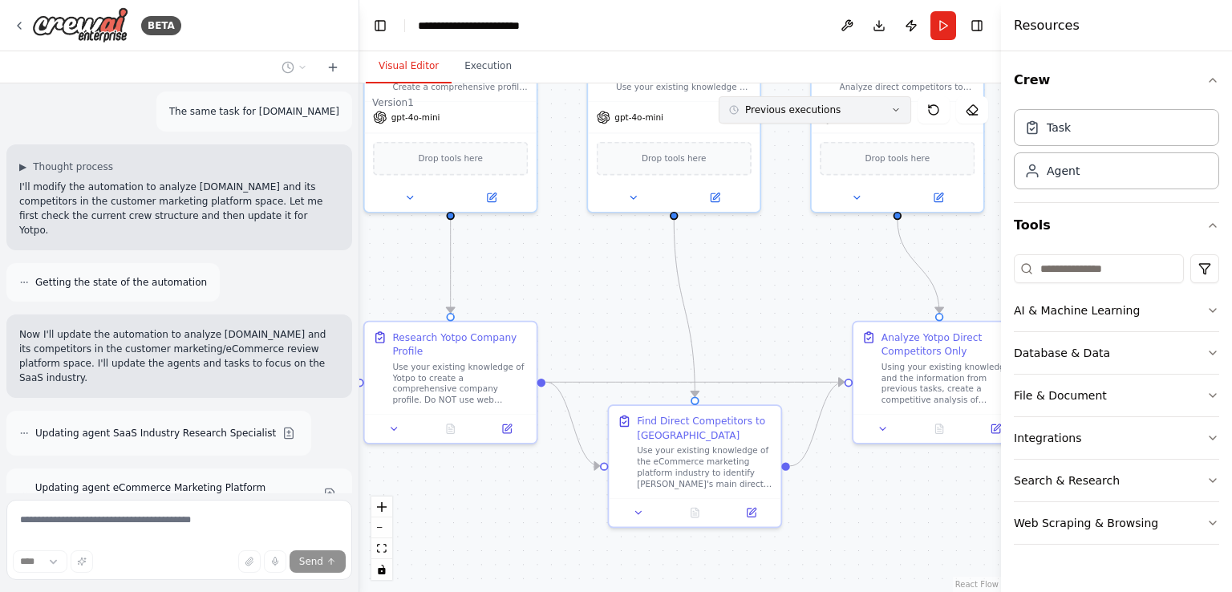
click at [789, 112] on span "Previous executions" at bounding box center [792, 109] width 95 height 13
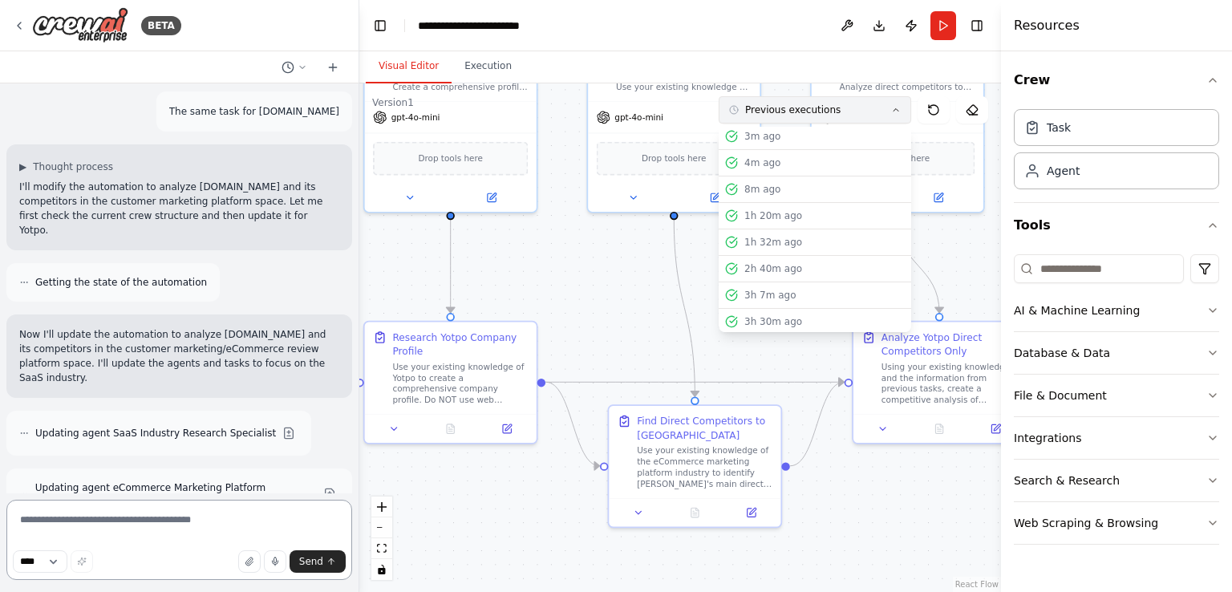
scroll to position [4, 0]
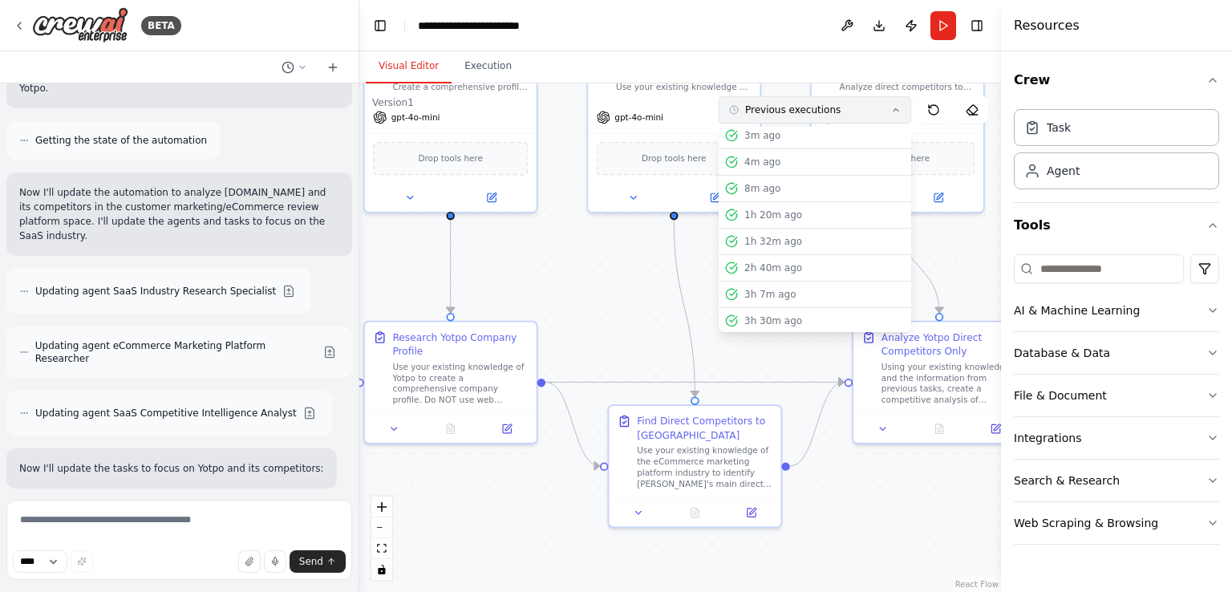
click at [813, 110] on span "Previous executions" at bounding box center [792, 109] width 95 height 13
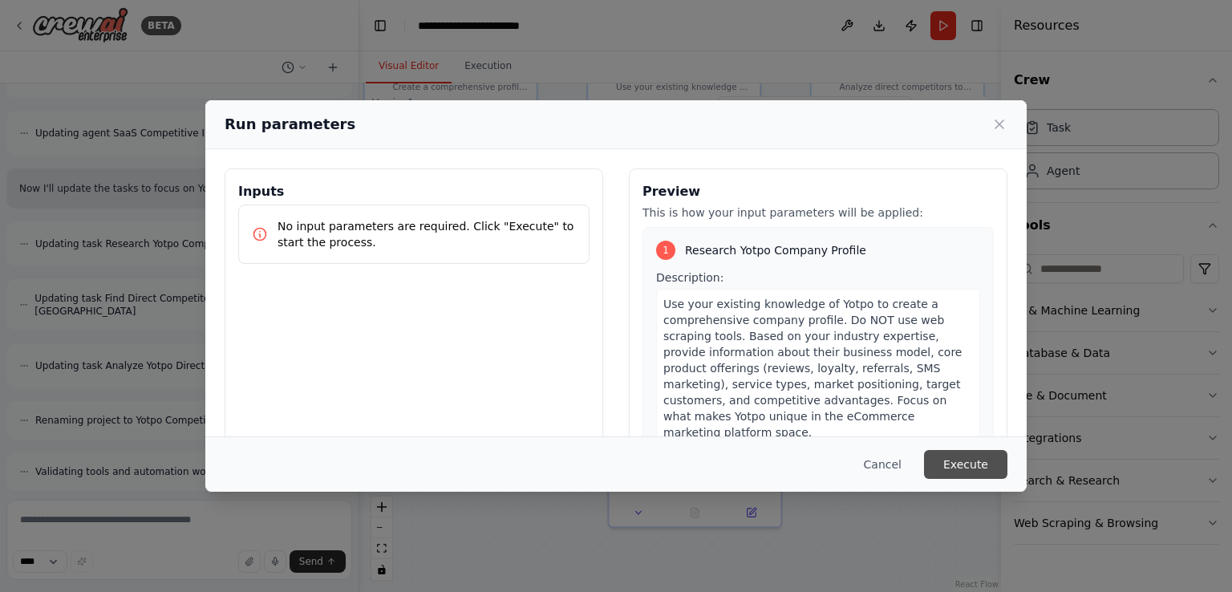
click at [967, 466] on button "Execute" at bounding box center [965, 464] width 83 height 29
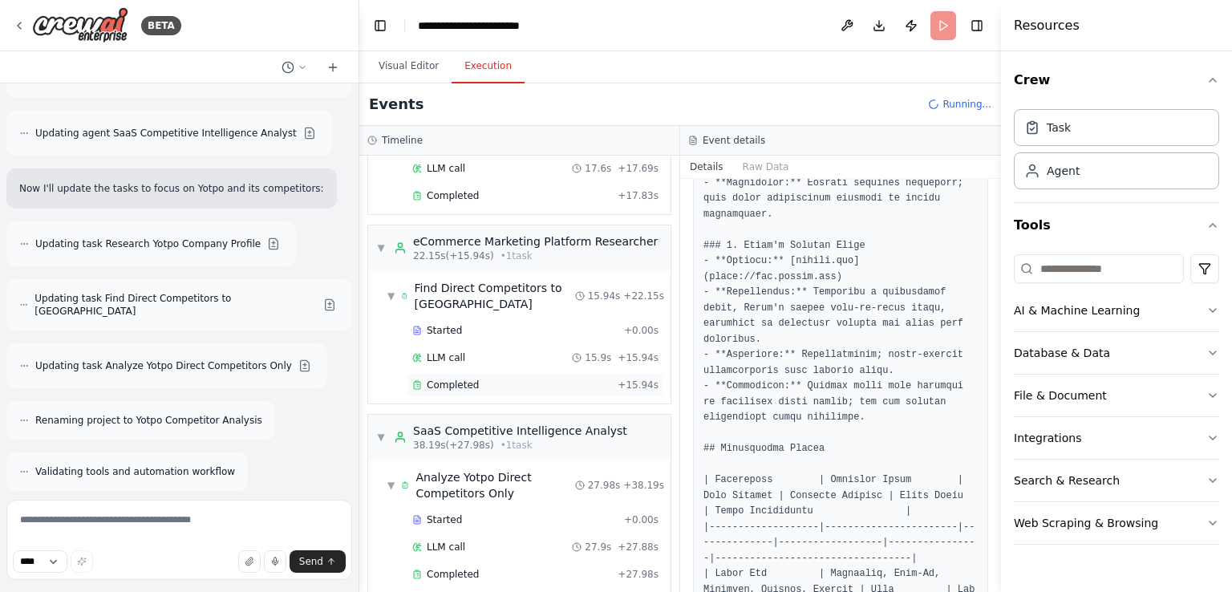
scroll to position [144, 0]
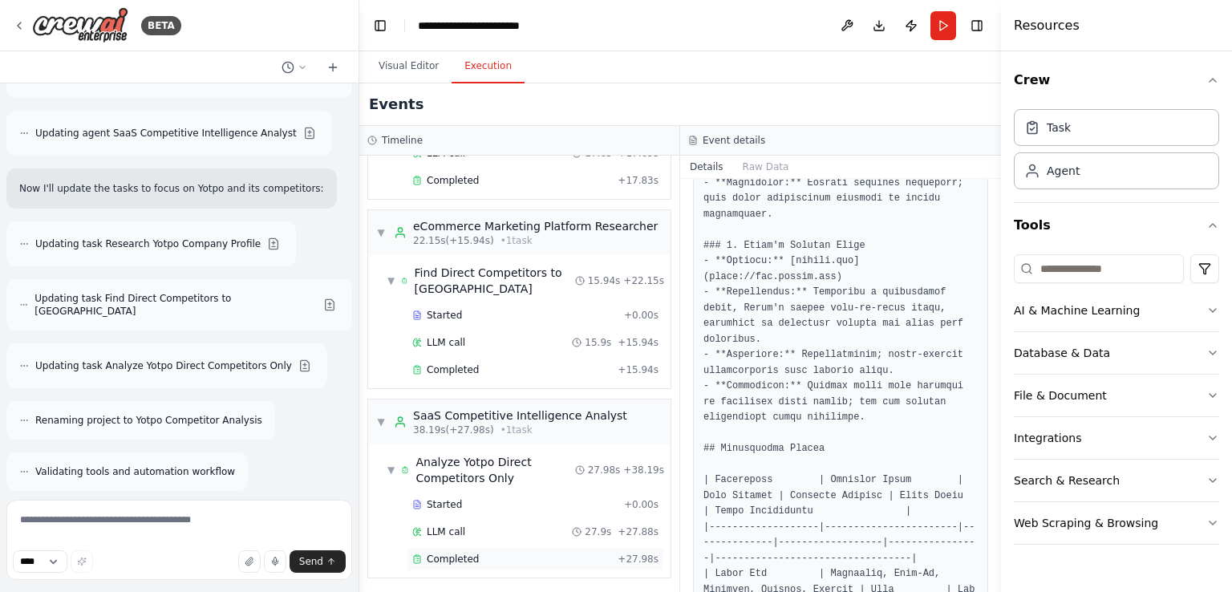
click at [481, 558] on div "Completed" at bounding box center [511, 559] width 199 height 13
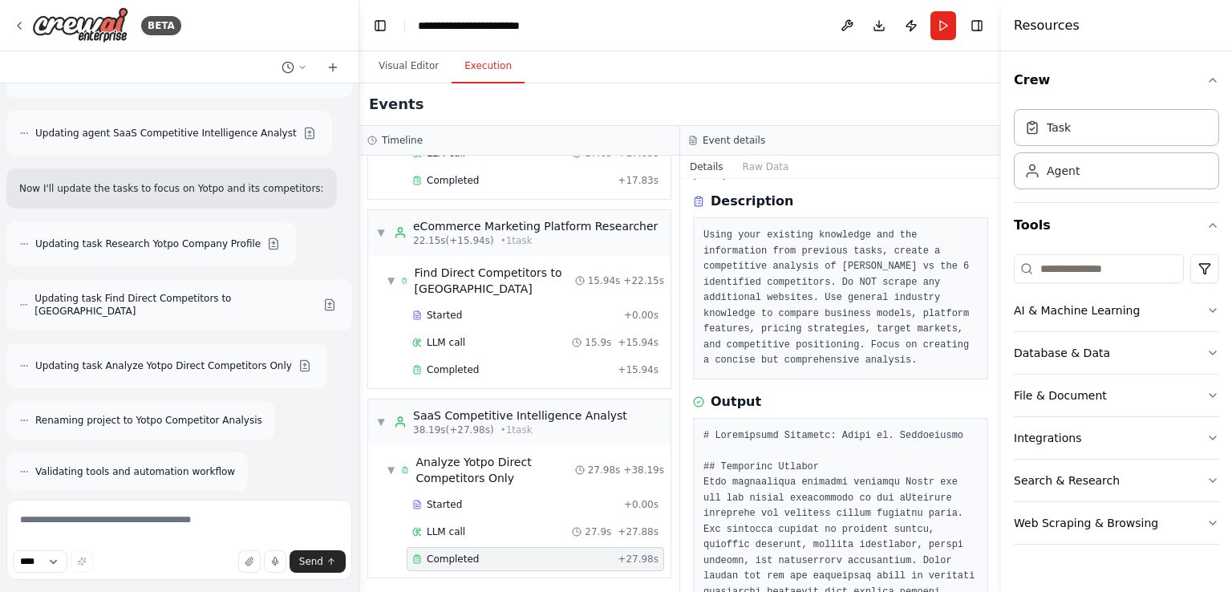
scroll to position [80, 0]
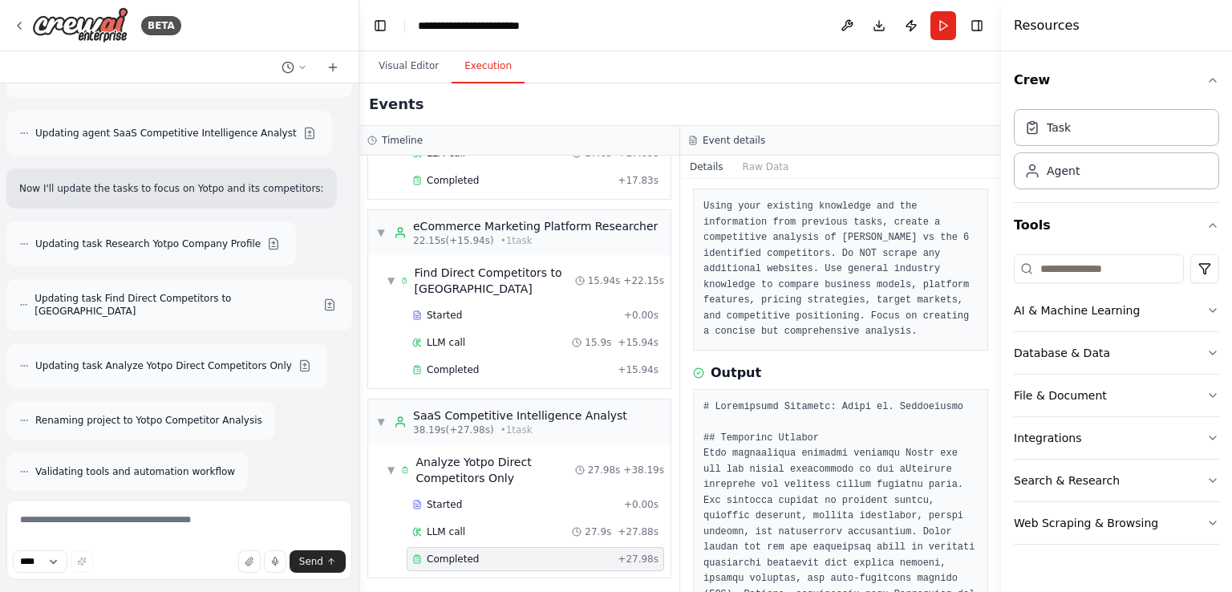
click at [474, 555] on div "Completed" at bounding box center [511, 559] width 199 height 13
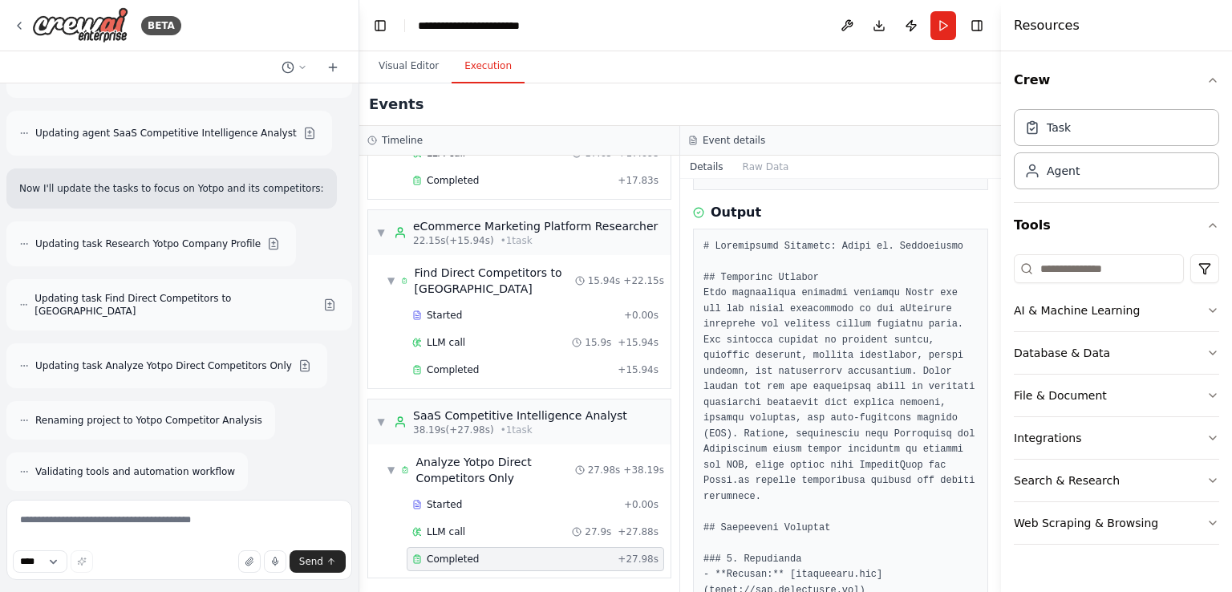
scroll to position [321, 0]
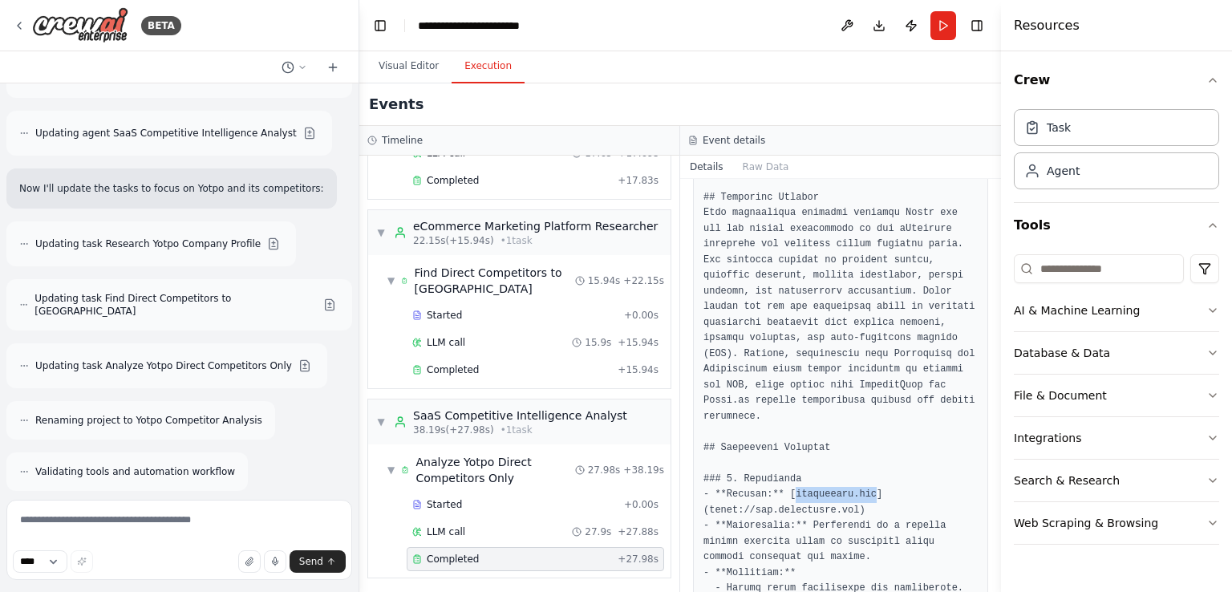
drag, startPoint x: 787, startPoint y: 476, endPoint x: 864, endPoint y: 476, distance: 77.0
copy pre "trustpilot.com"
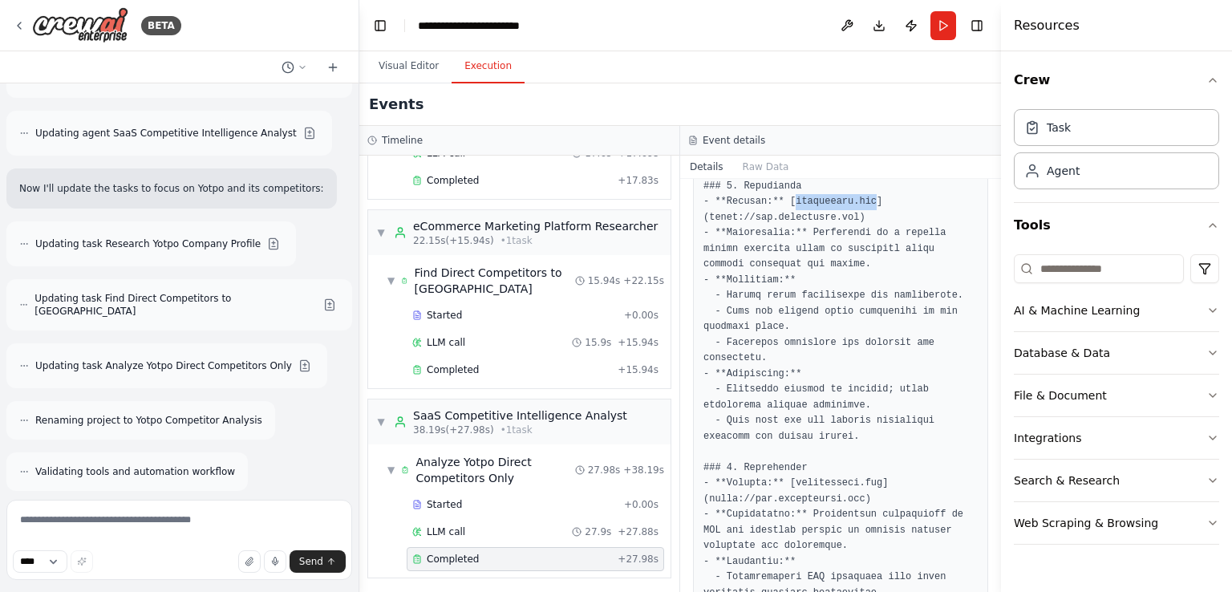
scroll to position [642, 0]
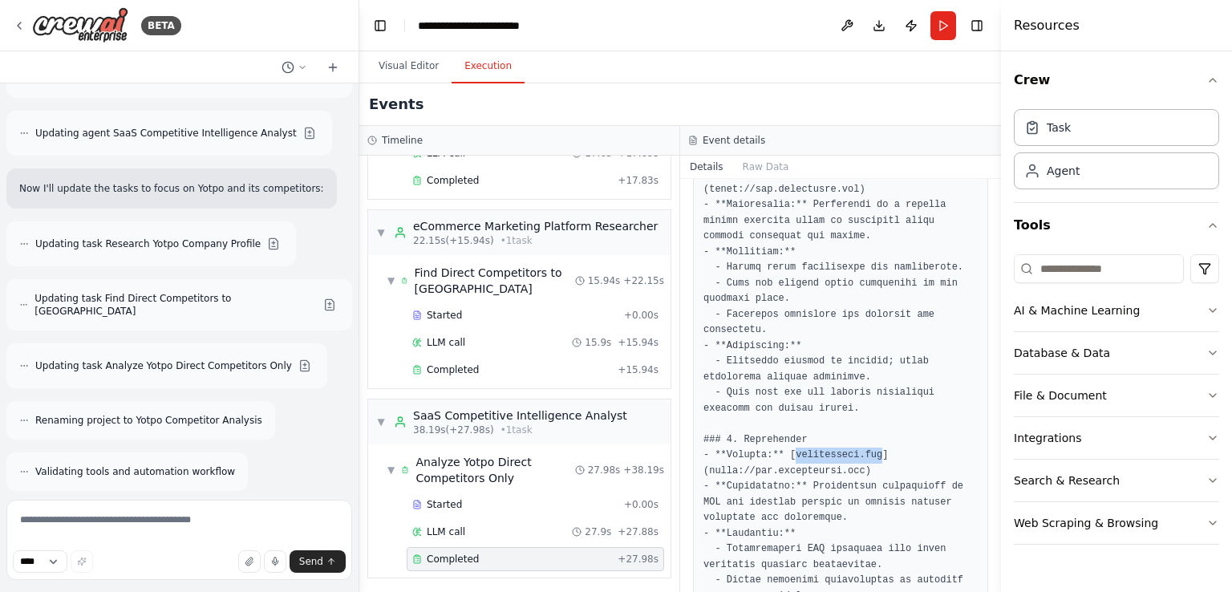
drag, startPoint x: 786, startPoint y: 438, endPoint x: 870, endPoint y: 438, distance: 83.4
copy pre "bazaarvoice.com"
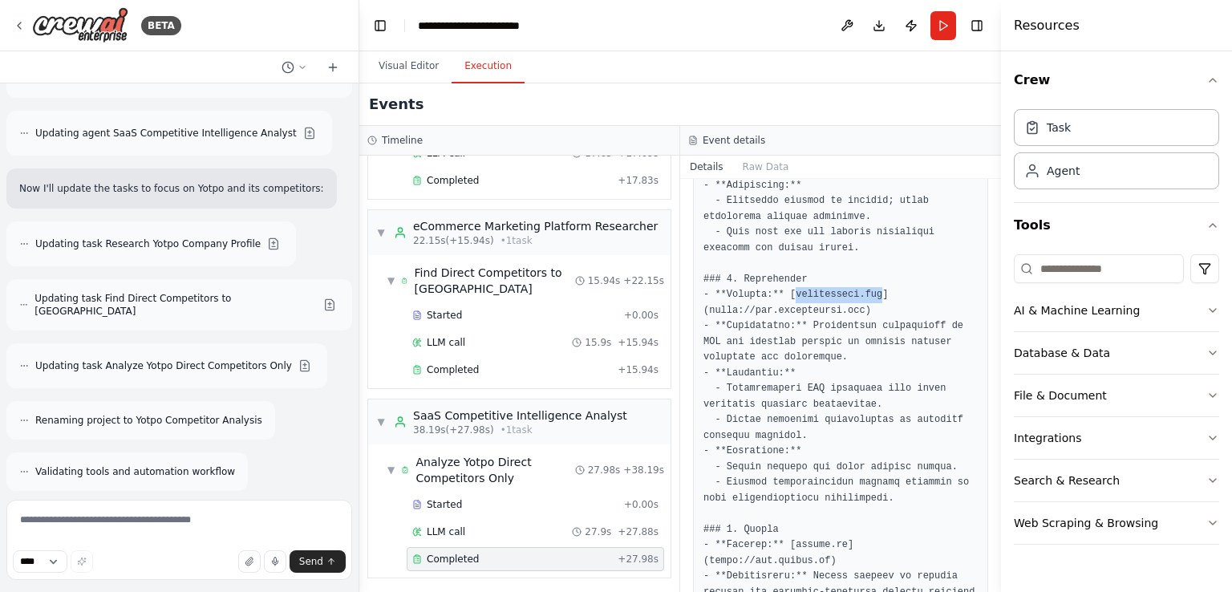
scroll to position [882, 0]
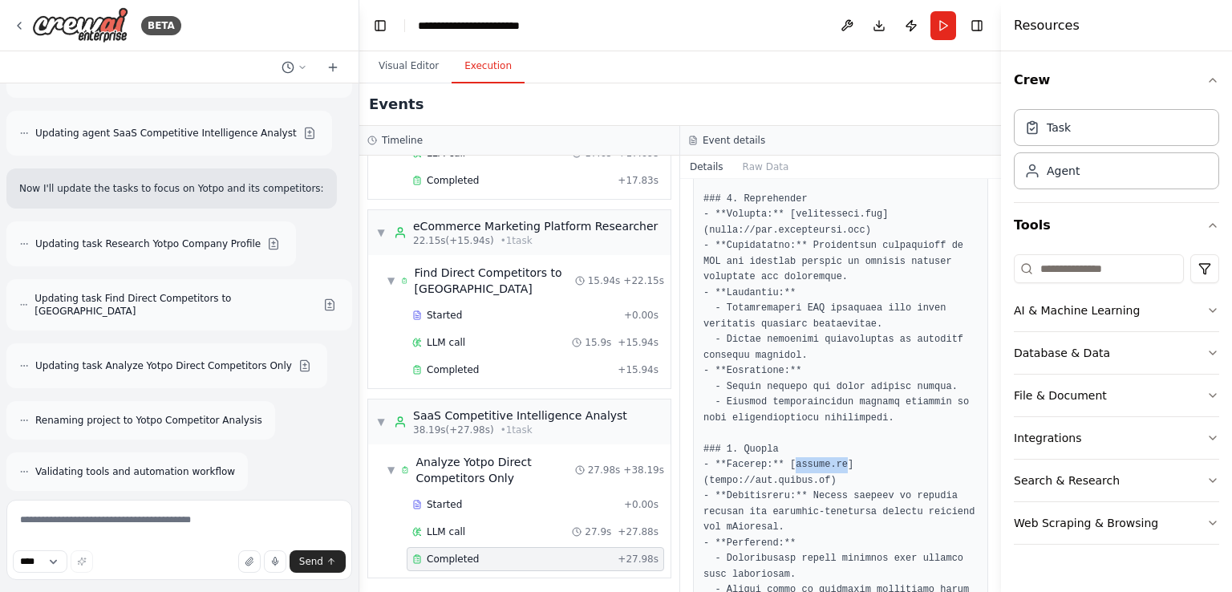
drag, startPoint x: 785, startPoint y: 446, endPoint x: 837, endPoint y: 448, distance: 51.4
copy pre "okendo.io"
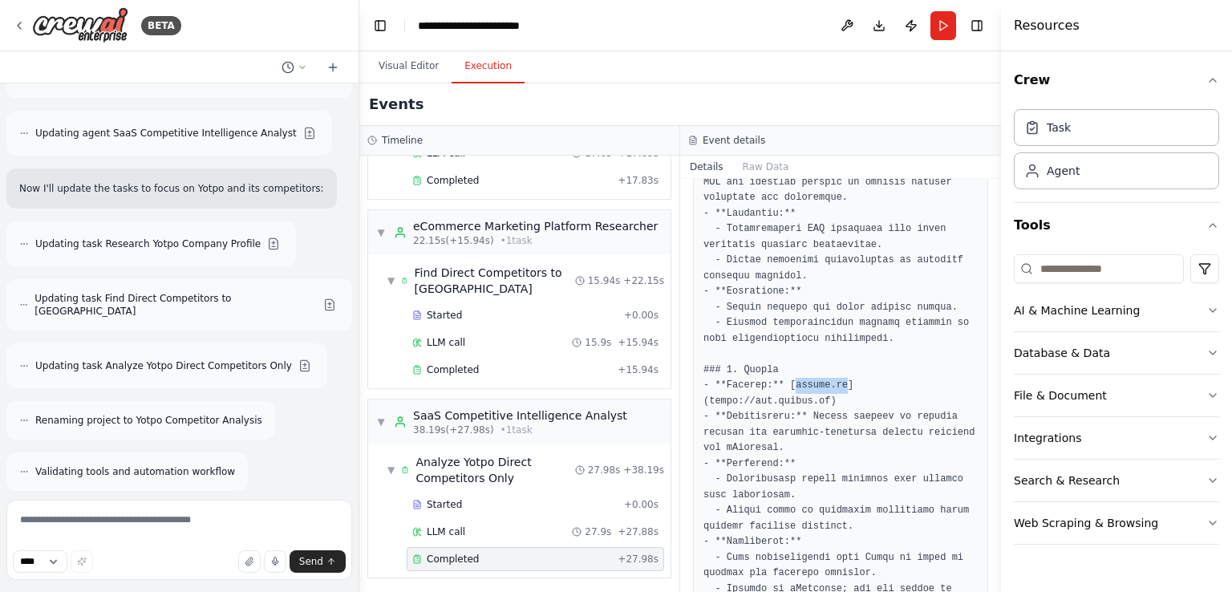
scroll to position [1123, 0]
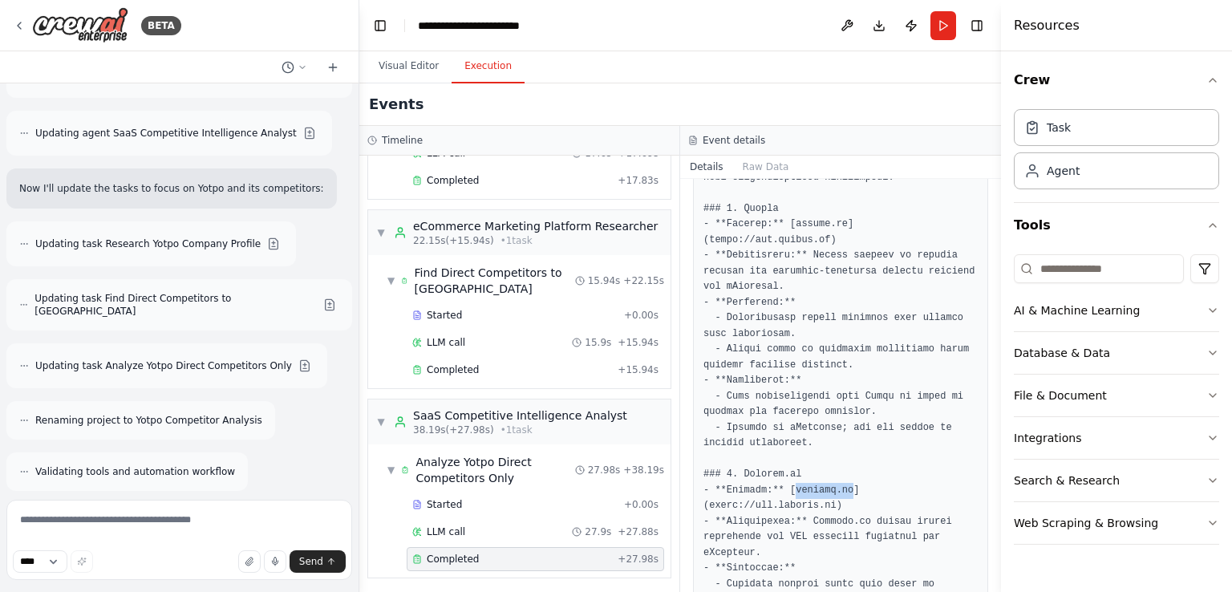
drag, startPoint x: 787, startPoint y: 457, endPoint x: 839, endPoint y: 459, distance: 52.2
copy pre "stamped.io"
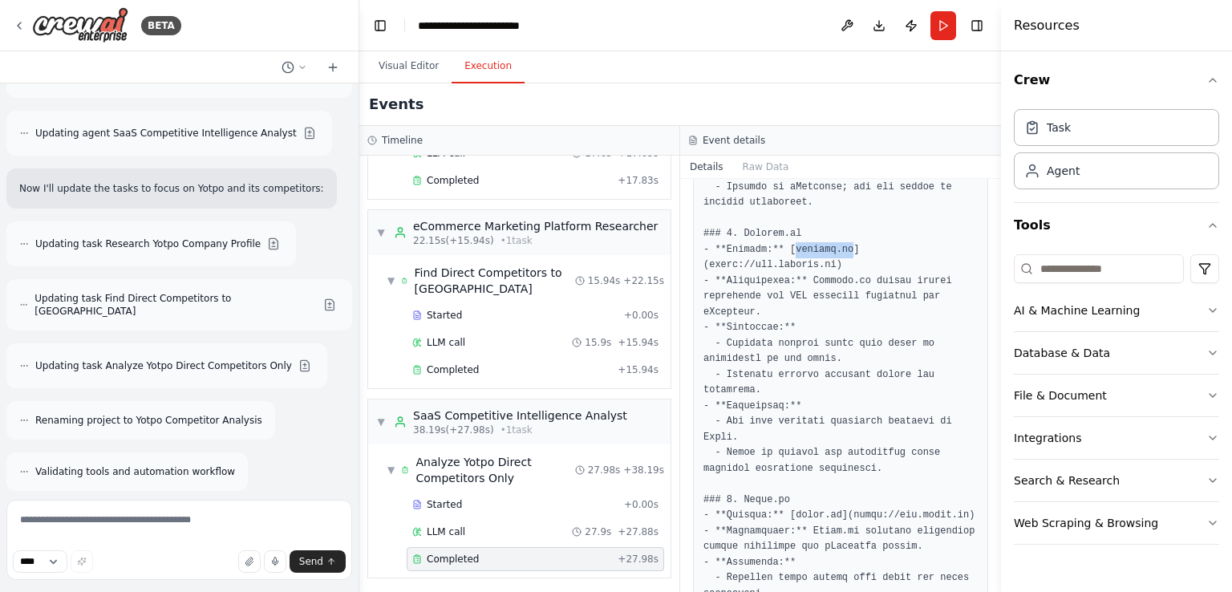
scroll to position [1444, 0]
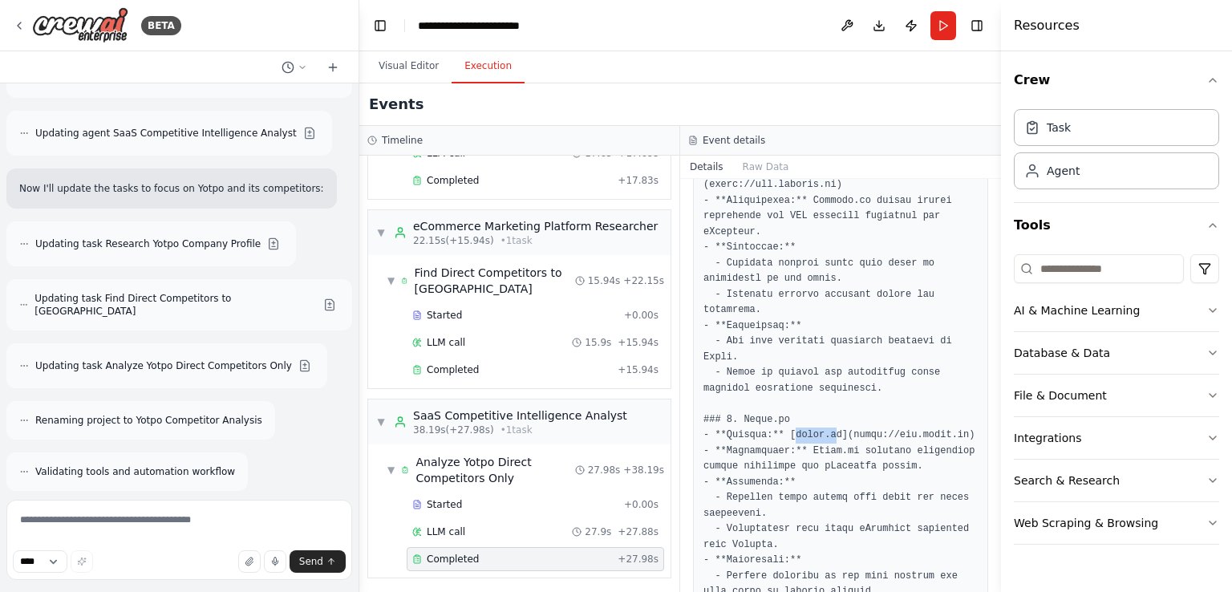
drag, startPoint x: 789, startPoint y: 401, endPoint x: 827, endPoint y: 405, distance: 37.9
click at [827, 405] on pre at bounding box center [841, 499] width 274 height 2926
drag, startPoint x: 833, startPoint y: 402, endPoint x: 789, endPoint y: 407, distance: 44.4
click at [789, 407] on pre at bounding box center [841, 499] width 274 height 2926
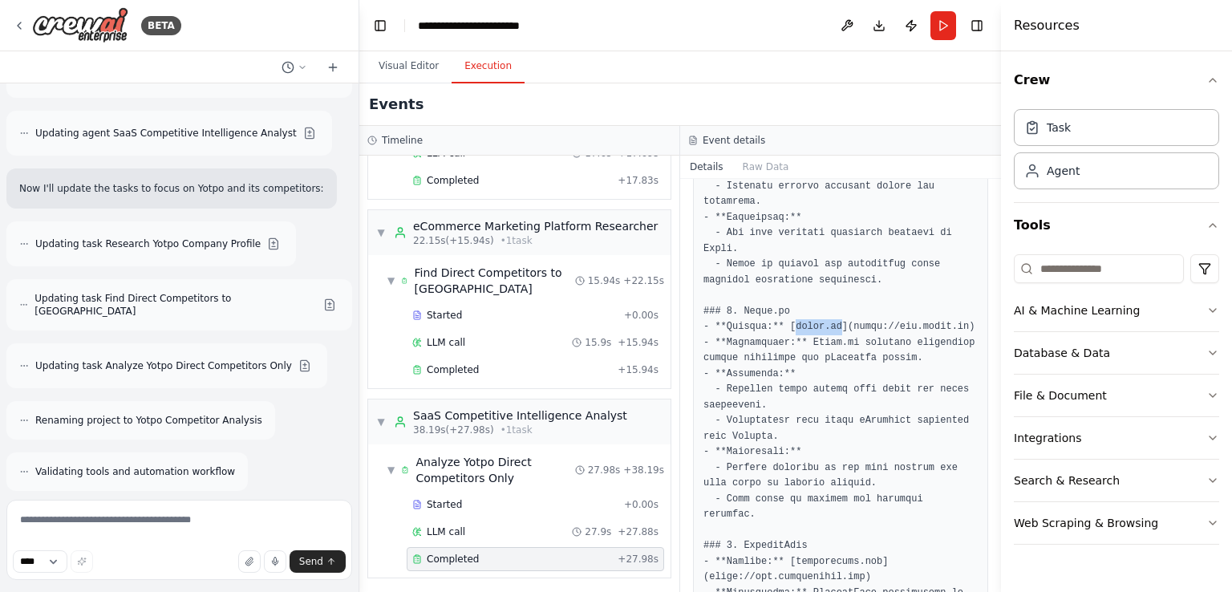
scroll to position [1685, 0]
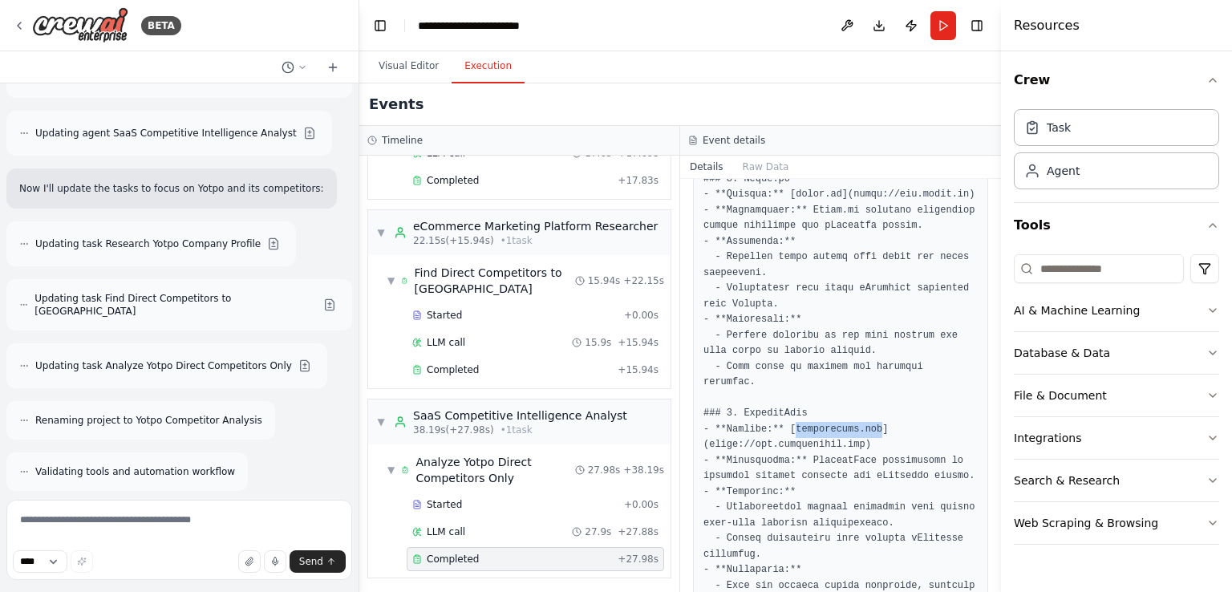
drag, startPoint x: 788, startPoint y: 379, endPoint x: 869, endPoint y: 381, distance: 81.1
click at [869, 381] on pre at bounding box center [841, 258] width 274 height 2926
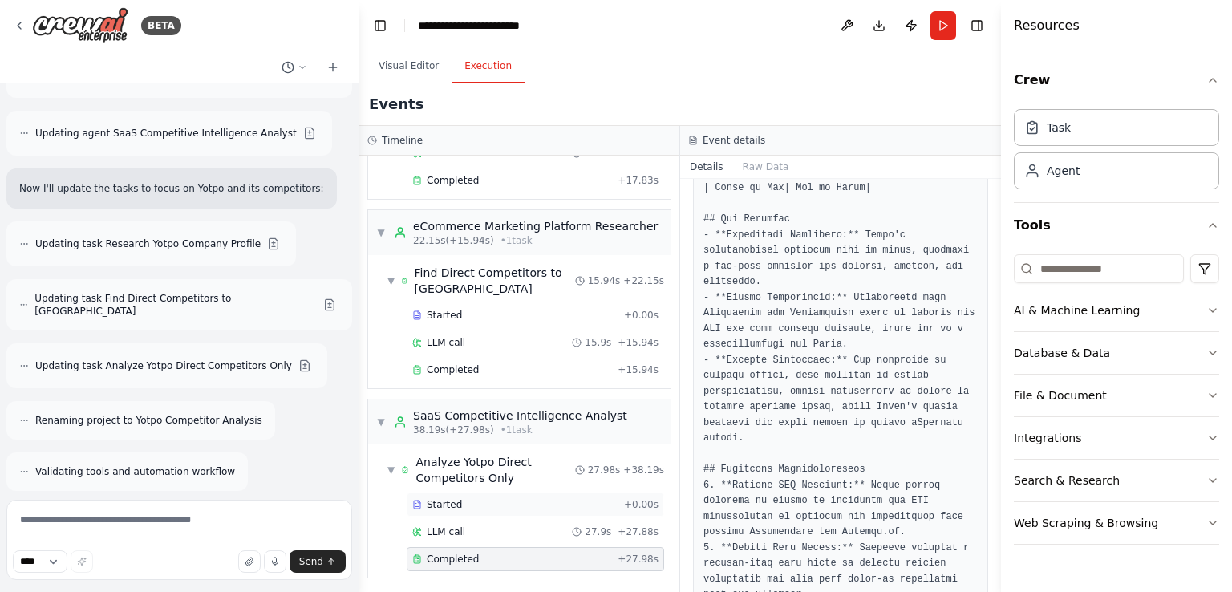
scroll to position [2769, 0]
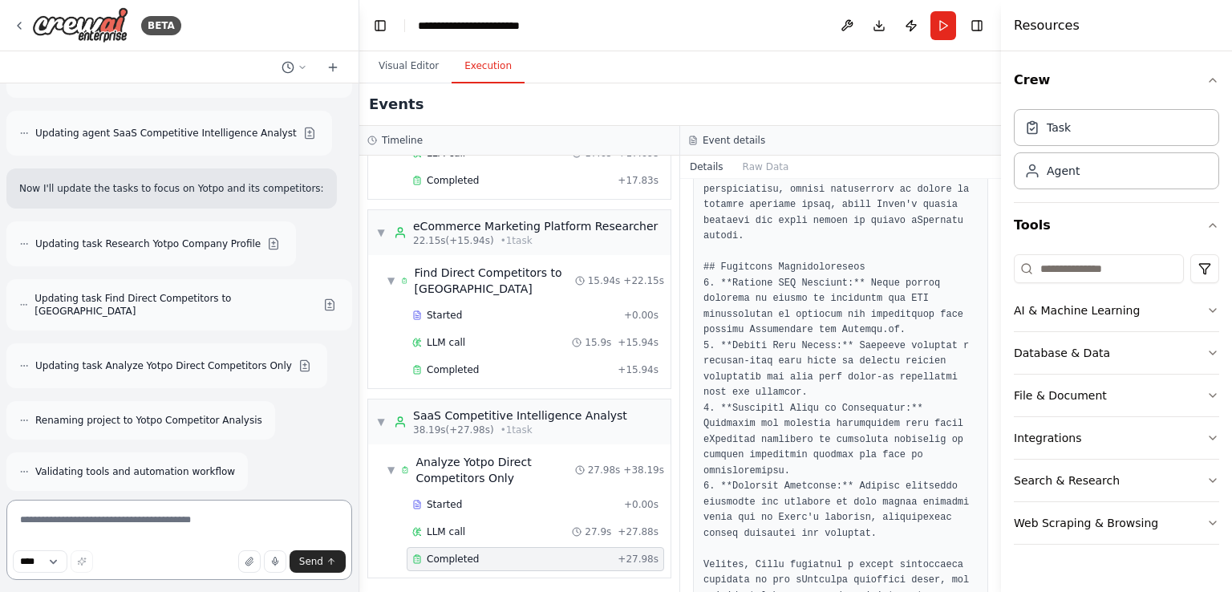
click at [125, 514] on textarea at bounding box center [179, 540] width 346 height 80
paste textarea "**********"
type textarea "**********"
click at [320, 561] on span "Send" at bounding box center [311, 561] width 24 height 13
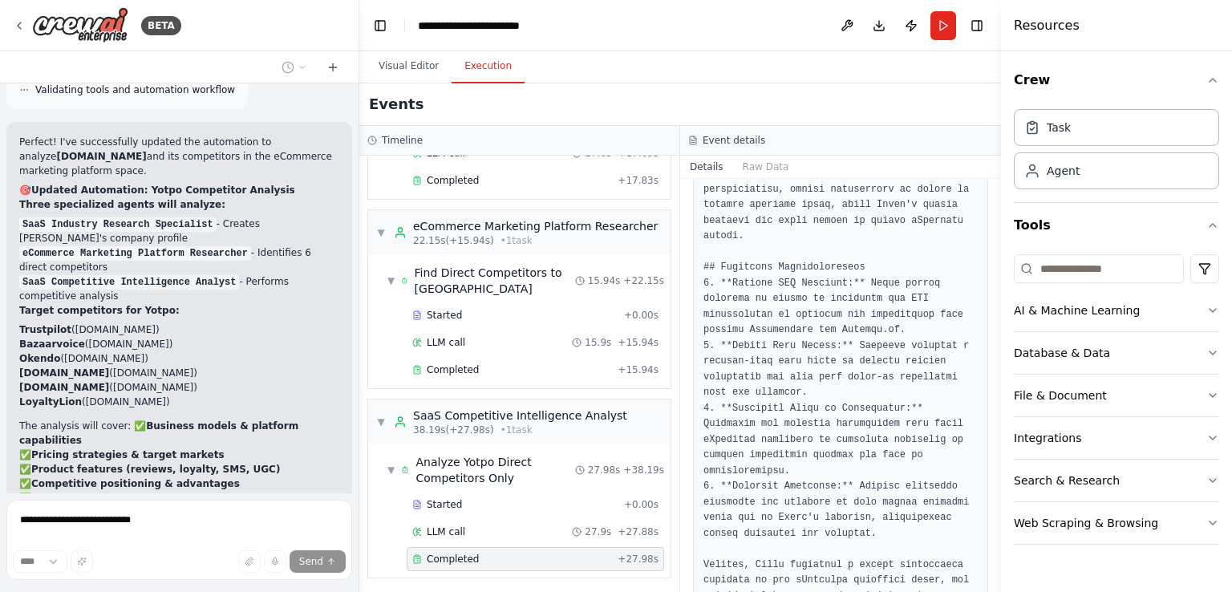
scroll to position [14265, 0]
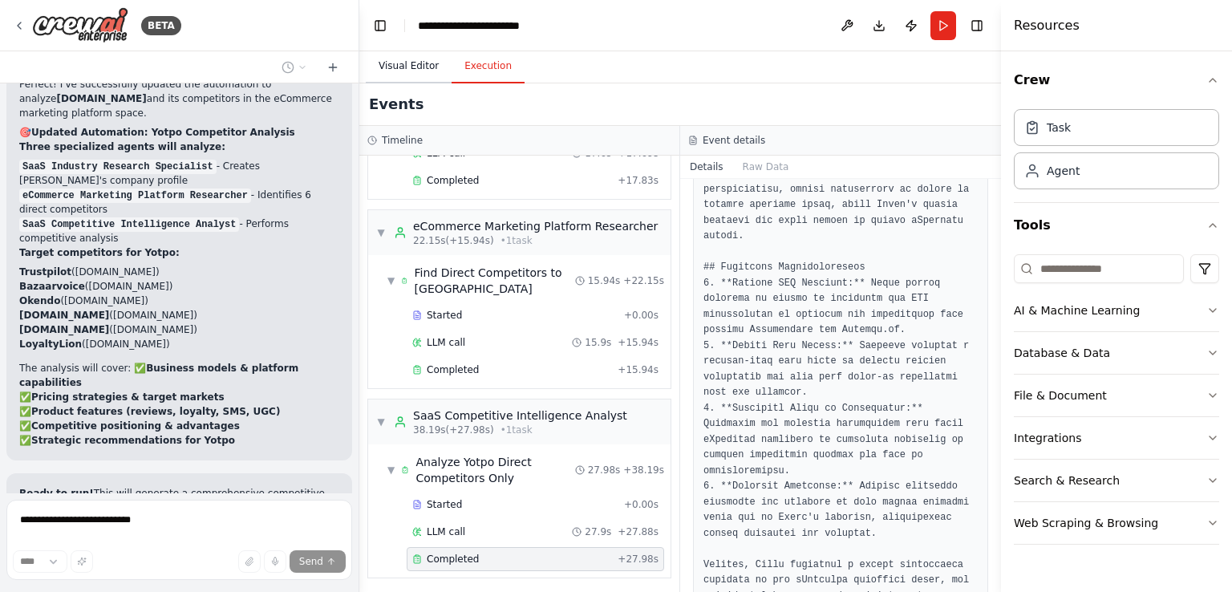
click at [401, 71] on button "Visual Editor" at bounding box center [409, 67] width 86 height 34
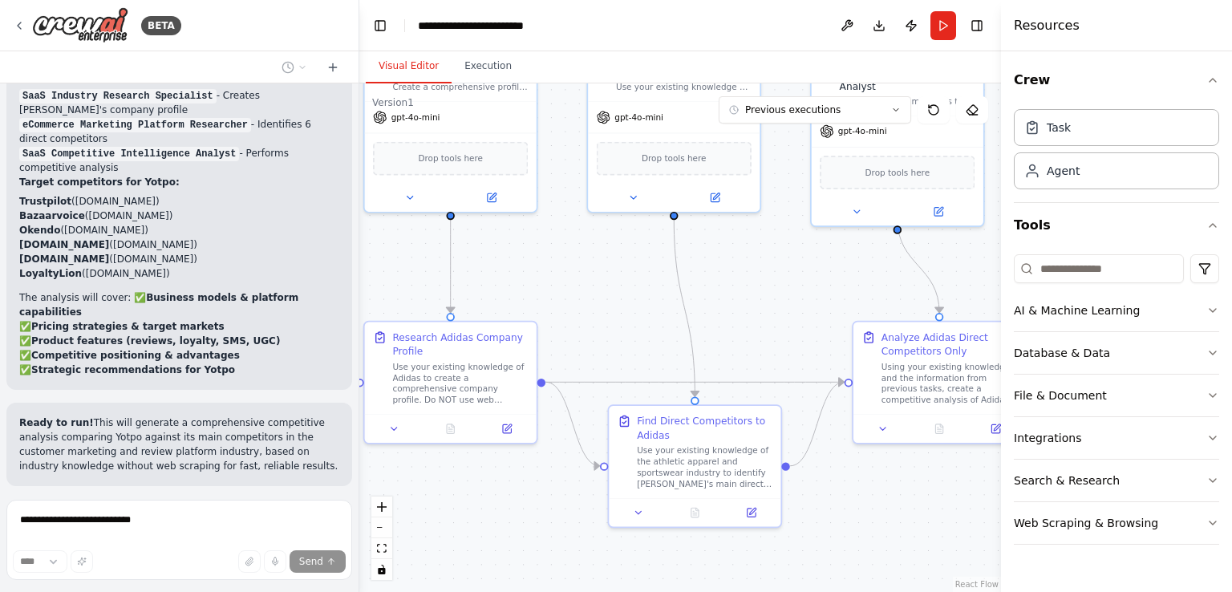
scroll to position [14665, 0]
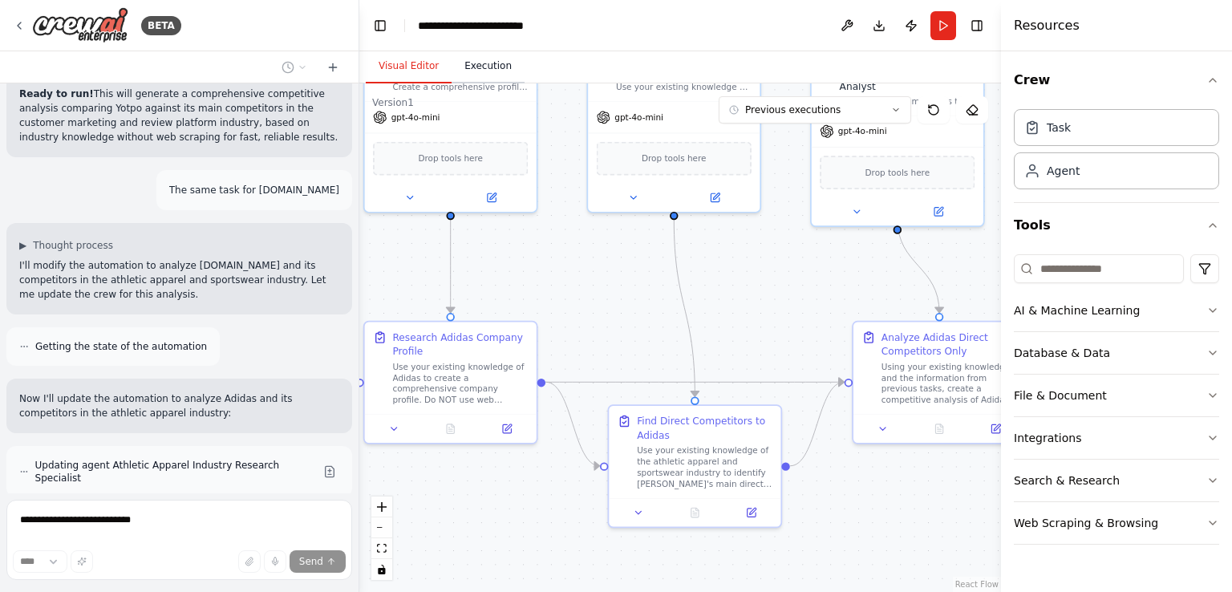
click at [489, 75] on button "Execution" at bounding box center [488, 67] width 73 height 34
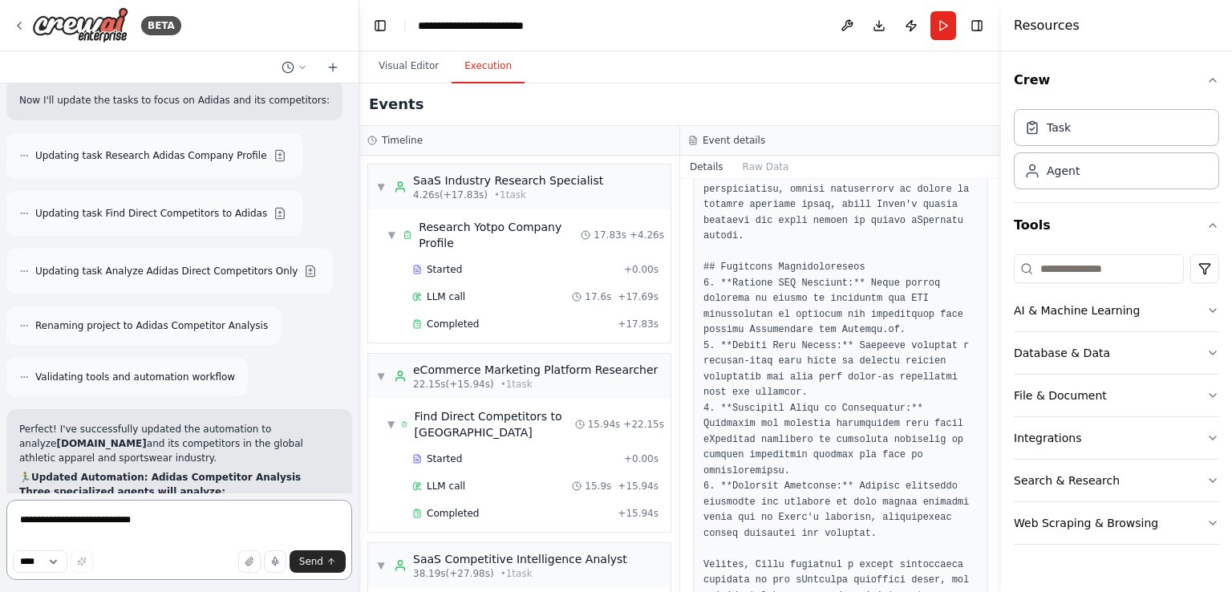
scroll to position [15246, 0]
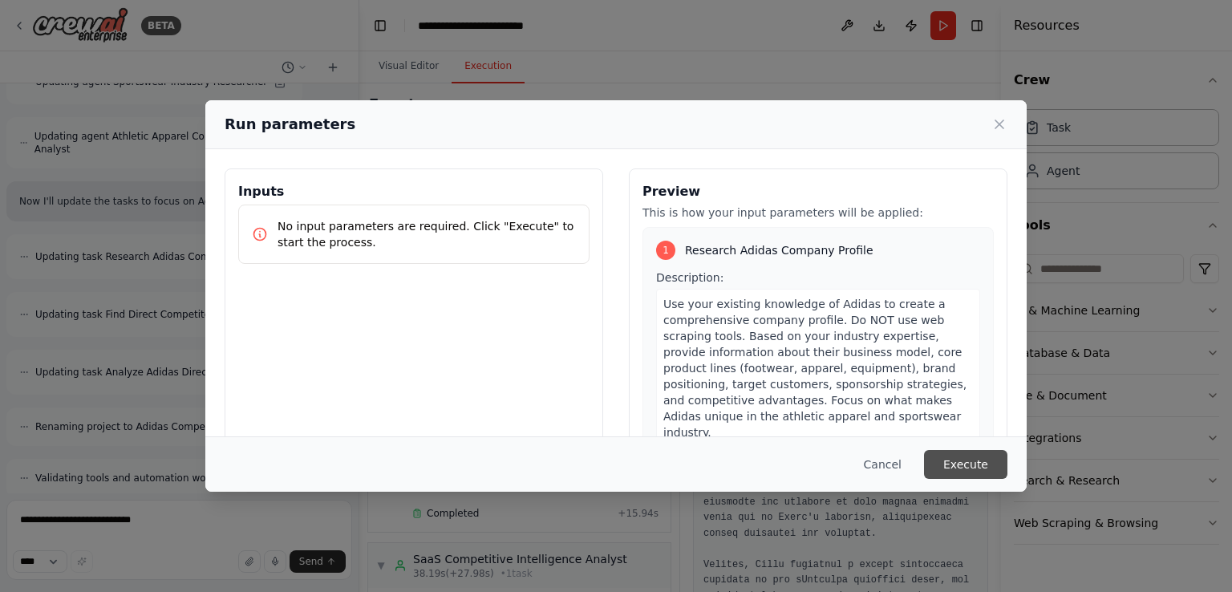
click at [963, 468] on button "Execute" at bounding box center [965, 464] width 83 height 29
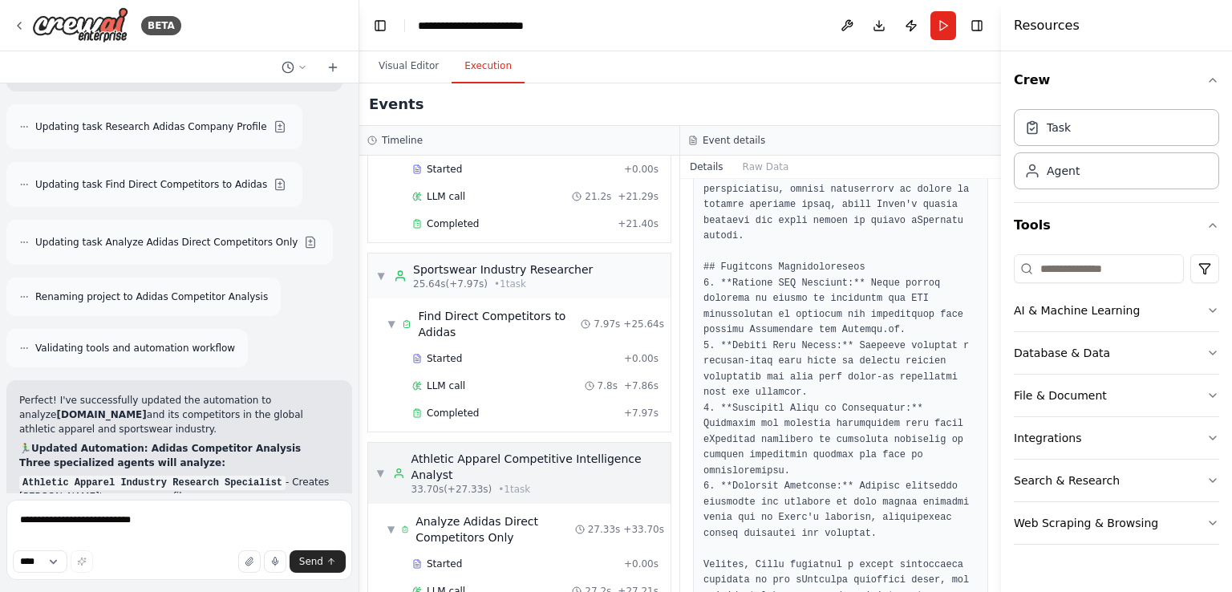
scroll to position [160, 0]
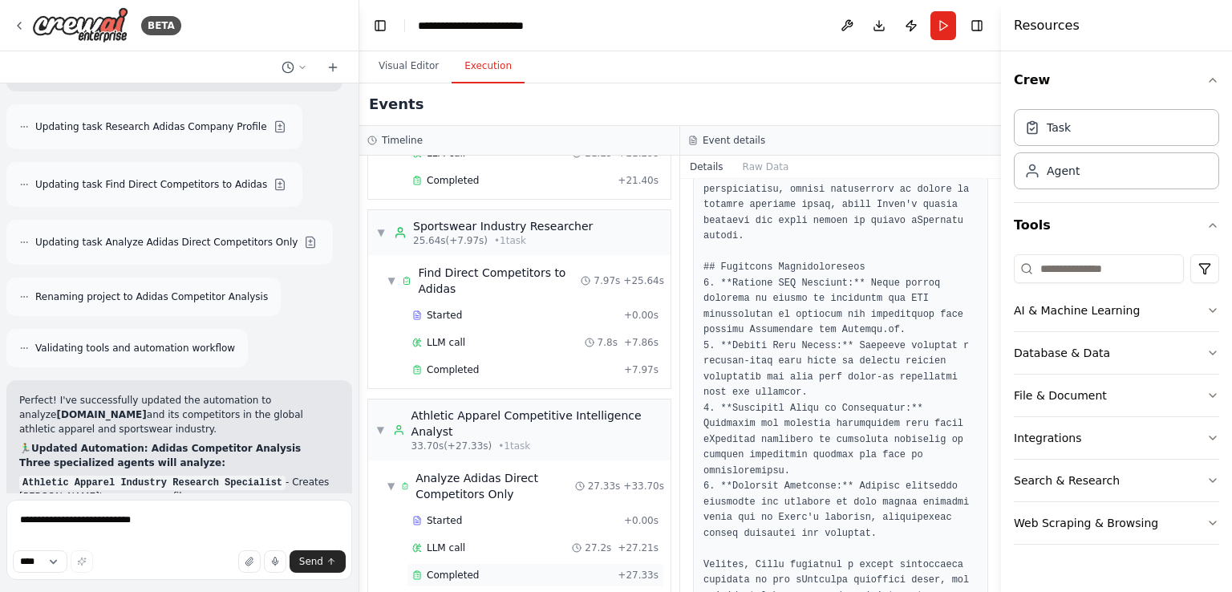
click at [472, 569] on span "Completed" at bounding box center [453, 575] width 52 height 13
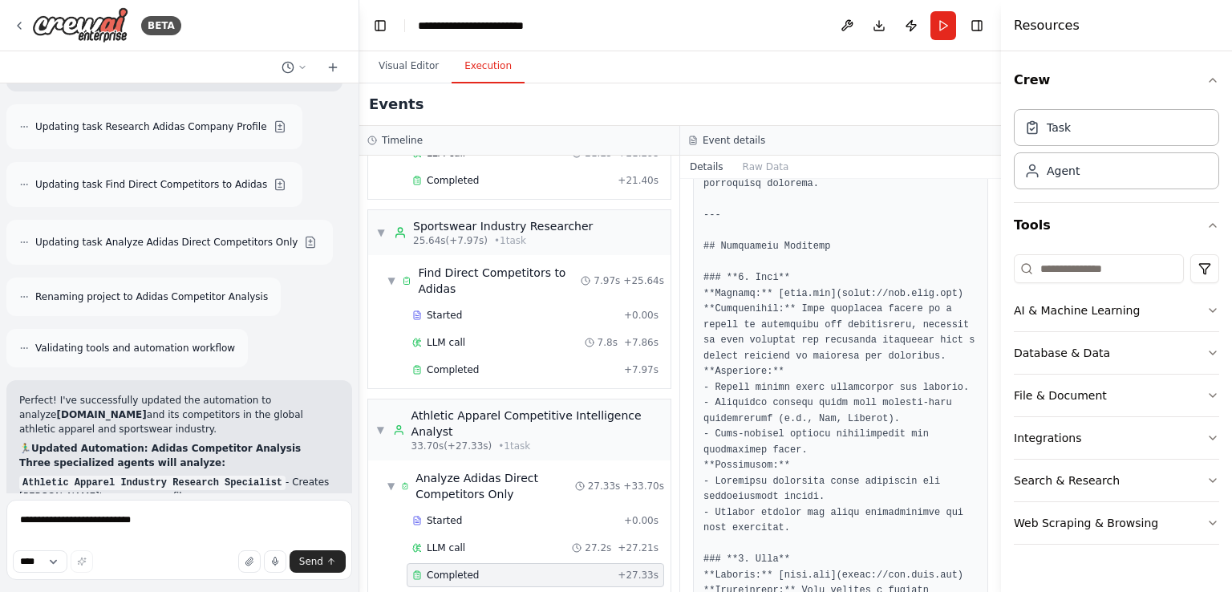
scroll to position [443, 0]
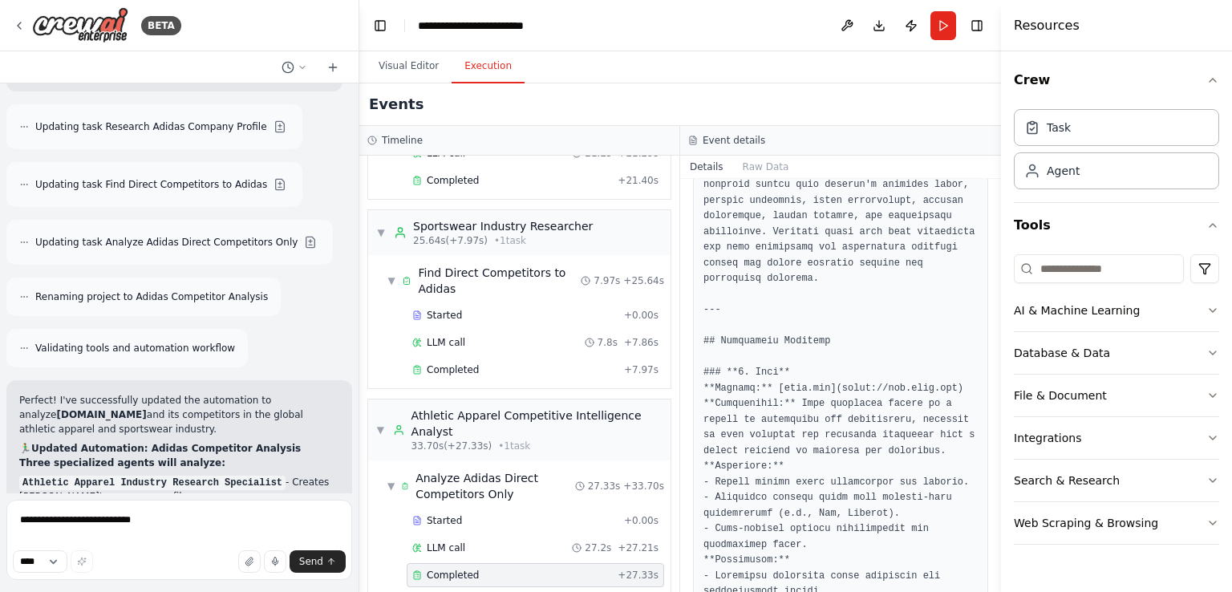
drag, startPoint x: 776, startPoint y: 370, endPoint x: 819, endPoint y: 370, distance: 43.3
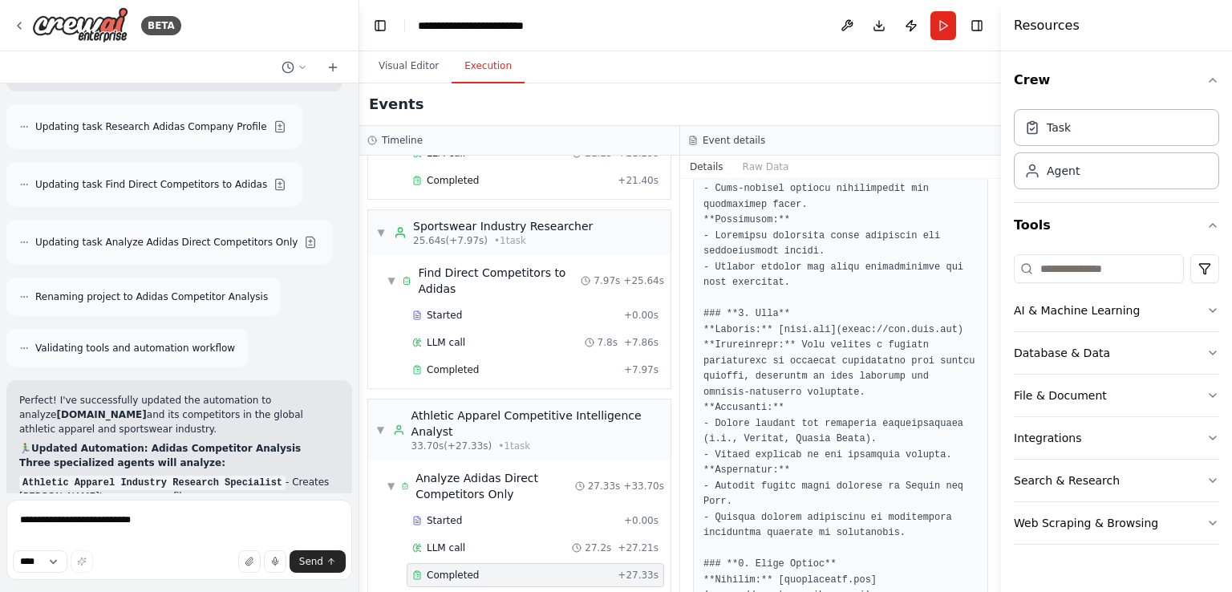
scroll to position [844, 0]
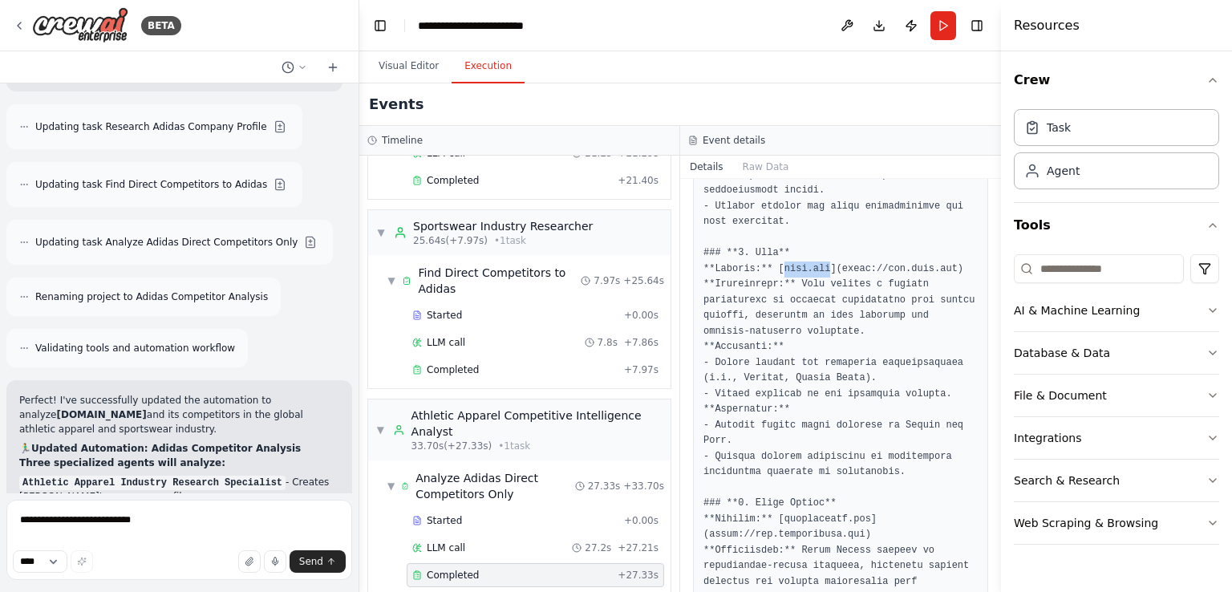
drag, startPoint x: 777, startPoint y: 250, endPoint x: 820, endPoint y: 254, distance: 42.6
drag, startPoint x: 777, startPoint y: 499, endPoint x: 859, endPoint y: 503, distance: 82.7
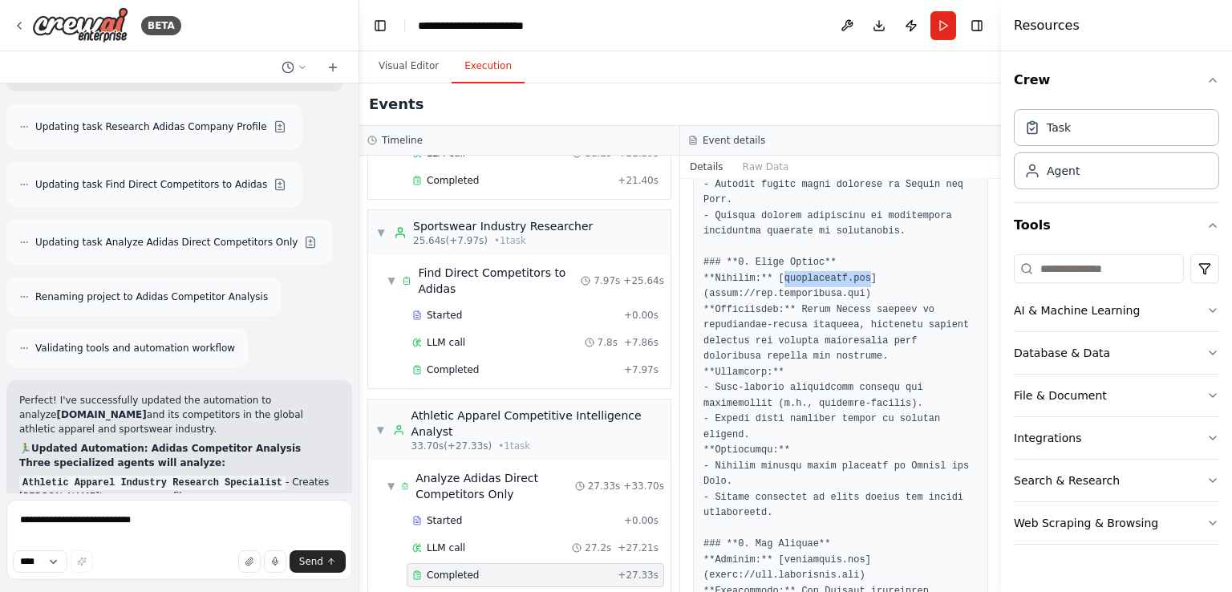
scroll to position [1325, 0]
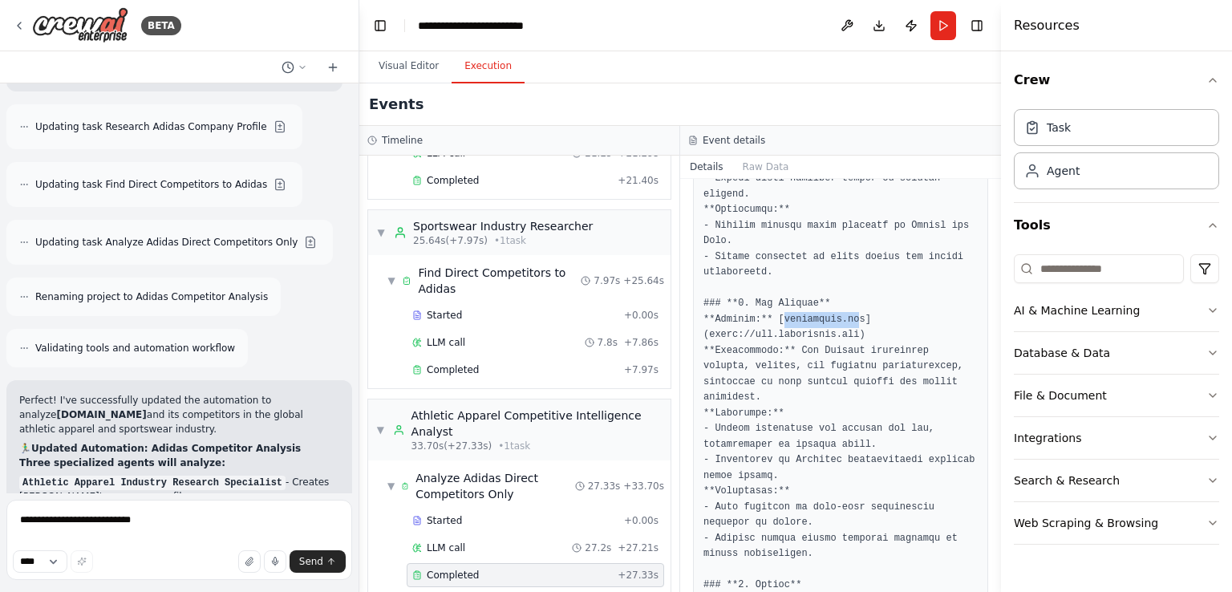
drag, startPoint x: 777, startPoint y: 302, endPoint x: 848, endPoint y: 305, distance: 70.6
drag, startPoint x: 850, startPoint y: 303, endPoint x: 777, endPoint y: 308, distance: 73.2
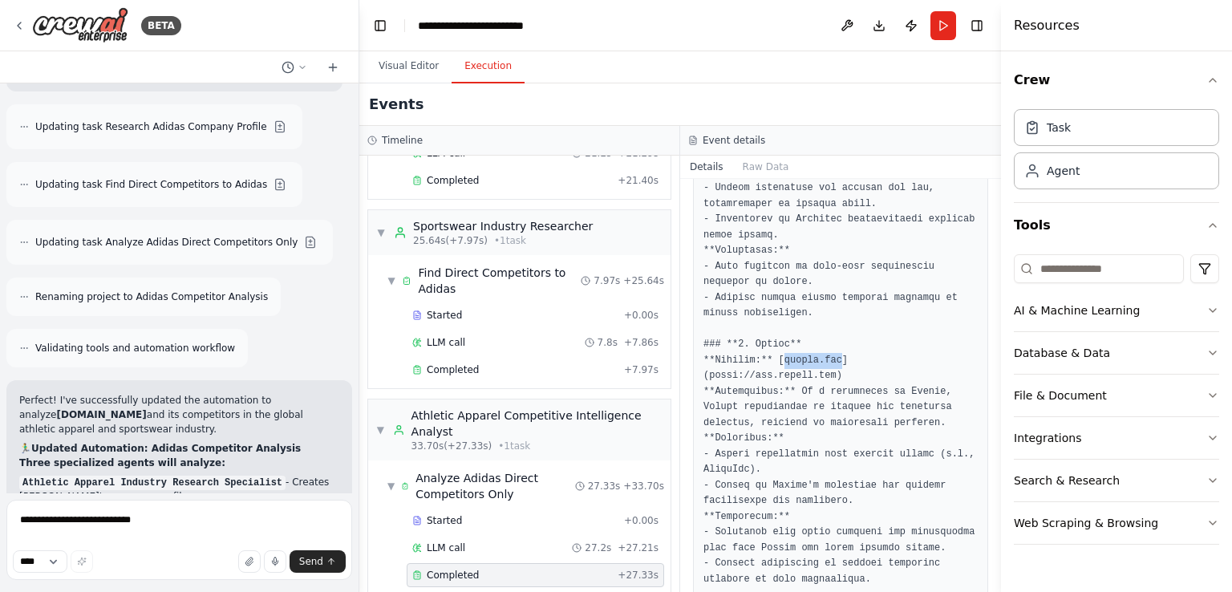
drag, startPoint x: 777, startPoint y: 327, endPoint x: 830, endPoint y: 328, distance: 53.8
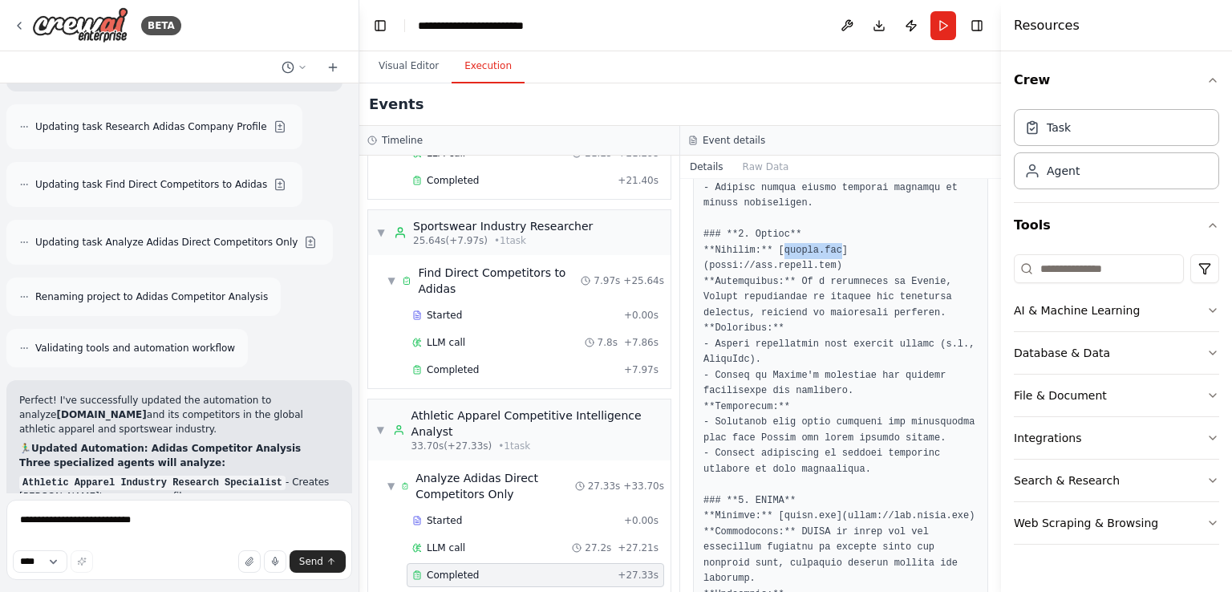
scroll to position [1807, 0]
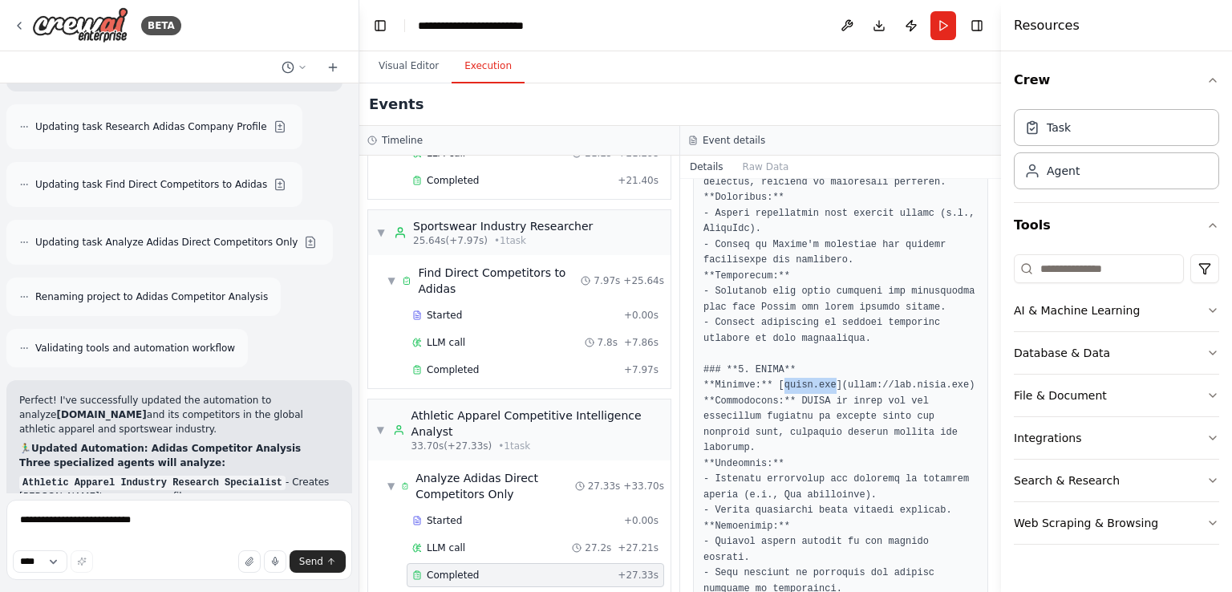
drag, startPoint x: 777, startPoint y: 336, endPoint x: 825, endPoint y: 339, distance: 48.2
click at [825, 339] on pre at bounding box center [841, 377] width 274 height 3379
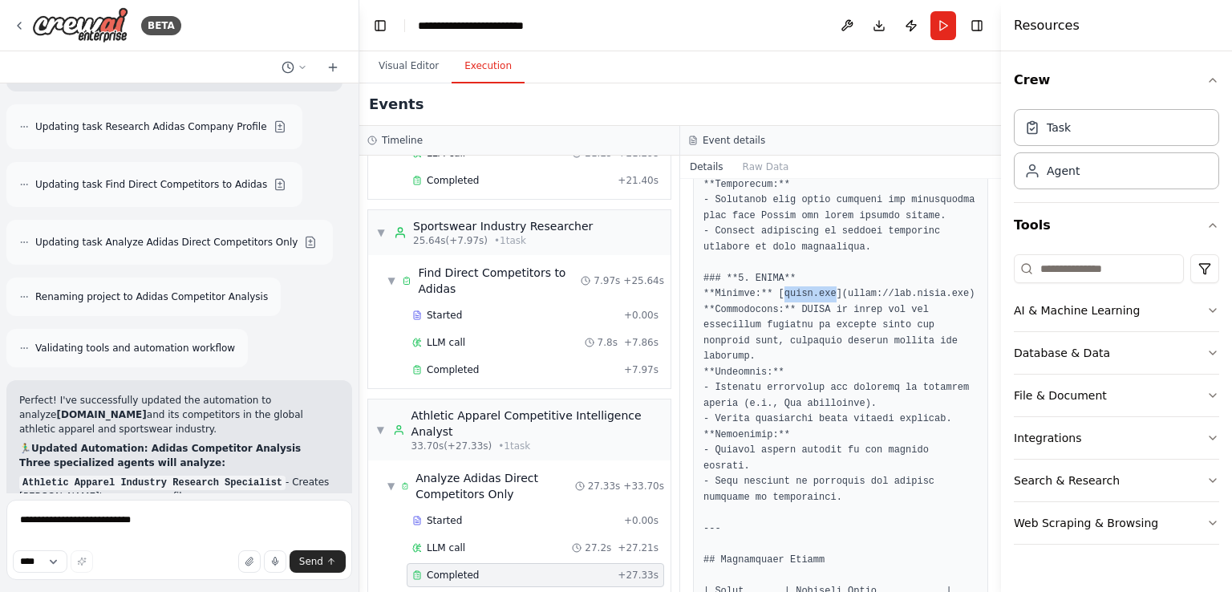
scroll to position [1967, 0]
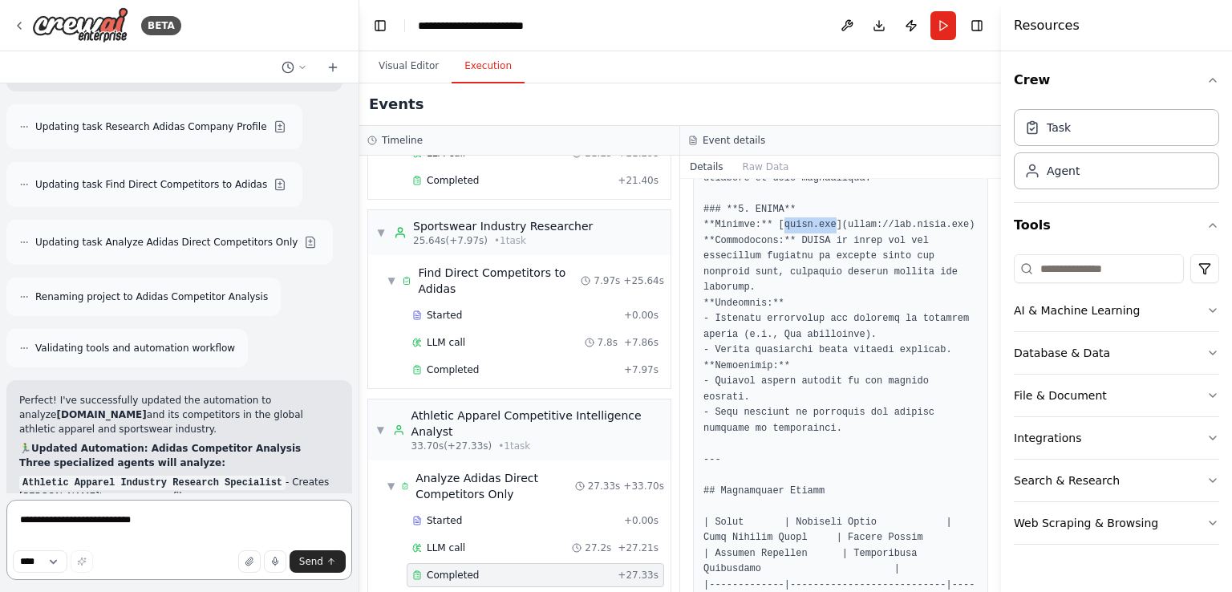
click at [109, 525] on textarea "**********" at bounding box center [179, 540] width 346 height 80
paste textarea "**********"
type textarea "**********"
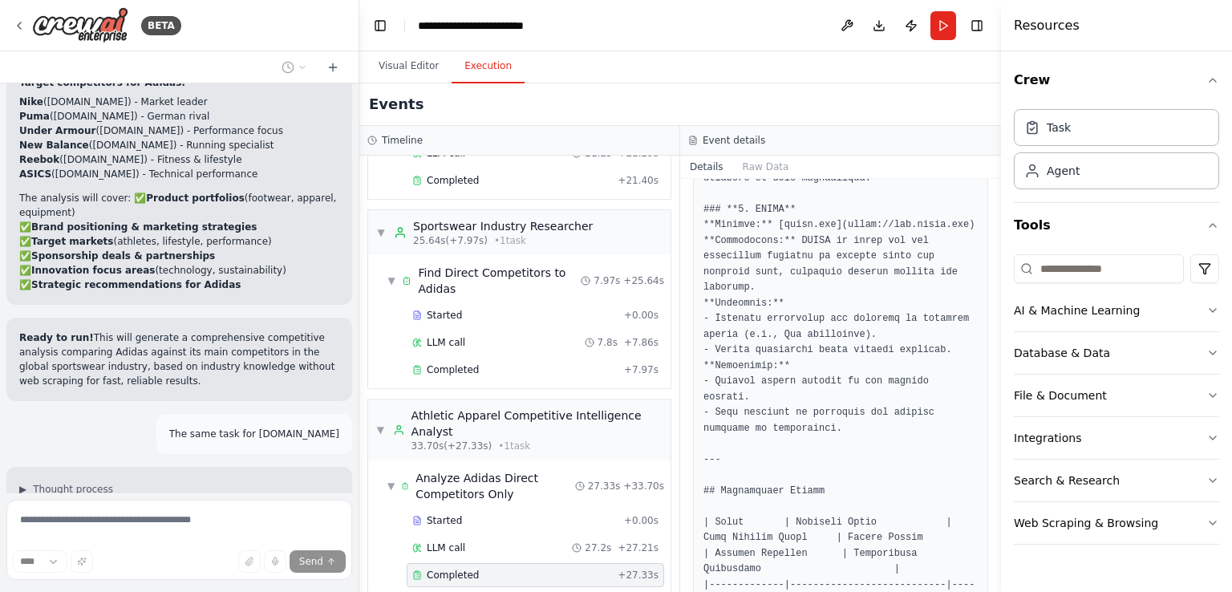
scroll to position [15783, 0]
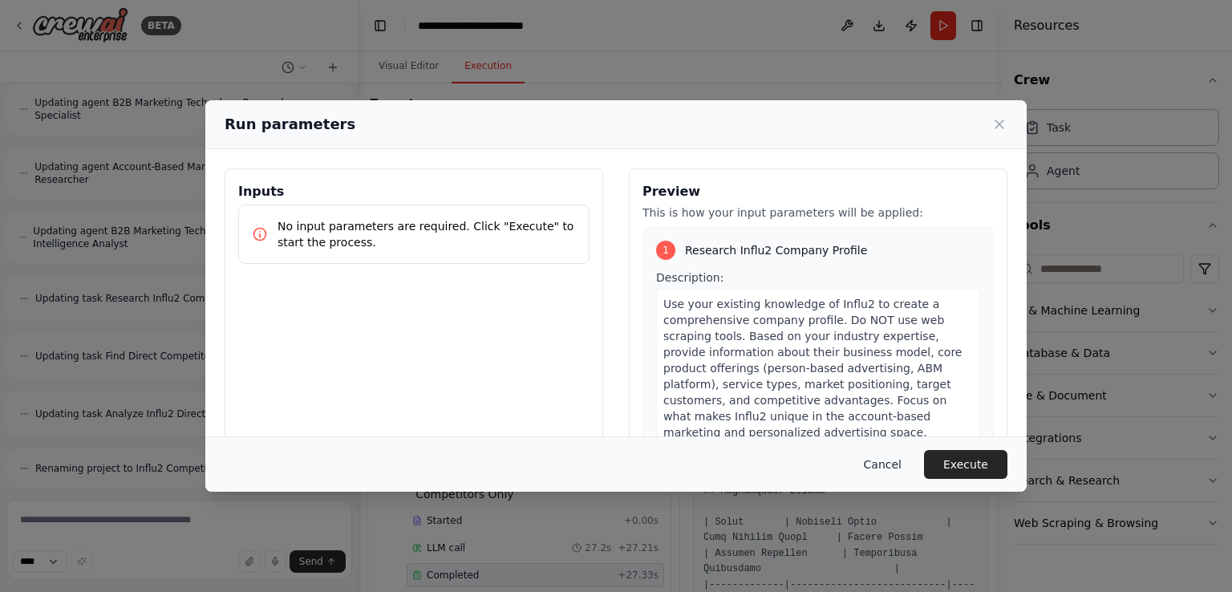
scroll to position [16249, 0]
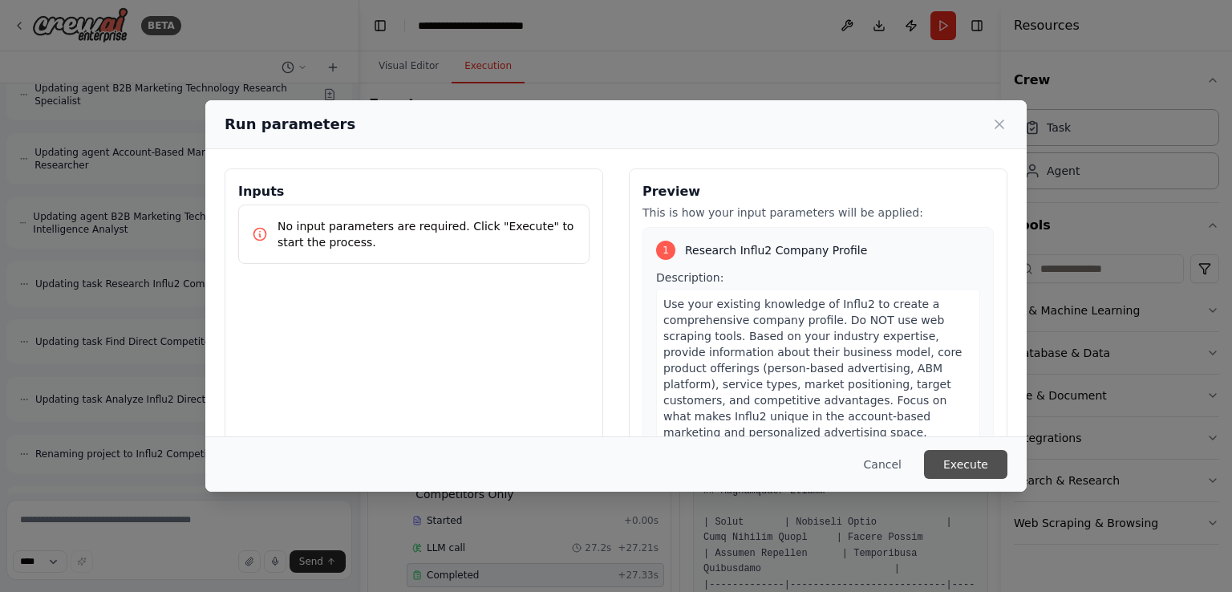
click at [963, 464] on button "Execute" at bounding box center [965, 464] width 83 height 29
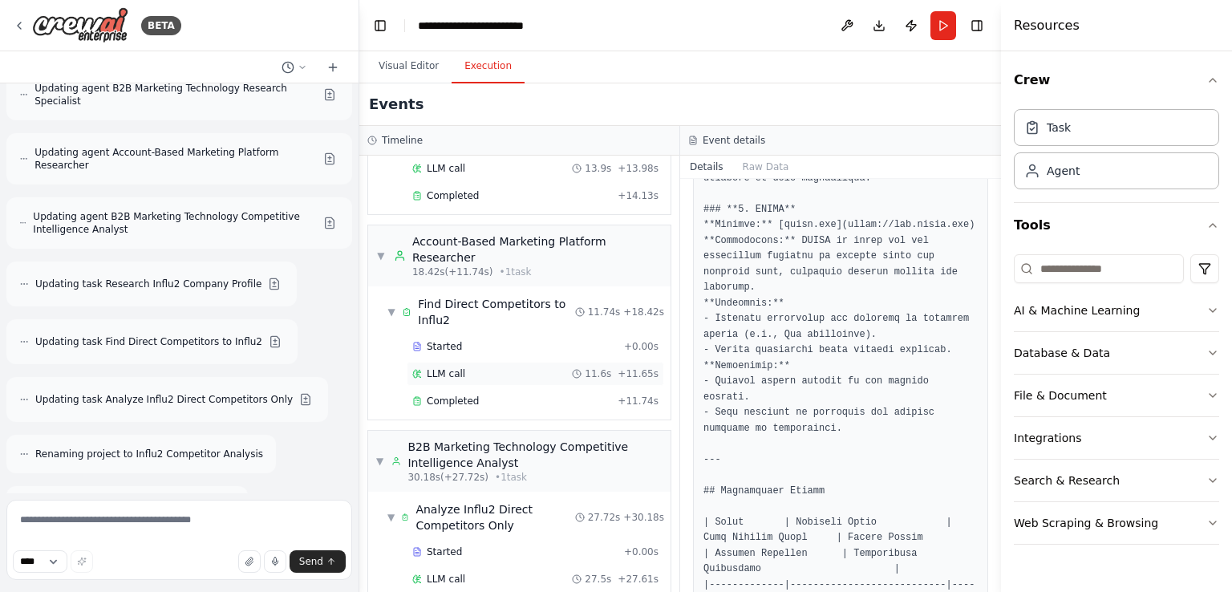
scroll to position [160, 0]
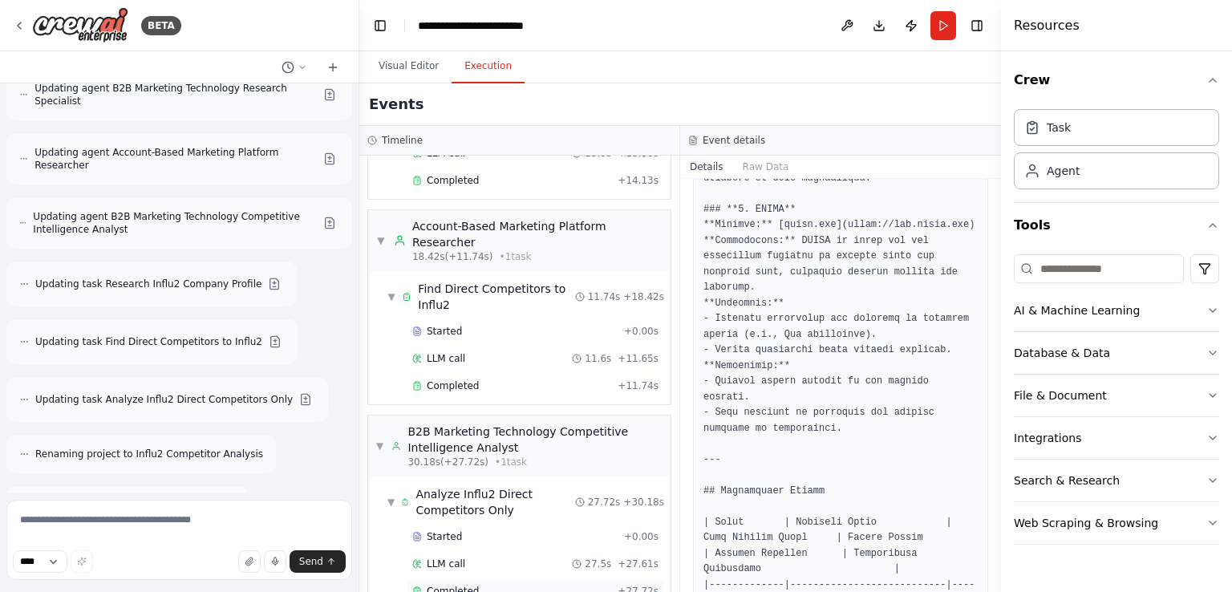
click at [488, 585] on div "Completed" at bounding box center [511, 591] width 199 height 13
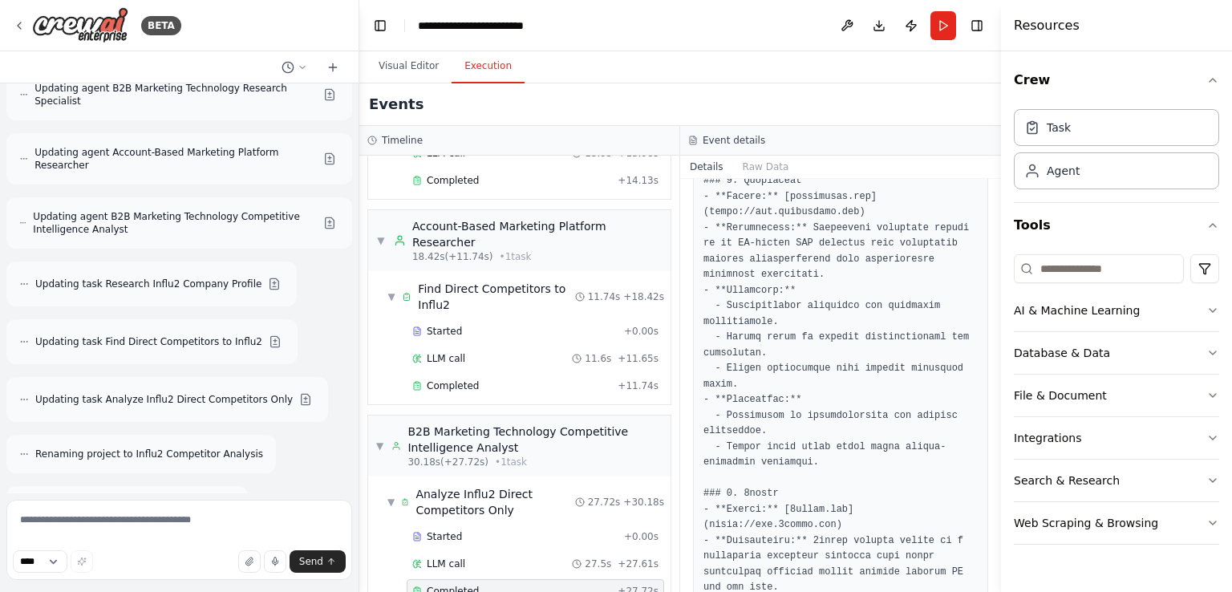
scroll to position [523, 0]
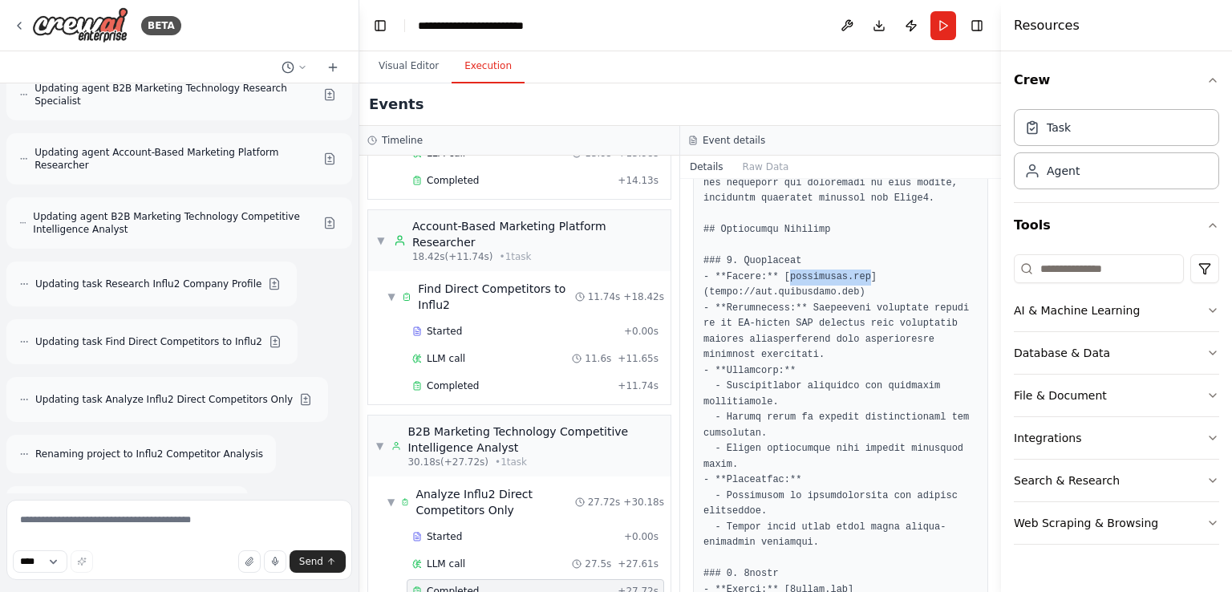
drag, startPoint x: 781, startPoint y: 243, endPoint x: 857, endPoint y: 245, distance: 75.4
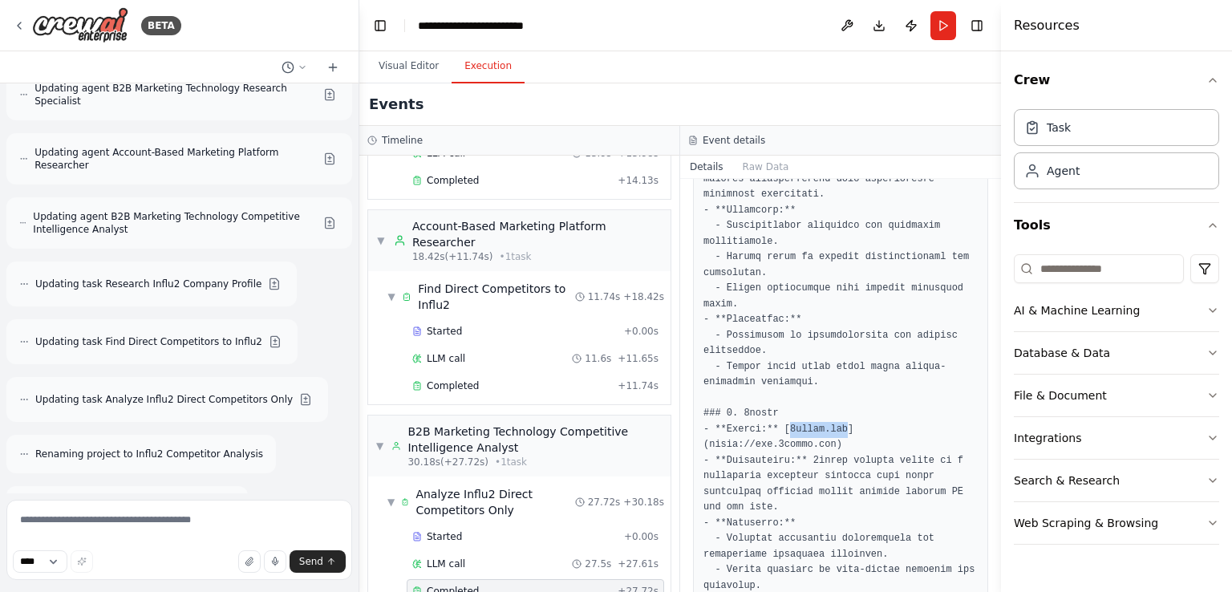
drag, startPoint x: 782, startPoint y: 396, endPoint x: 834, endPoint y: 398, distance: 52.2
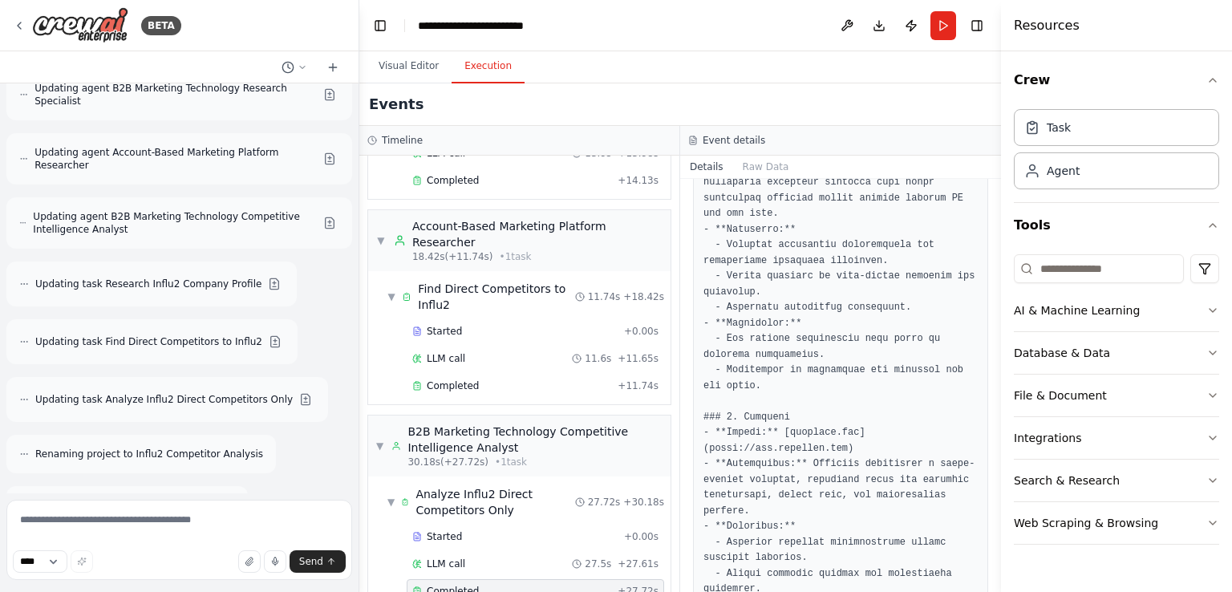
scroll to position [1004, 0]
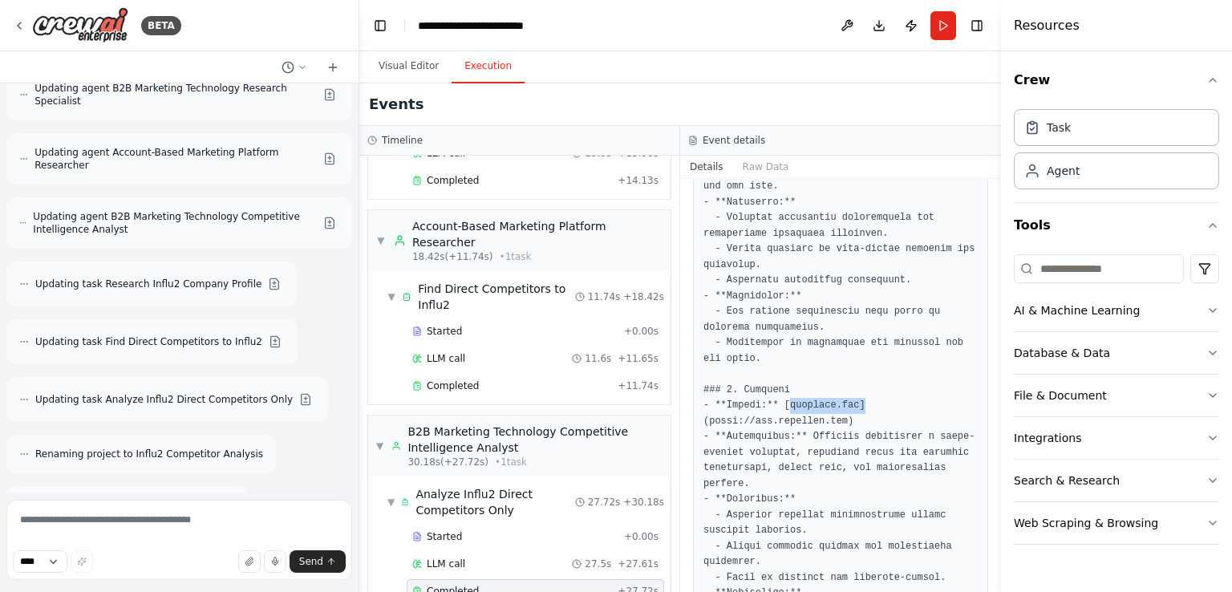
drag, startPoint x: 782, startPoint y: 371, endPoint x: 850, endPoint y: 370, distance: 68.2
drag, startPoint x: 780, startPoint y: 370, endPoint x: 844, endPoint y: 373, distance: 64.3
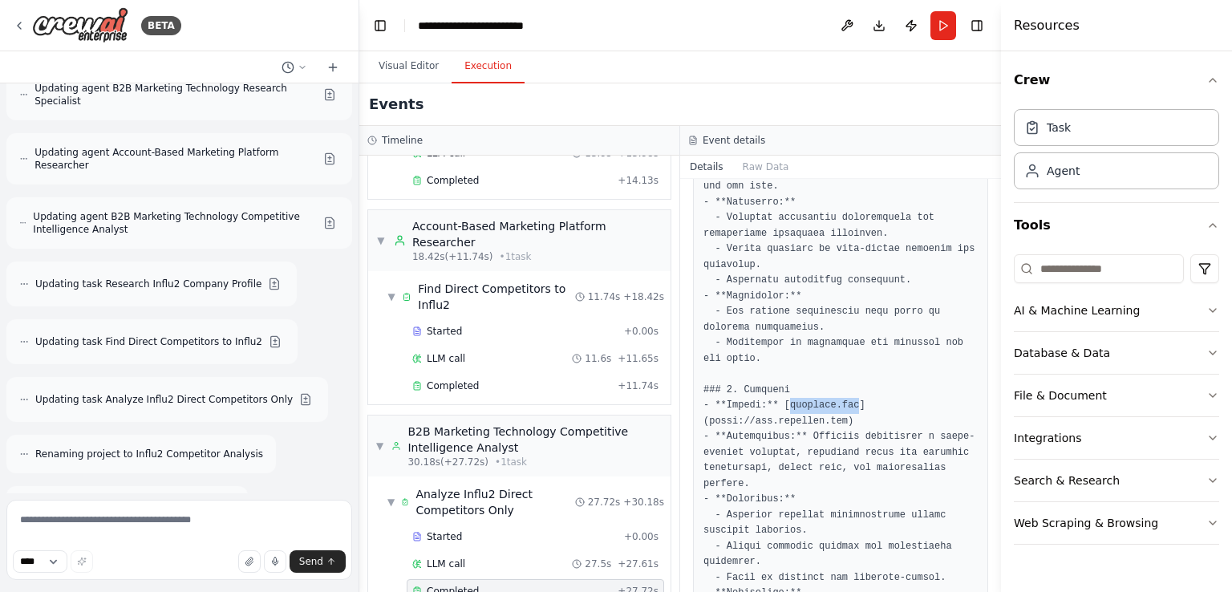
scroll to position [1245, 0]
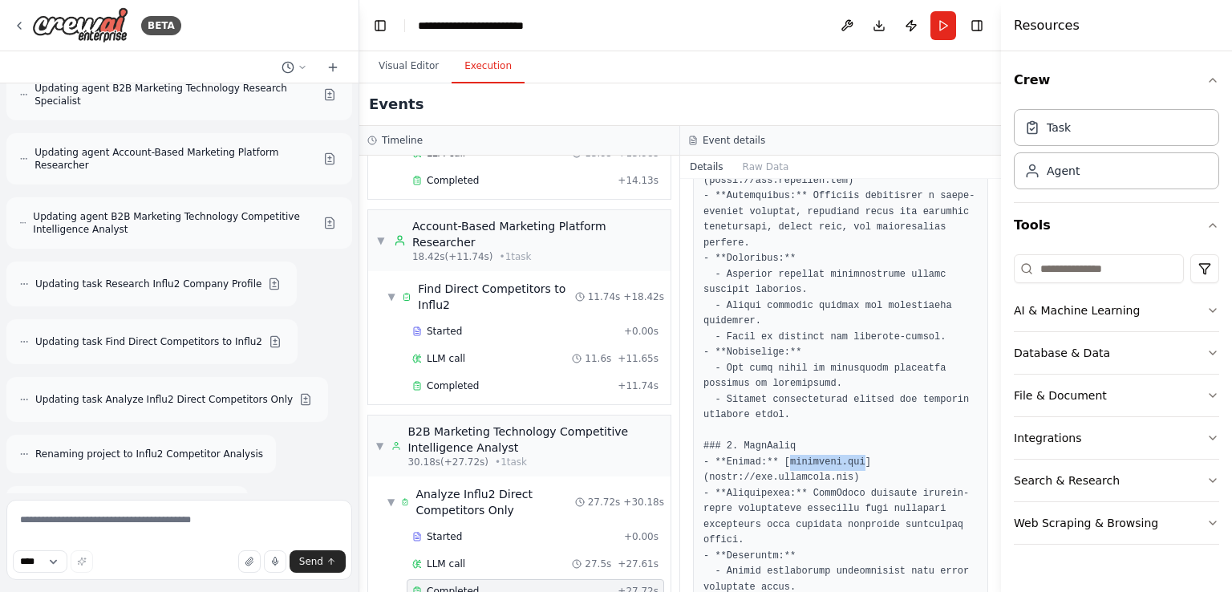
drag, startPoint x: 781, startPoint y: 428, endPoint x: 854, endPoint y: 431, distance: 73.0
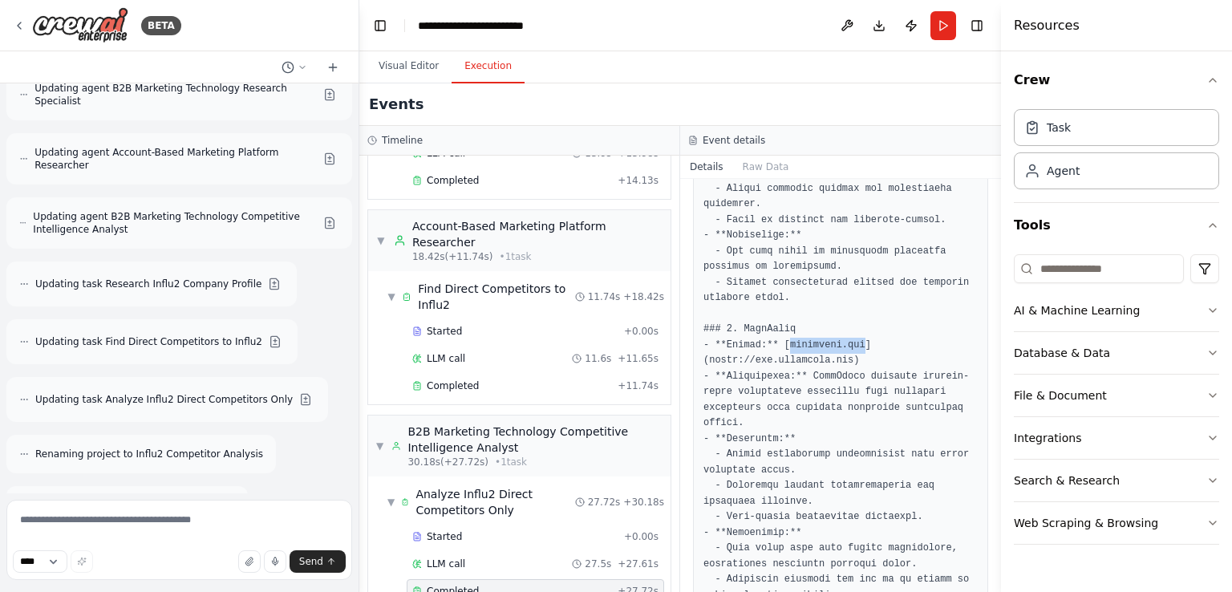
scroll to position [1486, 0]
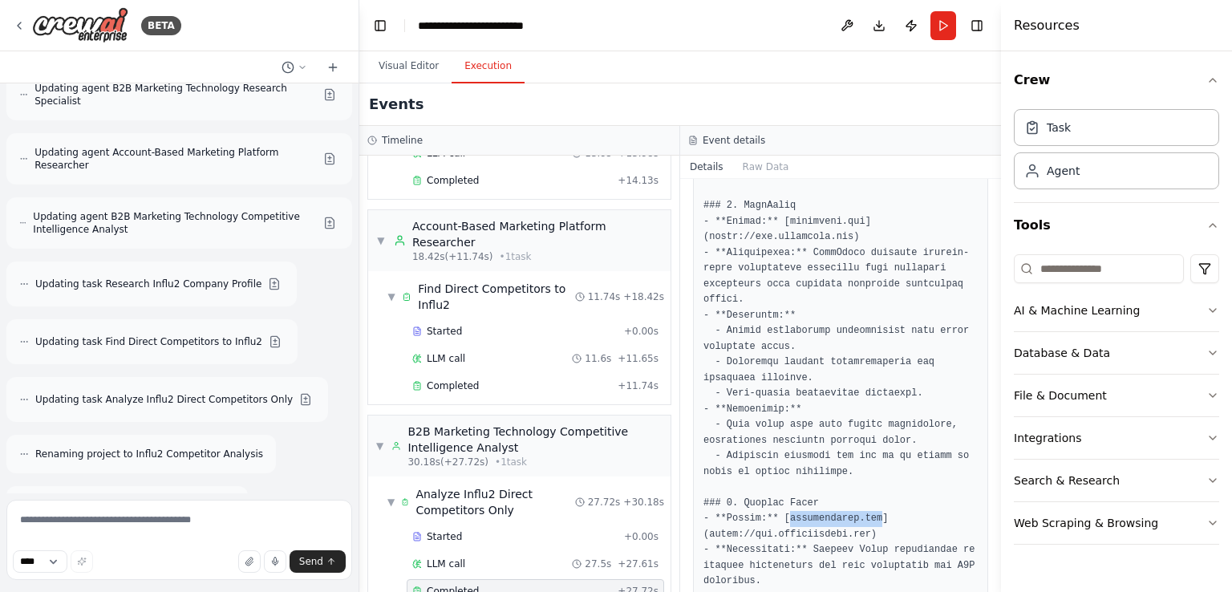
drag, startPoint x: 781, startPoint y: 482, endPoint x: 867, endPoint y: 485, distance: 85.9
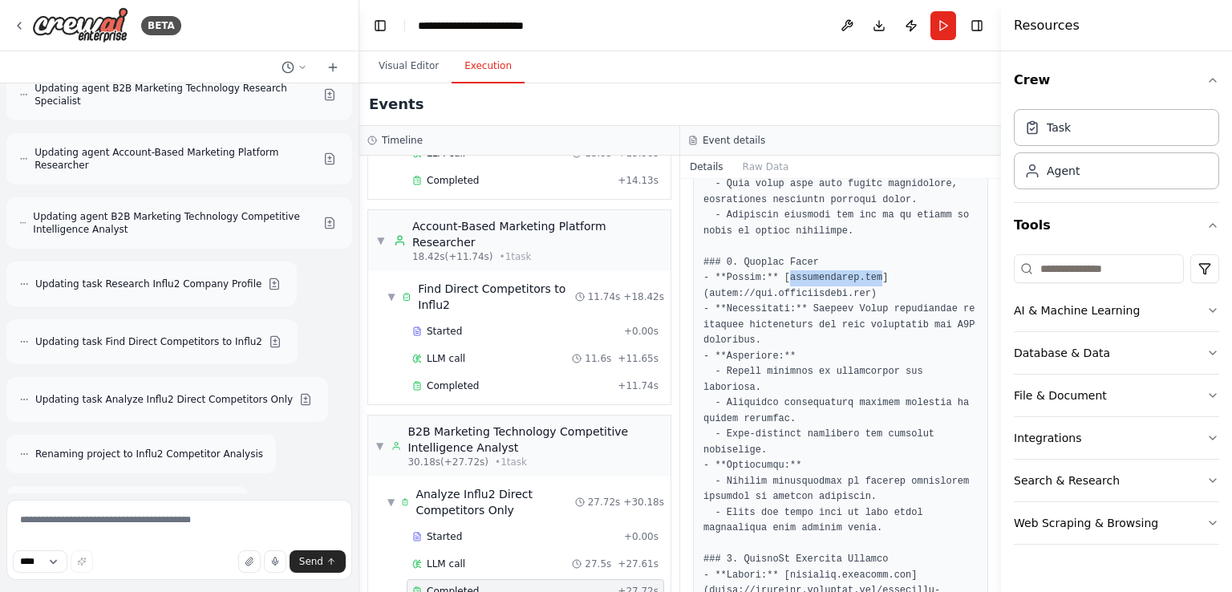
scroll to position [1807, 0]
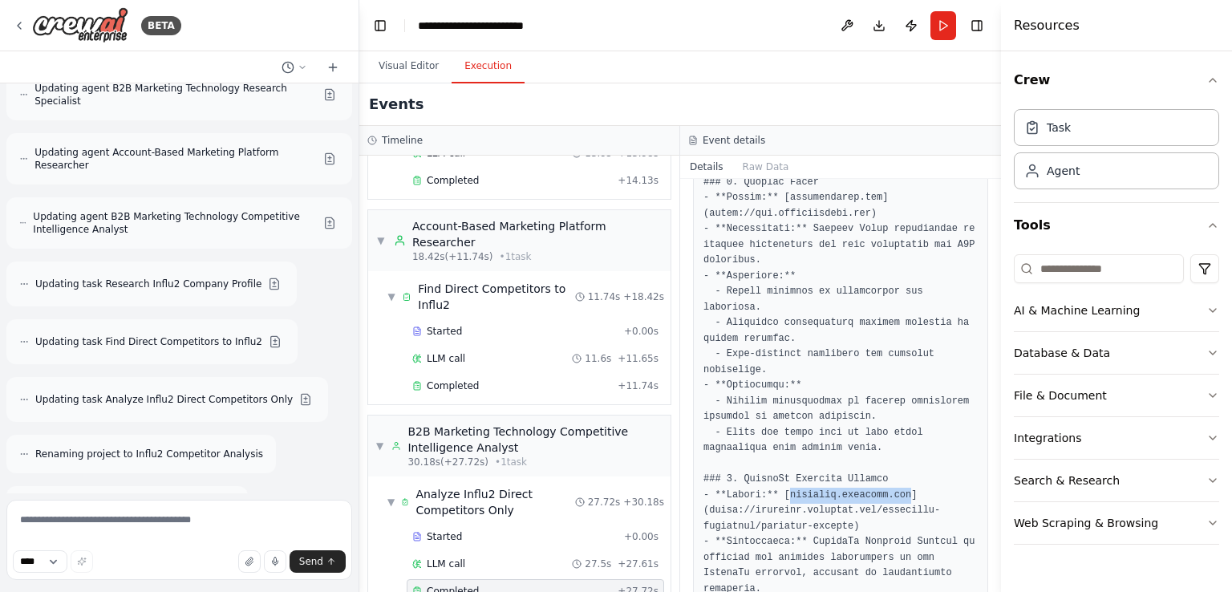
drag, startPoint x: 783, startPoint y: 445, endPoint x: 894, endPoint y: 445, distance: 111.5
click at [894, 445] on pre at bounding box center [841, 362] width 274 height 3348
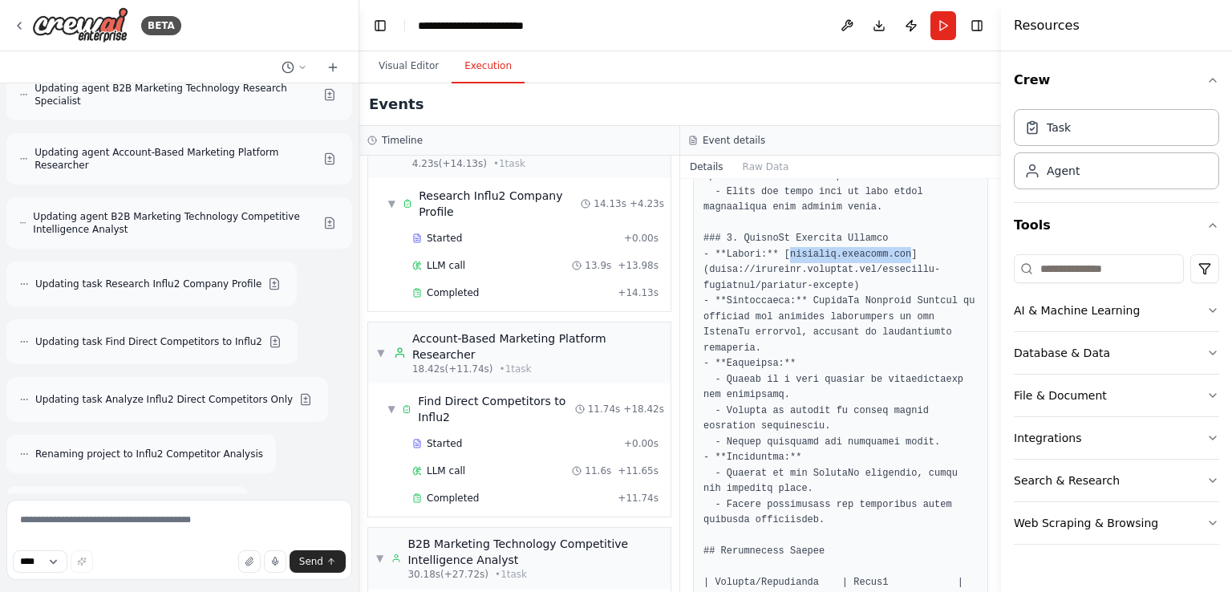
scroll to position [0, 0]
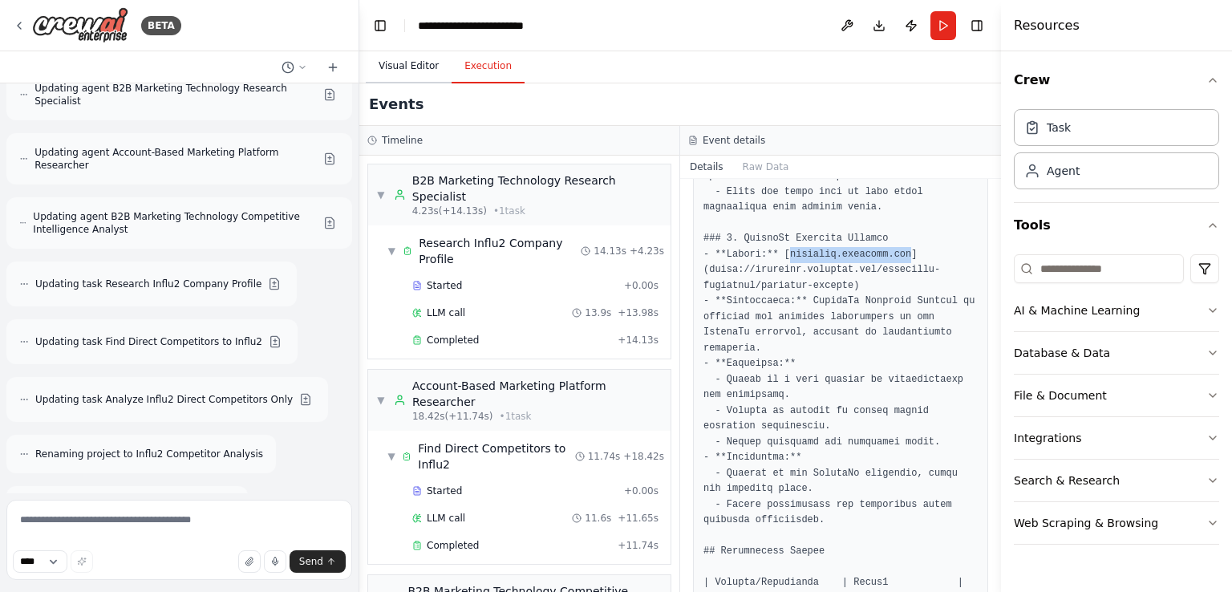
click at [389, 65] on button "Visual Editor" at bounding box center [409, 67] width 86 height 34
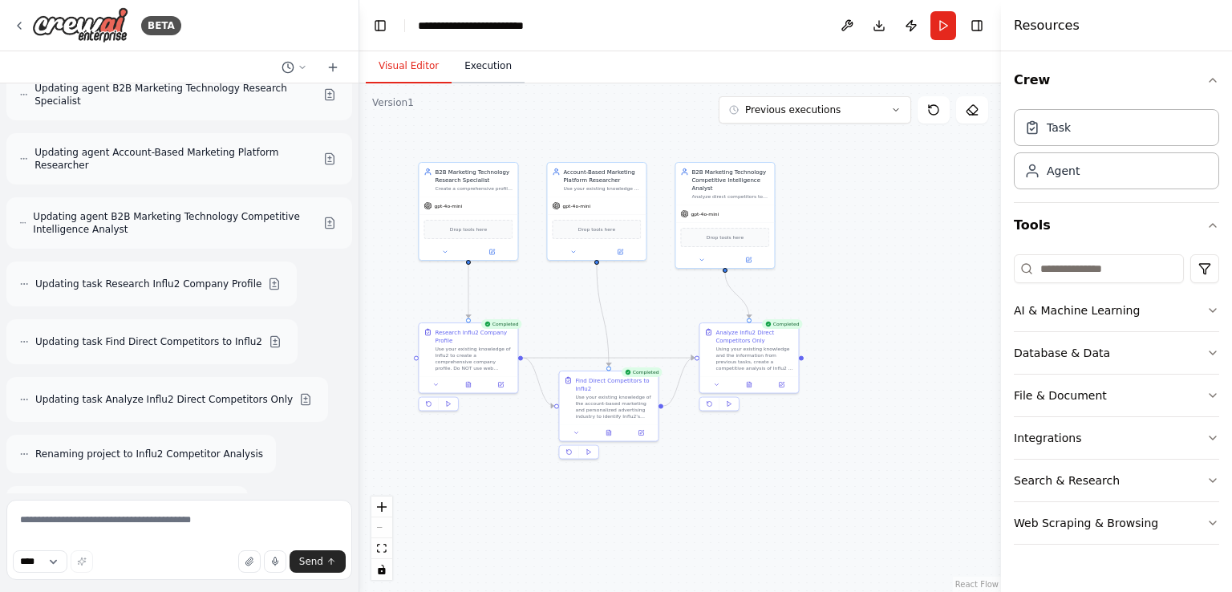
click at [492, 59] on button "Execution" at bounding box center [488, 67] width 73 height 34
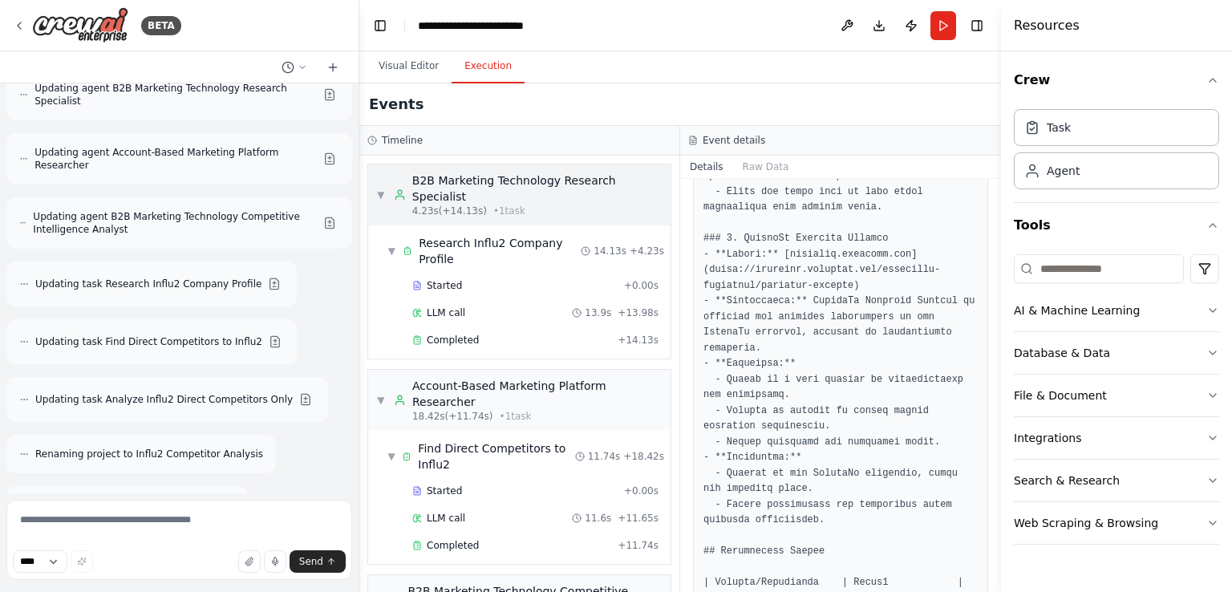
click at [384, 179] on div "▼ B2B Marketing Technology Research Specialist 4.23s (+14.13s) • 1 task" at bounding box center [519, 194] width 286 height 45
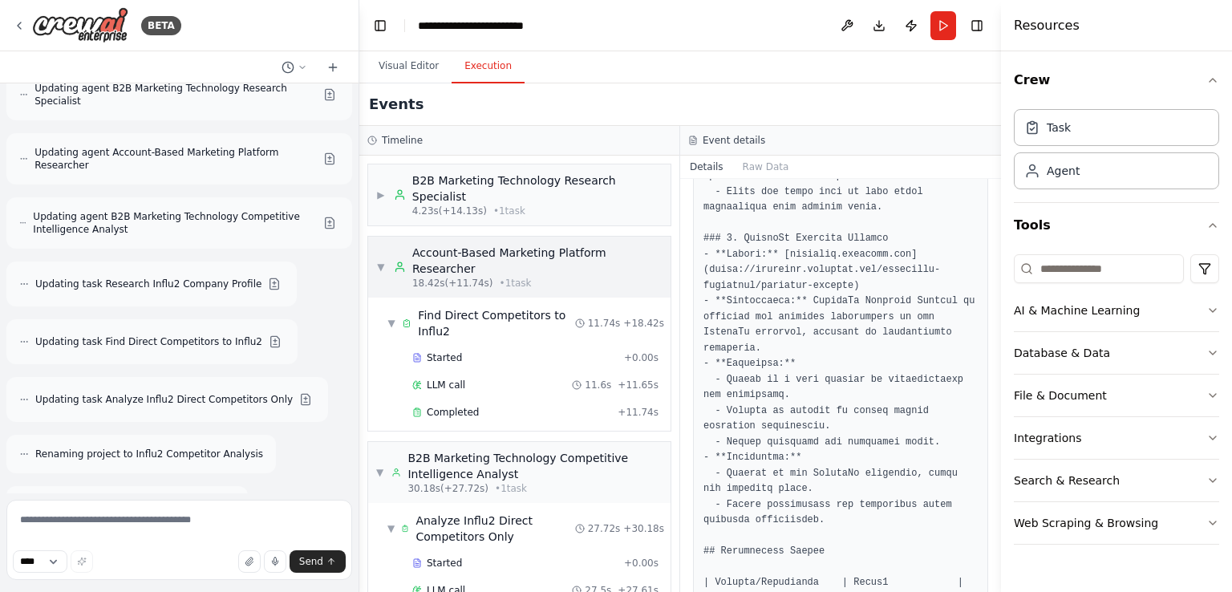
click at [386, 245] on div "▼ Account-Based Marketing Platform Researcher 18.42s (+11.74s) • 1 task" at bounding box center [519, 267] width 286 height 45
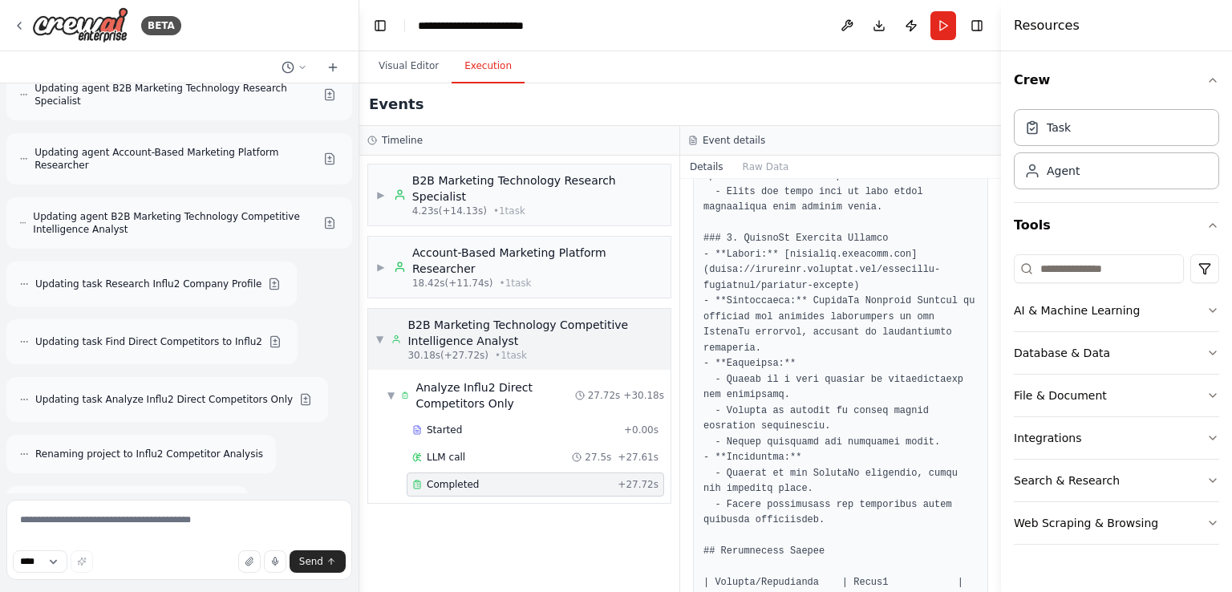
click at [383, 333] on span "▼" at bounding box center [379, 339] width 7 height 13
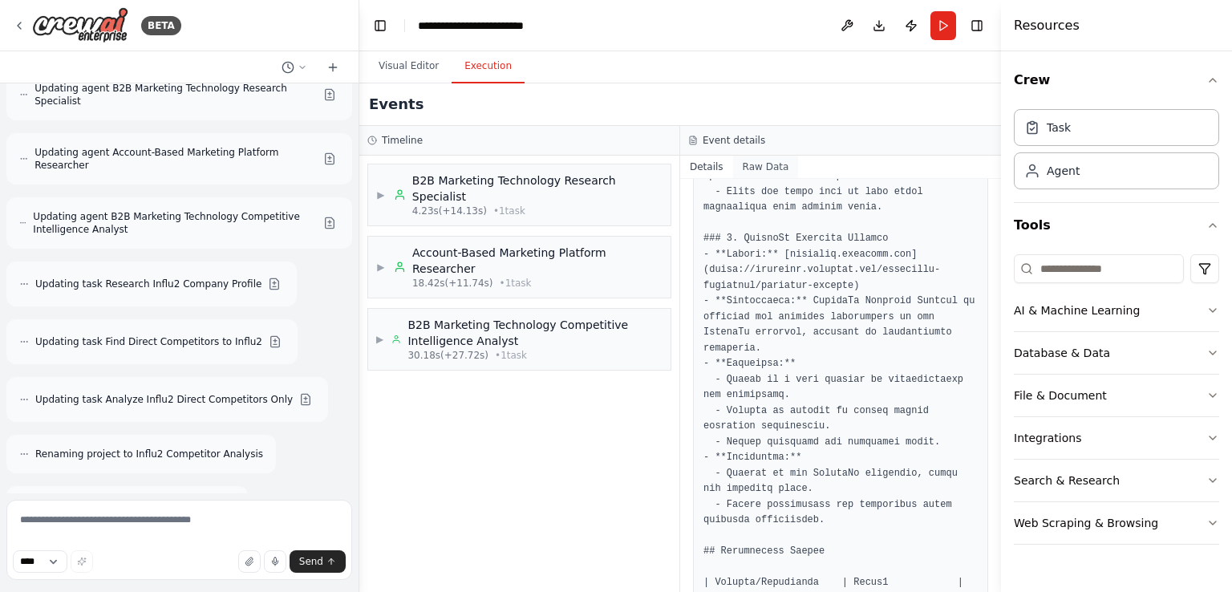
click at [754, 158] on button "Raw Data" at bounding box center [766, 167] width 66 height 22
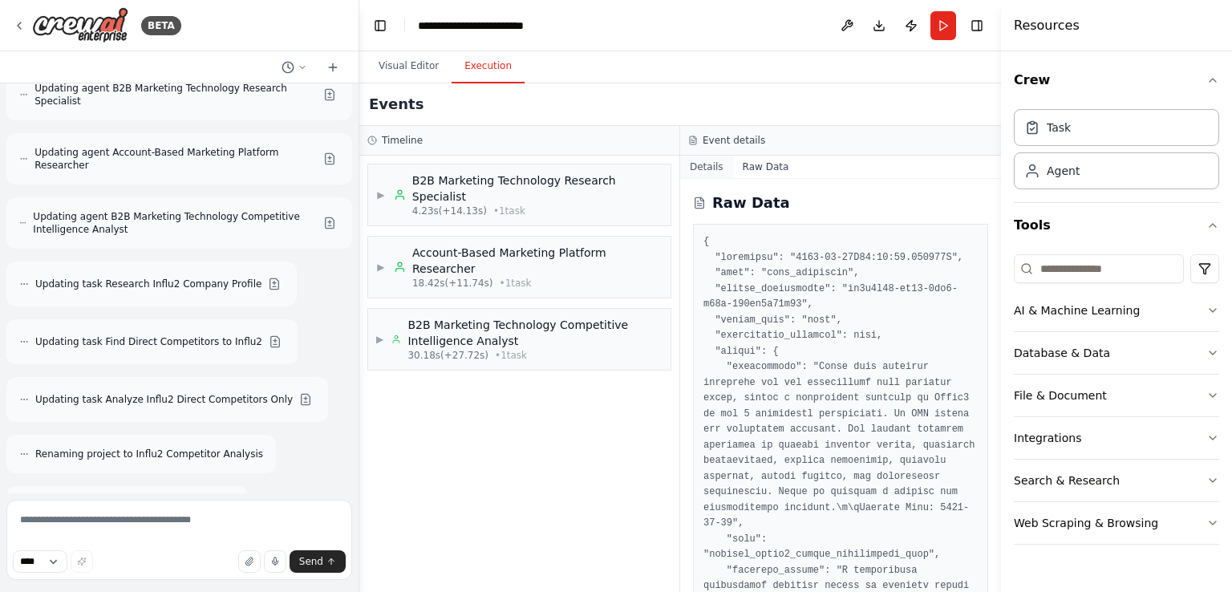
click at [724, 161] on button "Details" at bounding box center [706, 167] width 53 height 22
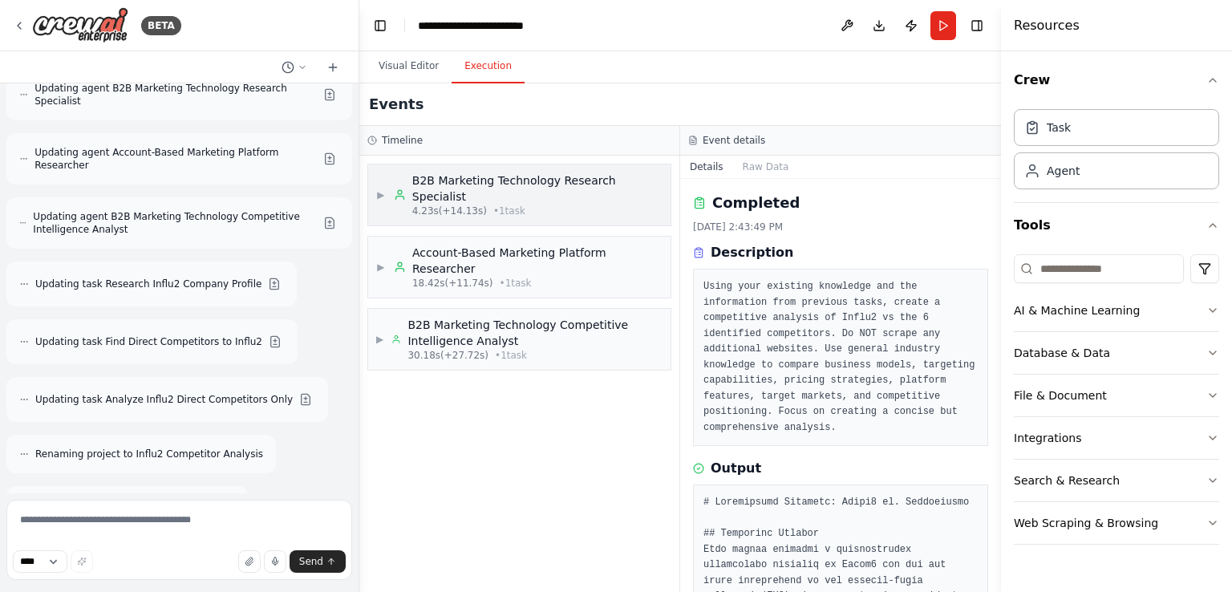
click at [382, 189] on span "▶" at bounding box center [381, 195] width 10 height 13
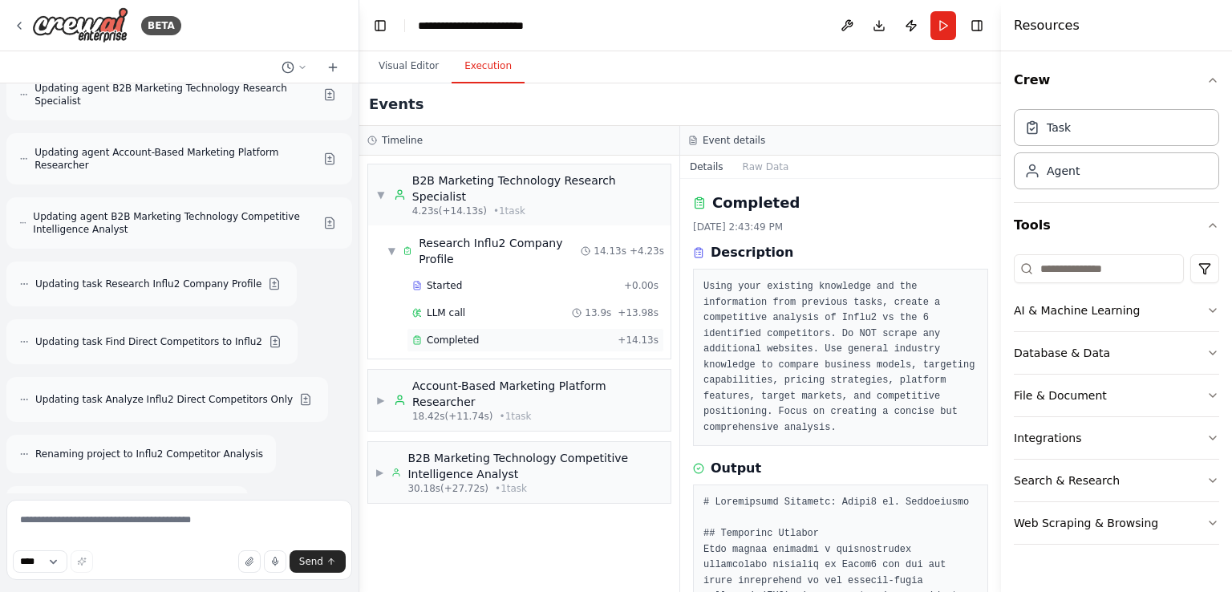
click at [651, 334] on span "+ 14.13s" at bounding box center [638, 340] width 41 height 13
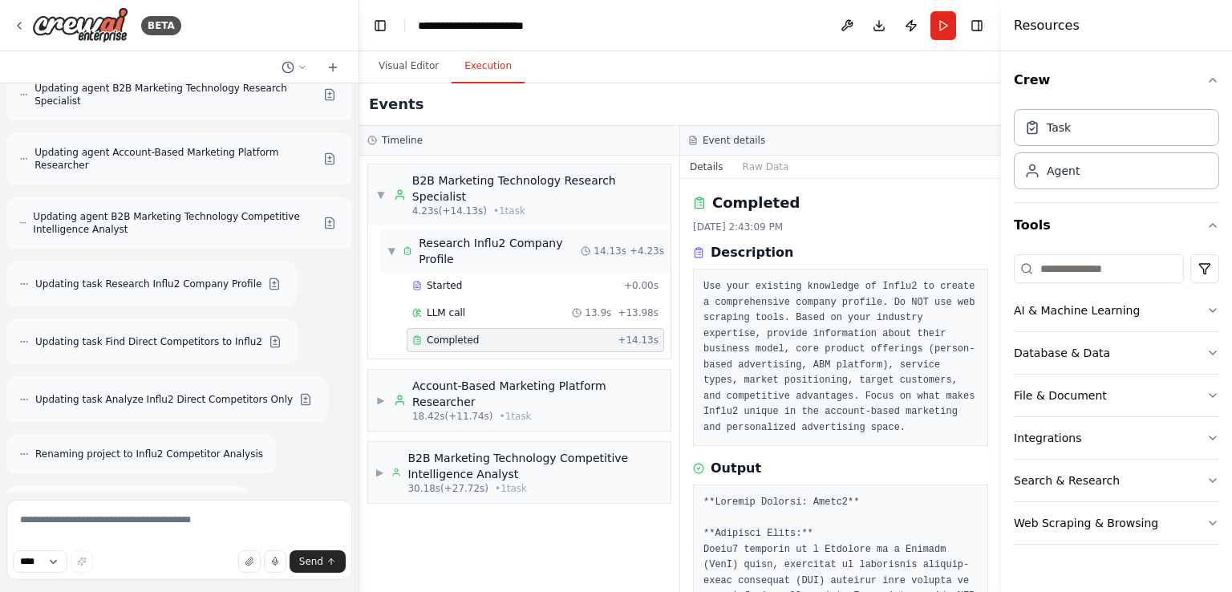
click at [619, 245] on span "14.13s" at bounding box center [610, 251] width 33 height 13
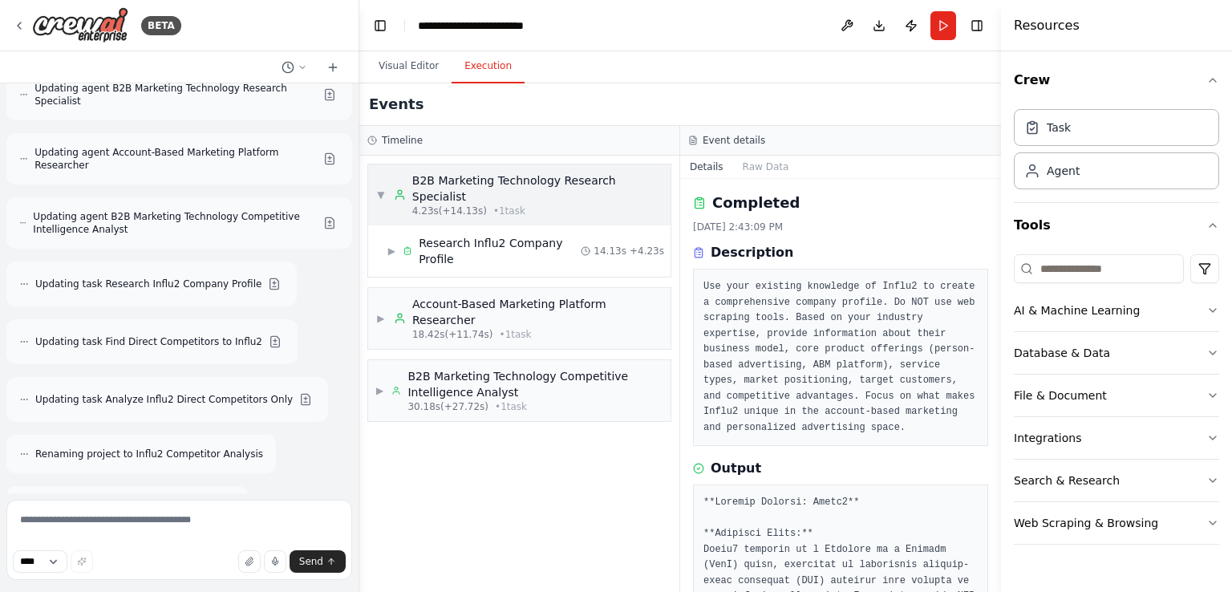
click at [381, 189] on span "▼" at bounding box center [381, 195] width 10 height 13
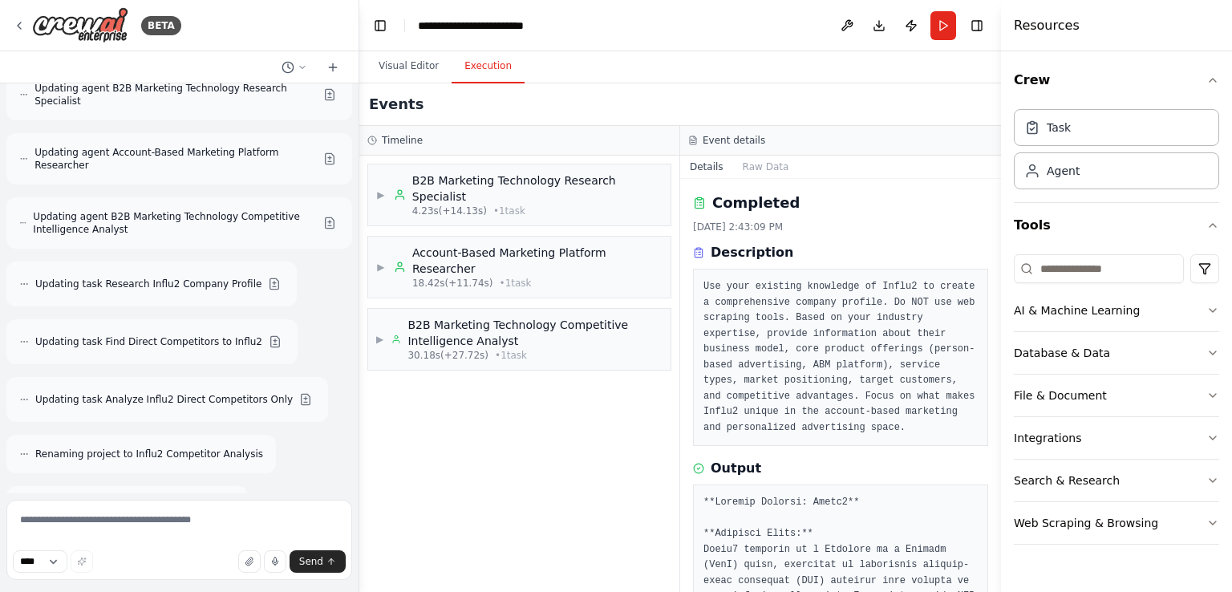
click at [425, 415] on div "▶ B2B Marketing Technology Research Specialist 4.23s (+14.13s) • 1 task ▶ Accou…" at bounding box center [519, 374] width 320 height 436
